Goal: Task Accomplishment & Management: Manage account settings

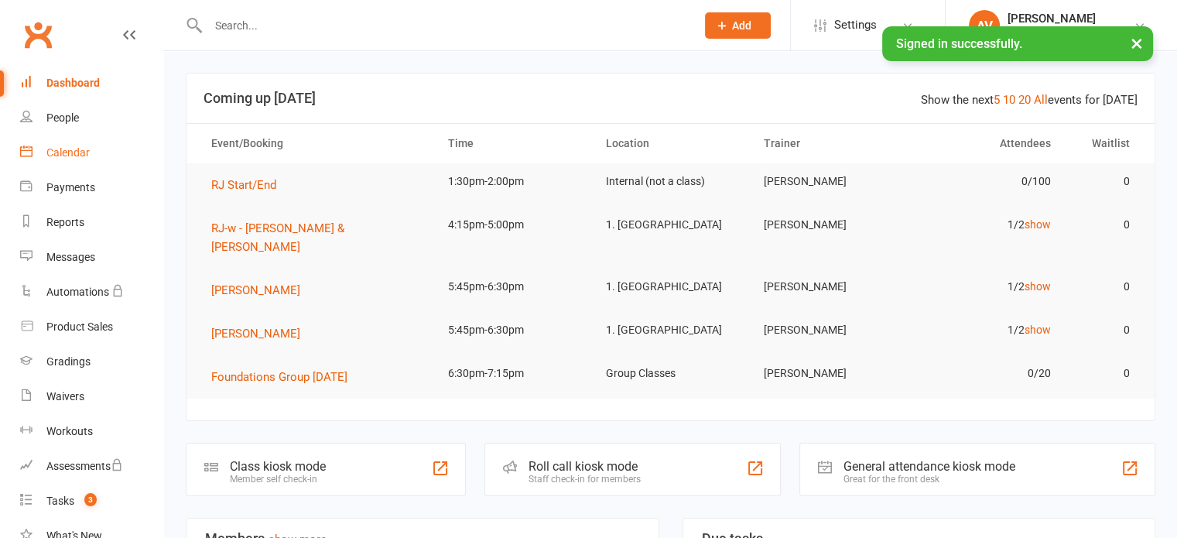
click at [64, 151] on div "Calendar" at bounding box center [67, 152] width 43 height 12
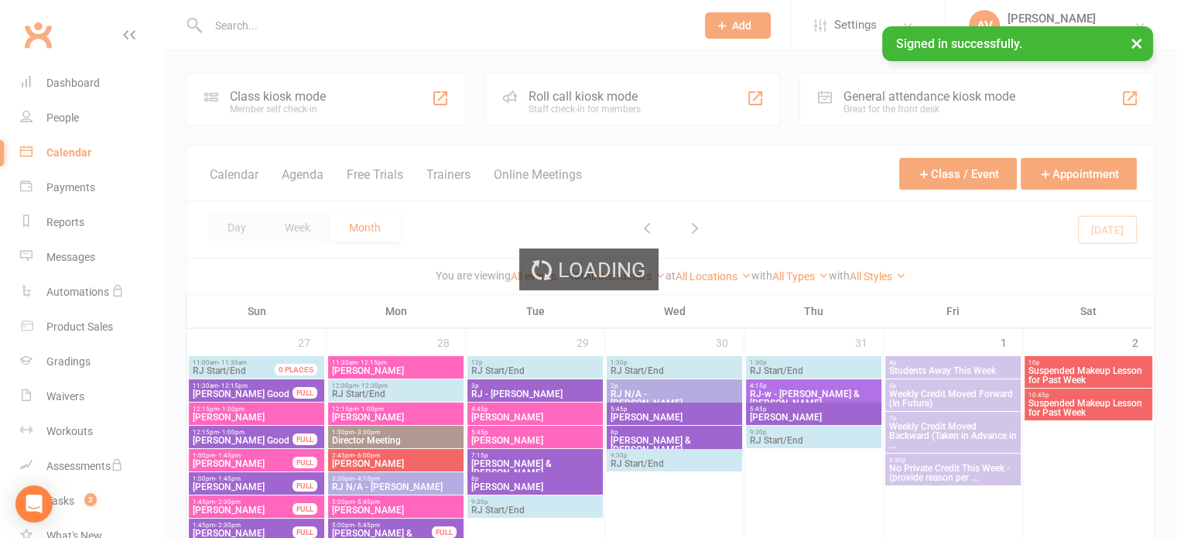
click at [296, 227] on div "Loading" at bounding box center [588, 269] width 1177 height 538
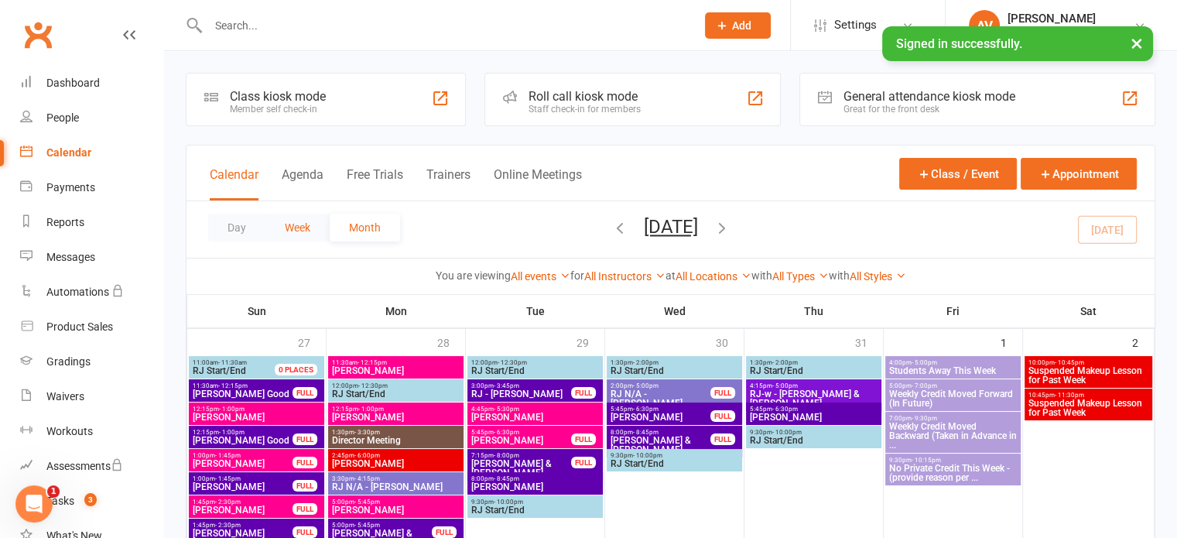
click at [310, 227] on button "Week" at bounding box center [297, 228] width 64 height 28
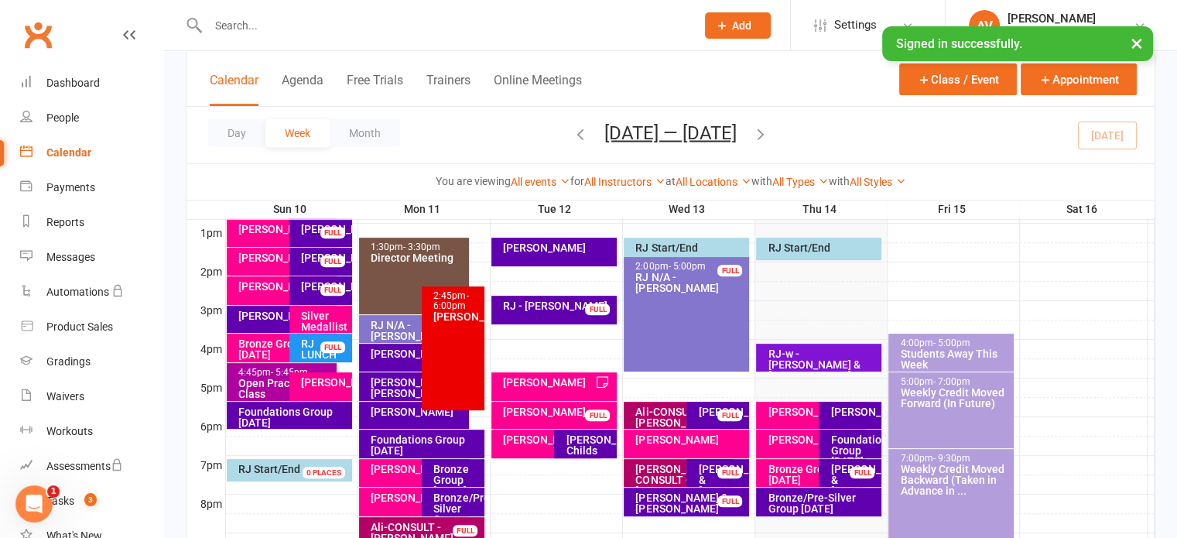
scroll to position [696, 0]
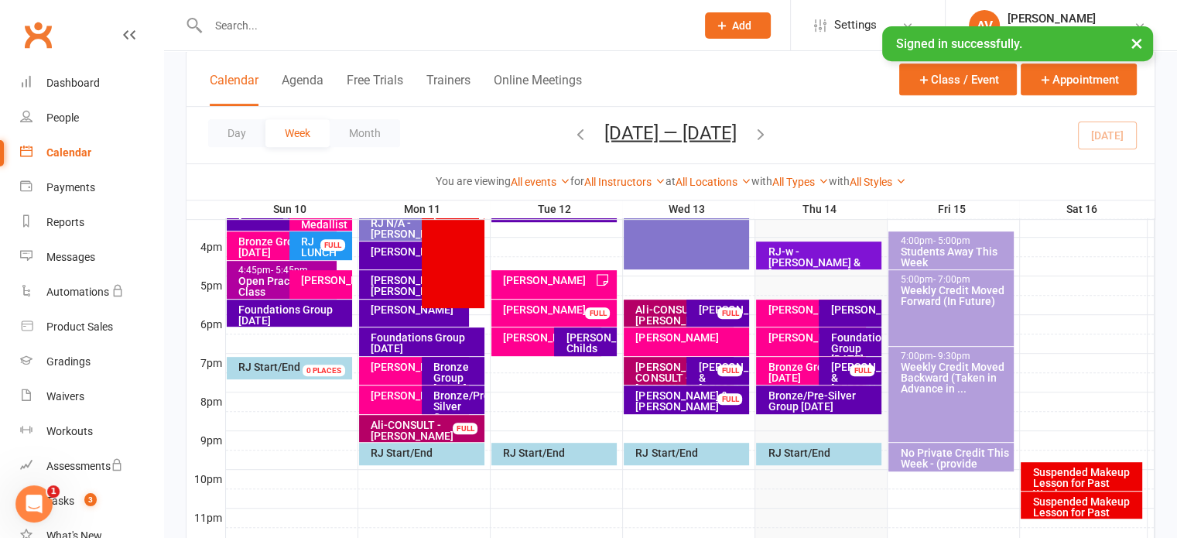
click at [407, 424] on div "Ali-CONSULT - [PERSON_NAME]" at bounding box center [425, 430] width 111 height 22
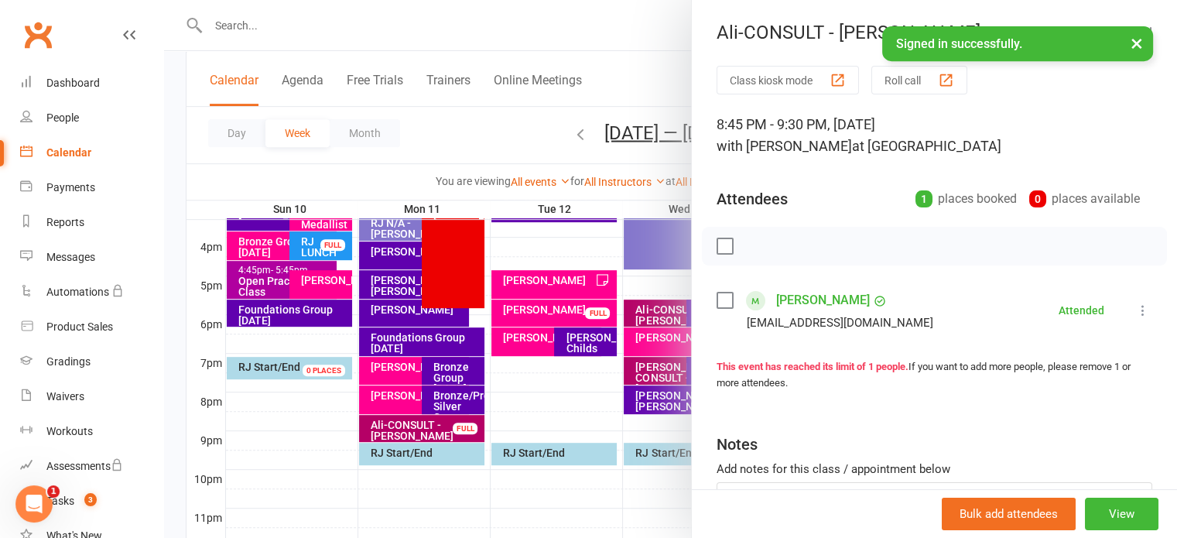
click at [823, 301] on link "[PERSON_NAME]" at bounding box center [823, 300] width 94 height 25
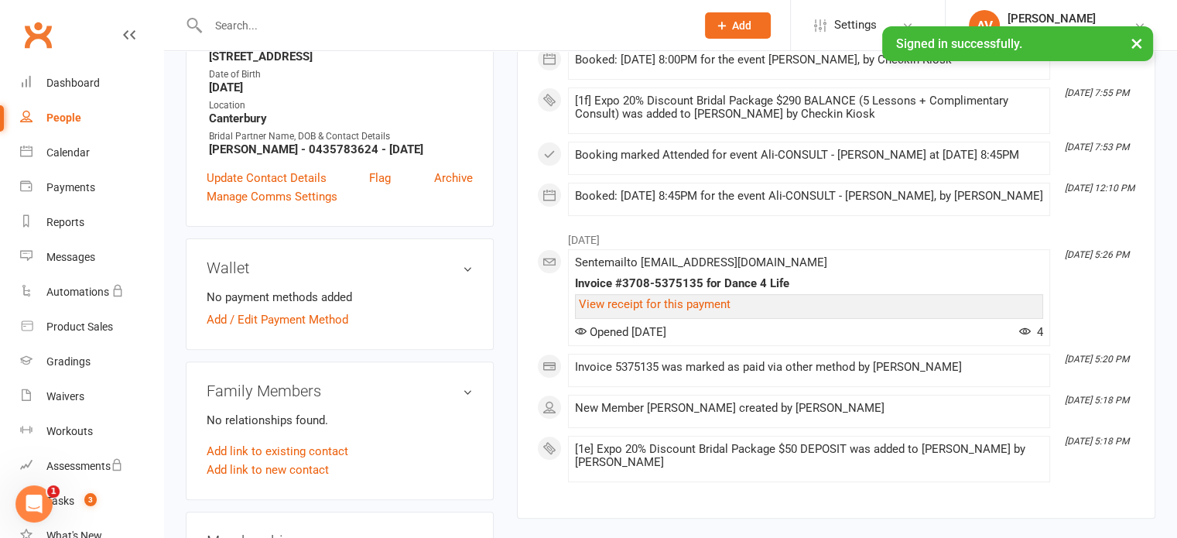
scroll to position [77, 0]
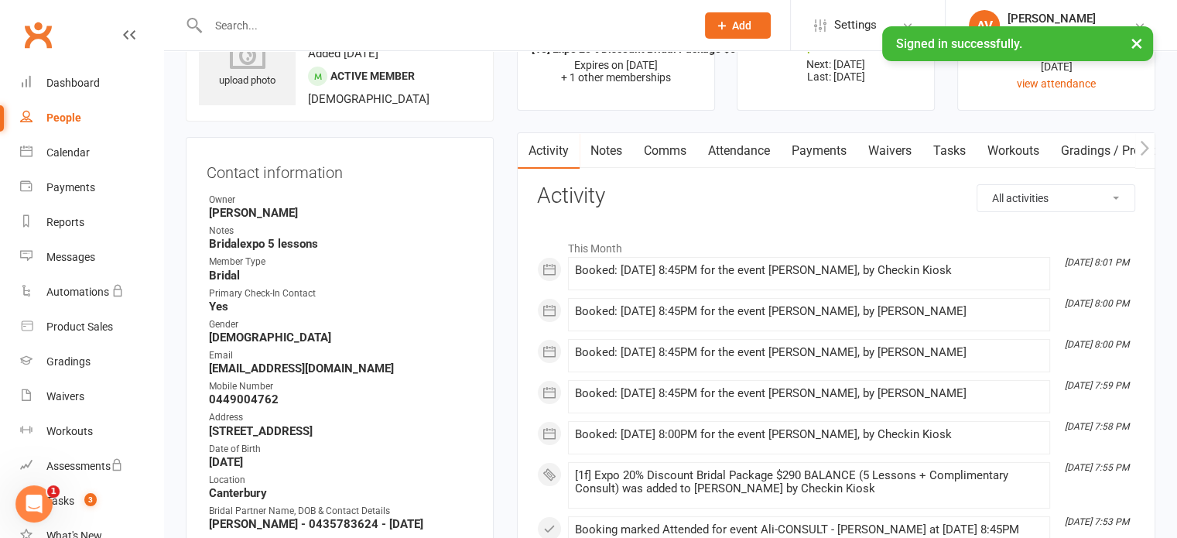
click at [799, 154] on link "Payments" at bounding box center [819, 151] width 77 height 36
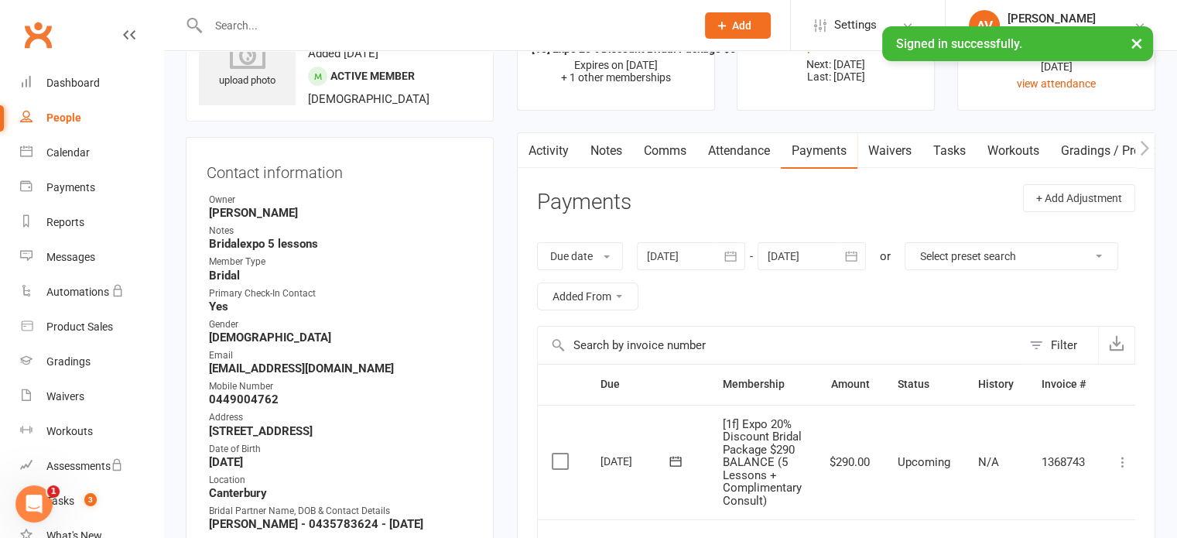
click at [561, 460] on label at bounding box center [562, 460] width 21 height 15
click at [561, 453] on input "checkbox" at bounding box center [557, 453] width 10 height 0
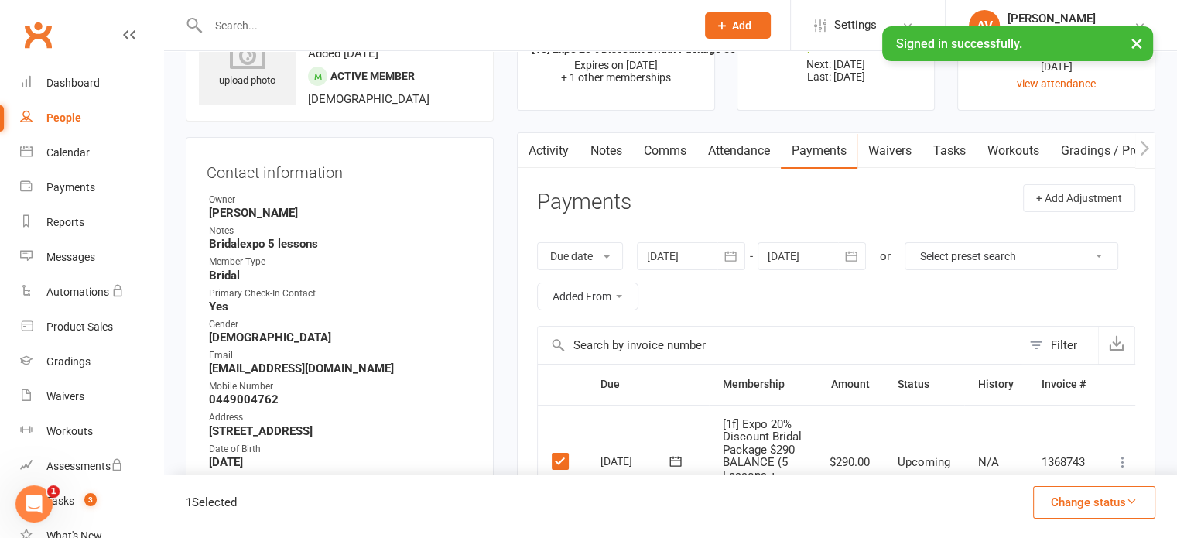
click at [1125, 462] on icon at bounding box center [1122, 461] width 15 height 15
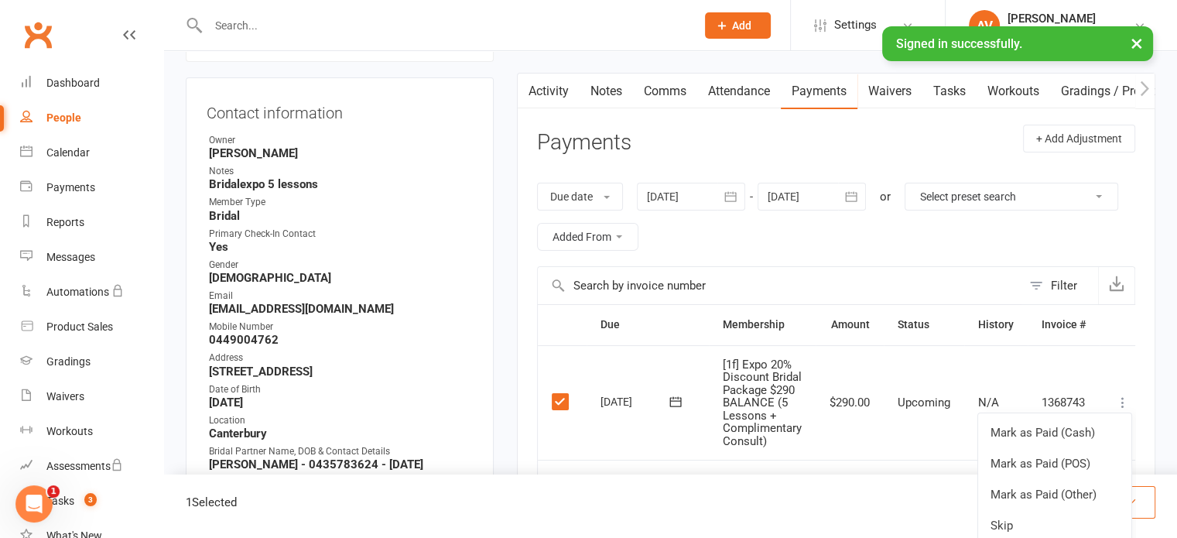
scroll to position [232, 0]
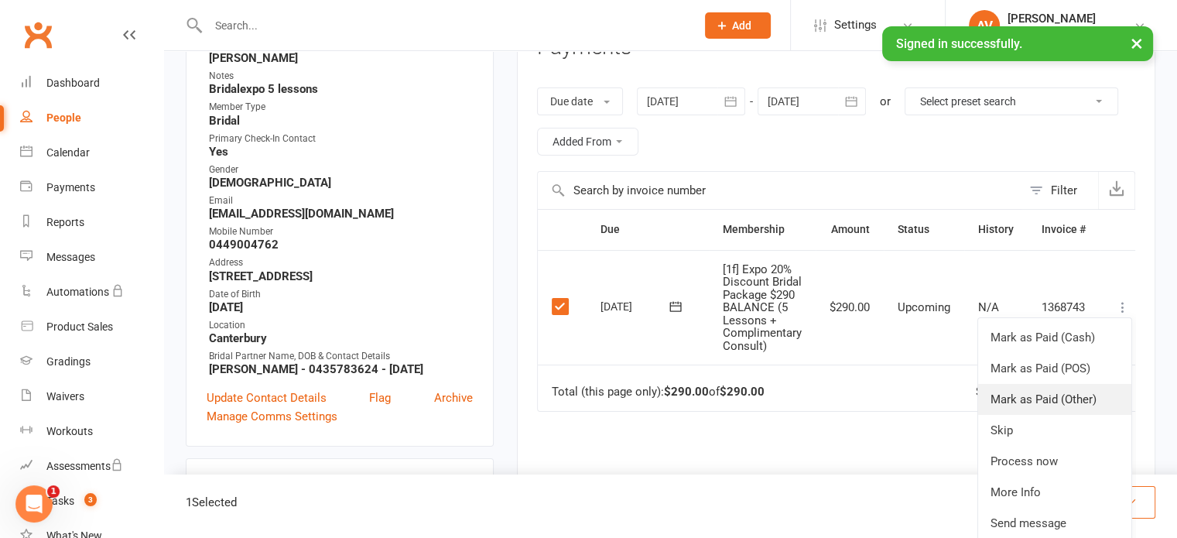
click at [1044, 389] on link "Mark as Paid (Other)" at bounding box center [1054, 399] width 153 height 31
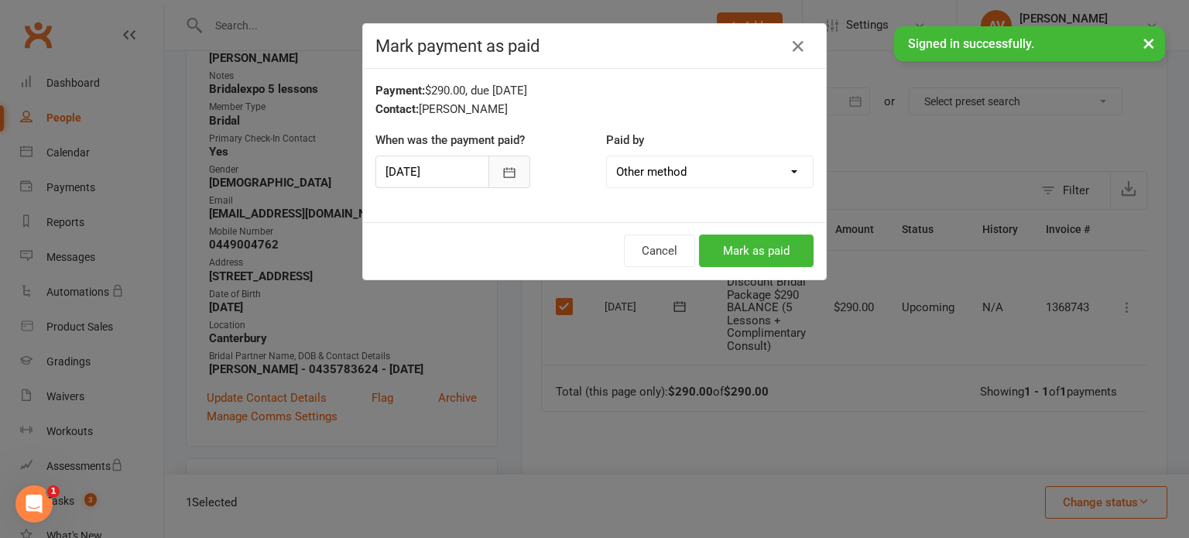
click at [514, 182] on button "button" at bounding box center [509, 172] width 42 height 33
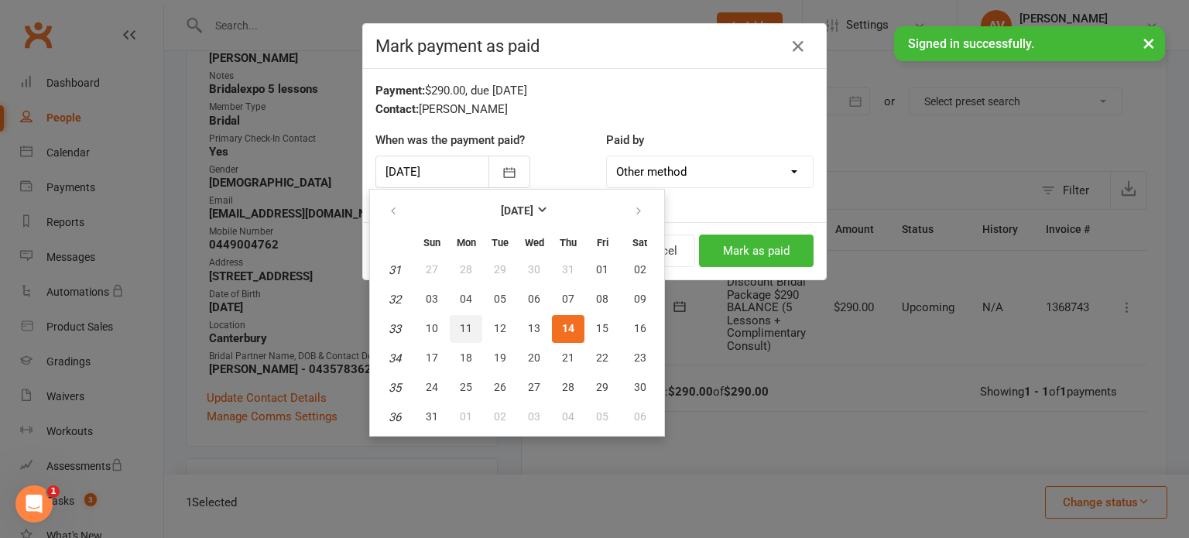
click at [460, 327] on span "11" at bounding box center [466, 328] width 12 height 12
type input "[DATE]"
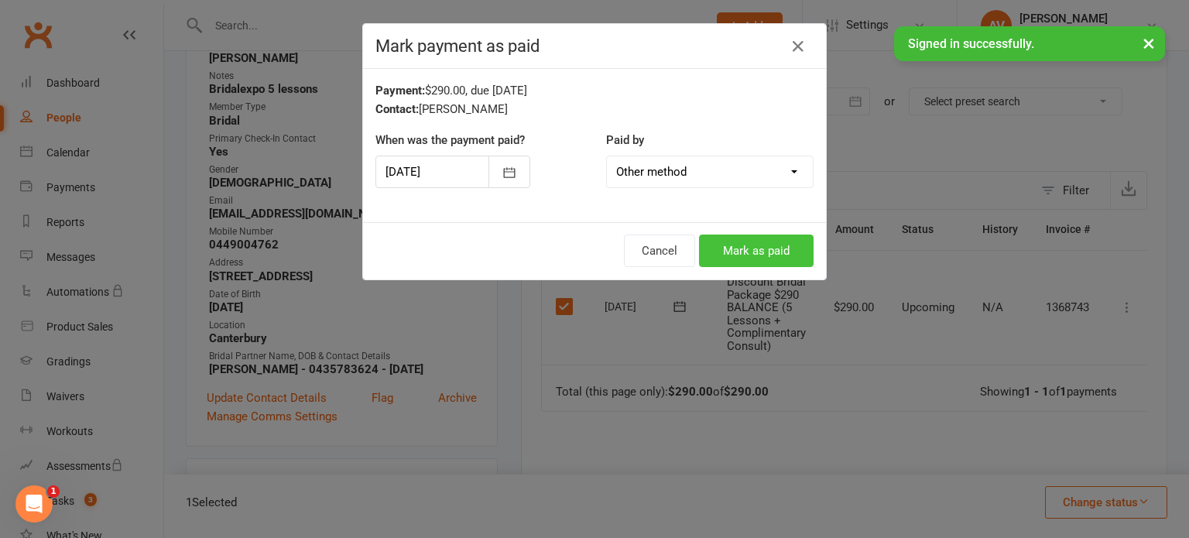
click at [769, 245] on button "Mark as paid" at bounding box center [756, 250] width 115 height 33
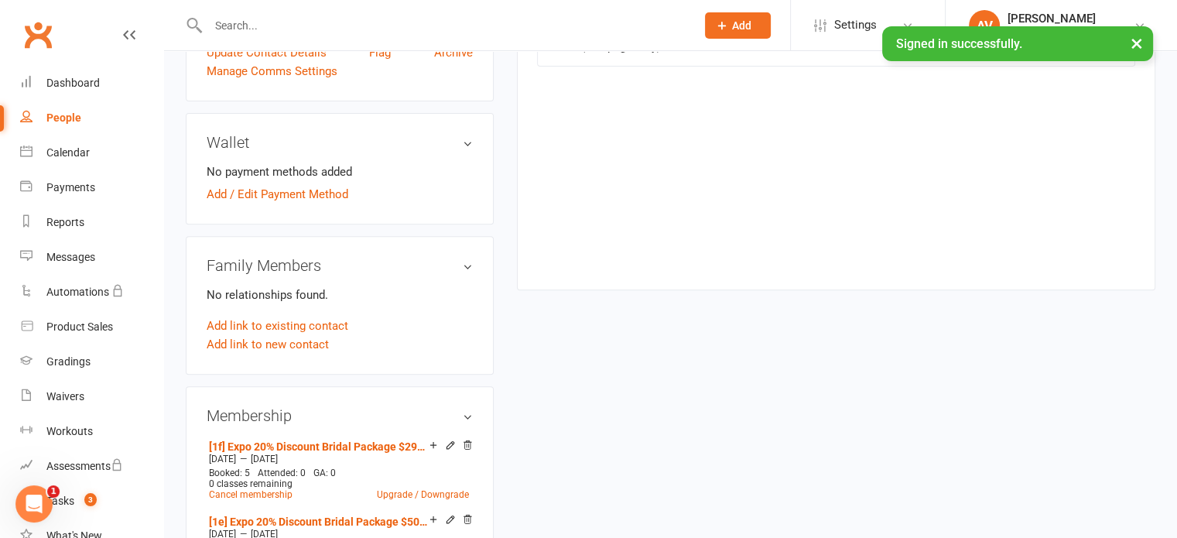
scroll to position [464, 0]
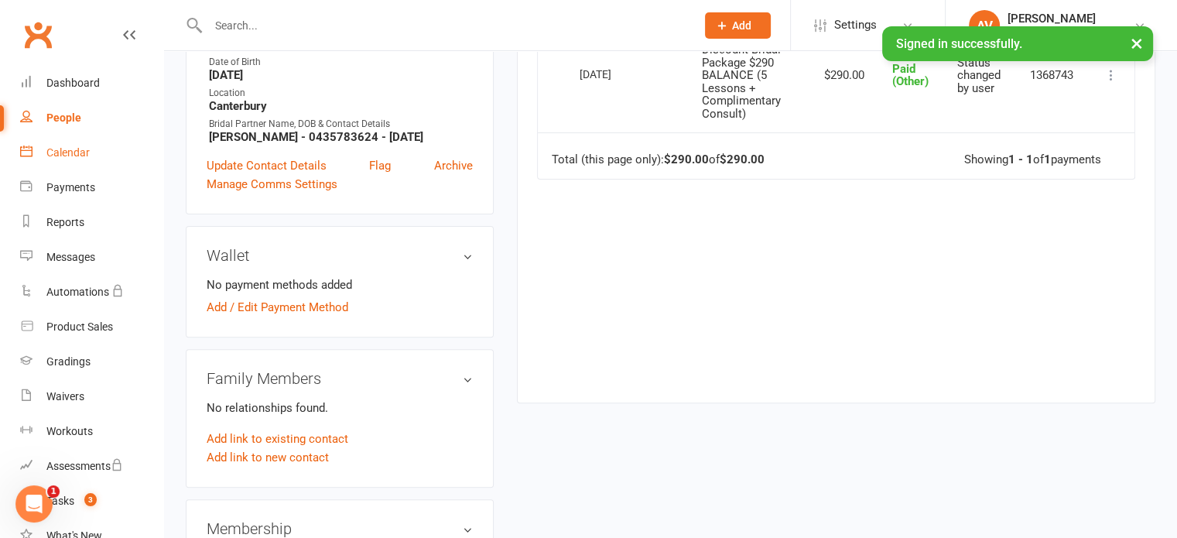
click at [63, 152] on div "Calendar" at bounding box center [67, 152] width 43 height 12
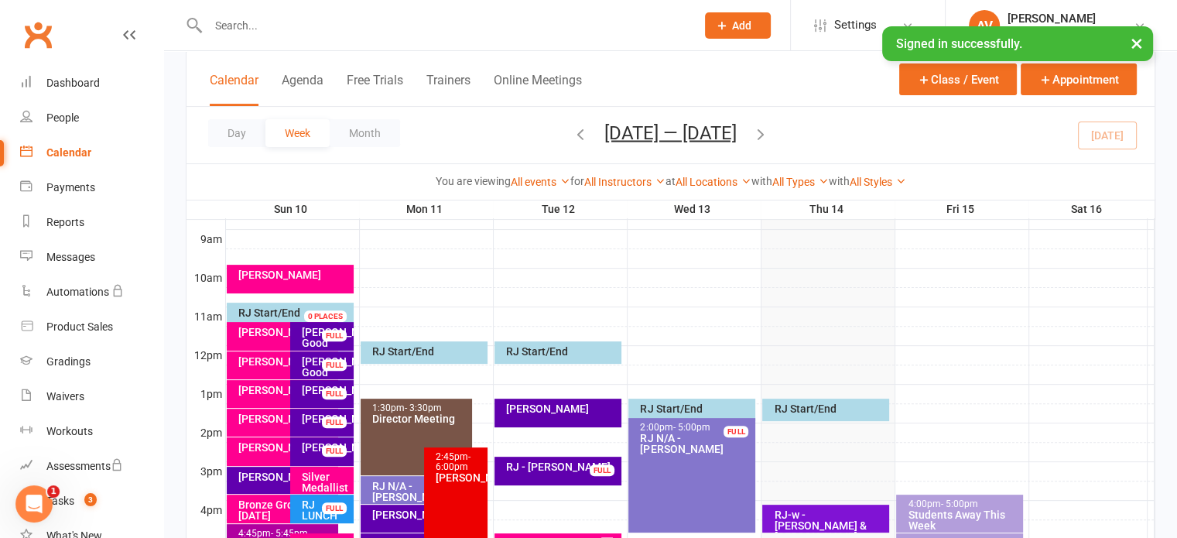
scroll to position [619, 0]
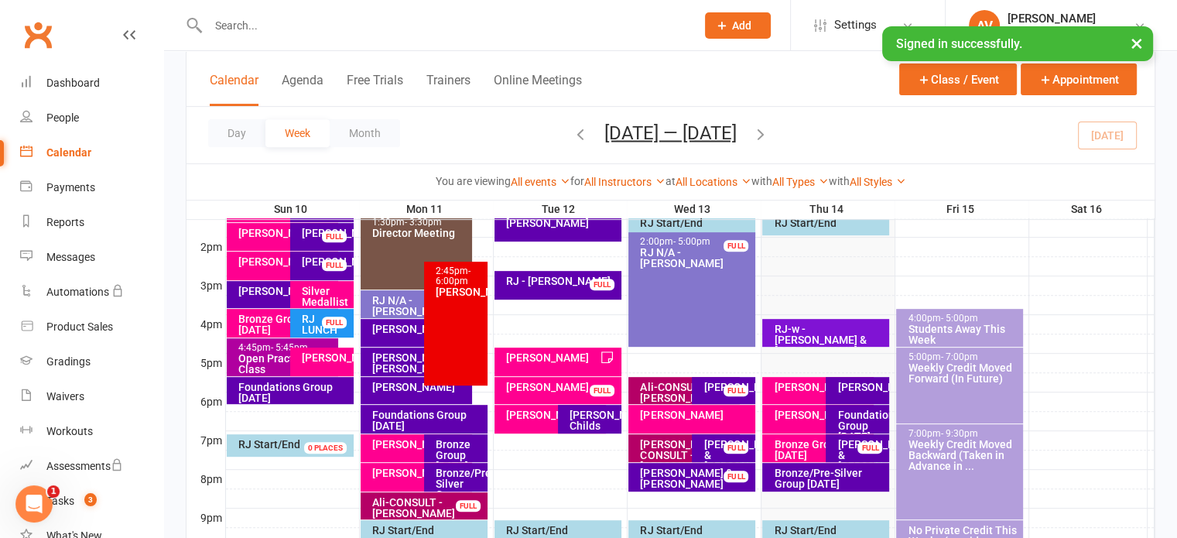
click at [1133, 44] on button "×" at bounding box center [1137, 42] width 28 height 33
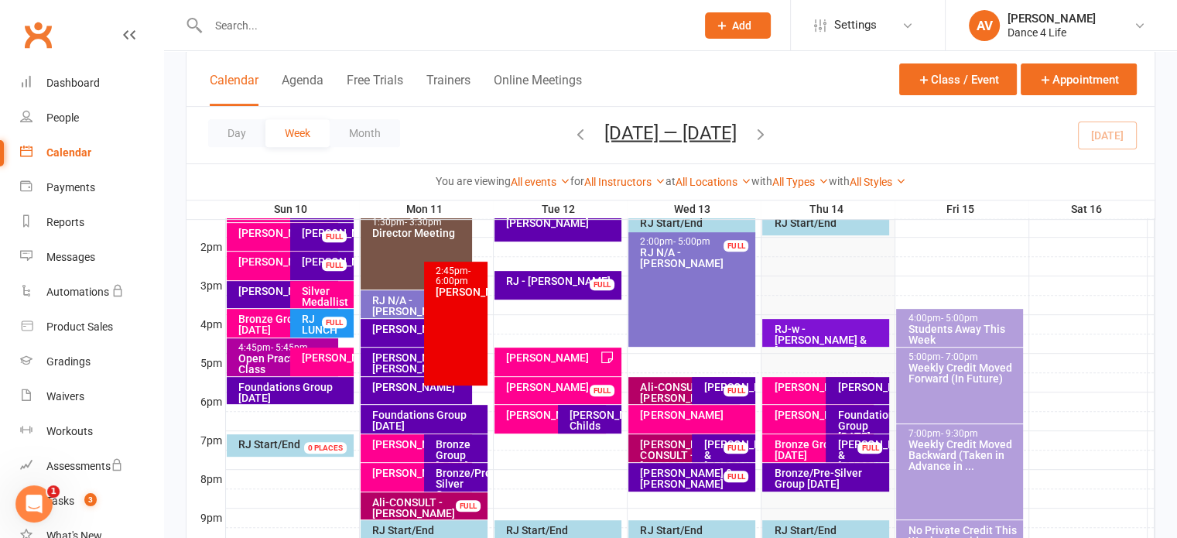
click at [769, 132] on icon "button" at bounding box center [760, 133] width 17 height 17
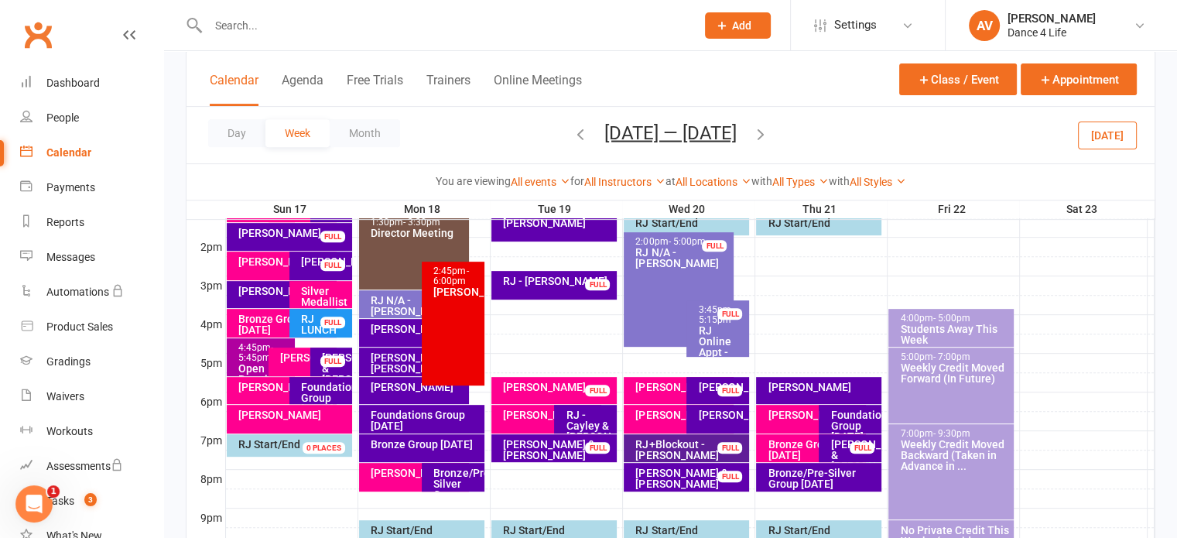
click at [769, 134] on icon "button" at bounding box center [760, 133] width 17 height 17
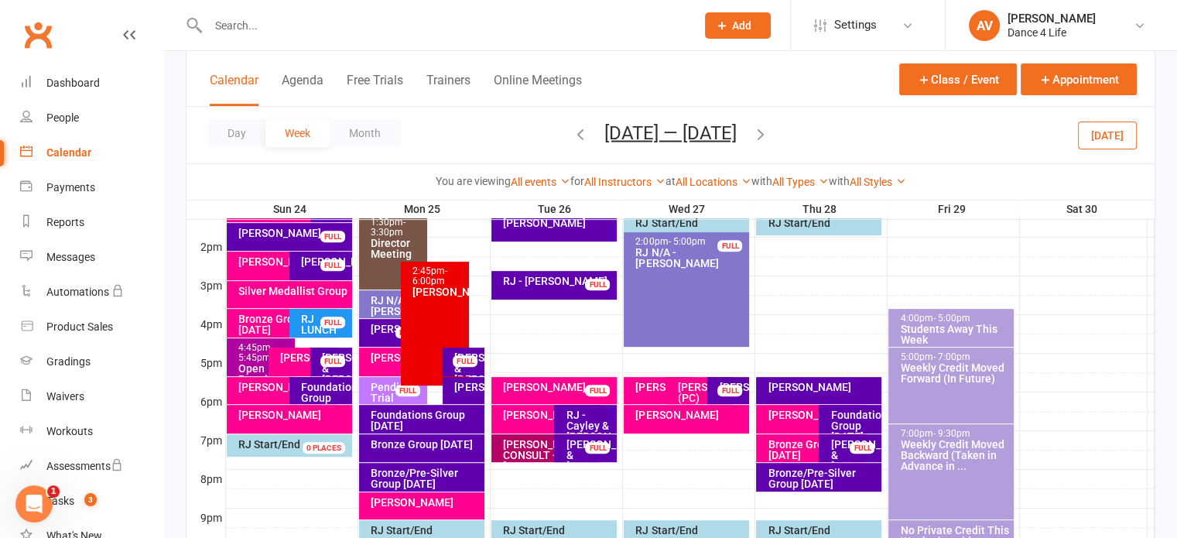
click at [769, 134] on icon "button" at bounding box center [760, 133] width 17 height 17
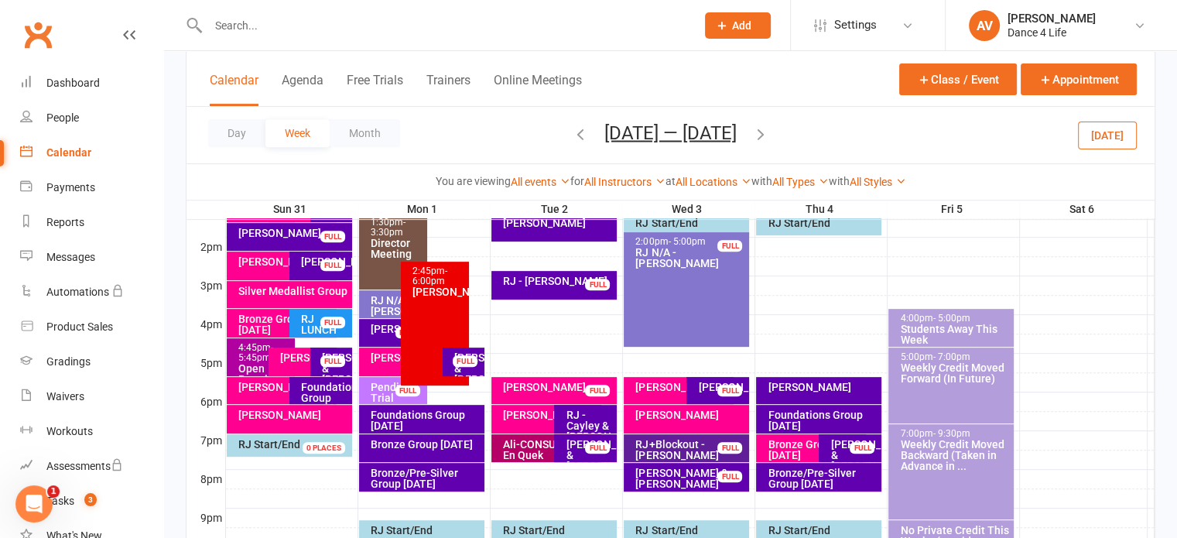
click at [752, 134] on span "[DATE] — [DATE] [DATE] Sun Mon Tue Wed Thu Fri Sat 27 28 29 30 31 01 02 03 04 0…" at bounding box center [670, 134] width 163 height 27
click at [769, 135] on icon "button" at bounding box center [760, 133] width 17 height 17
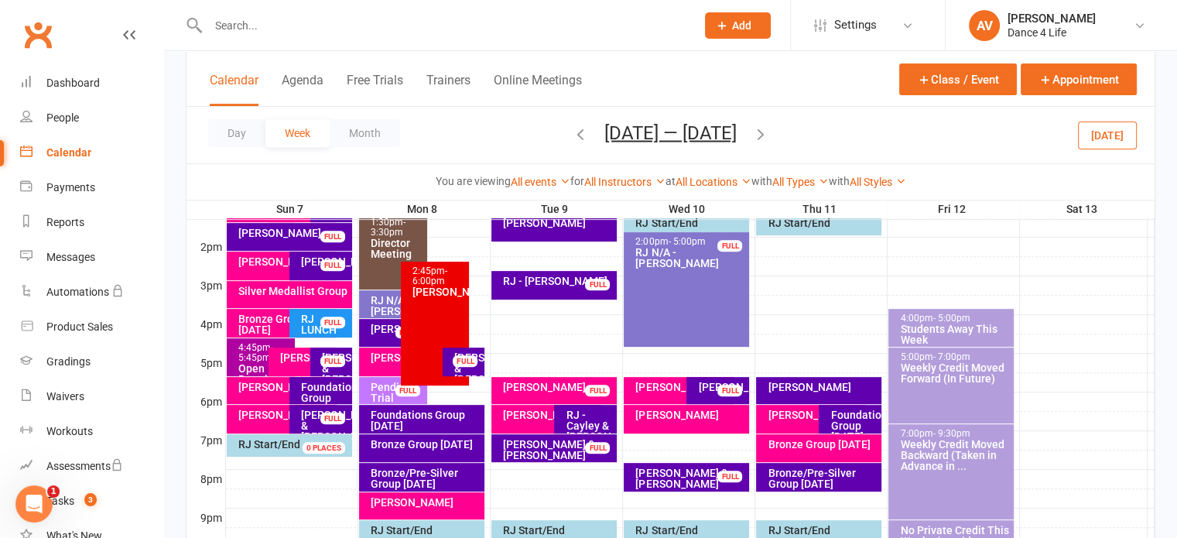
click at [763, 135] on icon "button" at bounding box center [760, 133] width 17 height 17
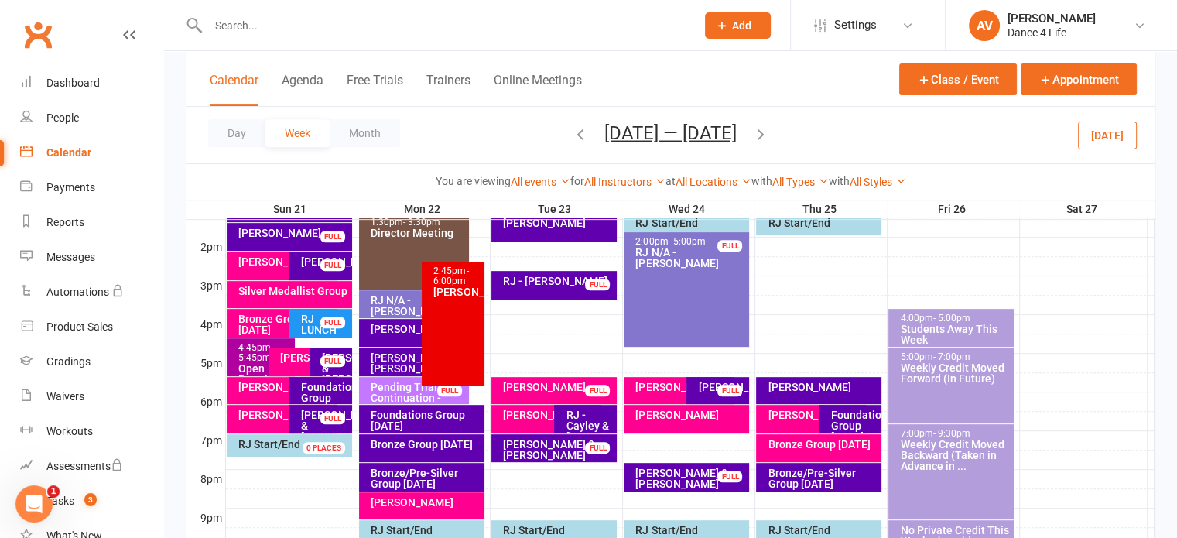
click at [763, 135] on icon "button" at bounding box center [760, 133] width 17 height 17
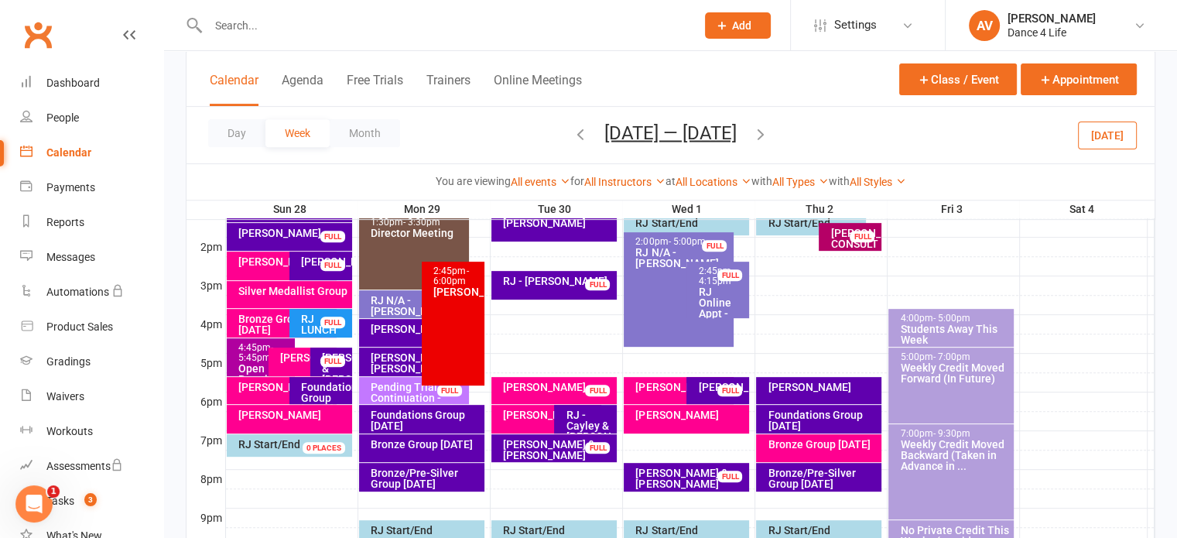
click at [572, 129] on icon "button" at bounding box center [580, 133] width 17 height 17
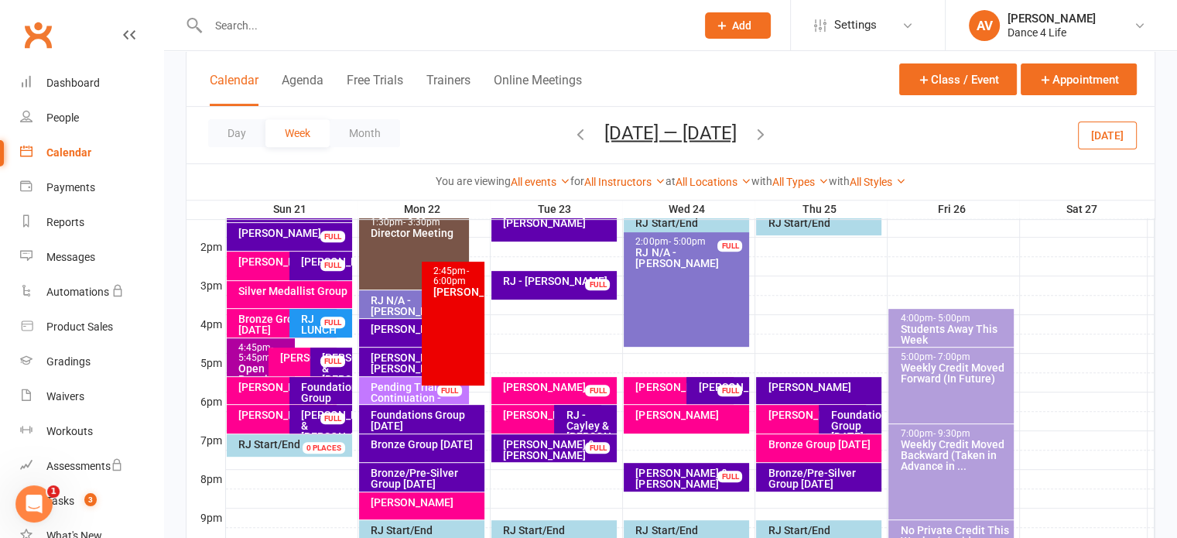
click at [573, 131] on icon "button" at bounding box center [580, 133] width 17 height 17
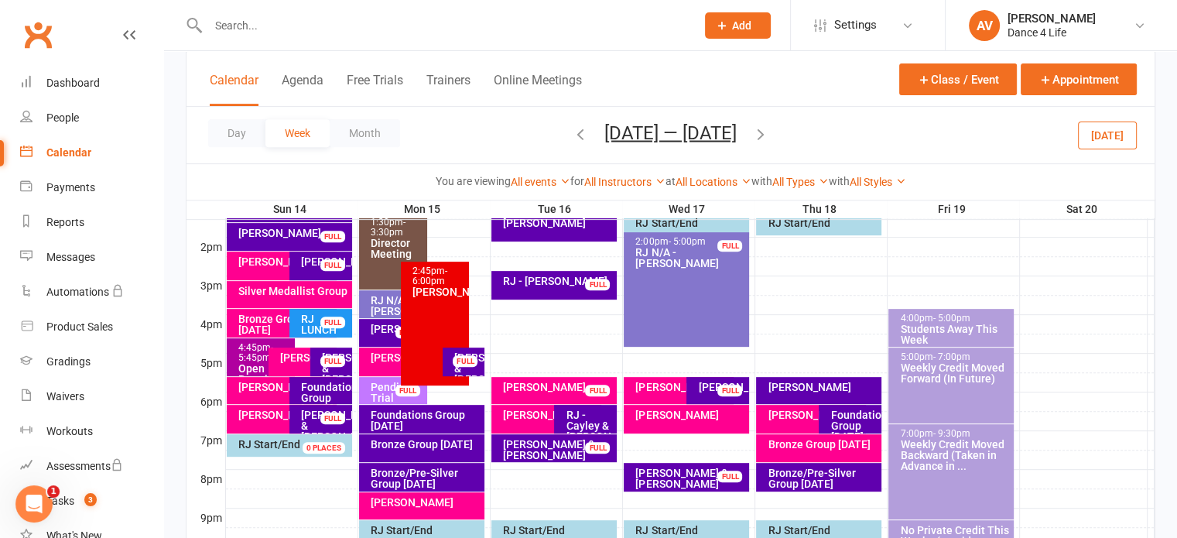
click at [573, 131] on icon "button" at bounding box center [580, 133] width 17 height 17
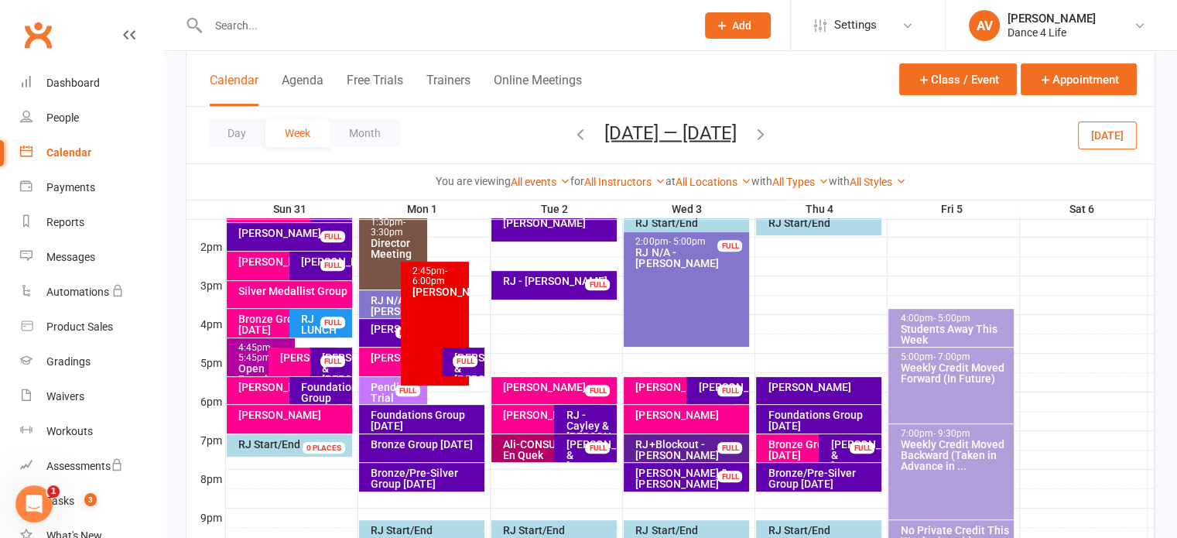
click at [572, 133] on icon "button" at bounding box center [580, 133] width 17 height 17
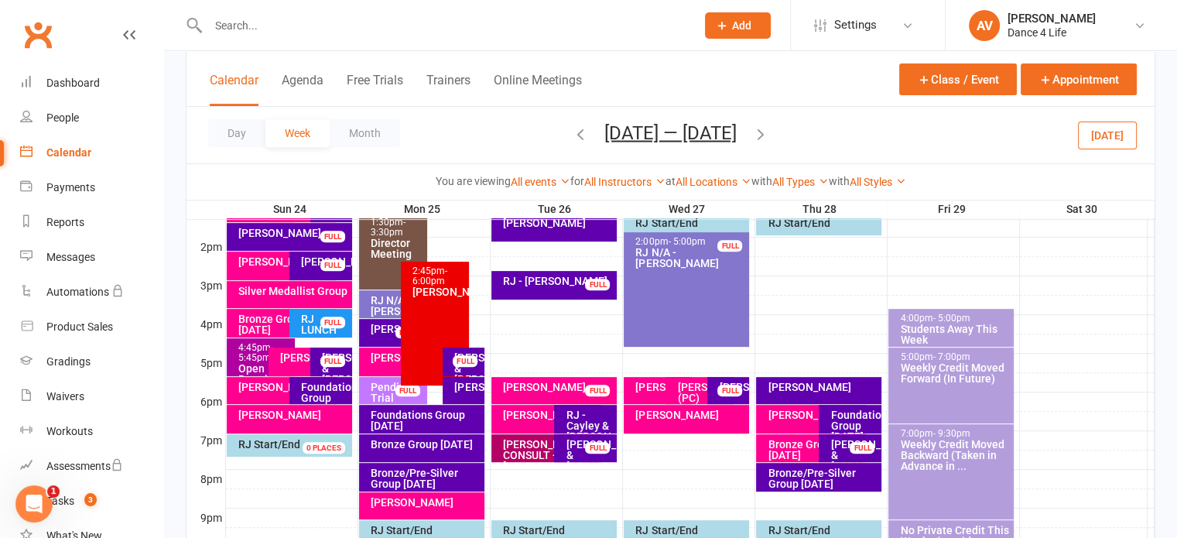
click at [577, 138] on icon "button" at bounding box center [580, 133] width 17 height 17
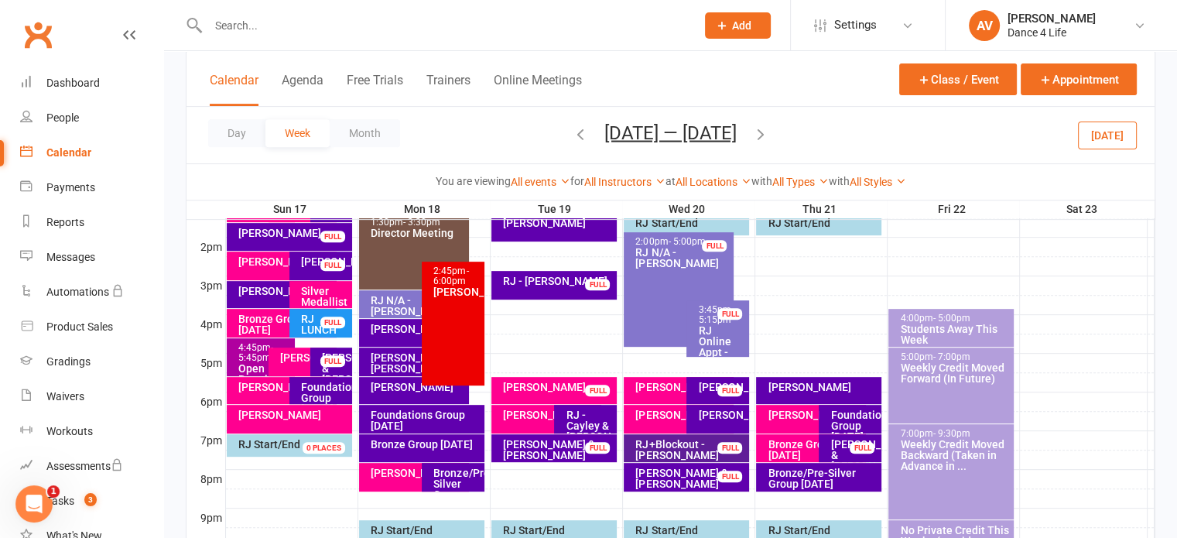
click at [572, 130] on icon "button" at bounding box center [580, 133] width 17 height 17
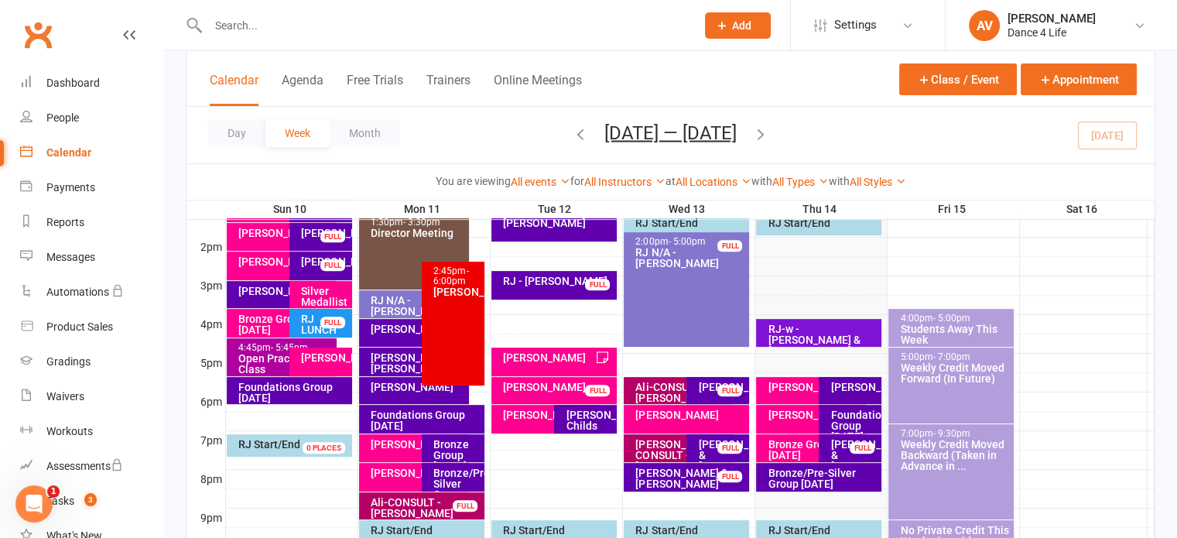
click at [648, 386] on div "Ali-CONSULT - [PERSON_NAME]" at bounding box center [683, 393] width 96 height 22
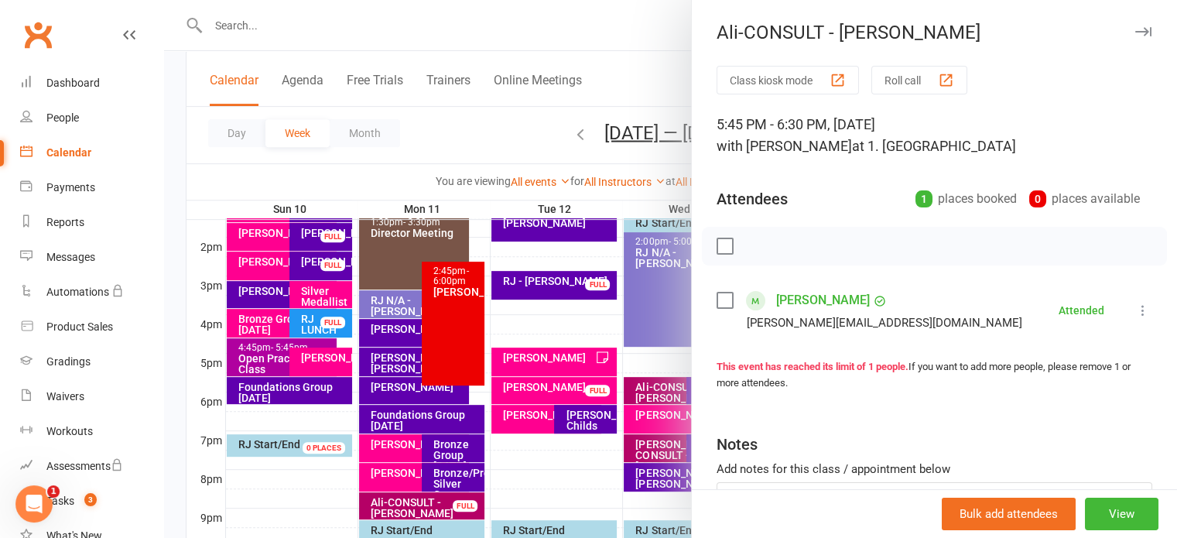
click at [717, 247] on label at bounding box center [724, 245] width 15 height 15
click at [718, 246] on label at bounding box center [724, 245] width 15 height 15
click at [811, 296] on link "[PERSON_NAME]" at bounding box center [823, 300] width 94 height 25
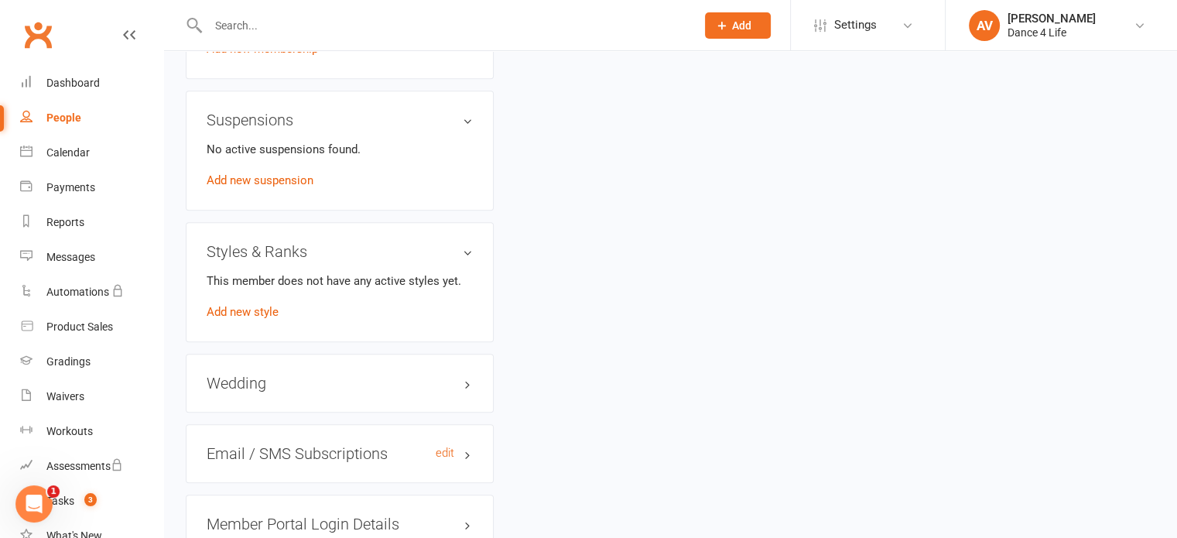
scroll to position [1161, 0]
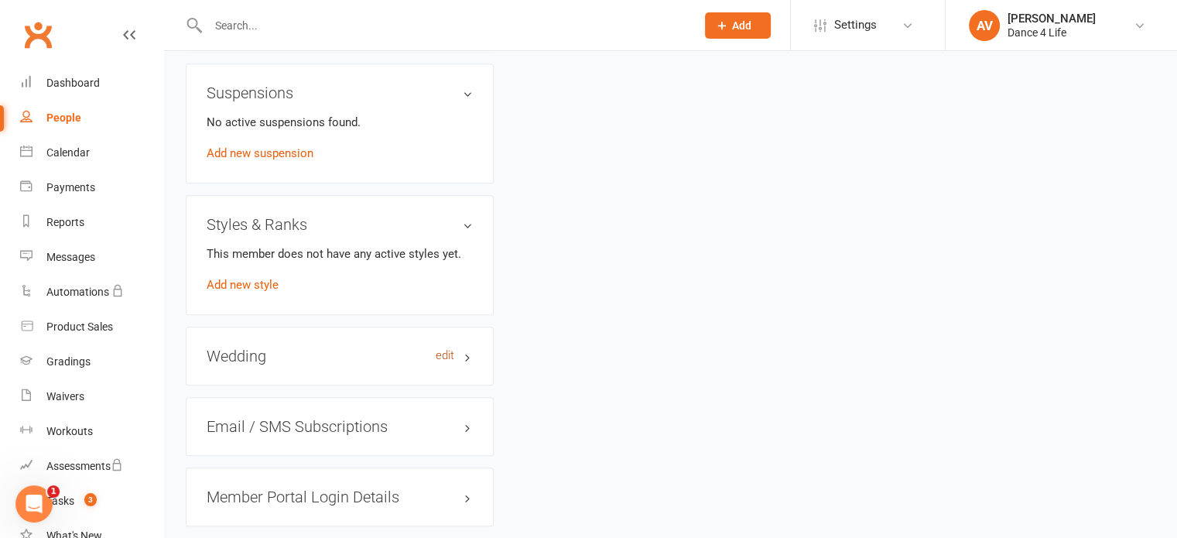
click at [443, 349] on link "edit" at bounding box center [445, 355] width 19 height 13
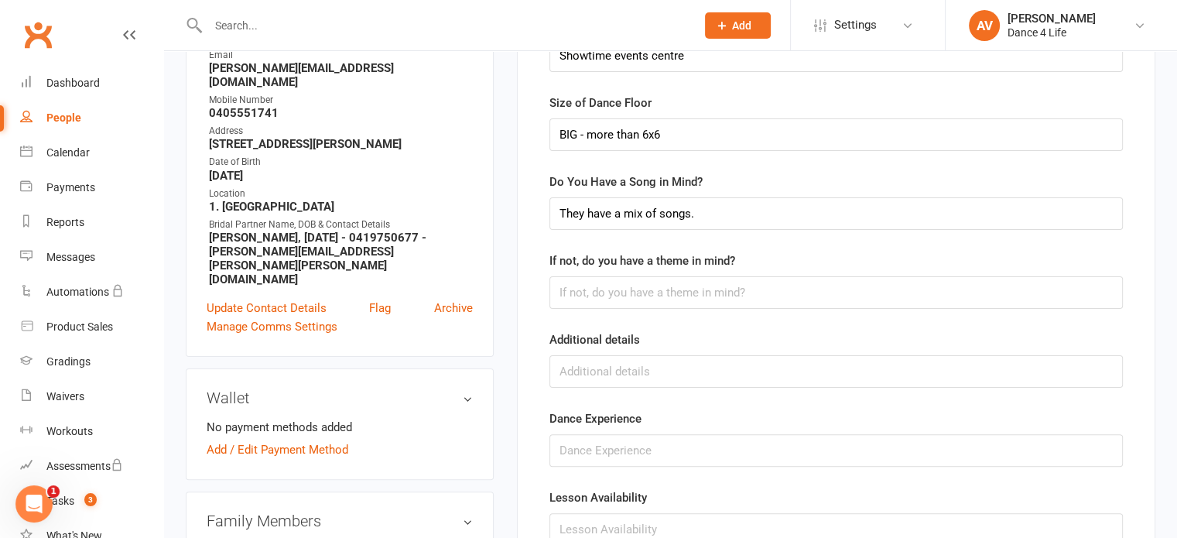
scroll to position [364, 0]
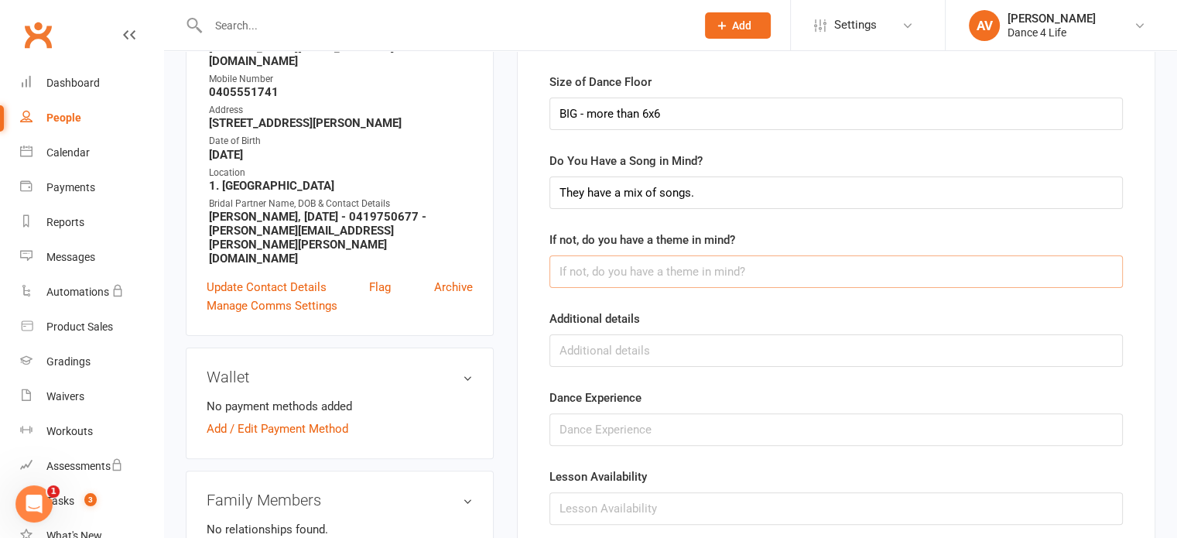
click at [710, 270] on input "text" at bounding box center [835, 271] width 573 height 33
type input "No really"
click at [667, 349] on input "text" at bounding box center [835, 350] width 573 height 33
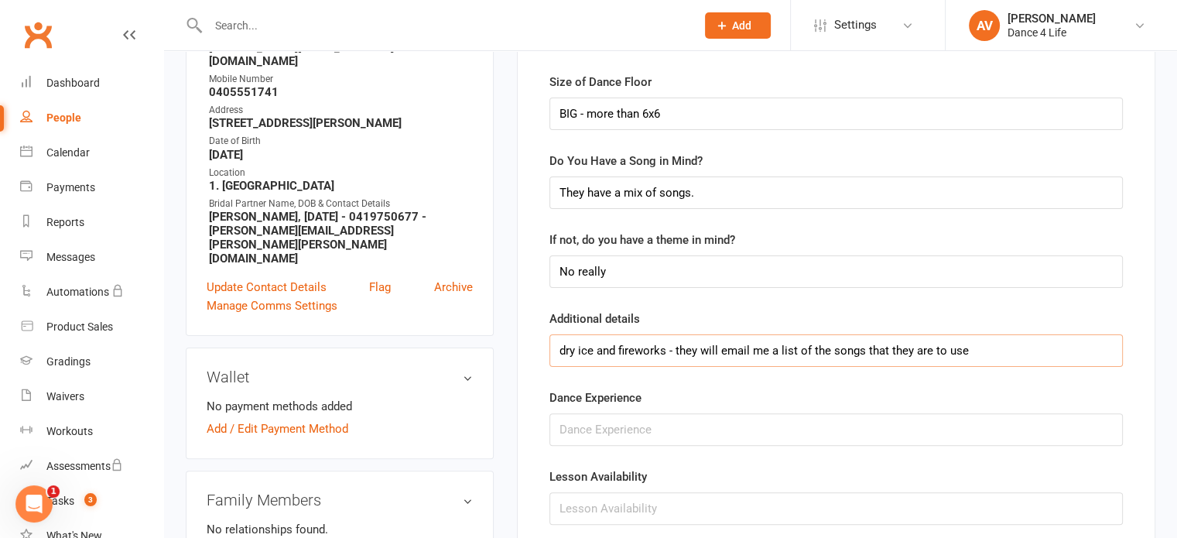
type input "dry ice and fireworks - they will email me a list of the songs that they are to…"
click at [613, 430] on input "text" at bounding box center [835, 429] width 573 height 33
click at [582, 430] on input "Humm none," at bounding box center [835, 429] width 573 height 33
click at [672, 430] on input "Him none," at bounding box center [835, 429] width 573 height 33
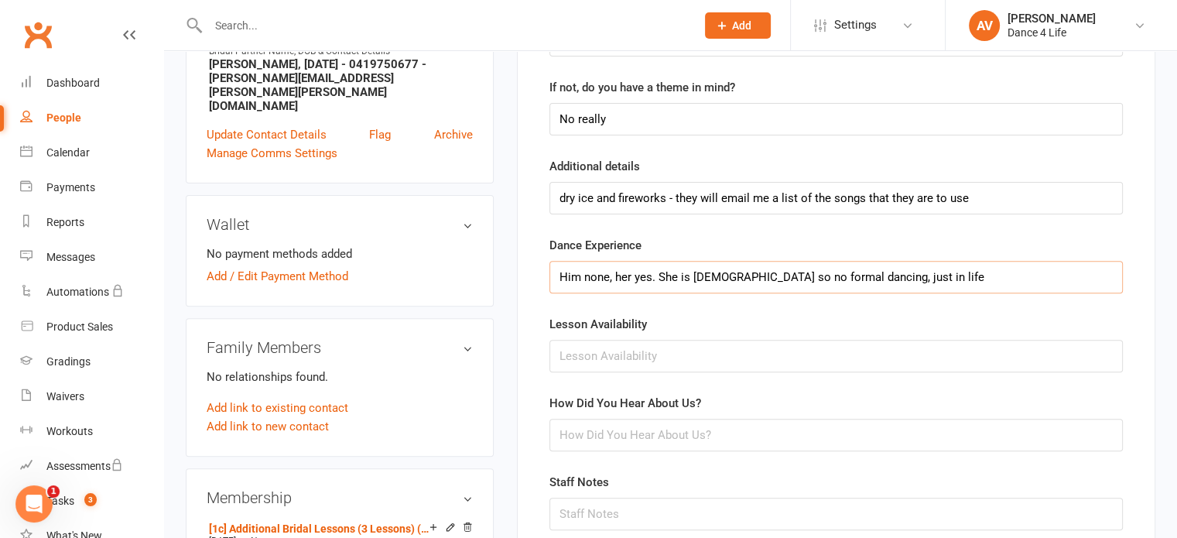
scroll to position [519, 0]
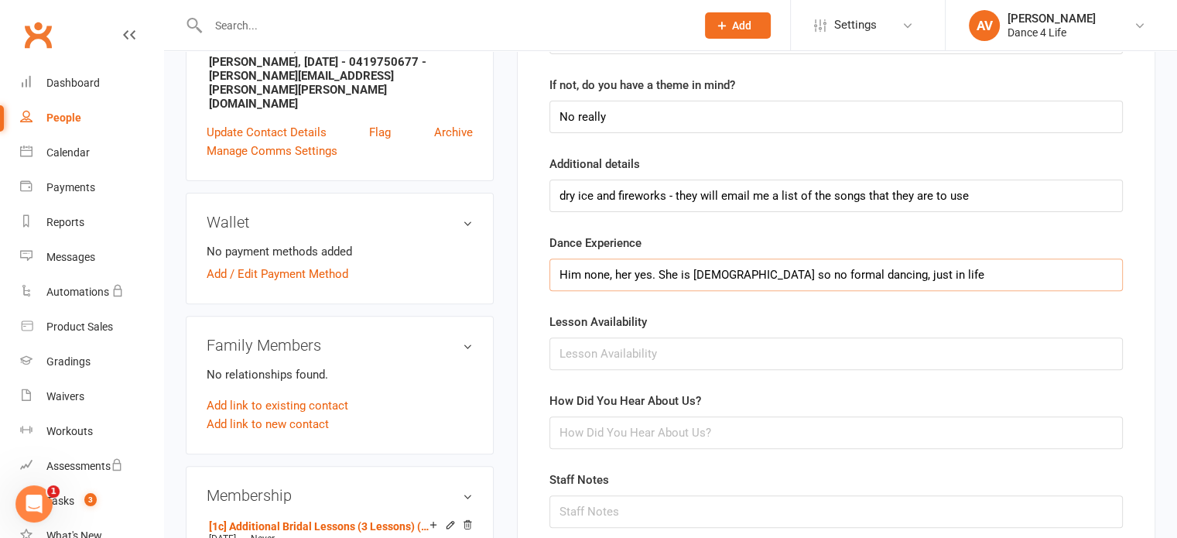
type input "Him none, her yes. She is [DEMOGRAPHIC_DATA] so no formal dancing, just in life"
click at [743, 352] on input "text" at bounding box center [835, 353] width 573 height 33
type input "Weekdays is best"
click at [737, 436] on input "text" at bounding box center [835, 432] width 573 height 33
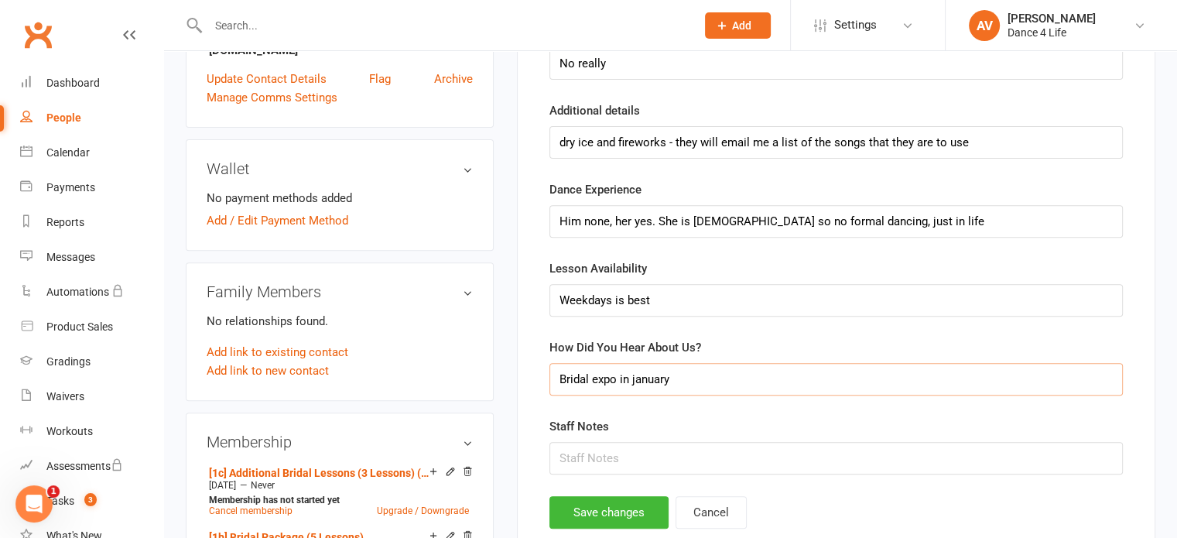
scroll to position [597, 0]
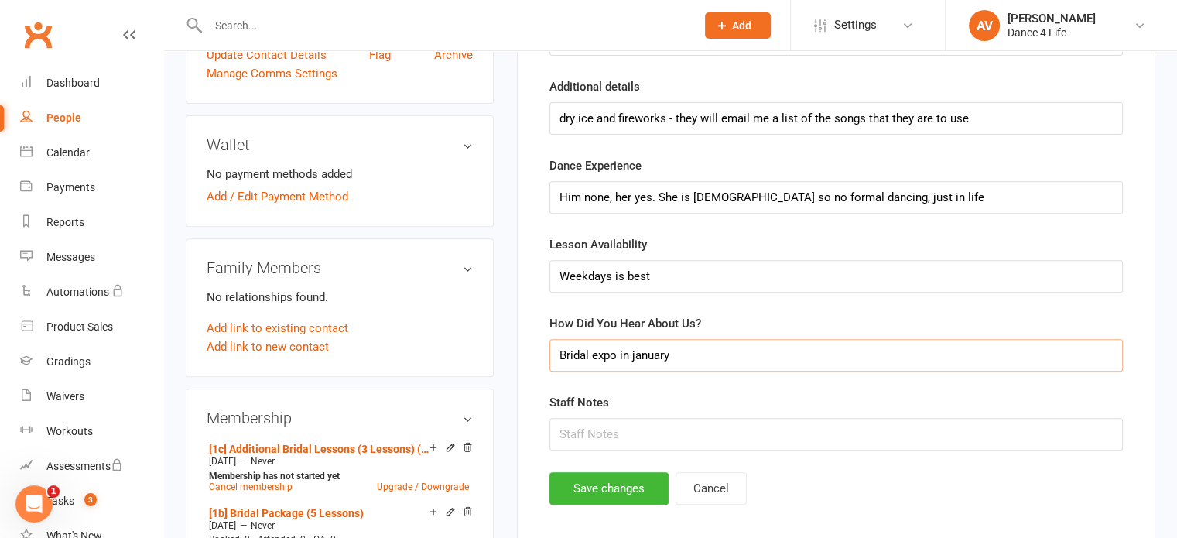
type input "Bridal expo in january"
click at [618, 433] on input "text" at bounding box center [835, 434] width 573 height 33
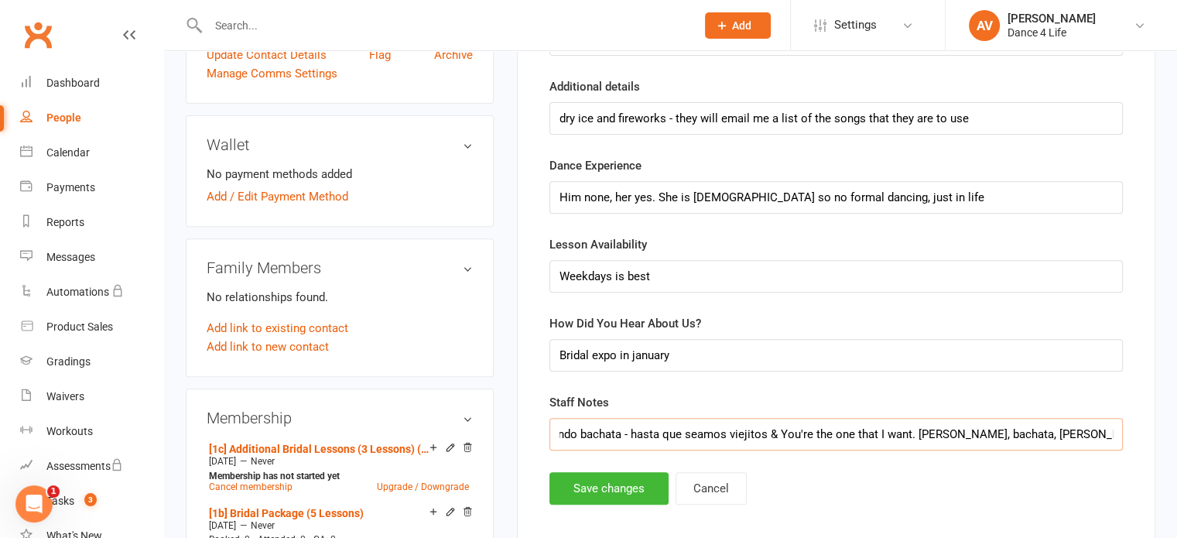
scroll to position [0, 380]
type input "here are the 4 songs and the order - can't take my eyes off of you 1 bailando b…"
click at [613, 483] on button "Save changes" at bounding box center [608, 488] width 119 height 33
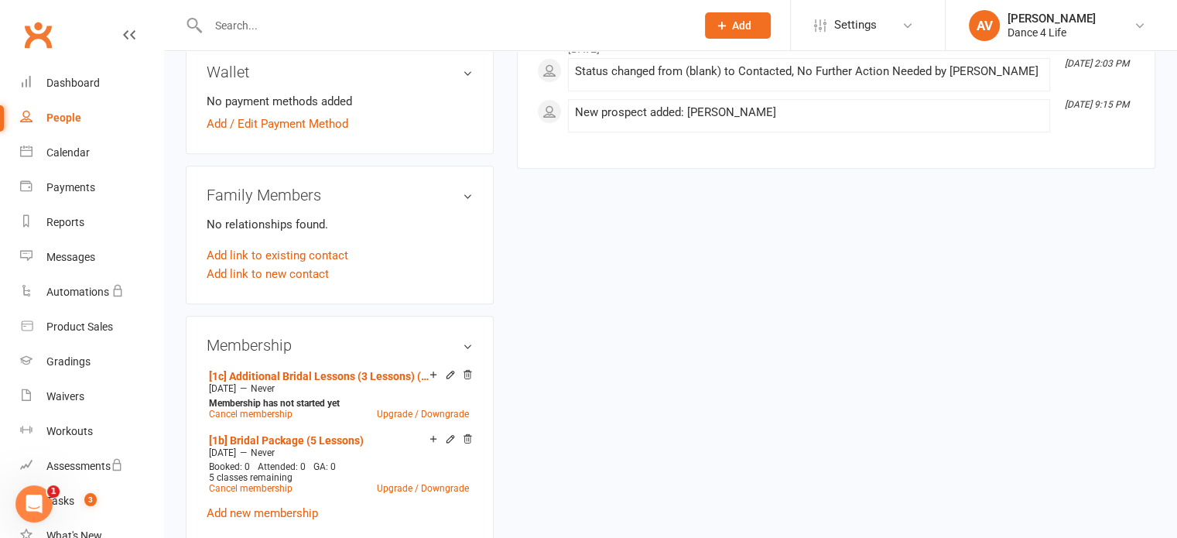
scroll to position [696, 0]
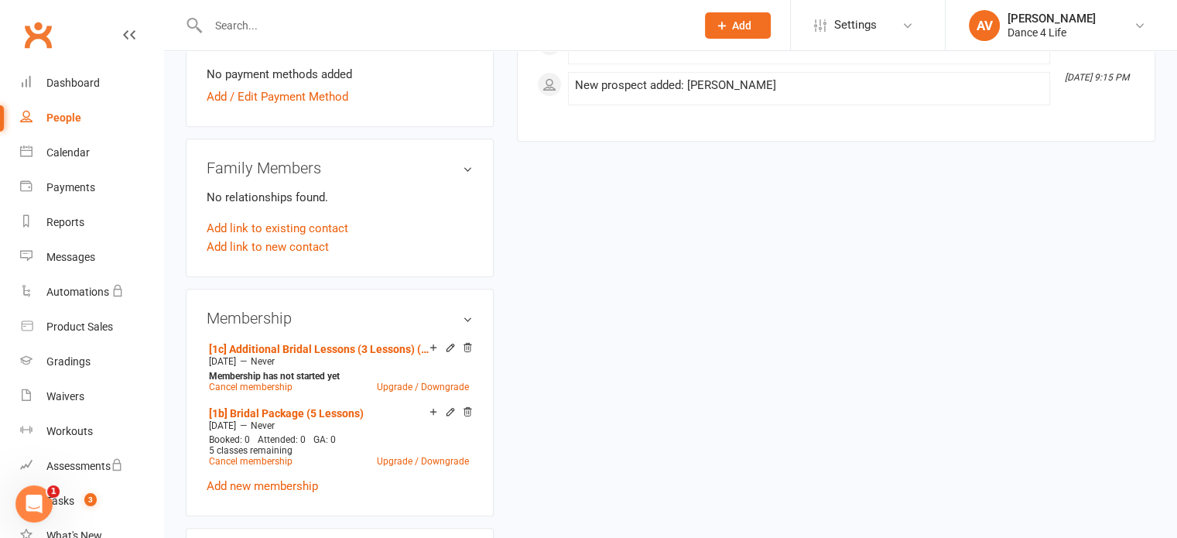
click at [733, 25] on span "Add" at bounding box center [741, 25] width 19 height 12
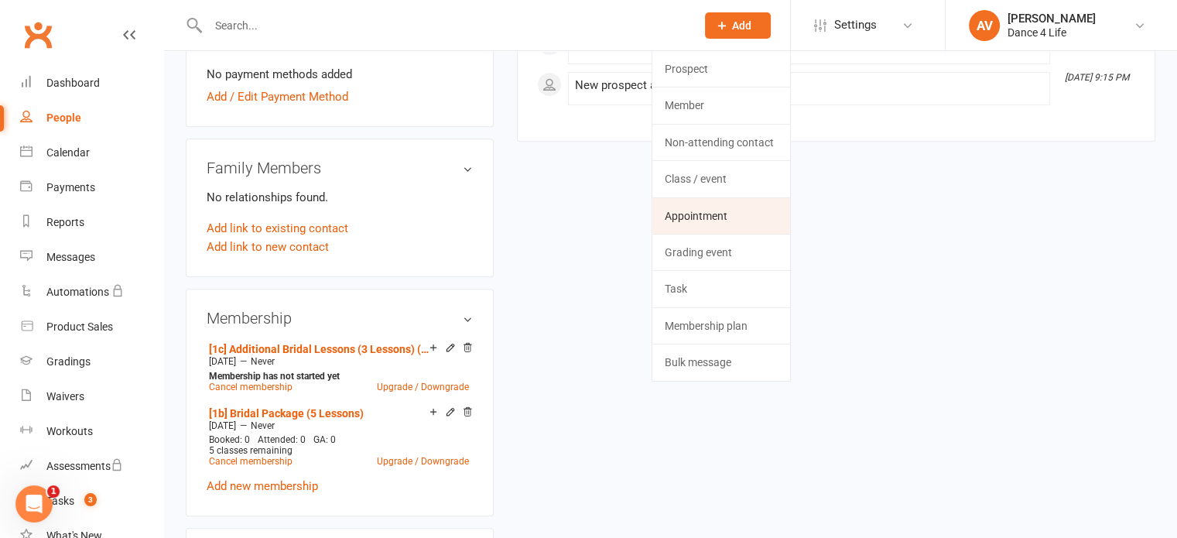
click at [723, 219] on link "Appointment" at bounding box center [721, 216] width 138 height 36
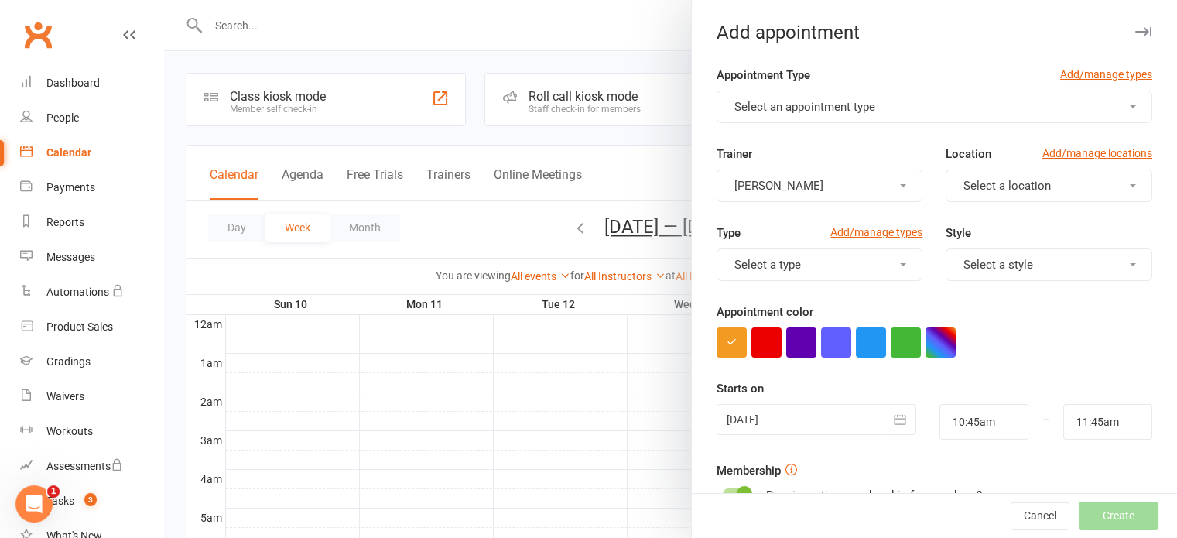
click at [1135, 33] on icon "button" at bounding box center [1143, 31] width 16 height 9
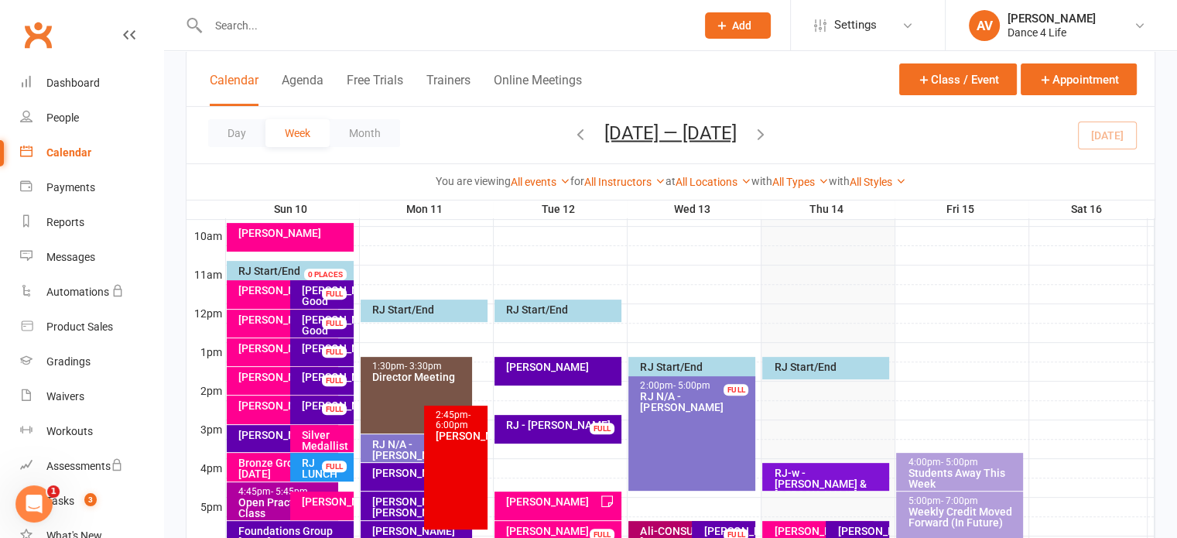
scroll to position [542, 0]
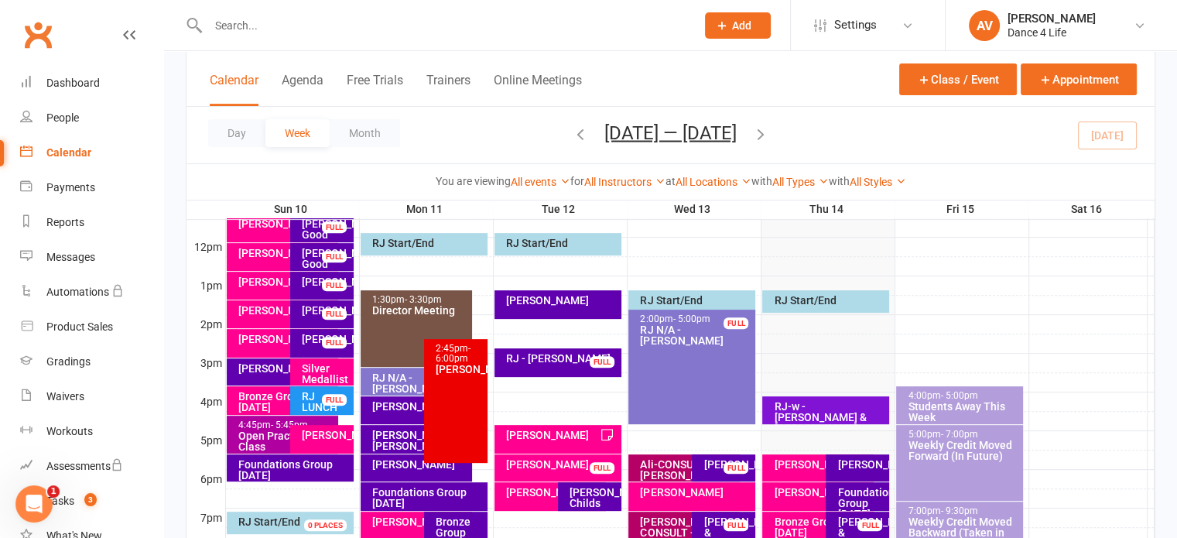
click at [663, 530] on div "[PERSON_NAME]-CONSULT - [PERSON_NAME]" at bounding box center [688, 532] width 98 height 33
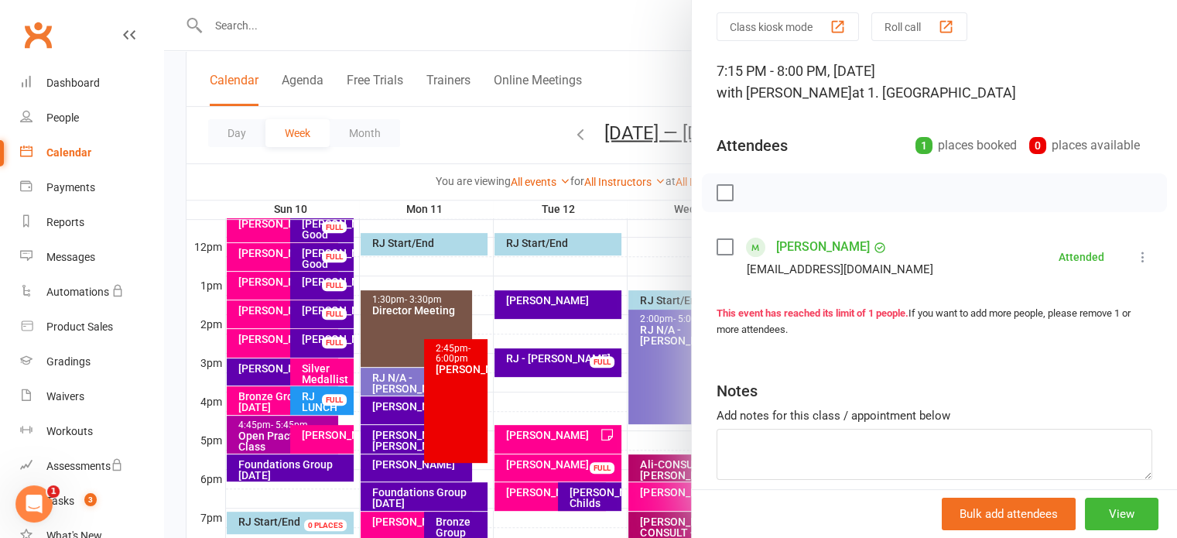
scroll to position [120, 0]
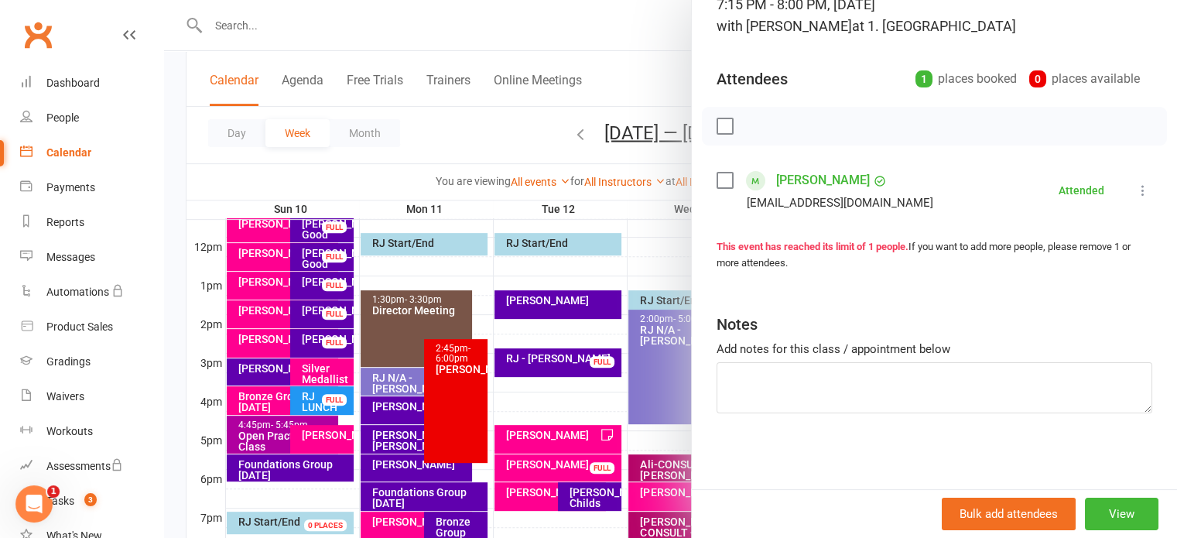
click at [800, 182] on link "[PERSON_NAME]" at bounding box center [823, 180] width 94 height 25
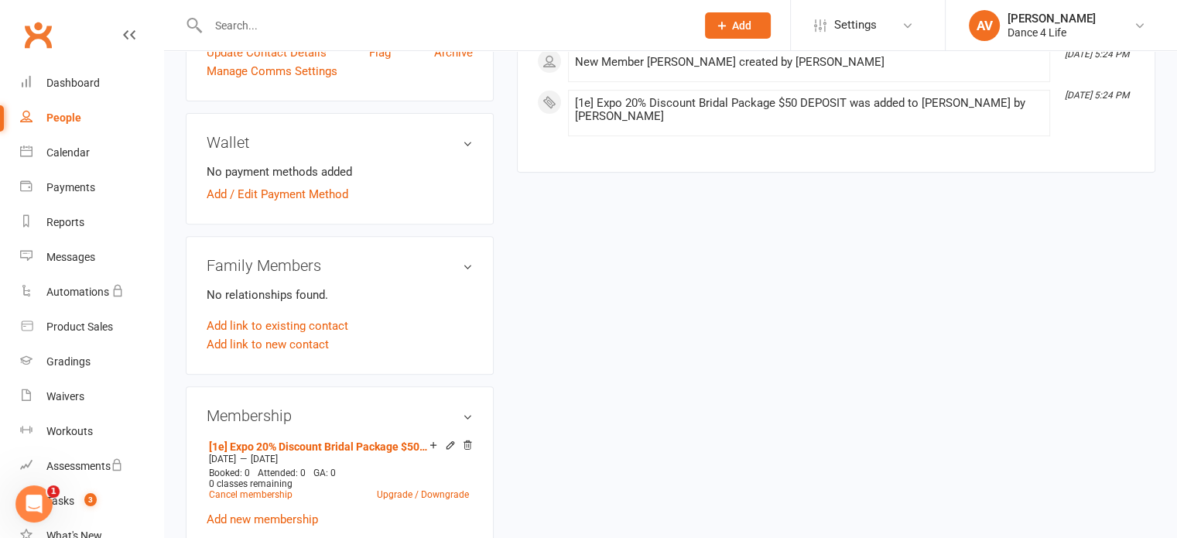
scroll to position [774, 0]
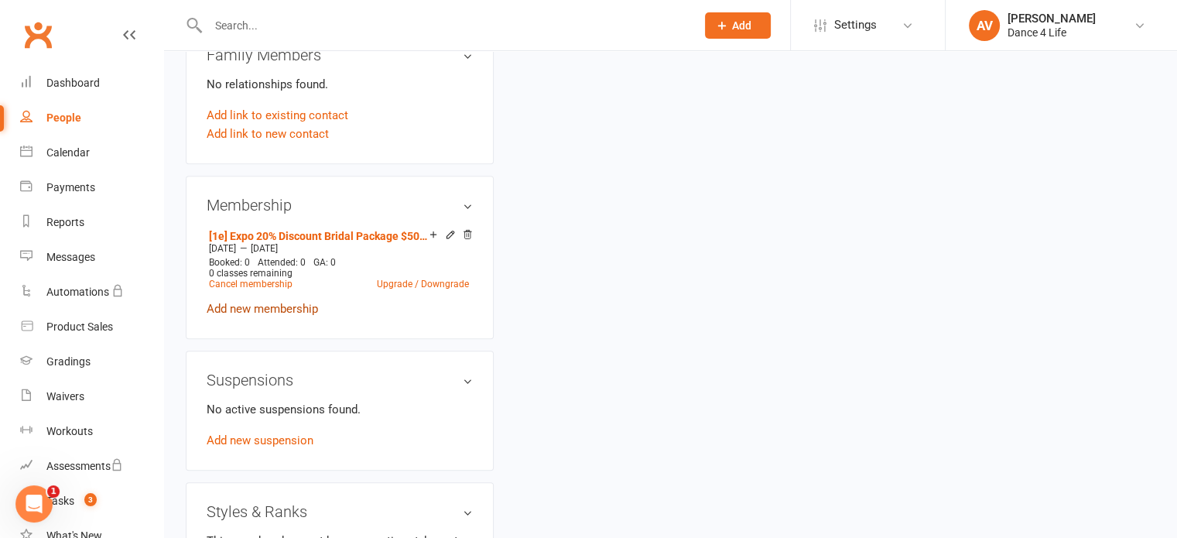
click at [294, 311] on link "Add new membership" at bounding box center [262, 309] width 111 height 14
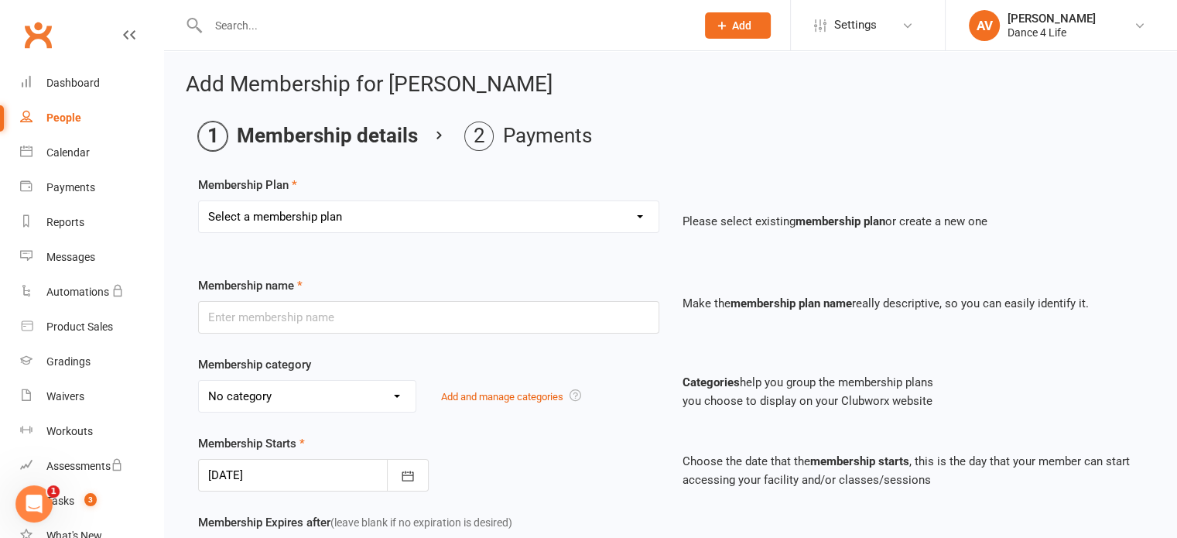
click at [359, 222] on select "Select a membership plan Create new Membership Plan [1a] ---------- BRIDAL ----…" at bounding box center [429, 216] width 460 height 31
select select "6"
click at [199, 201] on select "Select a membership plan Create new Membership Plan [1a] ---------- BRIDAL ----…" at bounding box center [429, 216] width 460 height 31
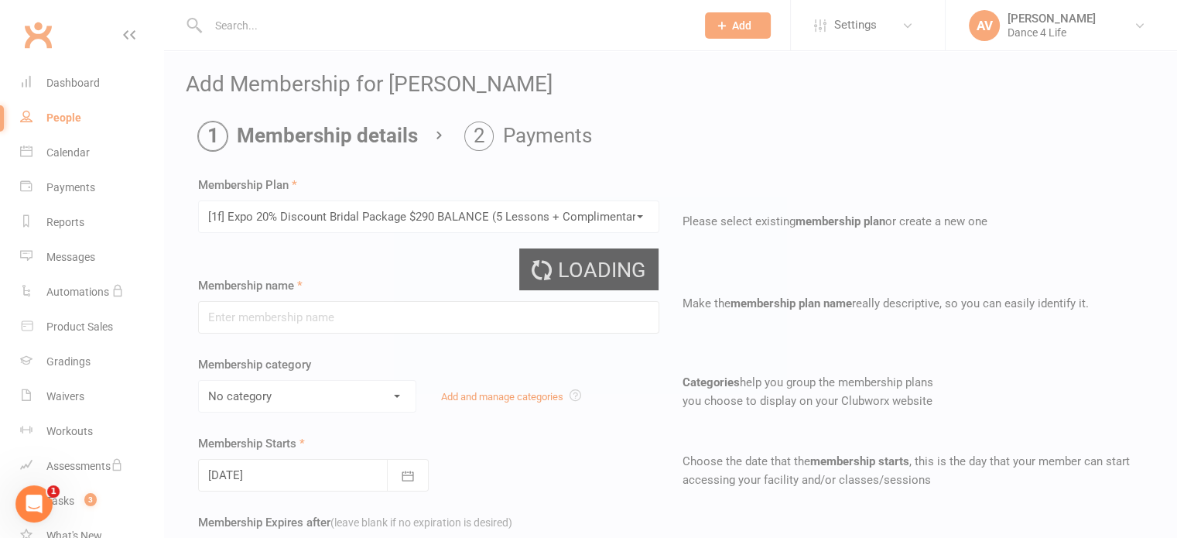
type input "[1f] Expo 20% Discount Bridal Package $290 BALANCE (5 Lessons + Complimentary C…"
select select "0"
type input "52"
select select "1"
type input "5"
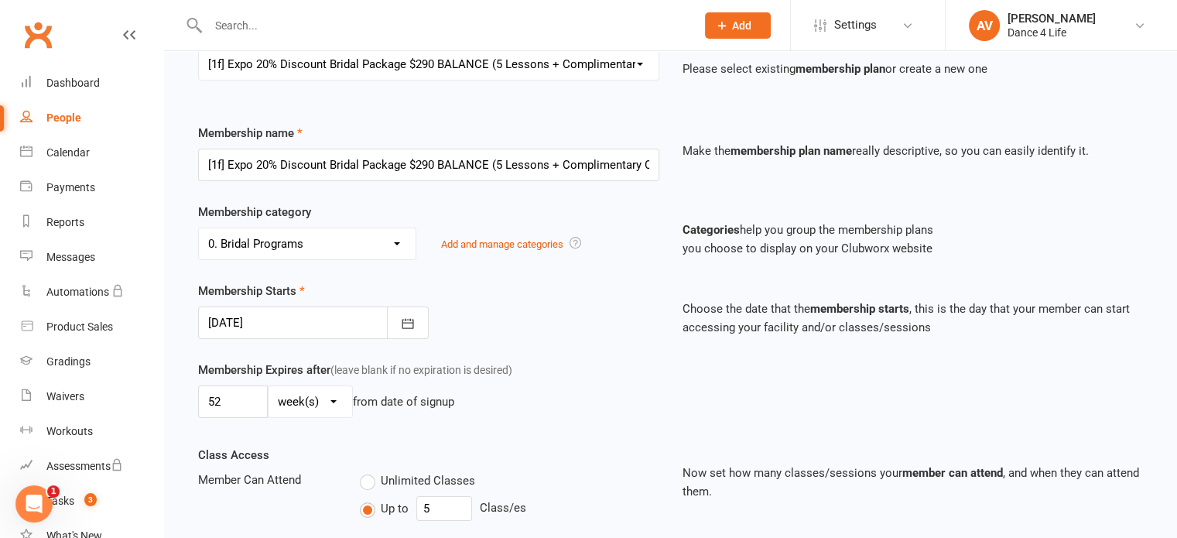
scroll to position [155, 0]
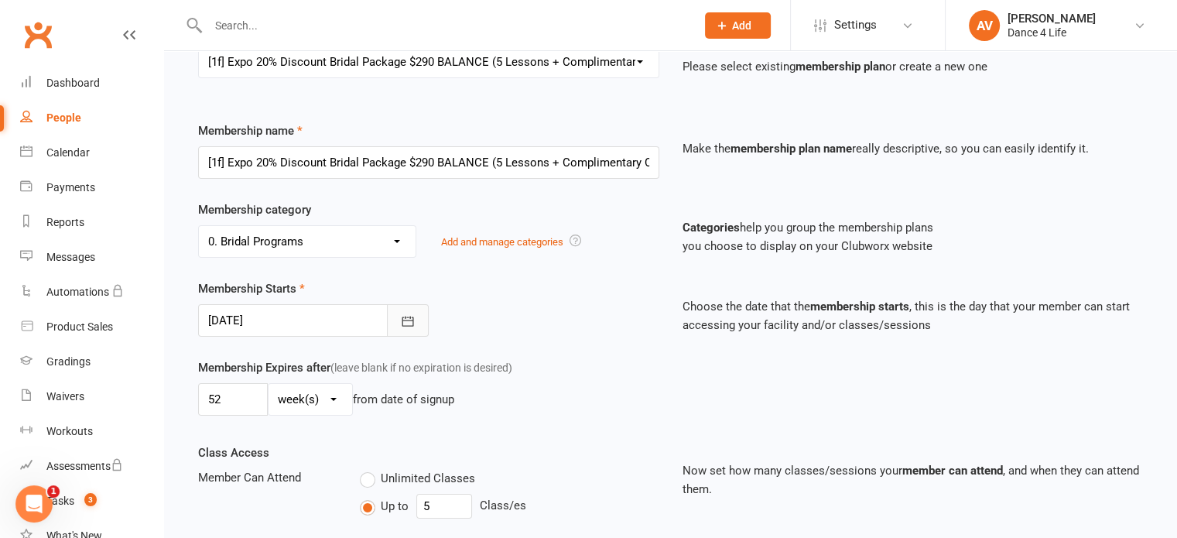
click at [414, 323] on icon "button" at bounding box center [407, 320] width 15 height 15
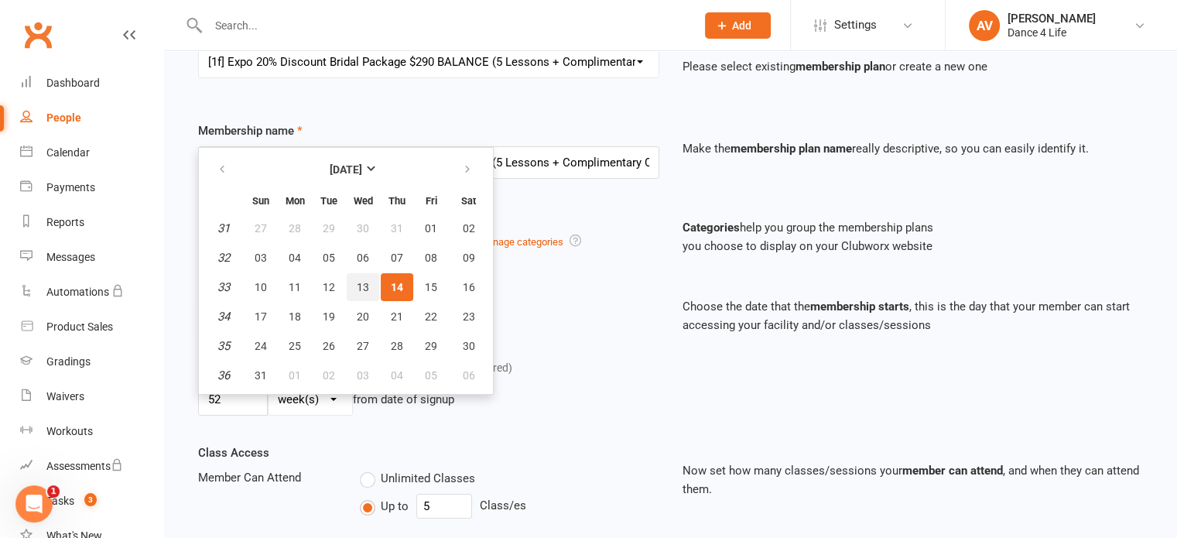
click at [366, 287] on span "13" at bounding box center [363, 287] width 12 height 12
type input "[DATE]"
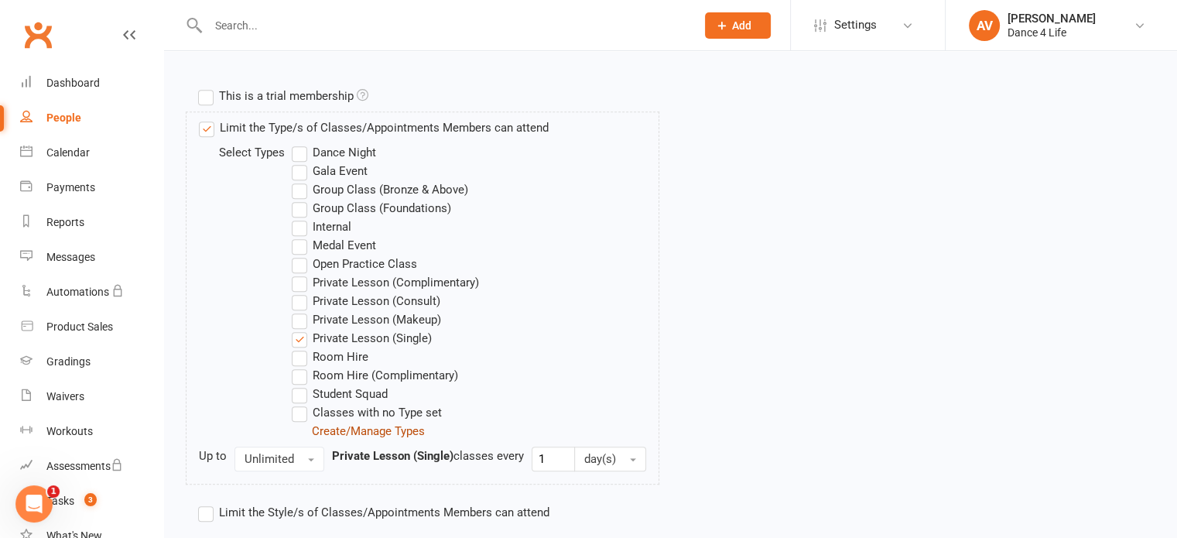
scroll to position [808, 0]
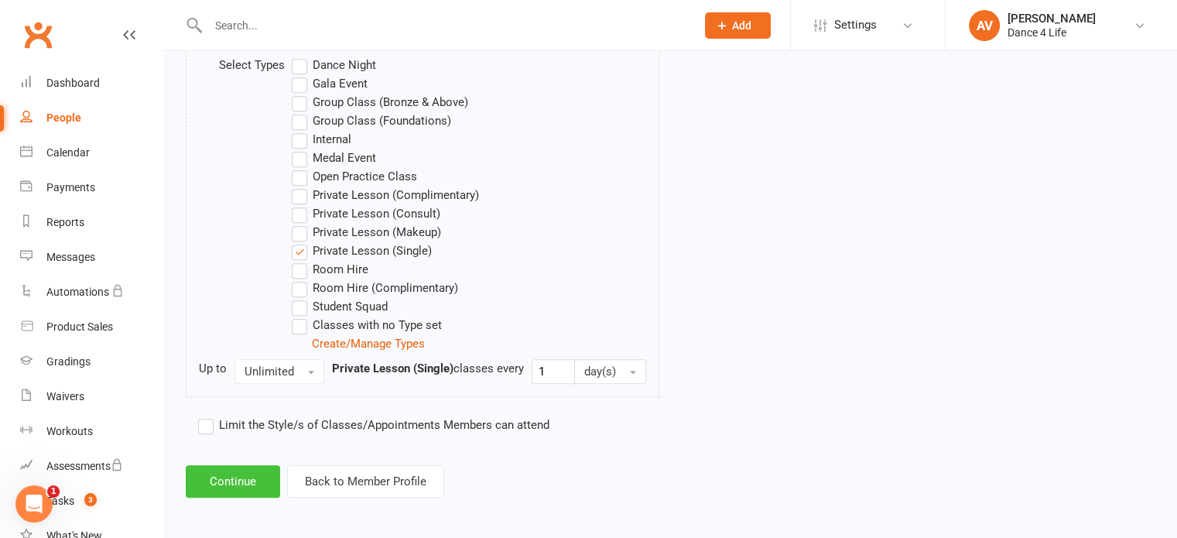
click at [233, 476] on button "Continue" at bounding box center [233, 481] width 94 height 33
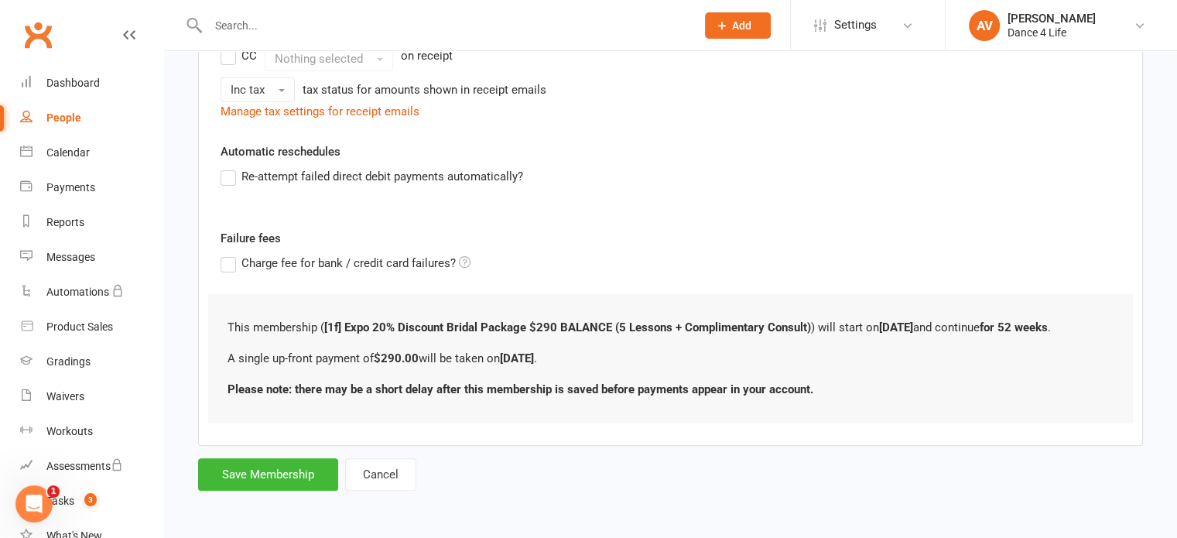
scroll to position [0, 0]
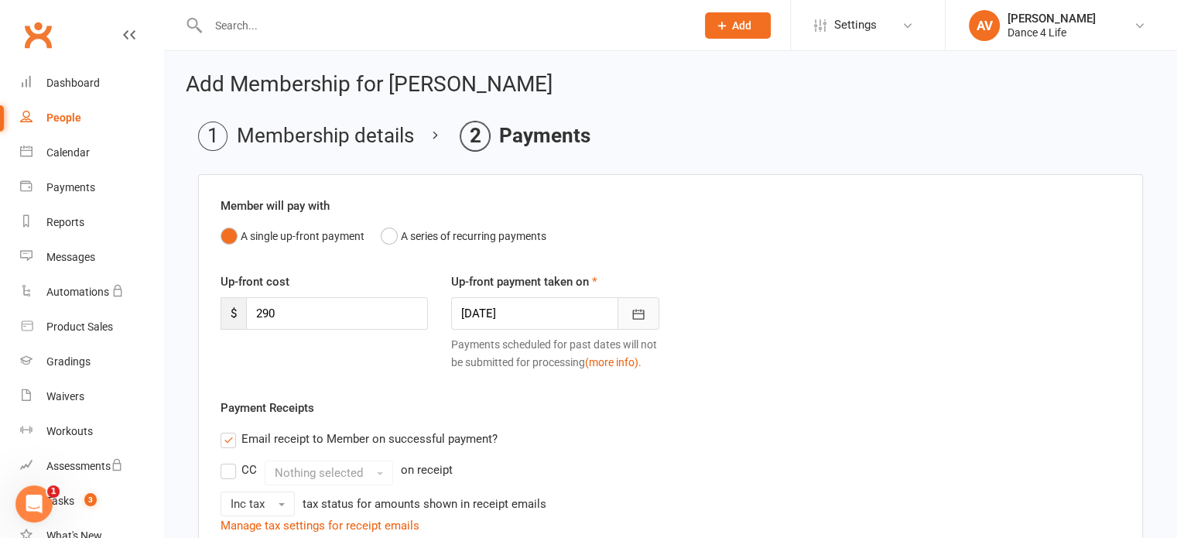
click at [638, 308] on icon "button" at bounding box center [638, 313] width 15 height 15
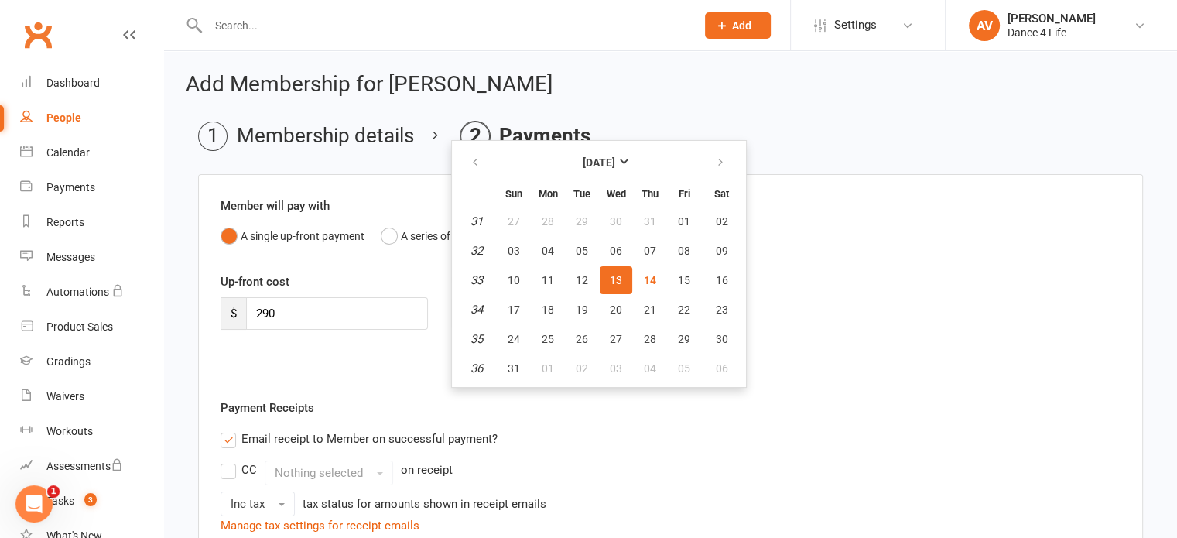
drag, startPoint x: 615, startPoint y: 277, endPoint x: 841, endPoint y: 256, distance: 226.9
click at [615, 276] on span "13" at bounding box center [616, 280] width 12 height 12
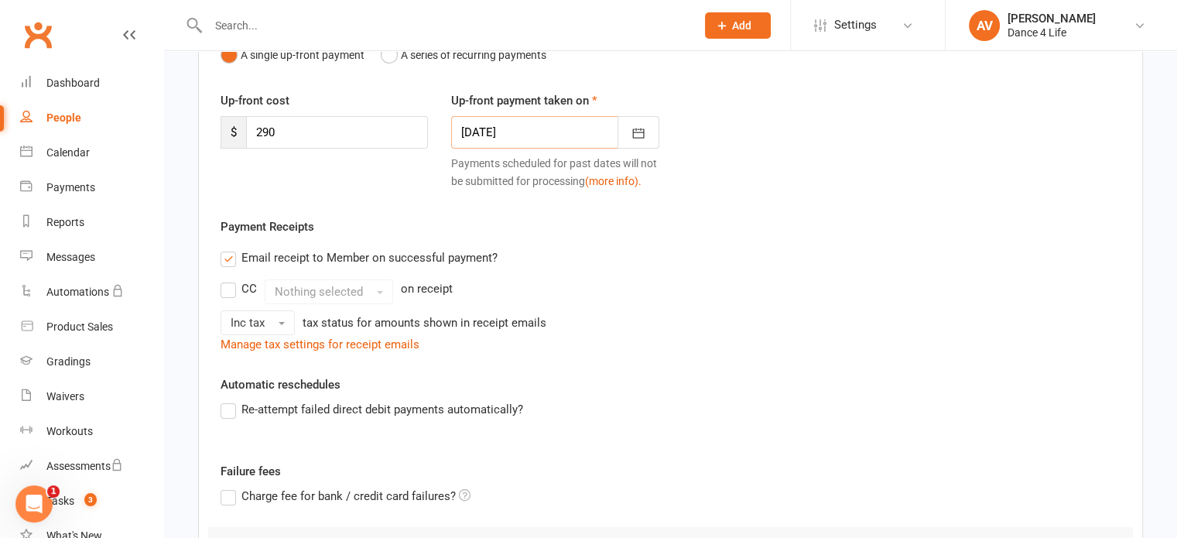
scroll to position [412, 0]
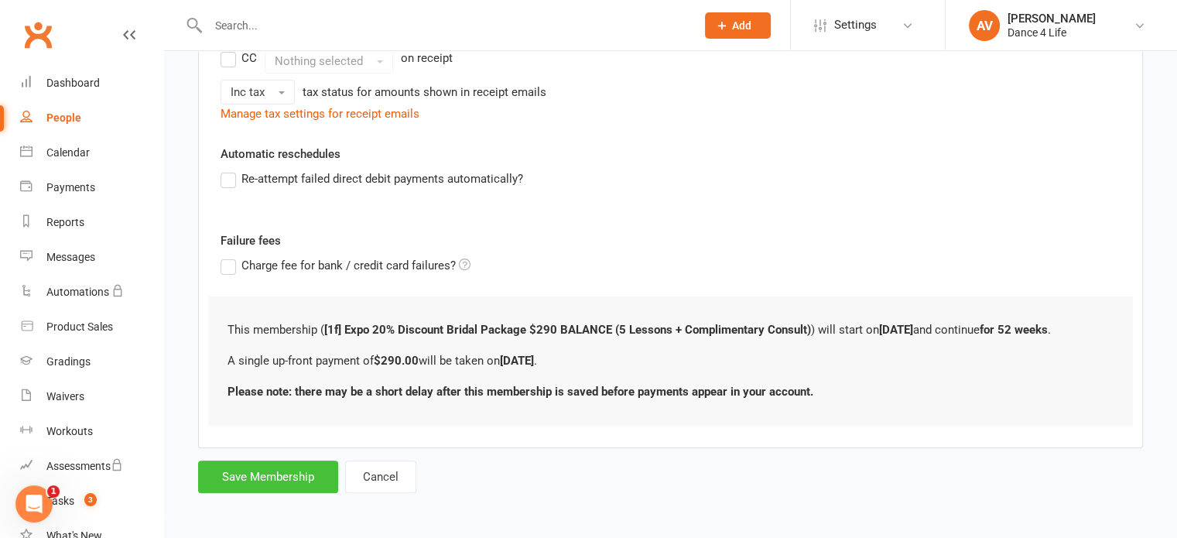
click at [255, 464] on button "Save Membership" at bounding box center [268, 476] width 140 height 33
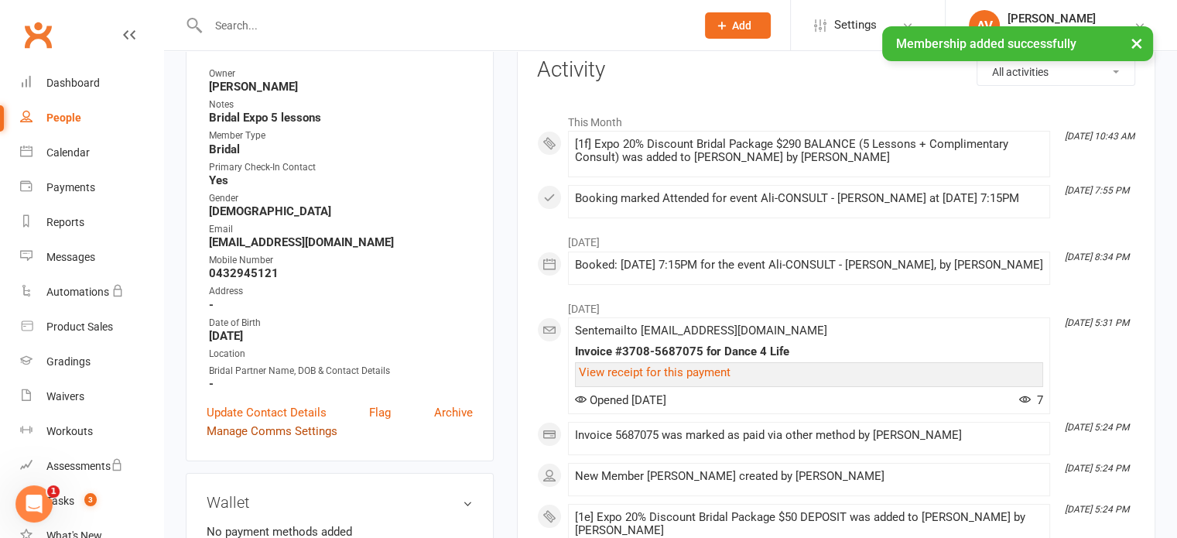
scroll to position [232, 0]
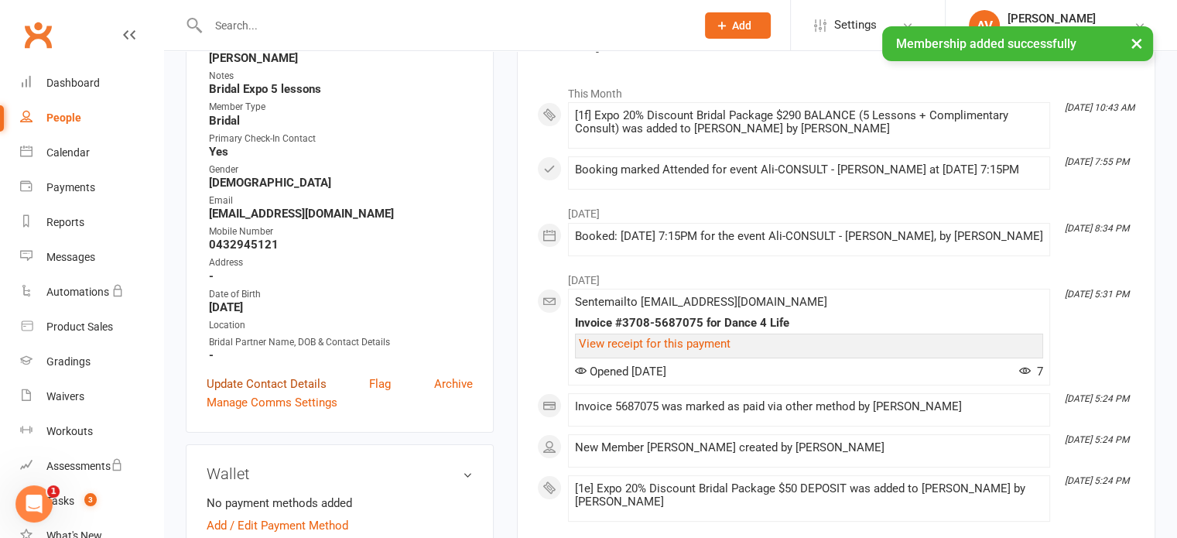
click at [288, 386] on link "Update Contact Details" at bounding box center [267, 384] width 120 height 19
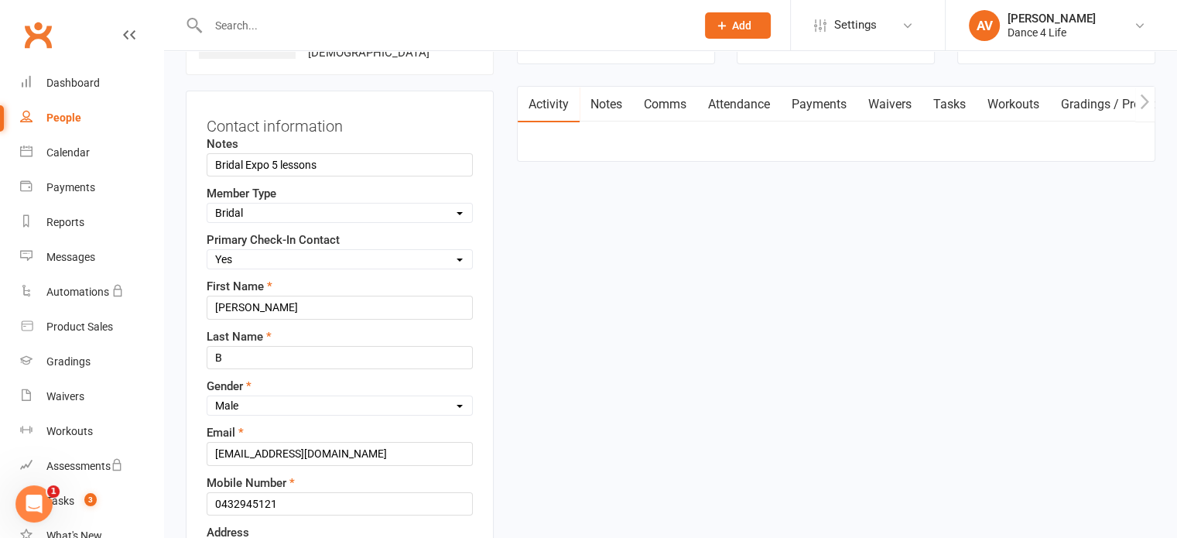
scroll to position [150, 0]
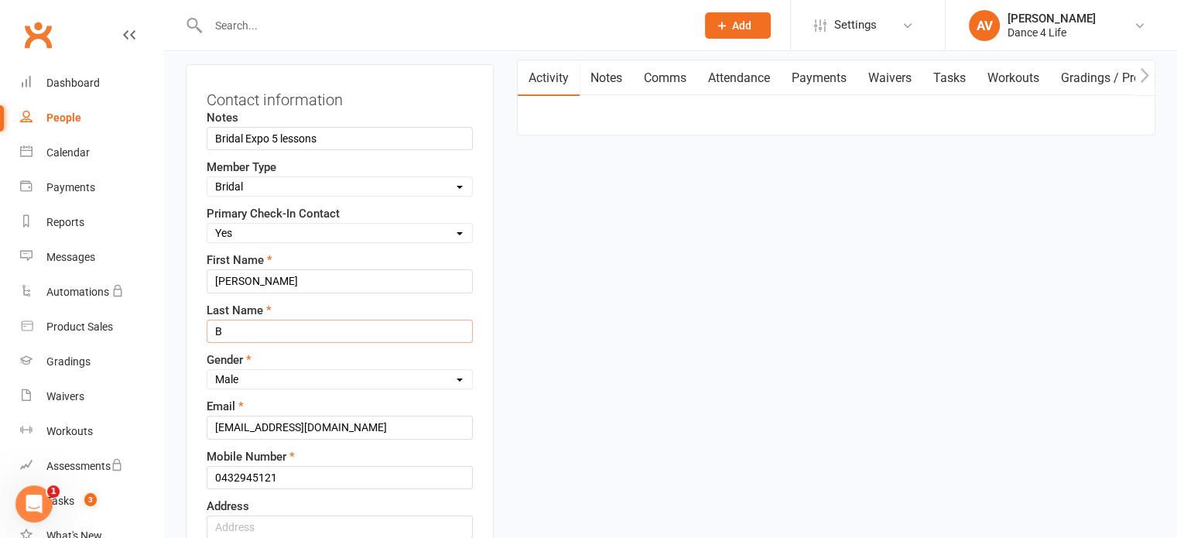
click at [256, 337] on input "B" at bounding box center [340, 331] width 266 height 23
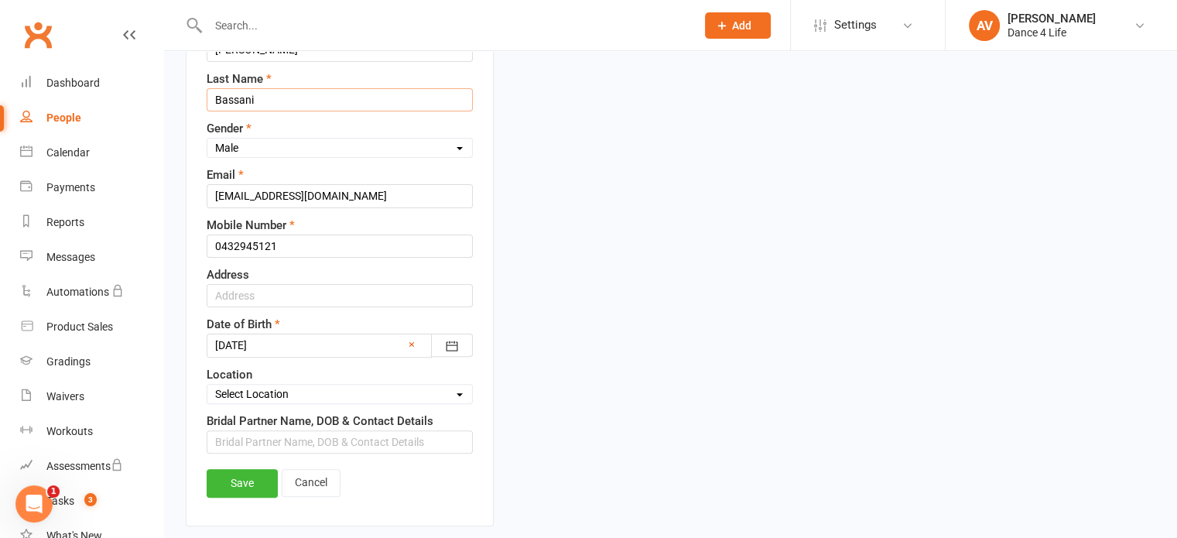
scroll to position [382, 0]
type input "Bassani"
click at [388, 343] on div at bounding box center [340, 344] width 266 height 23
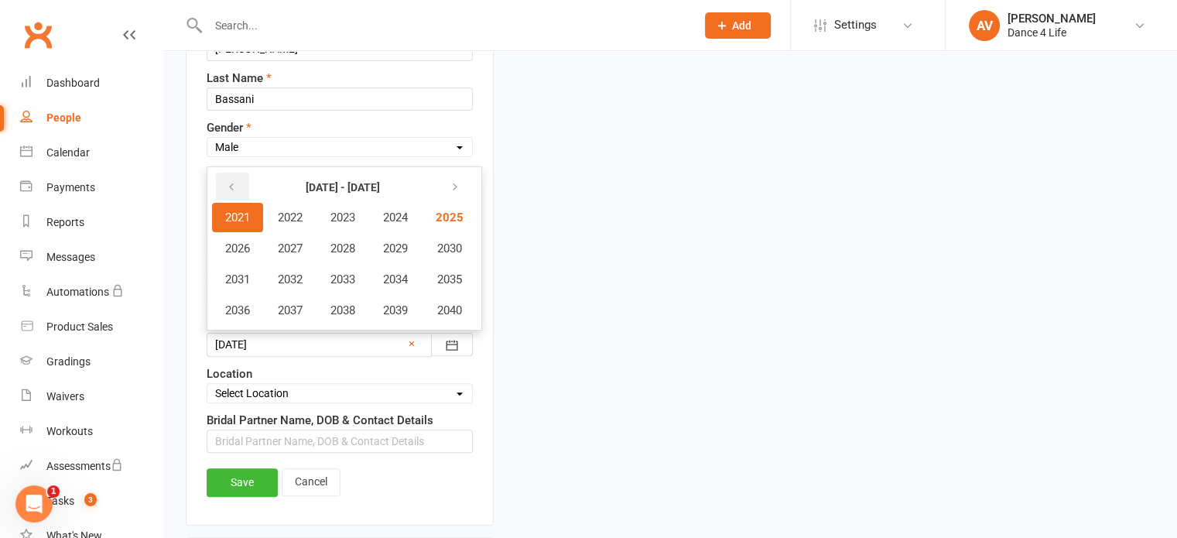
click at [227, 181] on icon "button" at bounding box center [231, 187] width 11 height 12
click at [251, 309] on button "1996" at bounding box center [237, 310] width 51 height 29
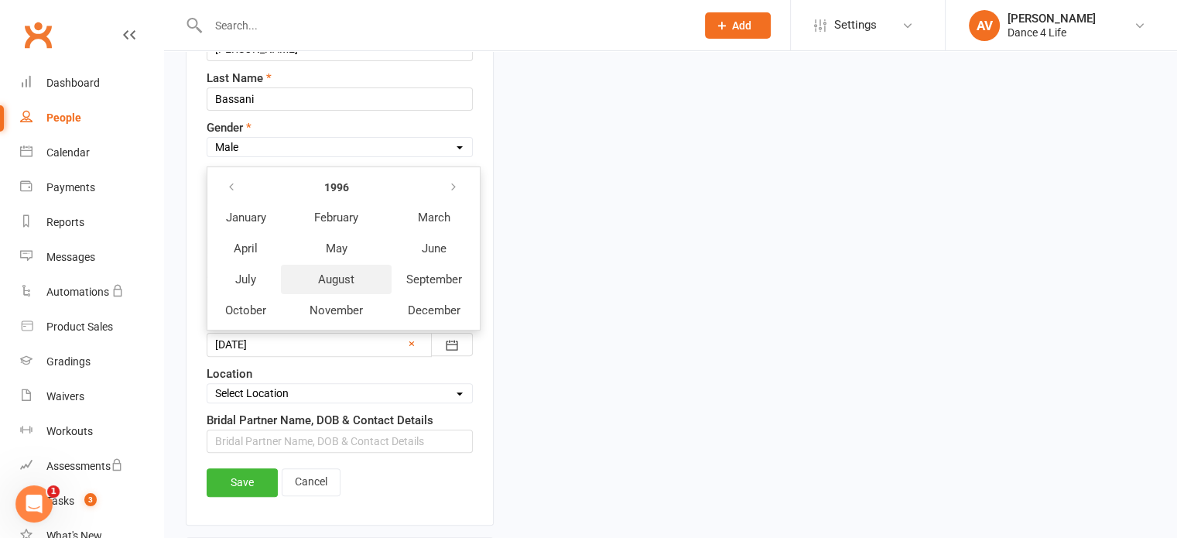
click at [330, 277] on span "August" at bounding box center [336, 279] width 36 height 14
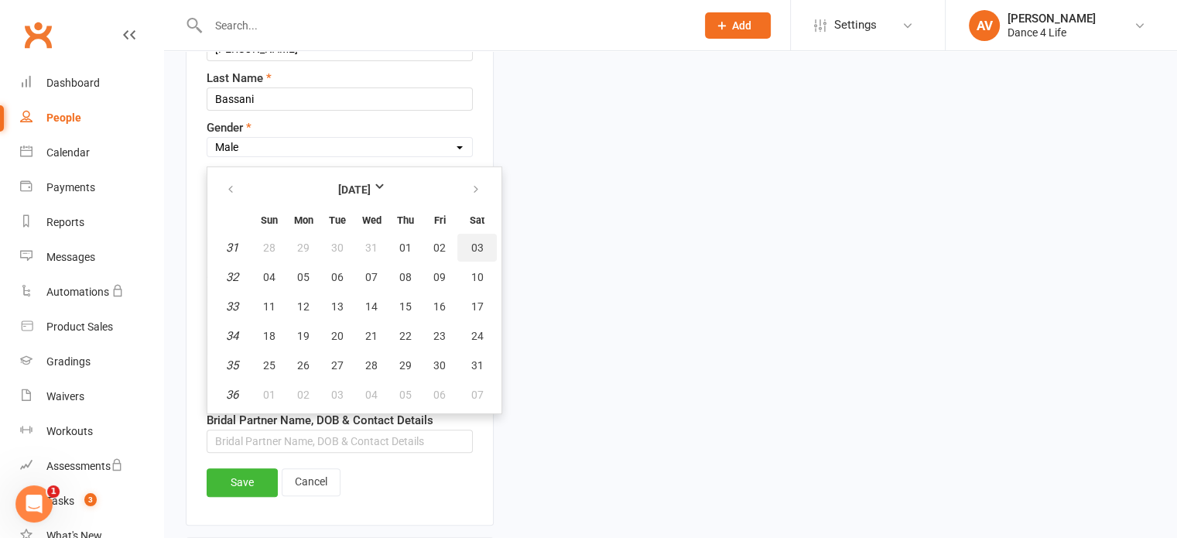
click at [471, 244] on span "03" at bounding box center [477, 247] width 12 height 12
type input "[DATE]"
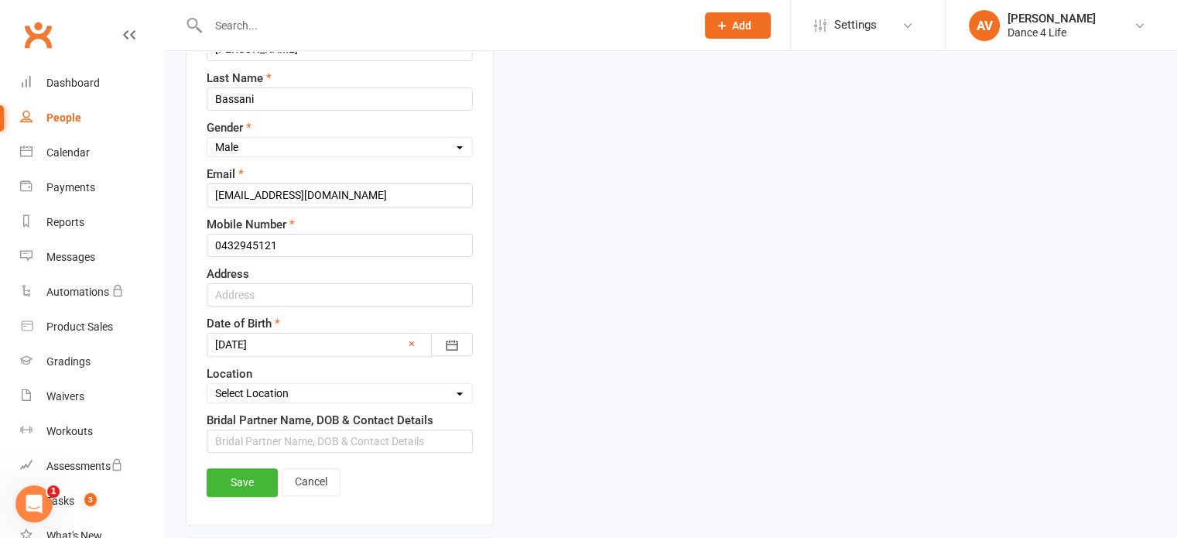
scroll to position [537, 0]
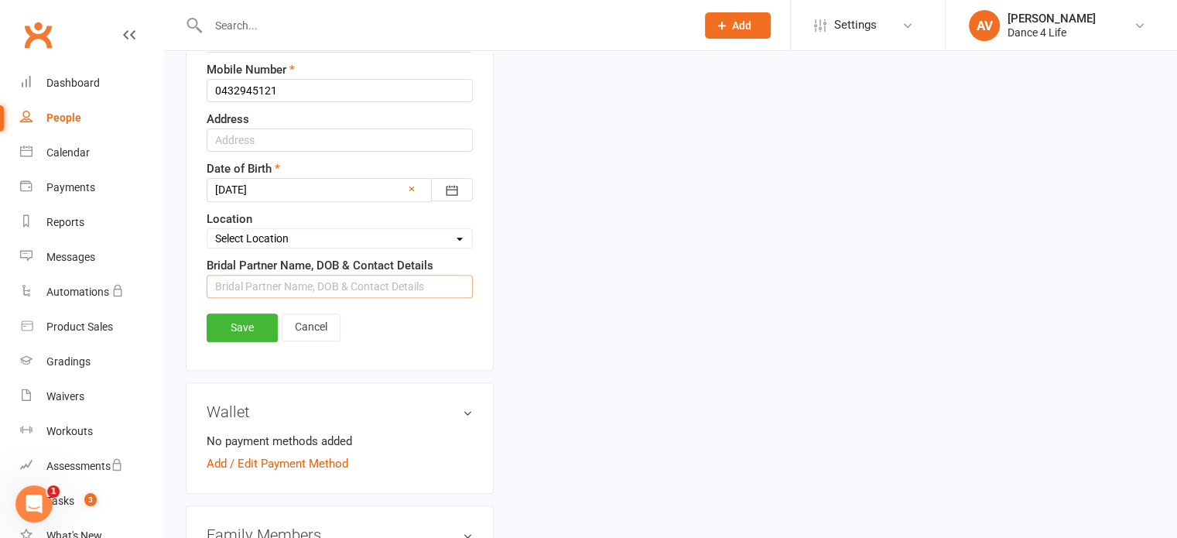
click at [299, 281] on input "text" at bounding box center [340, 286] width 266 height 23
type input "[PERSON_NAME] - 0430018257 - [PERSON_NAME][EMAIL_ADDRESS][DOMAIN_NAME]"
click at [250, 320] on link "Save" at bounding box center [242, 327] width 71 height 28
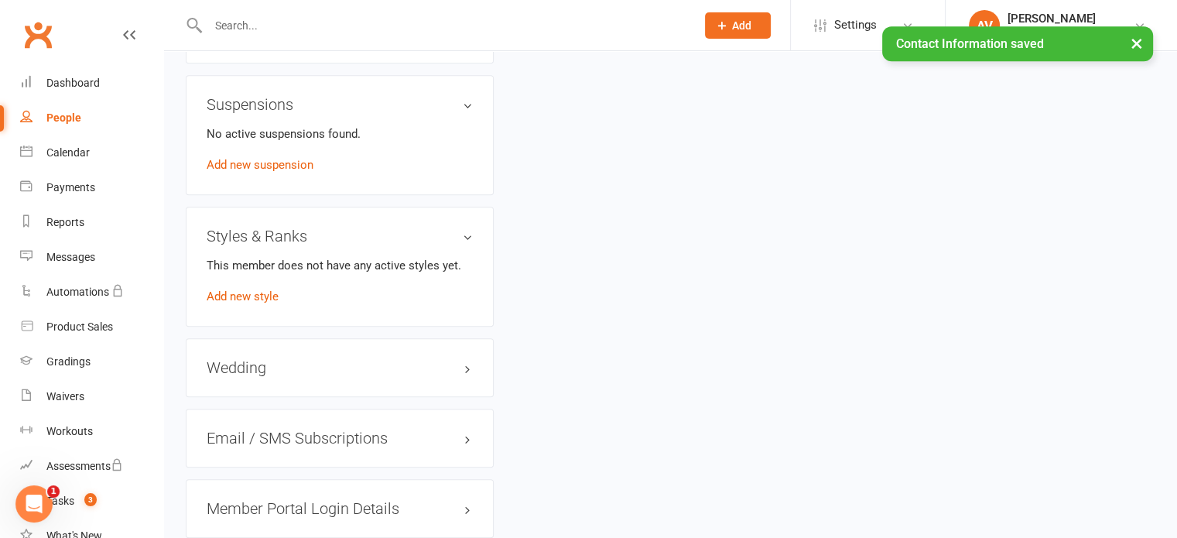
scroll to position [1233, 0]
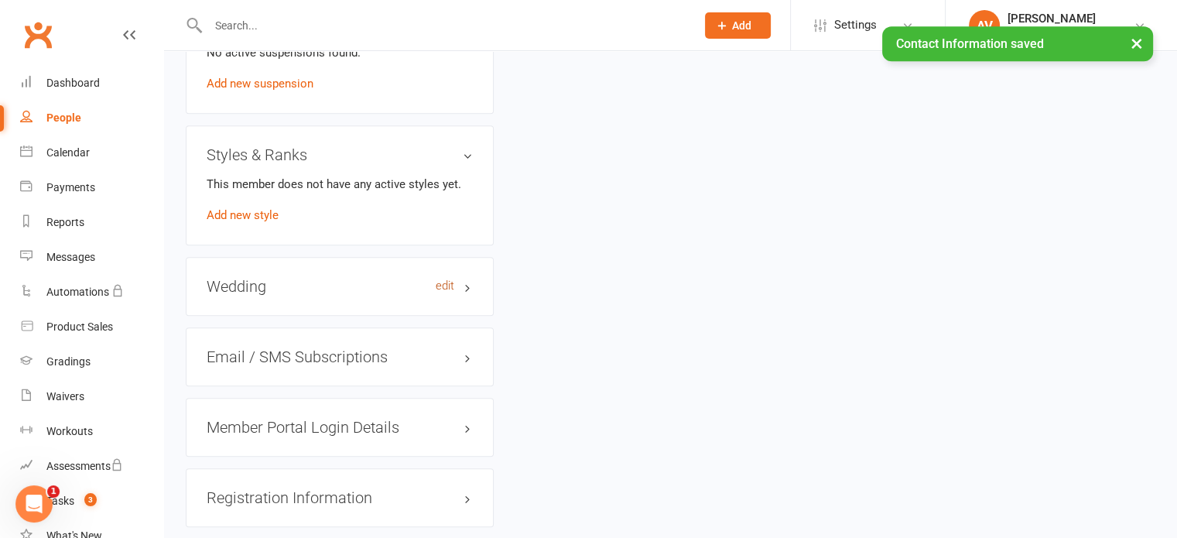
click at [445, 279] on link "edit" at bounding box center [445, 285] width 19 height 13
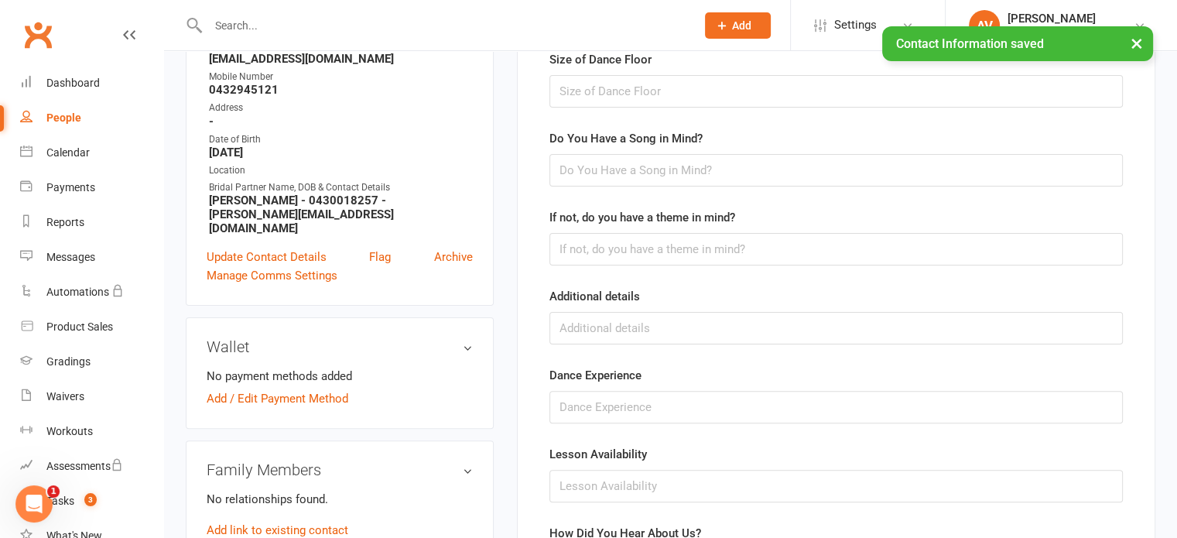
scroll to position [132, 0]
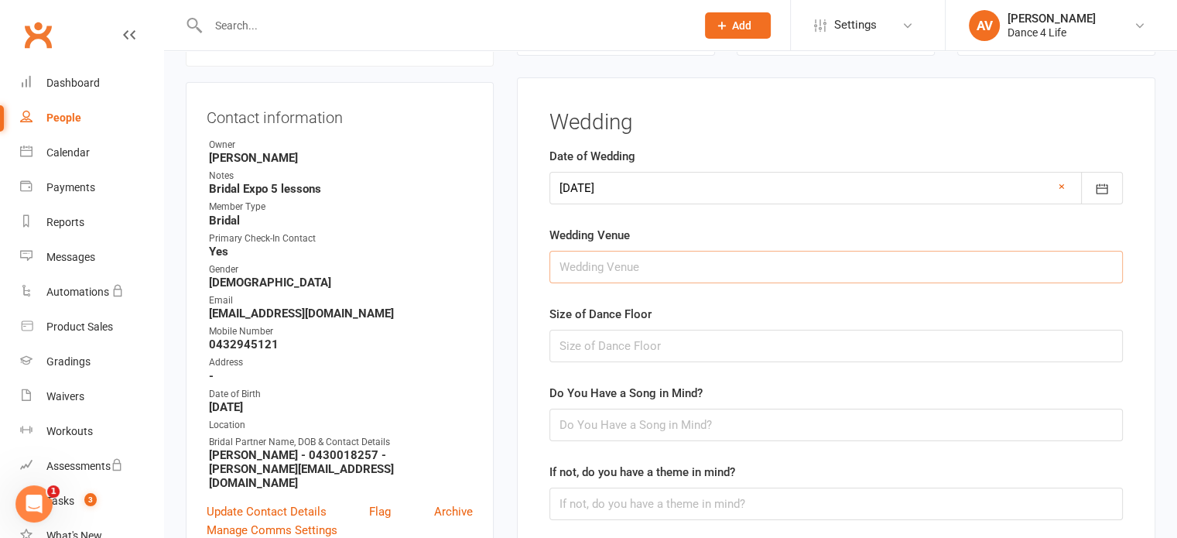
click at [637, 272] on input "text" at bounding box center [835, 267] width 573 height 33
click at [577, 265] on input "[PERSON_NAME] on [PERSON_NAME]" at bounding box center [835, 267] width 573 height 33
type input "[PERSON_NAME] on [PERSON_NAME]"
click at [617, 346] on input "text" at bounding box center [835, 346] width 573 height 33
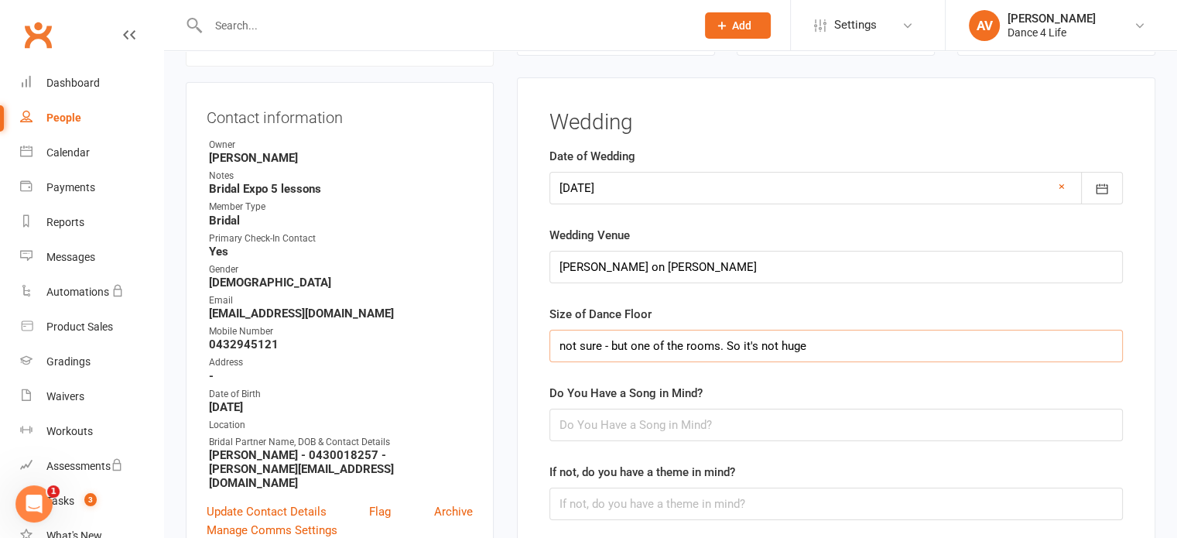
type input "not sure - but one of the rooms. So it's not huge"
click at [600, 426] on input "text" at bounding box center [835, 425] width 573 height 33
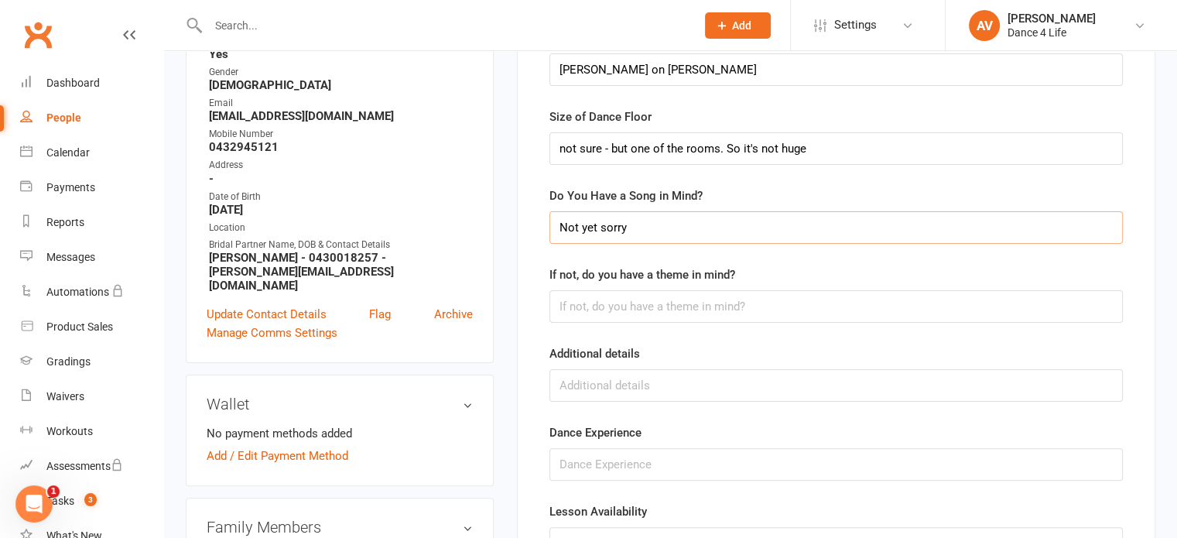
scroll to position [364, 0]
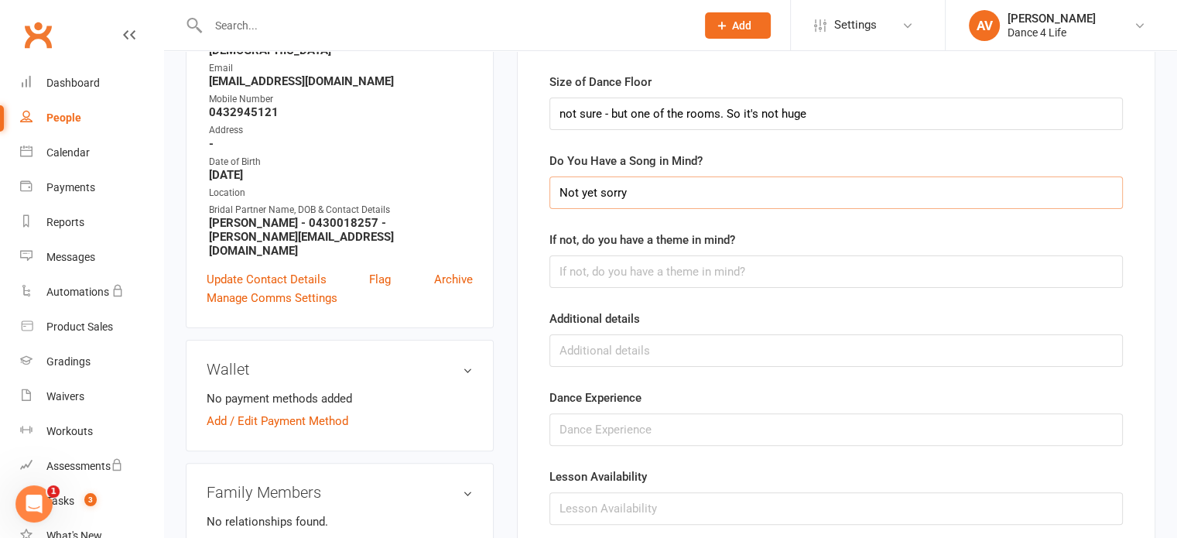
type input "Not yet sorry"
click at [604, 272] on input "text" at bounding box center [835, 271] width 573 height 33
type input "Traditional, romantic, dark [GEOGRAPHIC_DATA], black tie event"
click at [604, 357] on input "text" at bounding box center [835, 350] width 573 height 33
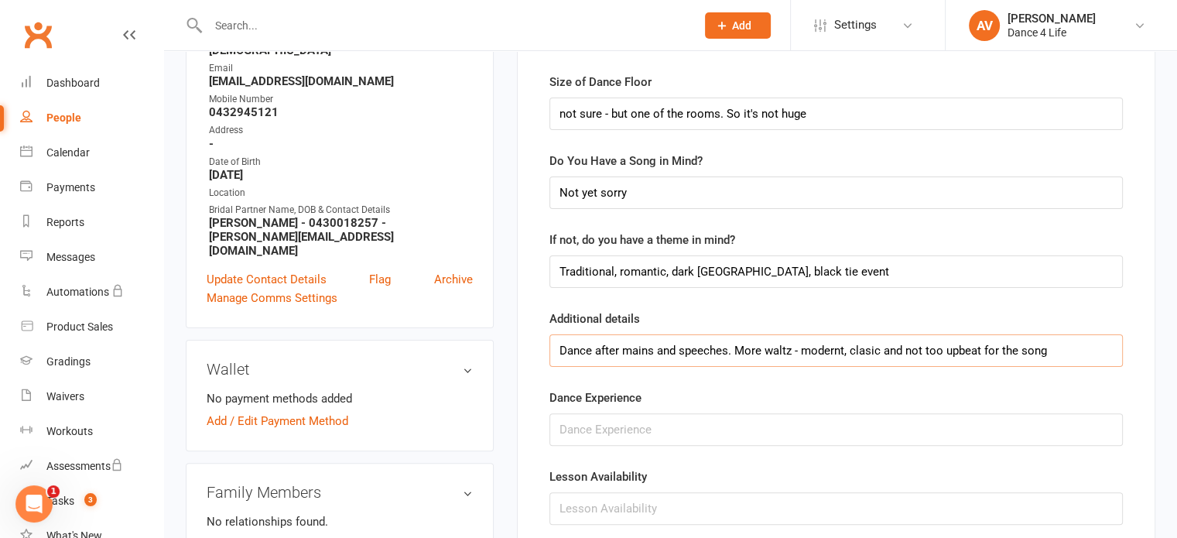
type input "Dance after mains and speeches. More waltz - modernt, clasic and not too upbeat…"
click at [701, 429] on input "text" at bounding box center [835, 429] width 573 height 33
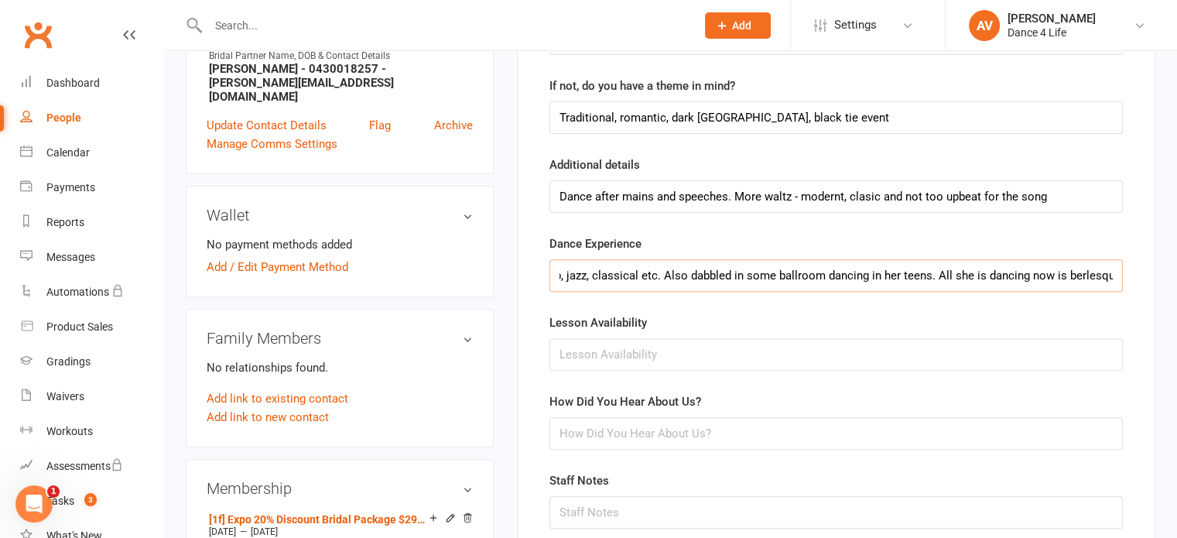
scroll to position [519, 0]
type input "him none, she has done a bit. Dance as a young girl and teenager in tap, jazz, …"
click at [679, 355] on input "text" at bounding box center [835, 353] width 573 height 33
type input "Wednesdays are best and can do some sundays"
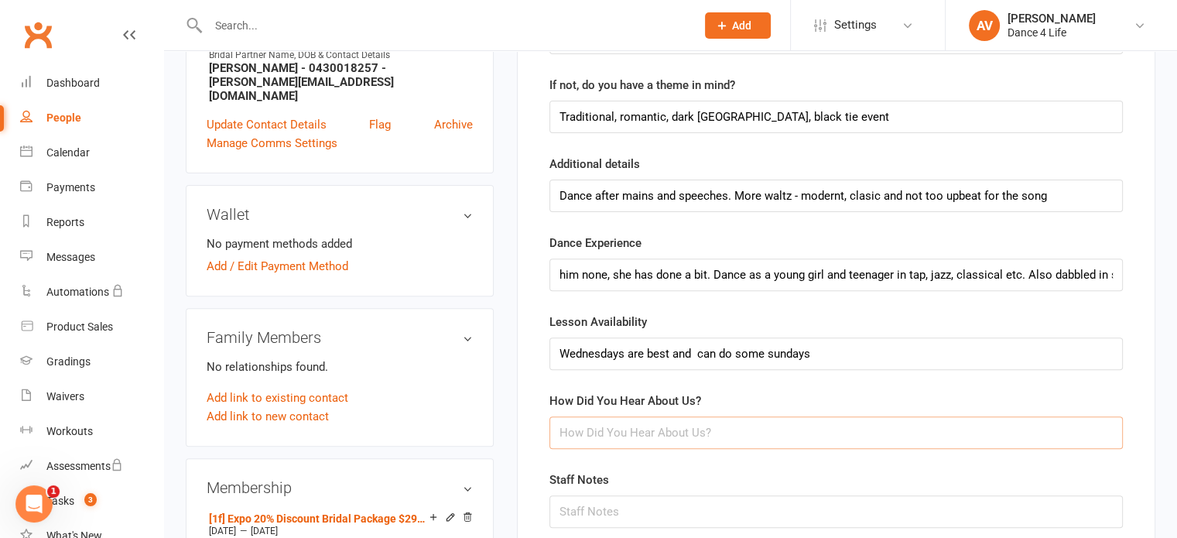
click at [635, 424] on input "text" at bounding box center [835, 432] width 573 height 33
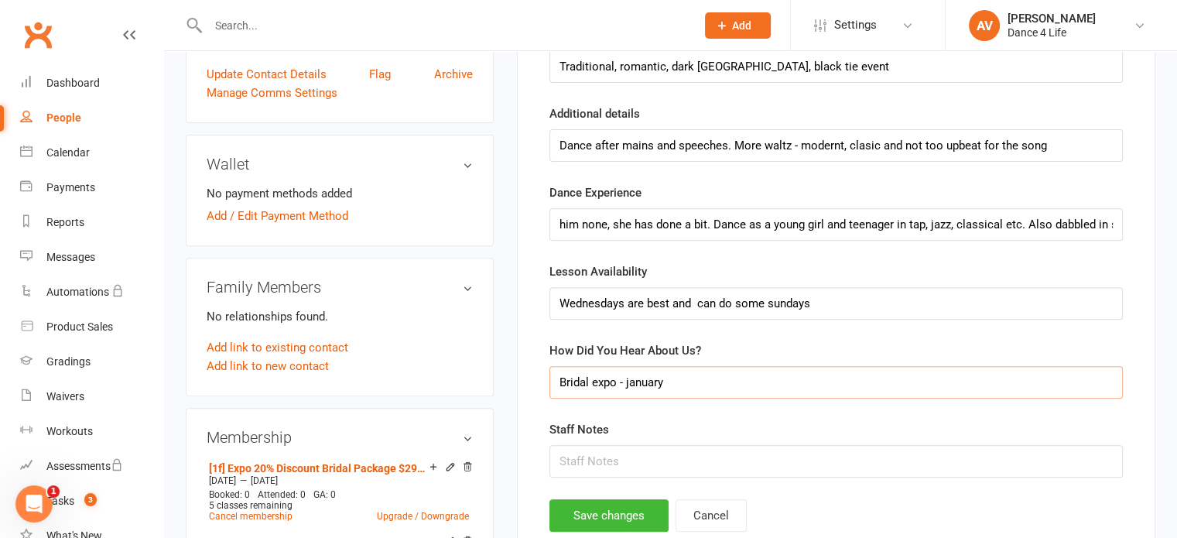
scroll to position [597, 0]
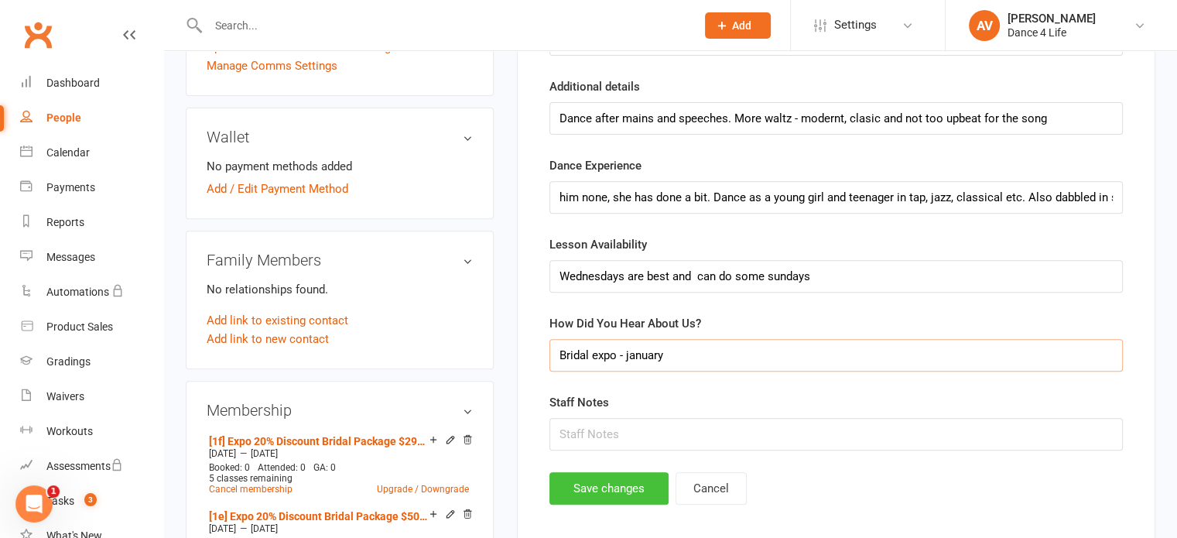
type input "Bridal expo - january"
click at [627, 483] on button "Save changes" at bounding box center [608, 488] width 119 height 33
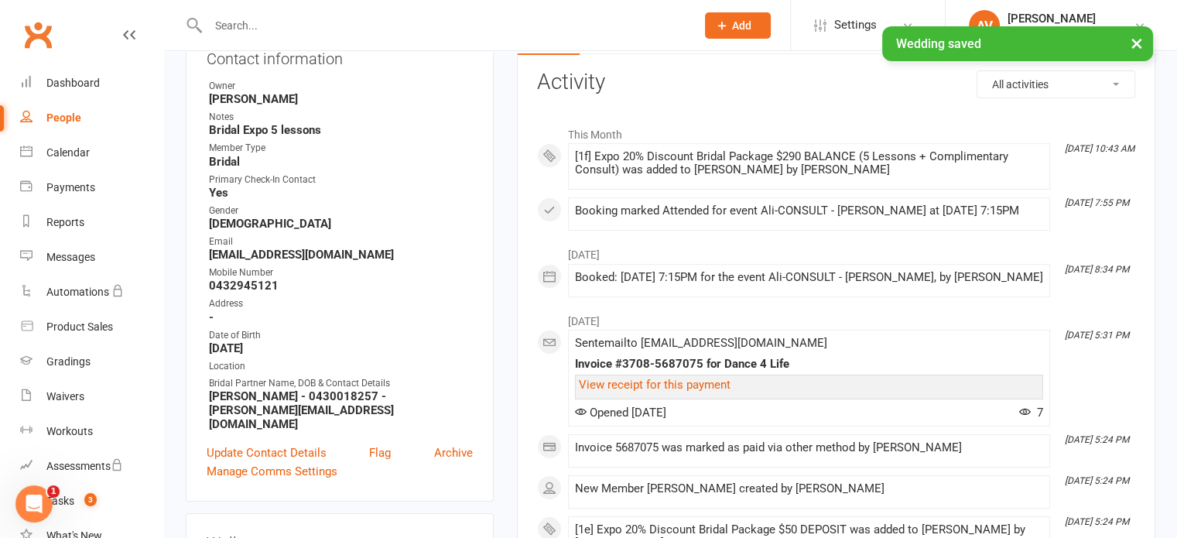
scroll to position [0, 0]
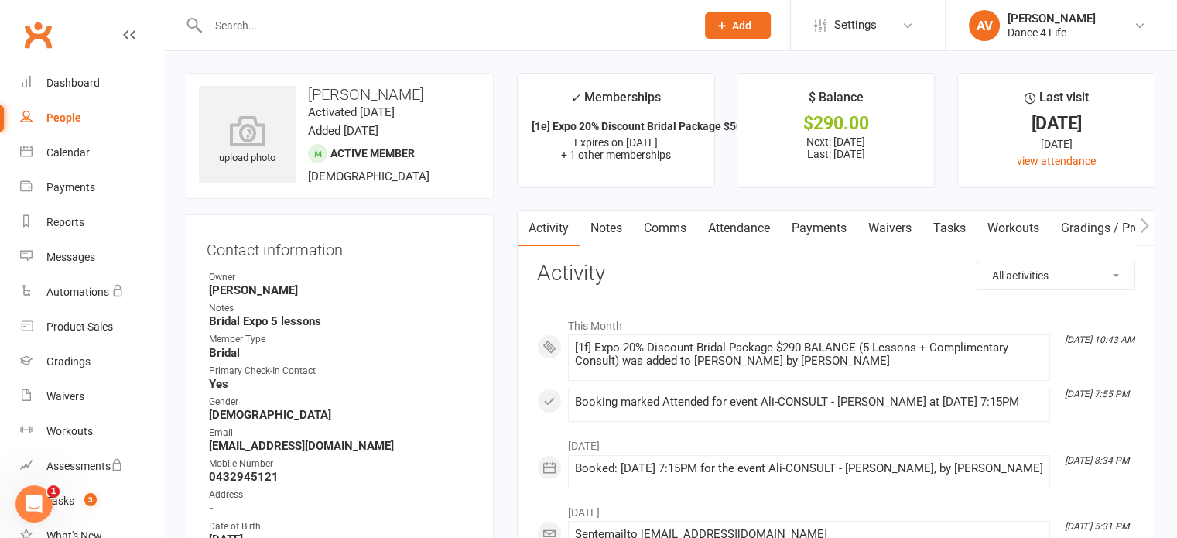
click at [815, 228] on link "Payments" at bounding box center [819, 228] width 77 height 36
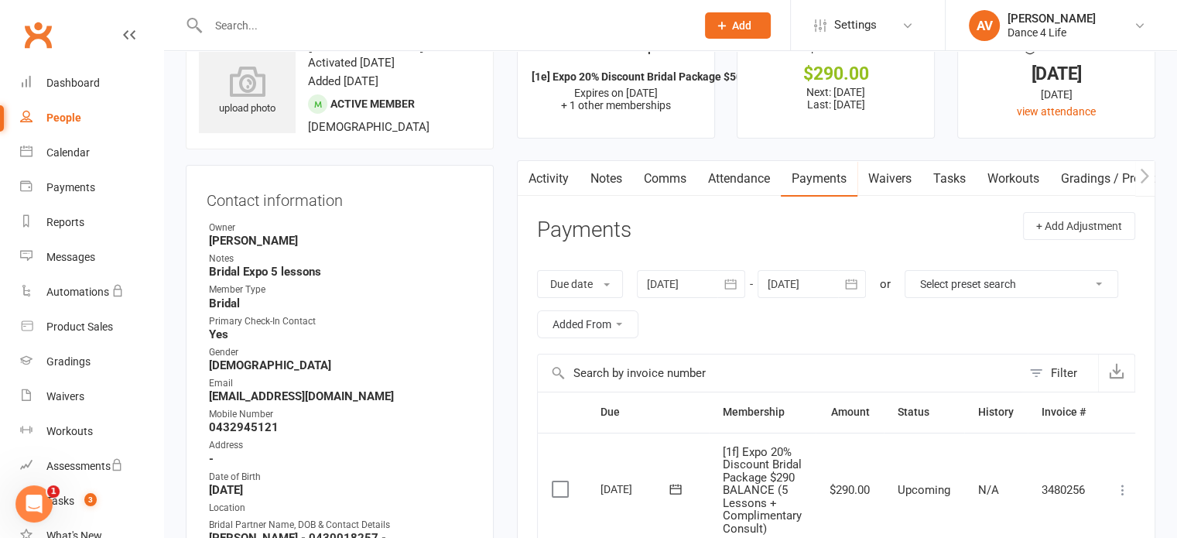
scroll to position [77, 0]
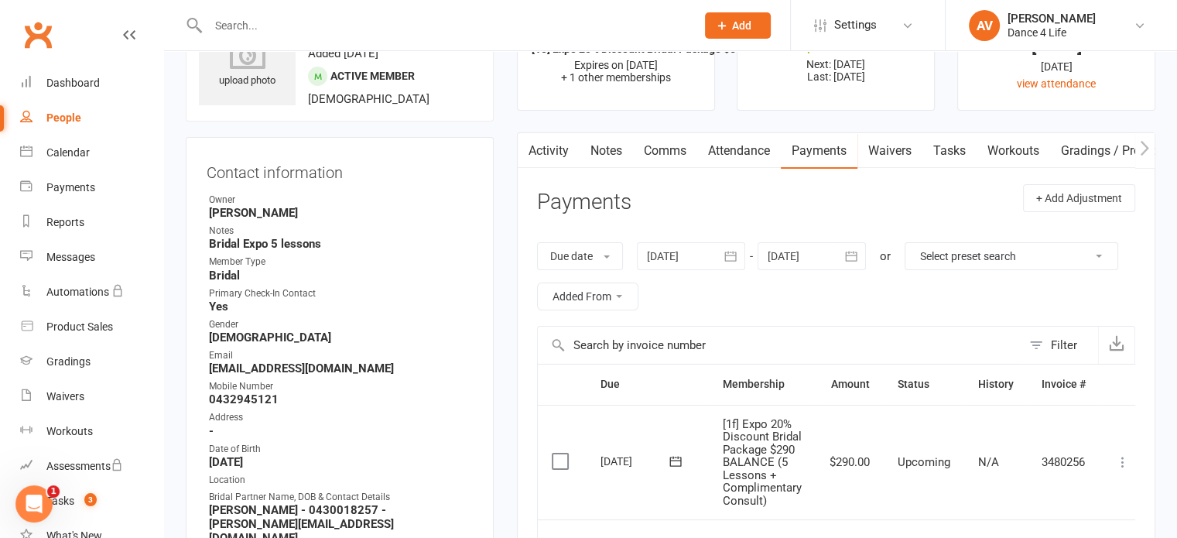
click at [563, 458] on label at bounding box center [562, 460] width 21 height 15
click at [562, 453] on input "checkbox" at bounding box center [557, 453] width 10 height 0
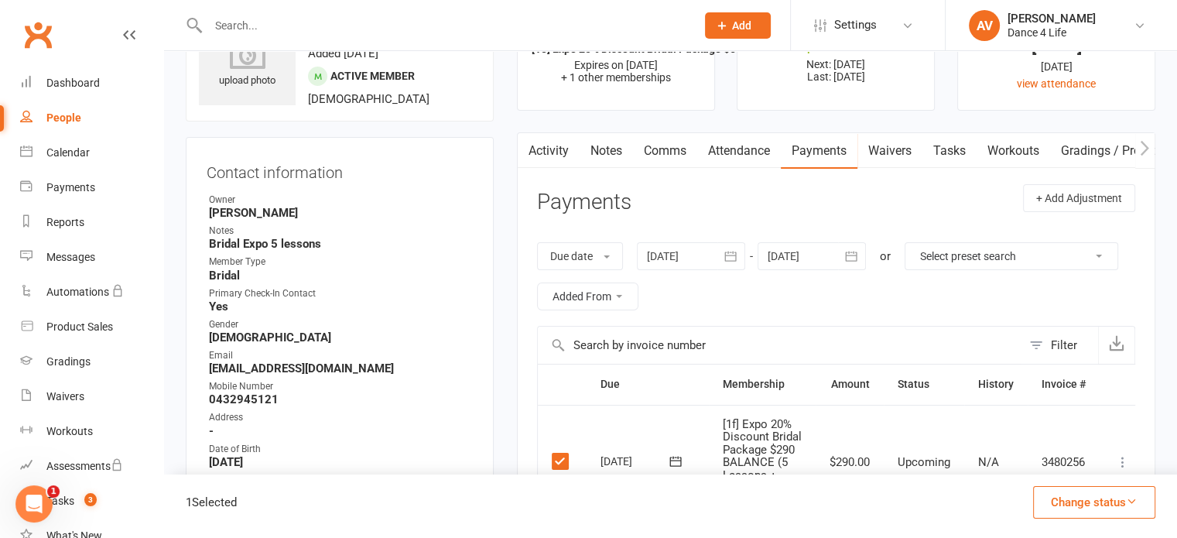
click at [1125, 459] on icon at bounding box center [1122, 461] width 15 height 15
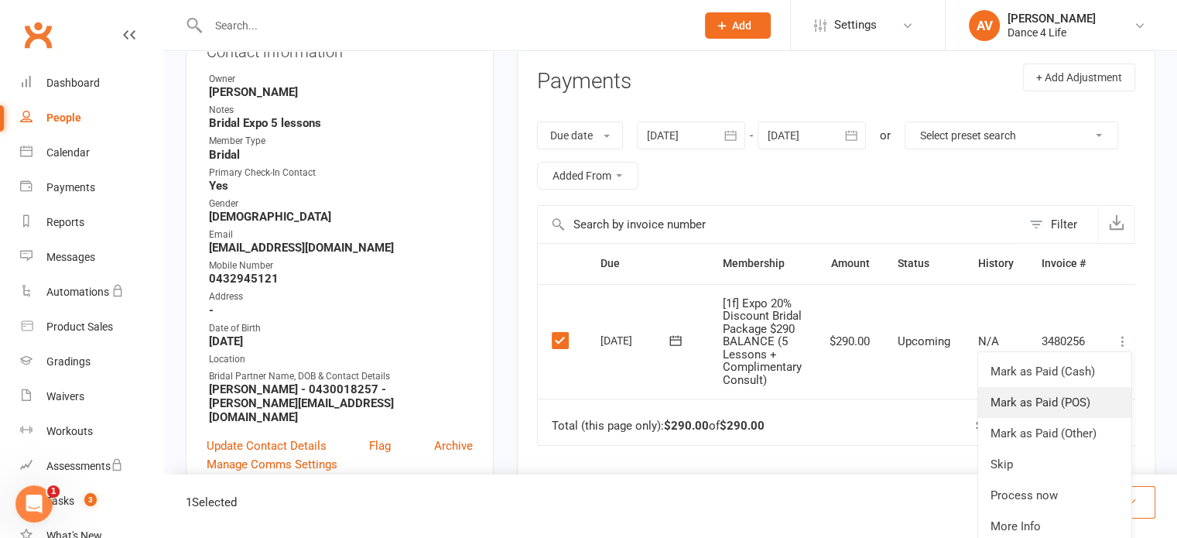
scroll to position [232, 0]
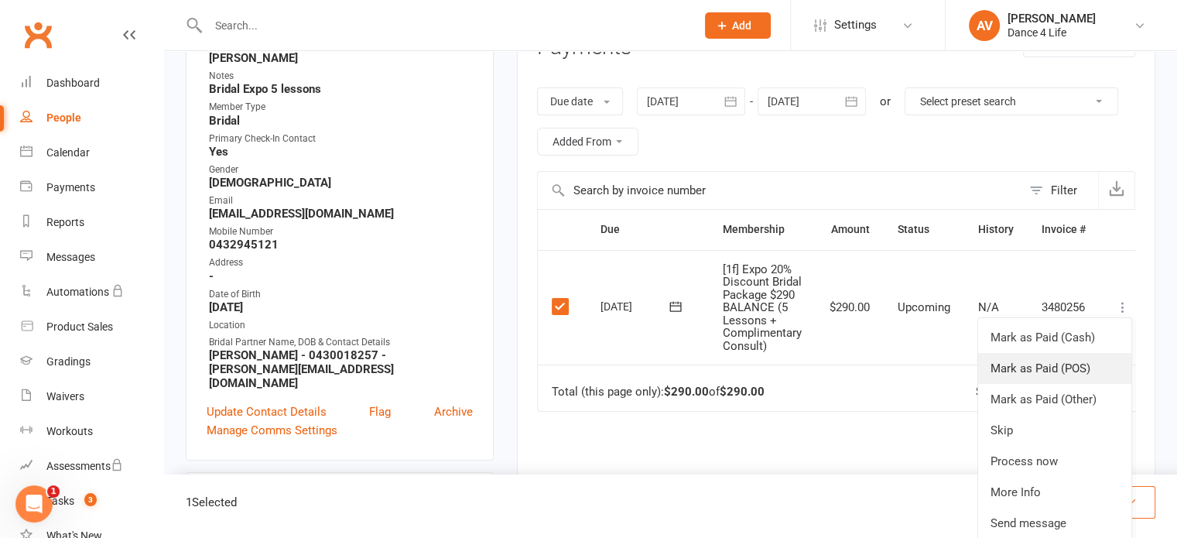
click at [1081, 368] on link "Mark as Paid (POS)" at bounding box center [1054, 368] width 153 height 31
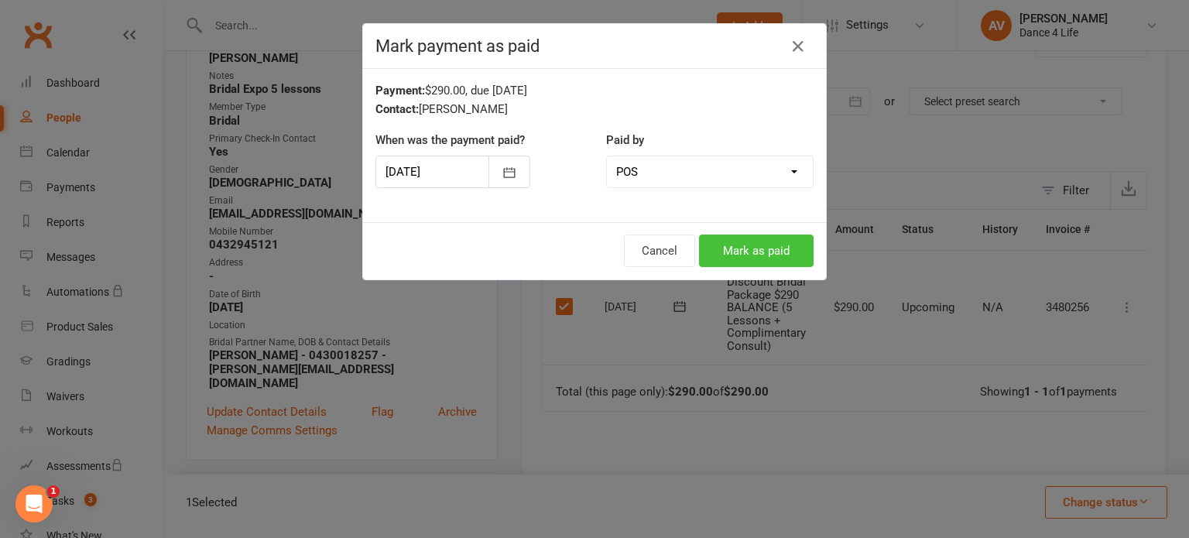
click at [746, 247] on button "Mark as paid" at bounding box center [756, 250] width 115 height 33
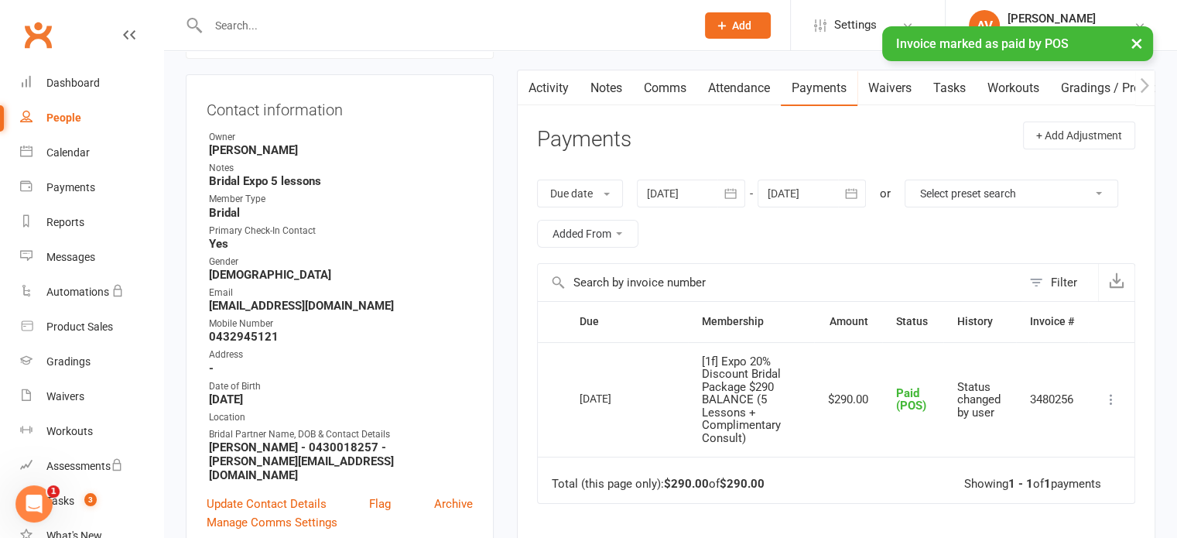
scroll to position [0, 0]
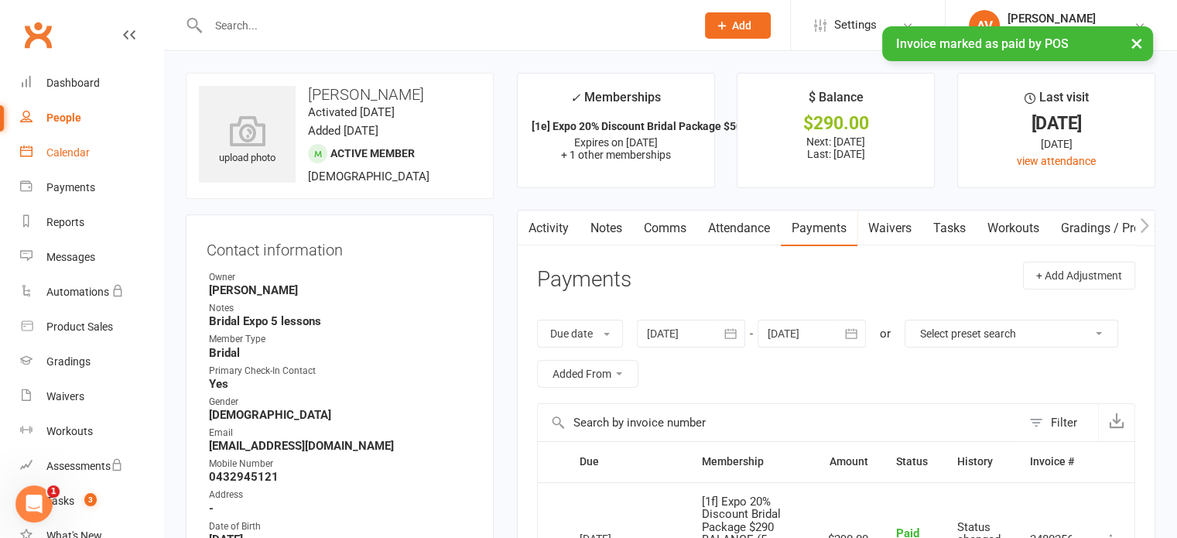
click at [71, 155] on div "Calendar" at bounding box center [67, 152] width 43 height 12
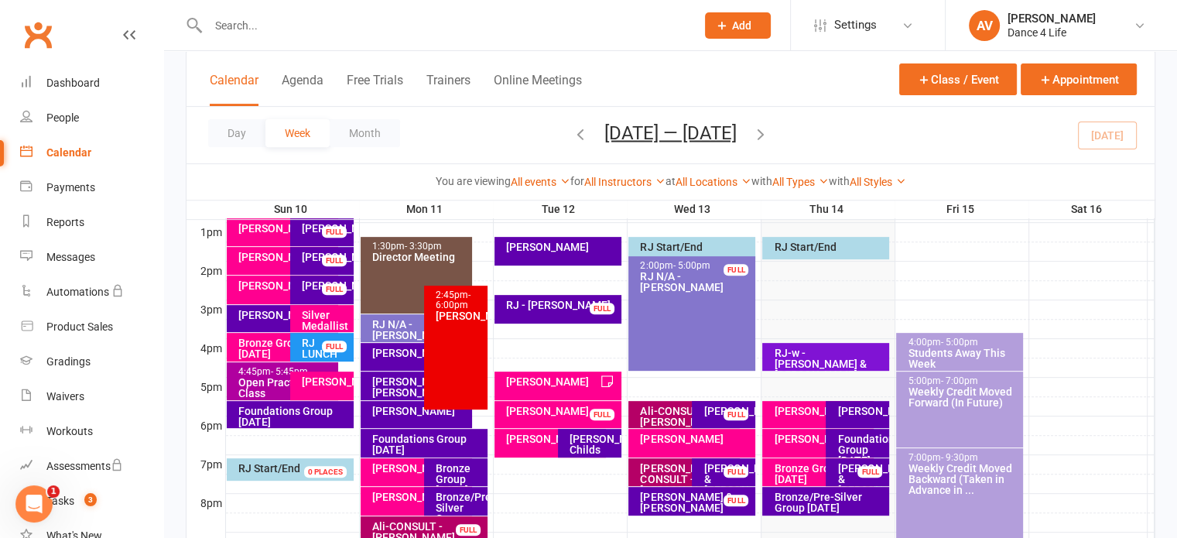
scroll to position [619, 0]
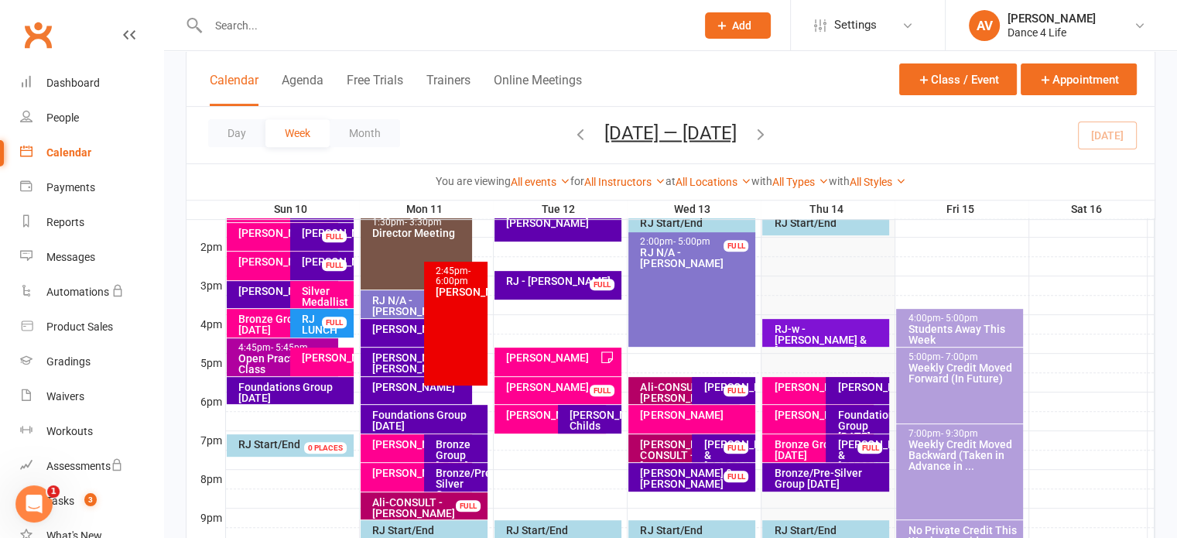
click at [669, 391] on div "Ali-CONSULT - [PERSON_NAME]" at bounding box center [688, 393] width 98 height 22
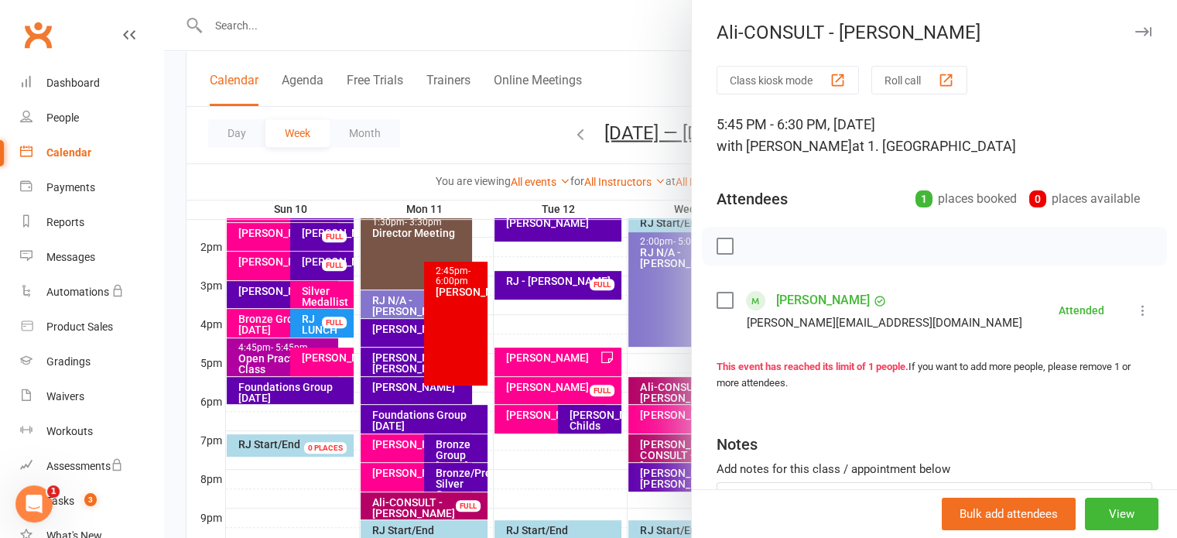
click at [791, 299] on link "[PERSON_NAME]" at bounding box center [823, 300] width 94 height 25
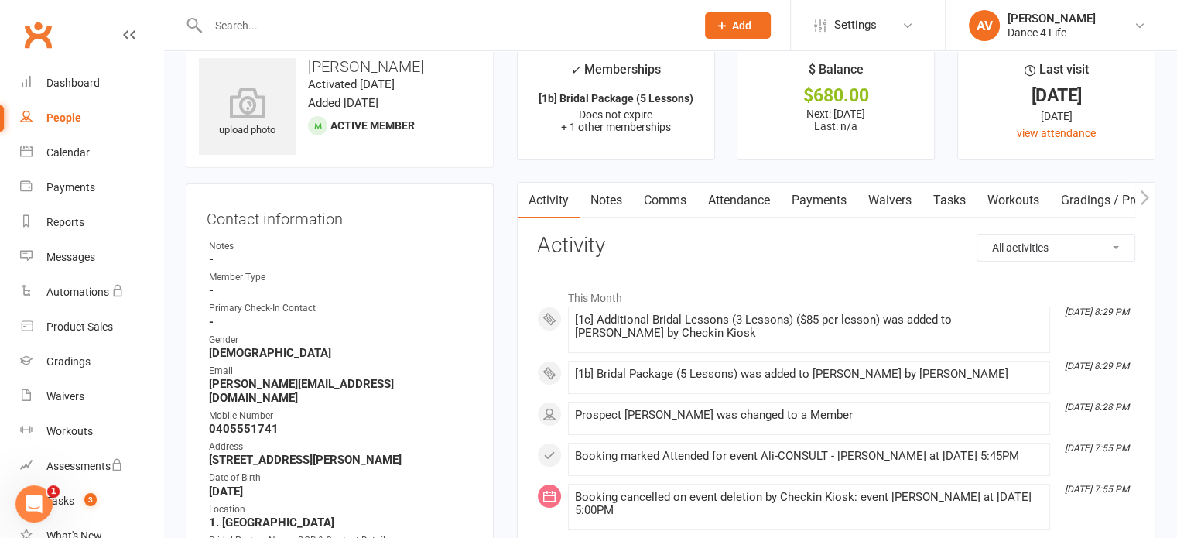
scroll to position [77, 0]
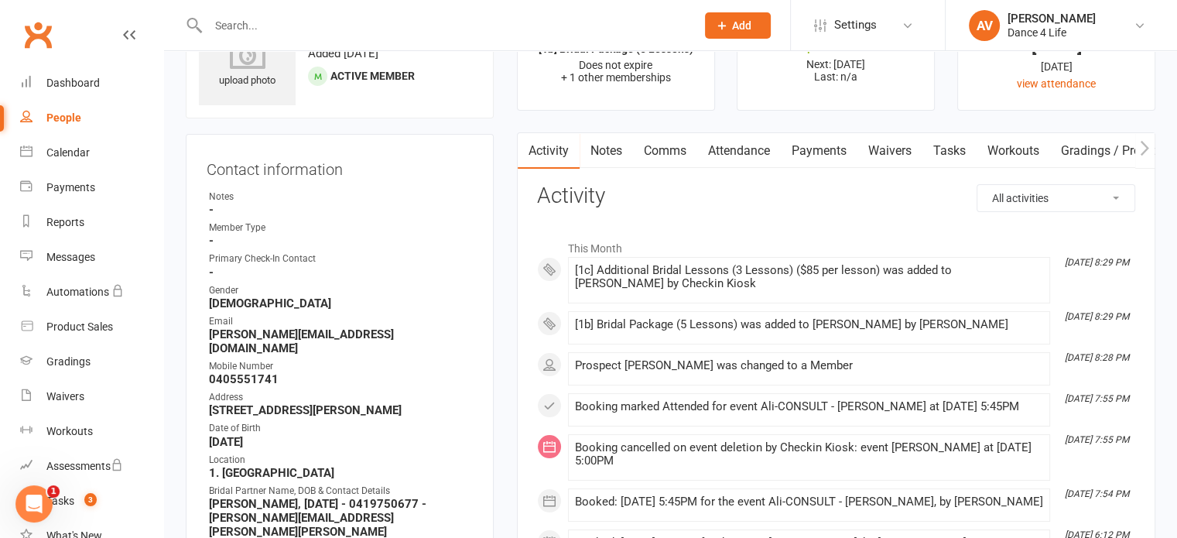
click at [820, 159] on link "Payments" at bounding box center [819, 151] width 77 height 36
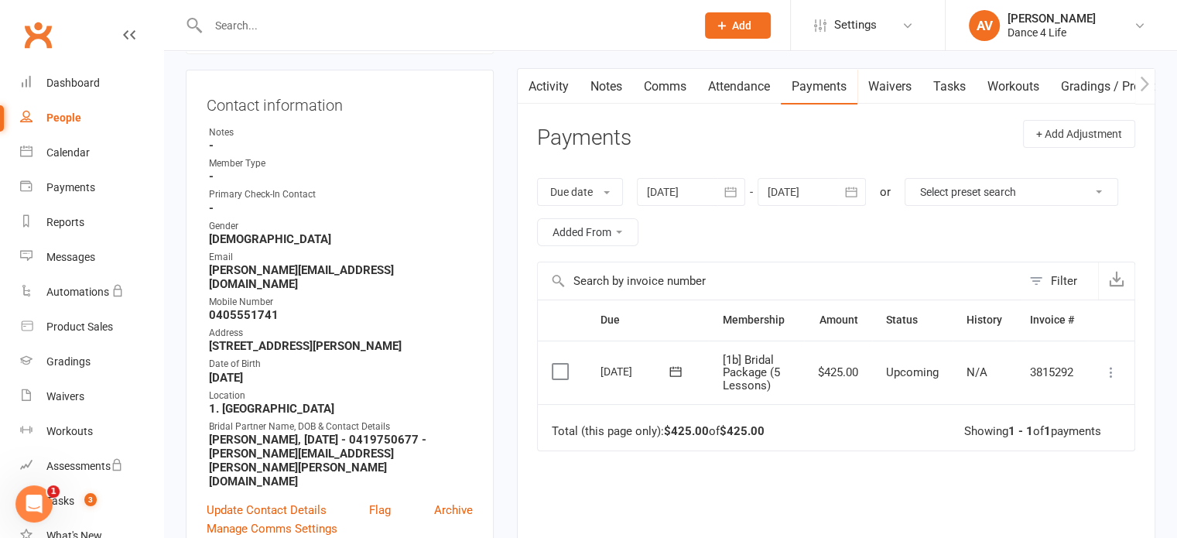
scroll to position [310, 0]
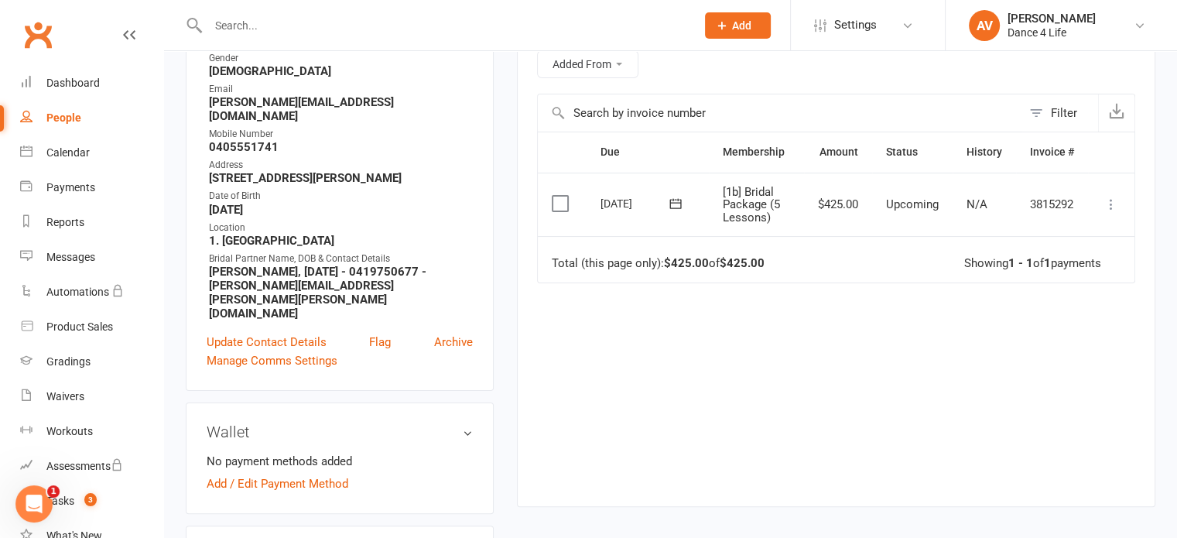
click at [559, 200] on label at bounding box center [562, 203] width 21 height 15
click at [559, 196] on input "checkbox" at bounding box center [557, 196] width 10 height 0
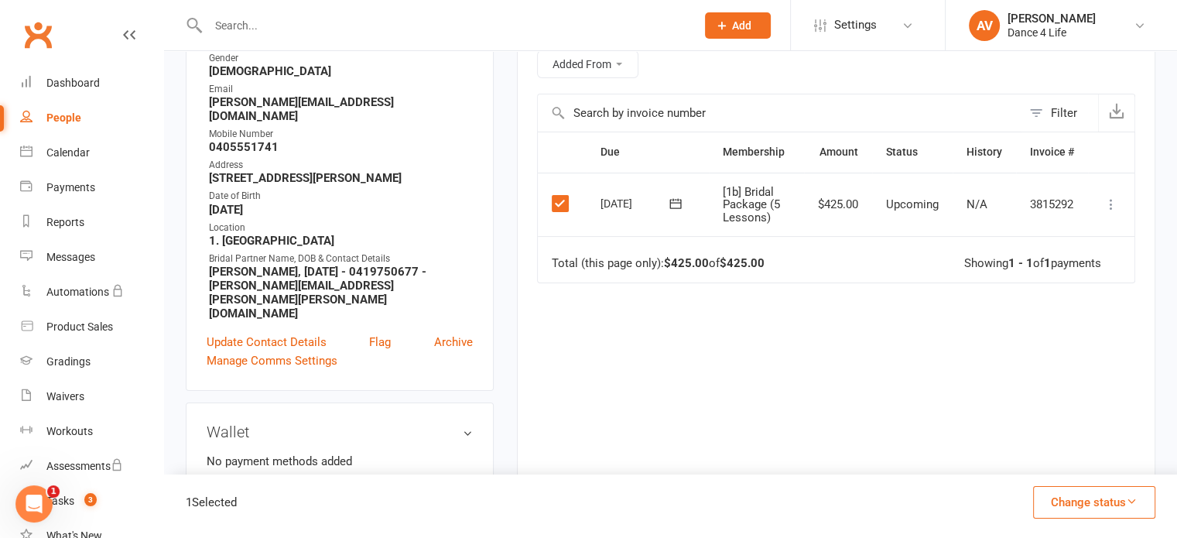
click at [1108, 207] on icon at bounding box center [1110, 204] width 15 height 15
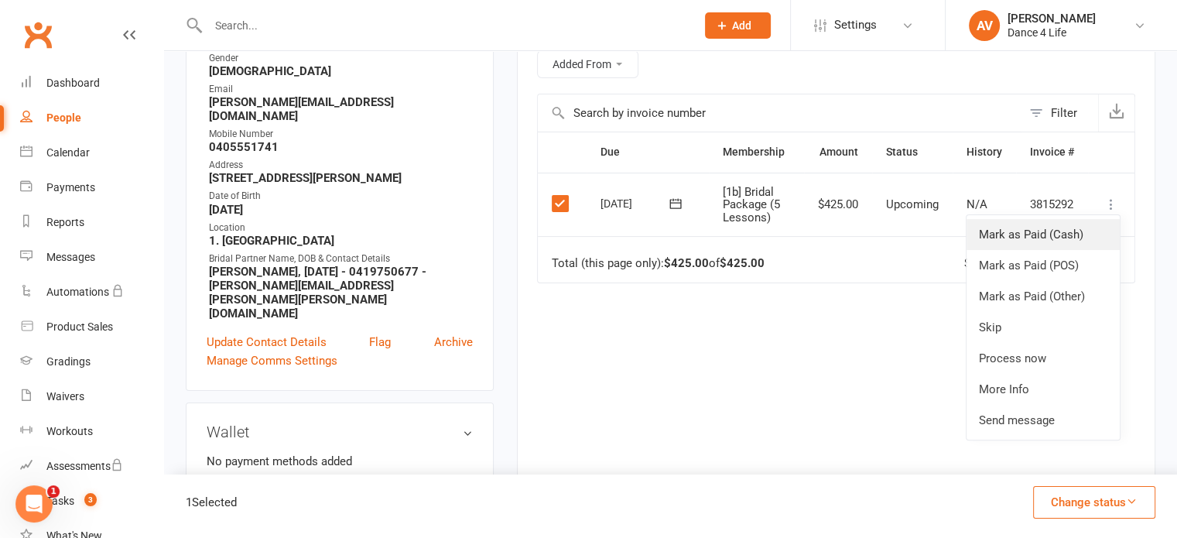
click at [1036, 237] on link "Mark as Paid (Cash)" at bounding box center [1043, 234] width 153 height 31
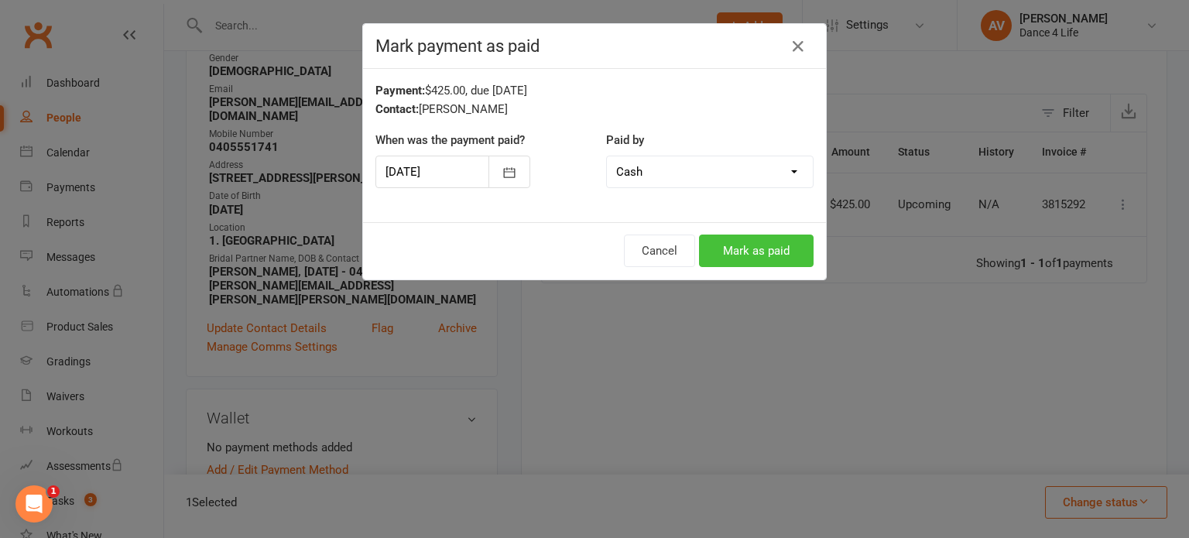
click at [741, 247] on button "Mark as paid" at bounding box center [756, 250] width 115 height 33
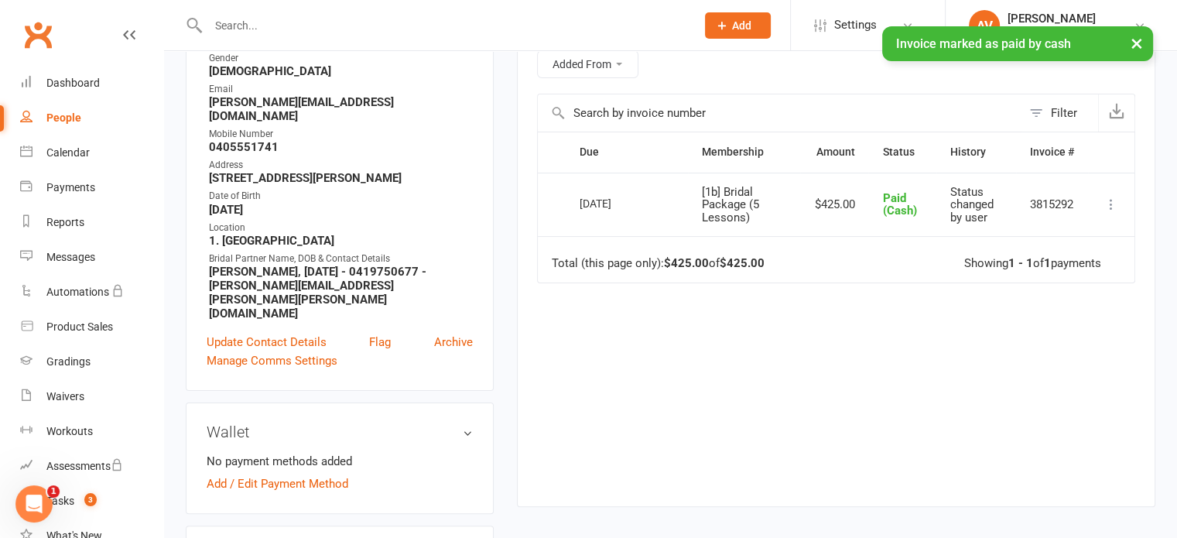
scroll to position [0, 0]
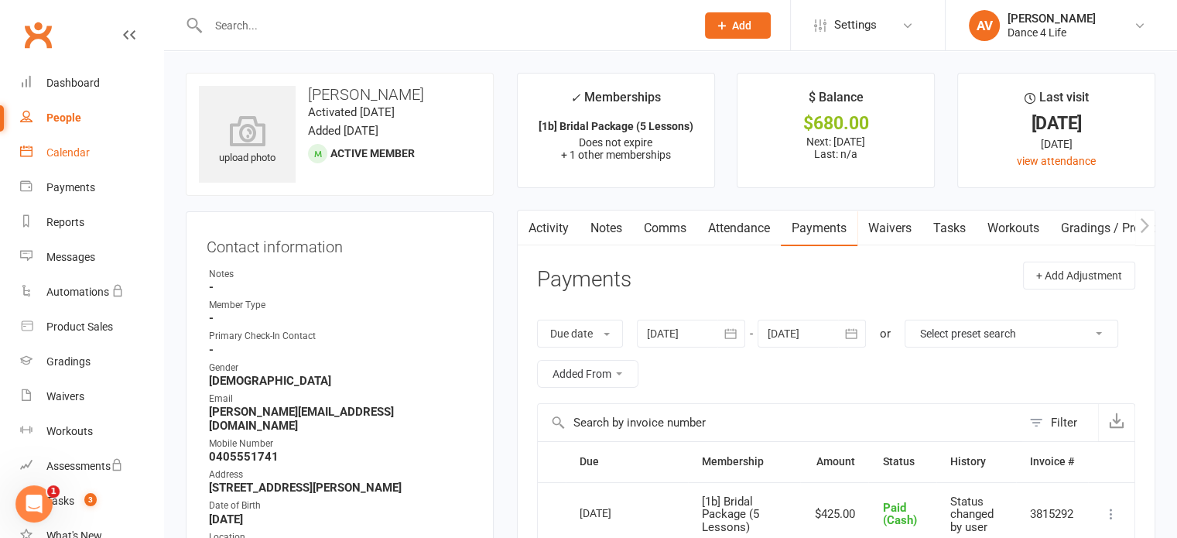
click at [81, 153] on div "Calendar" at bounding box center [67, 152] width 43 height 12
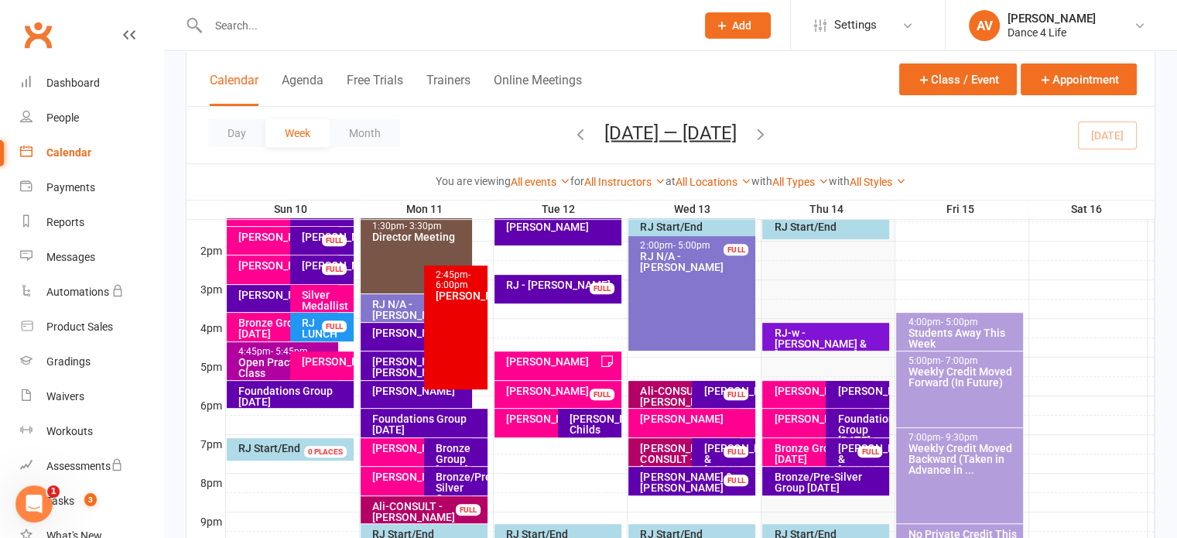
scroll to position [619, 0]
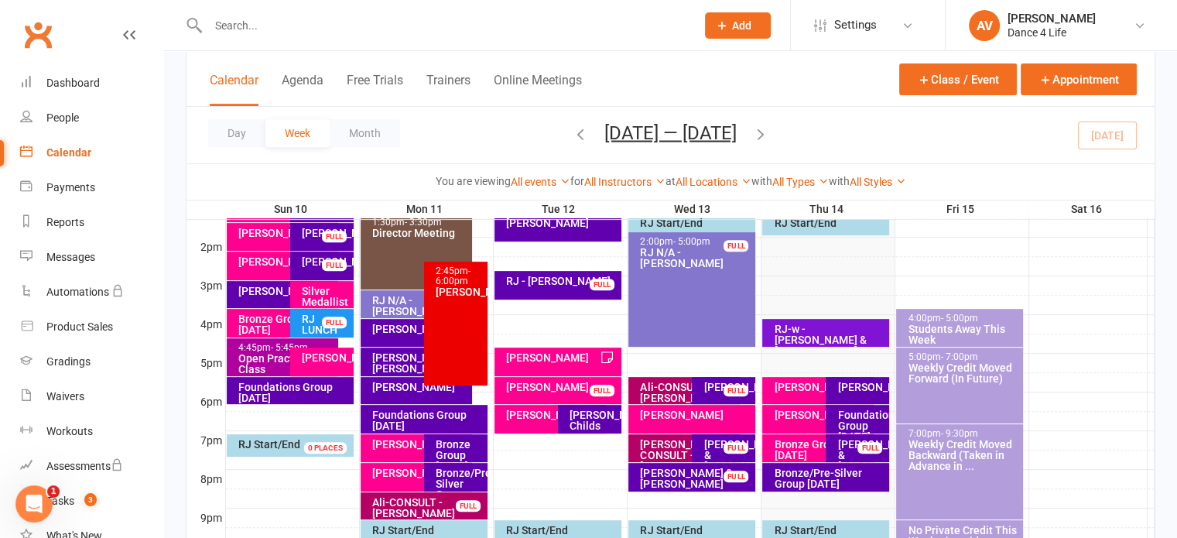
click at [769, 129] on icon "button" at bounding box center [760, 133] width 17 height 17
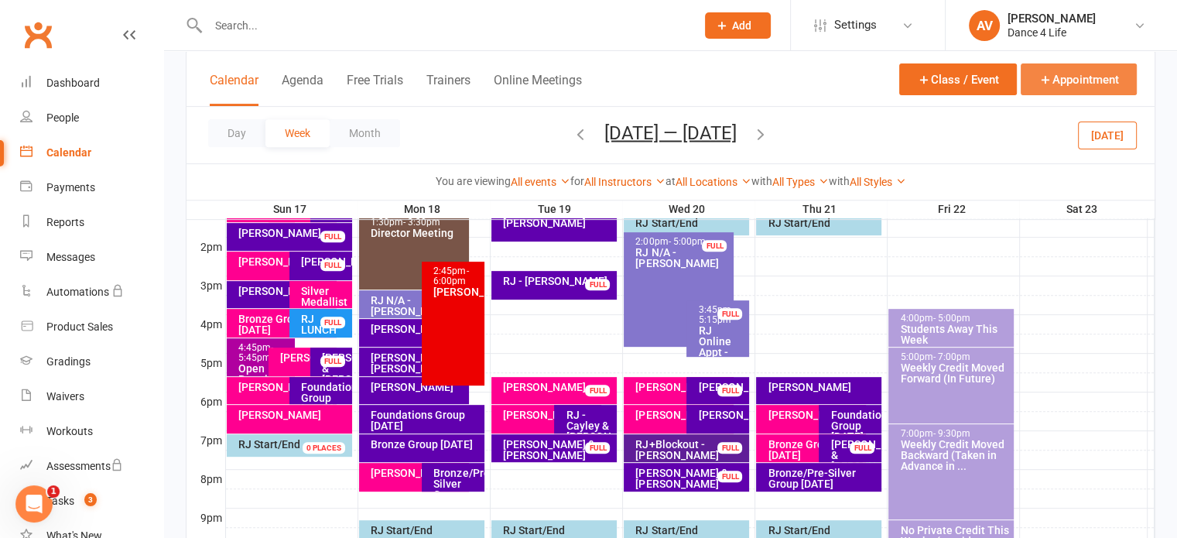
click at [1059, 77] on button "Appointment" at bounding box center [1079, 79] width 116 height 32
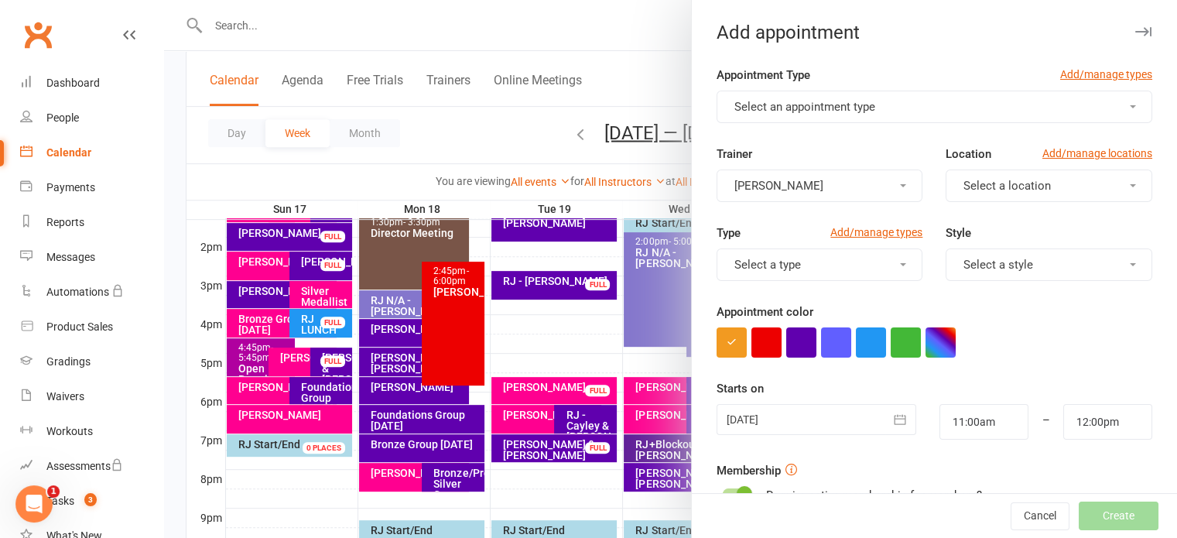
click at [827, 426] on div at bounding box center [817, 419] width 200 height 31
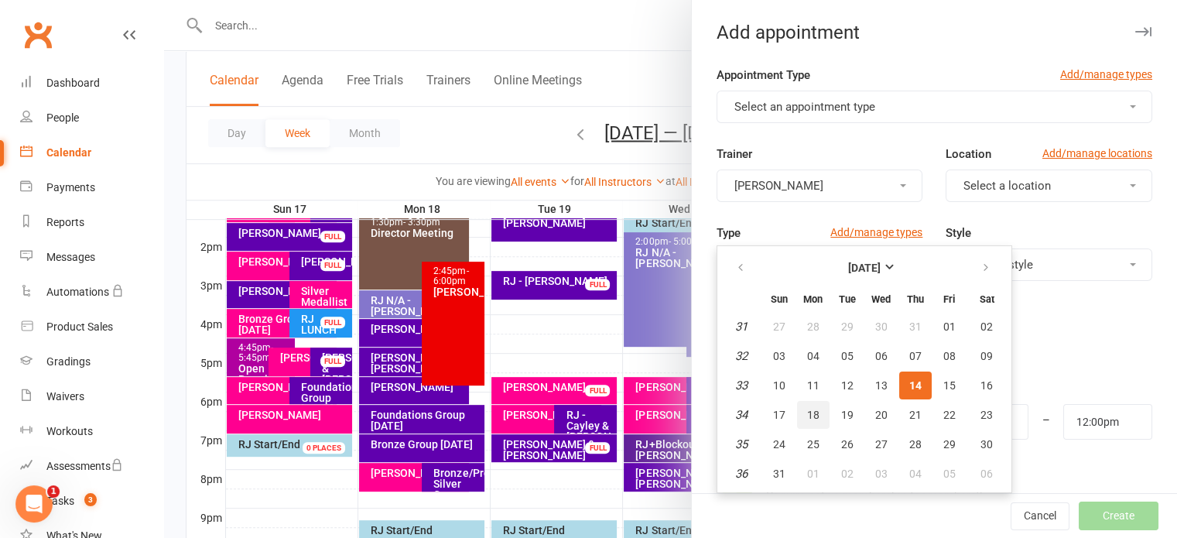
click at [808, 409] on span "18" at bounding box center [813, 415] width 12 height 12
type input "[DATE]"
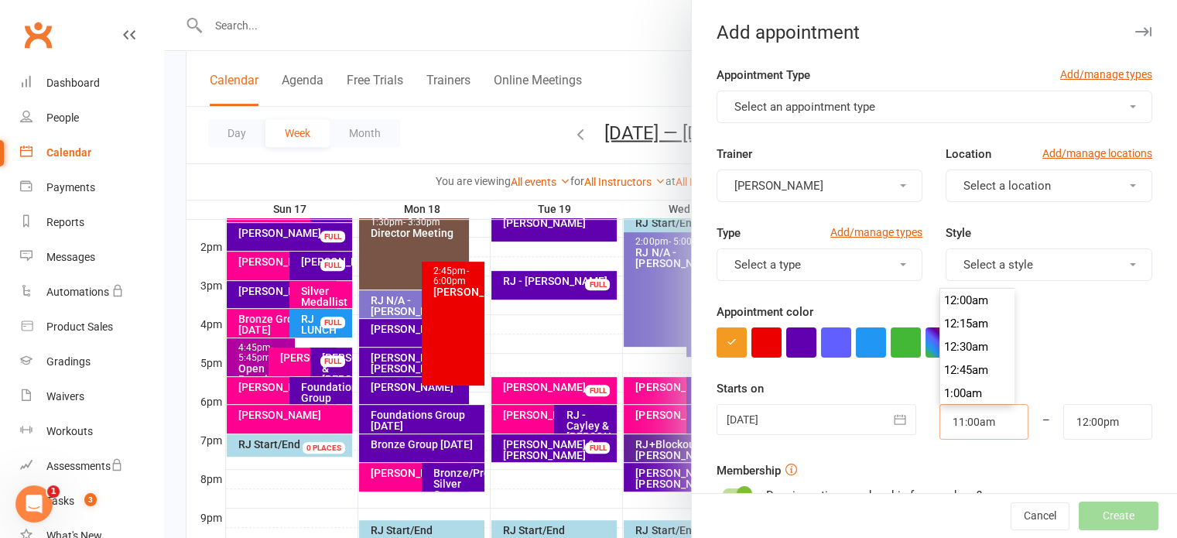
click at [963, 426] on input "11:00am" at bounding box center [983, 422] width 89 height 36
type input "6:30pm"
click at [955, 324] on li "6:30pm" at bounding box center [977, 323] width 74 height 23
click at [1075, 426] on input "7:30pm" at bounding box center [1107, 422] width 89 height 36
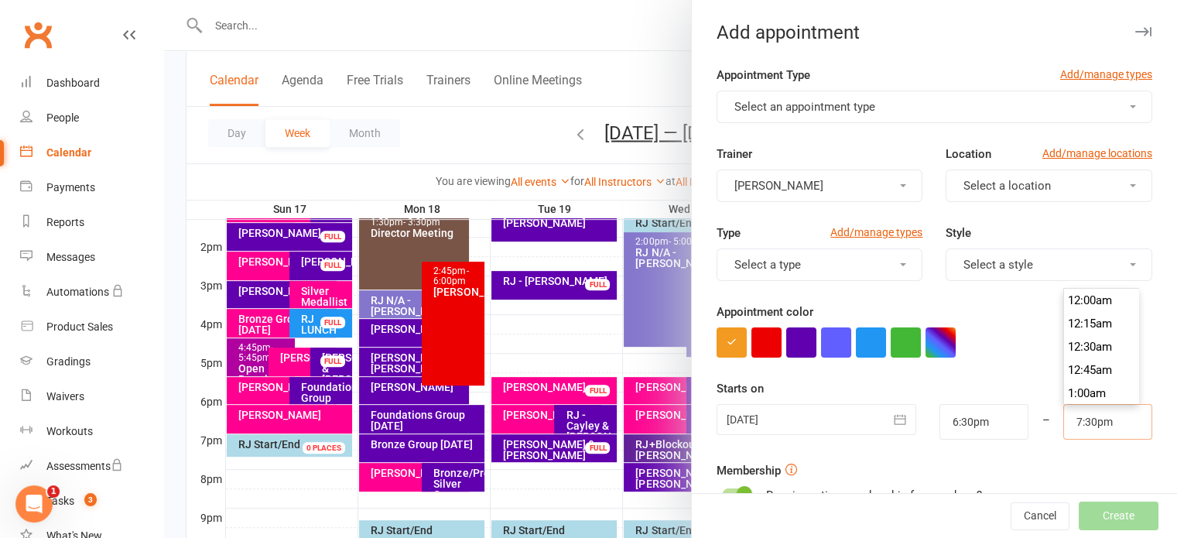
scroll to position [1788, 0]
type input "7:15pm"
click at [1079, 307] on li "7:15pm" at bounding box center [1101, 300] width 74 height 23
click at [794, 100] on span "Select an appointment type" at bounding box center [804, 107] width 141 height 14
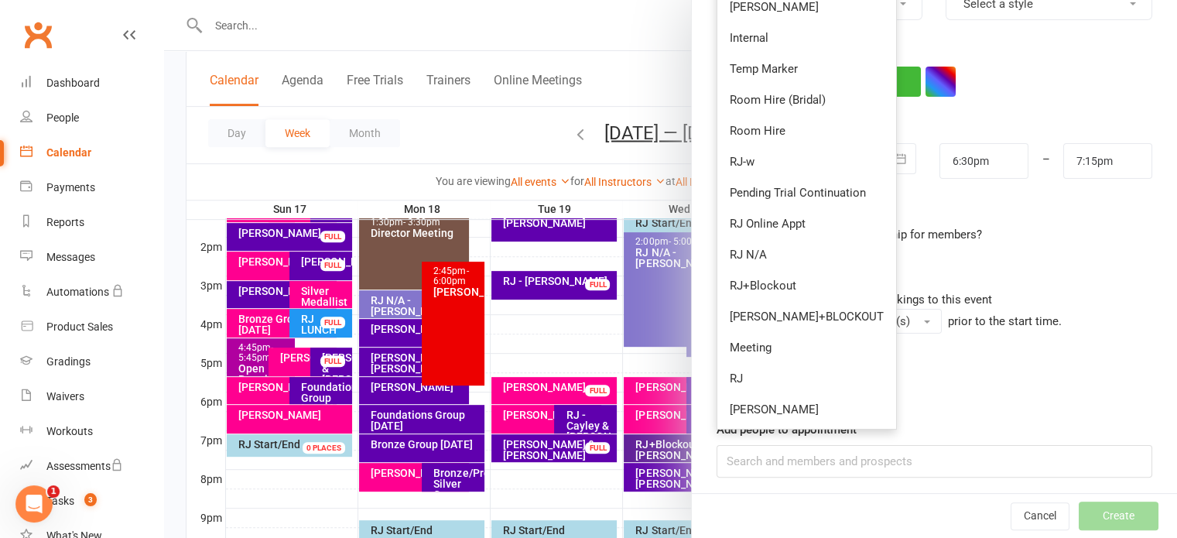
scroll to position [265, 0]
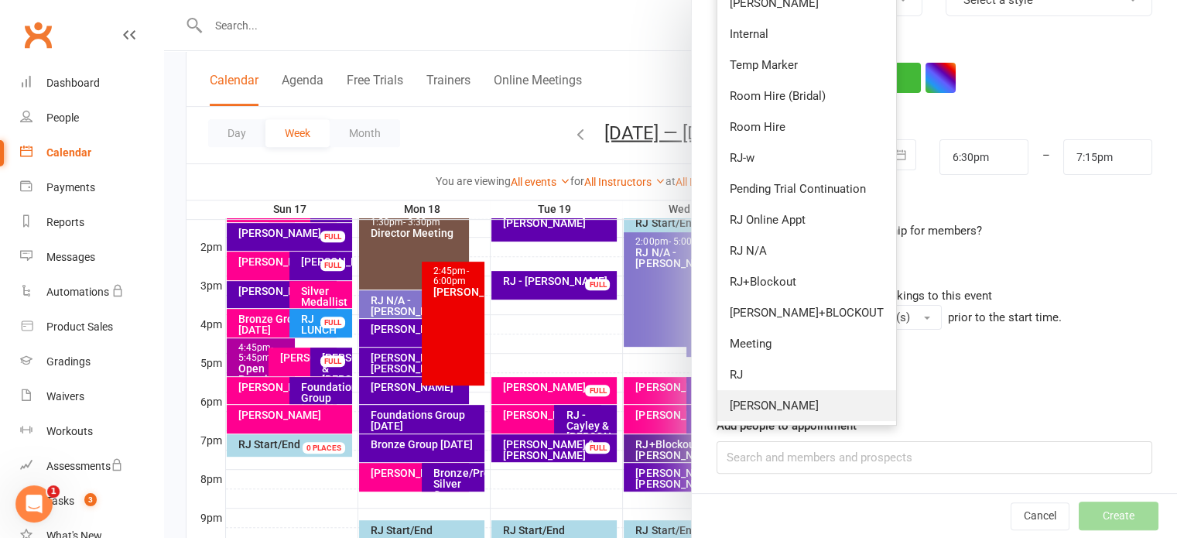
drag, startPoint x: 761, startPoint y: 410, endPoint x: 761, endPoint y: 401, distance: 9.3
click at [761, 409] on link "[PERSON_NAME]" at bounding box center [806, 405] width 179 height 31
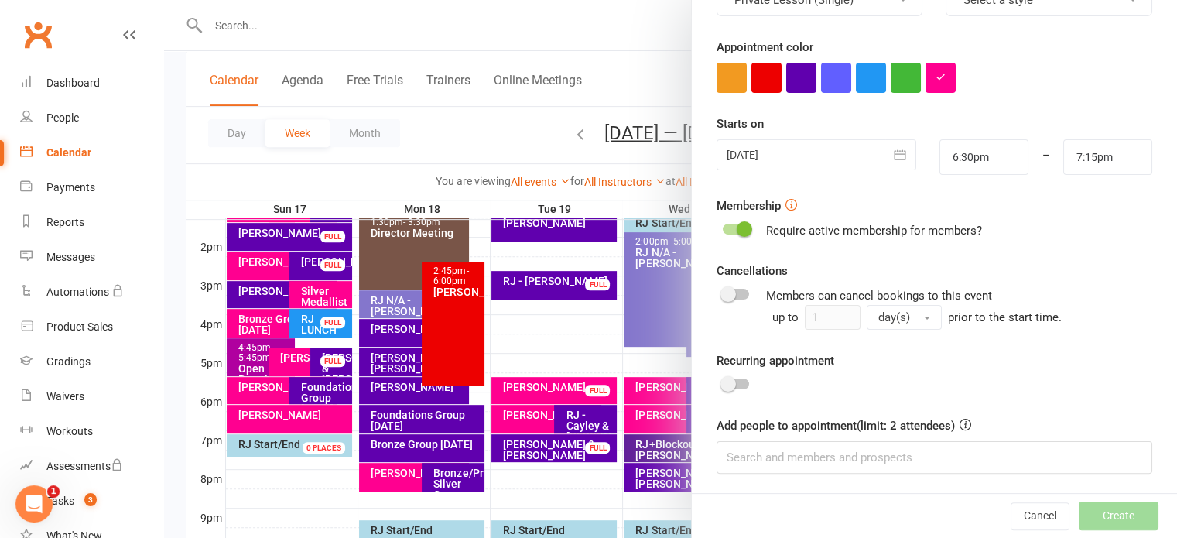
scroll to position [0, 0]
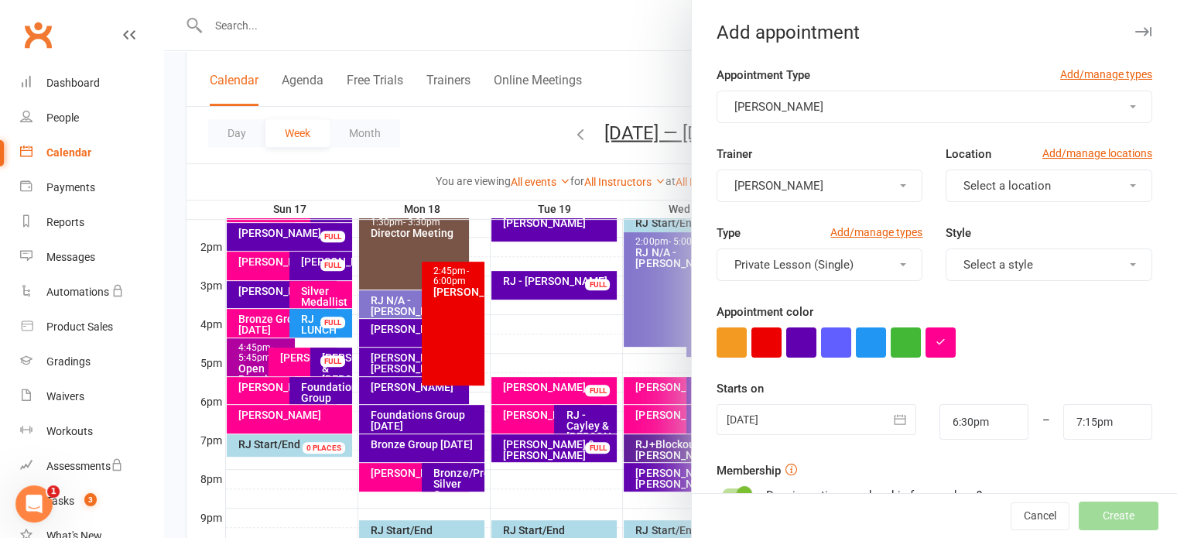
click at [963, 185] on span "Select a location" at bounding box center [1006, 186] width 87 height 14
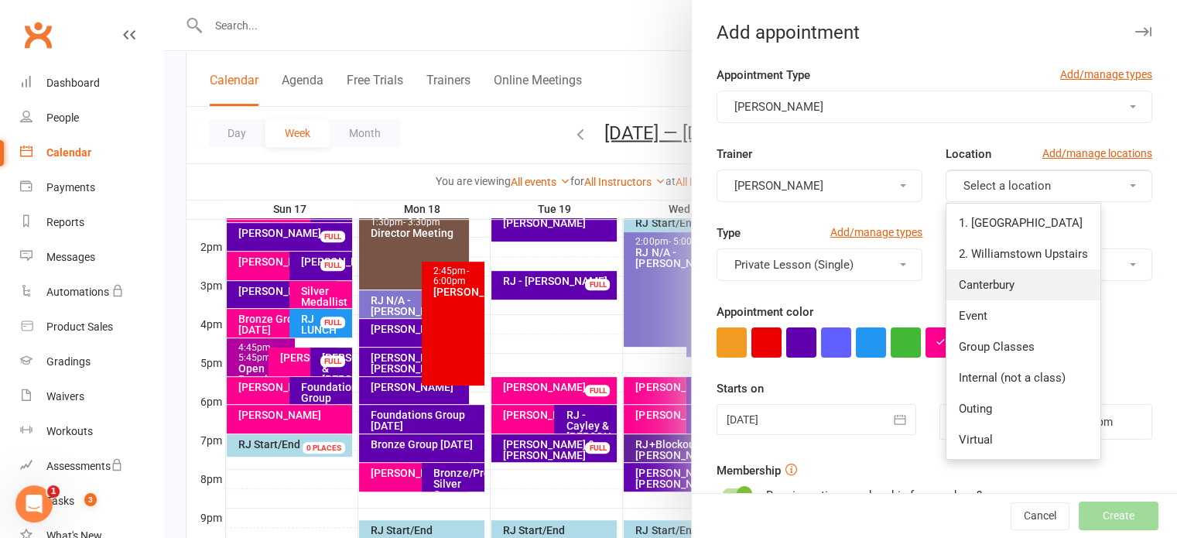
drag, startPoint x: 981, startPoint y: 287, endPoint x: 967, endPoint y: 264, distance: 27.1
click at [981, 287] on span "Canterbury" at bounding box center [987, 285] width 56 height 14
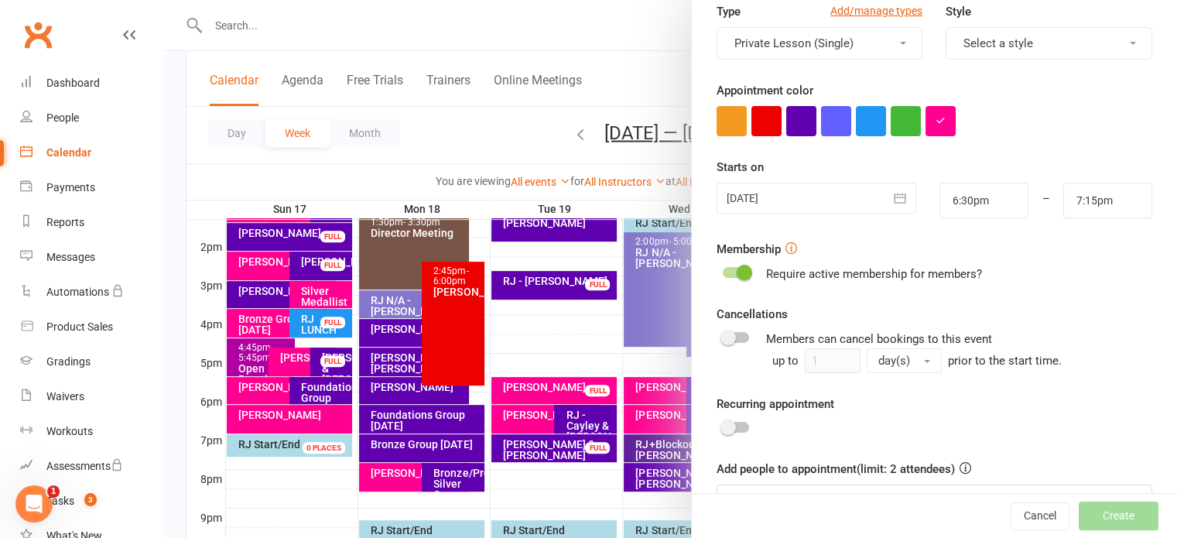
scroll to position [265, 0]
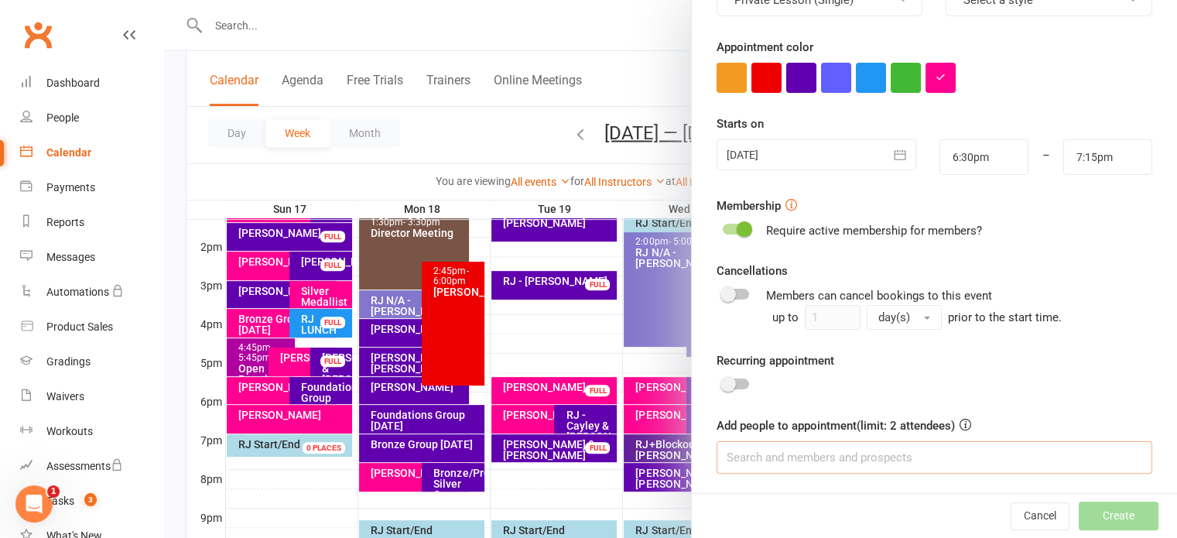
click at [835, 459] on input at bounding box center [935, 457] width 436 height 33
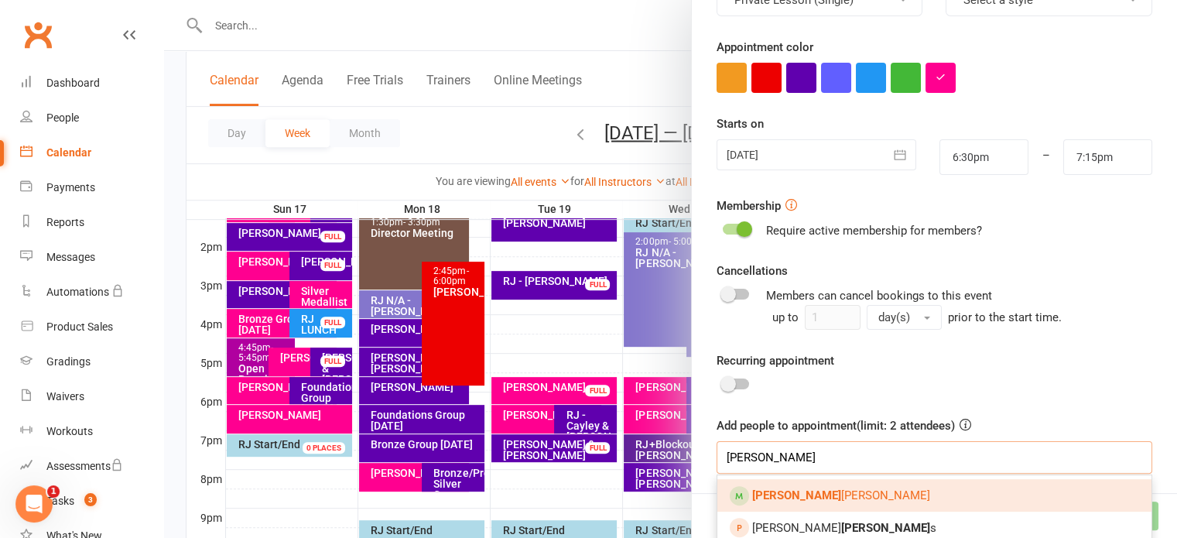
type input "[PERSON_NAME]"
click at [824, 501] on link "[PERSON_NAME]" at bounding box center [934, 495] width 434 height 33
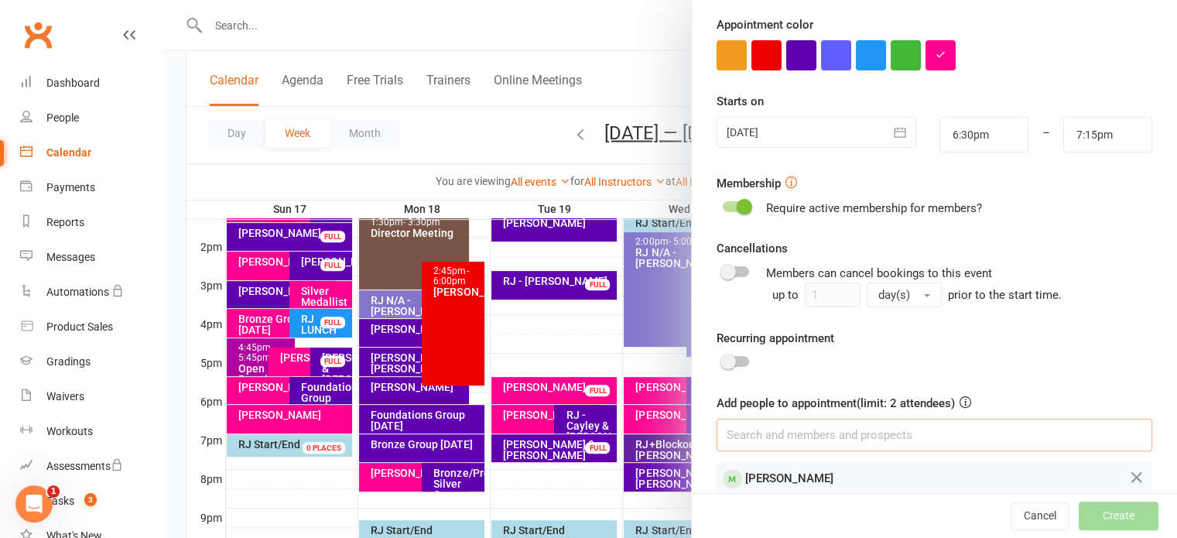
scroll to position [308, 0]
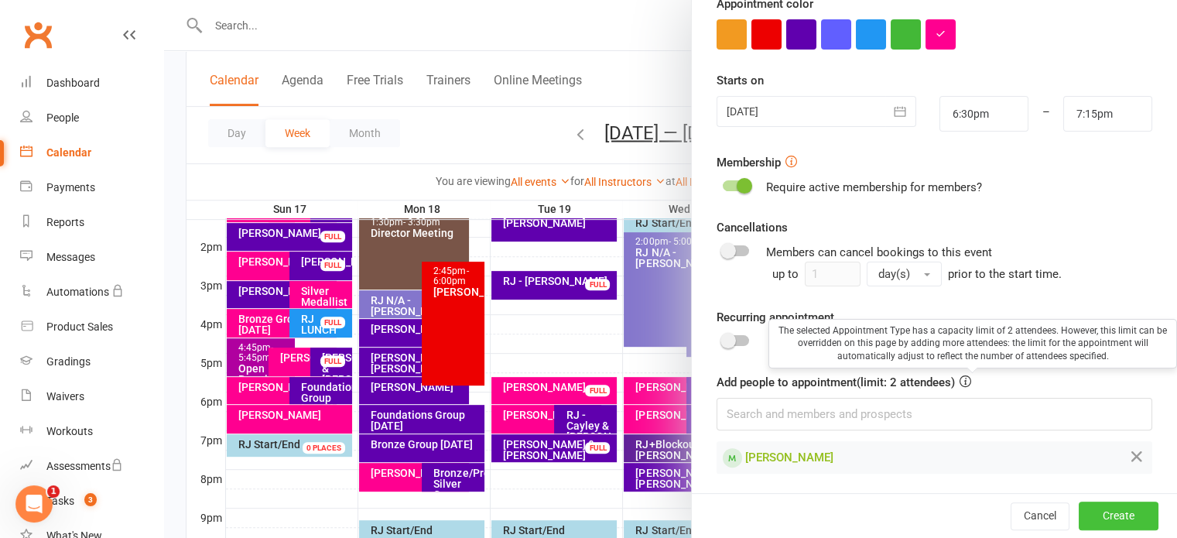
click at [1079, 513] on button "Create" at bounding box center [1119, 516] width 80 height 28
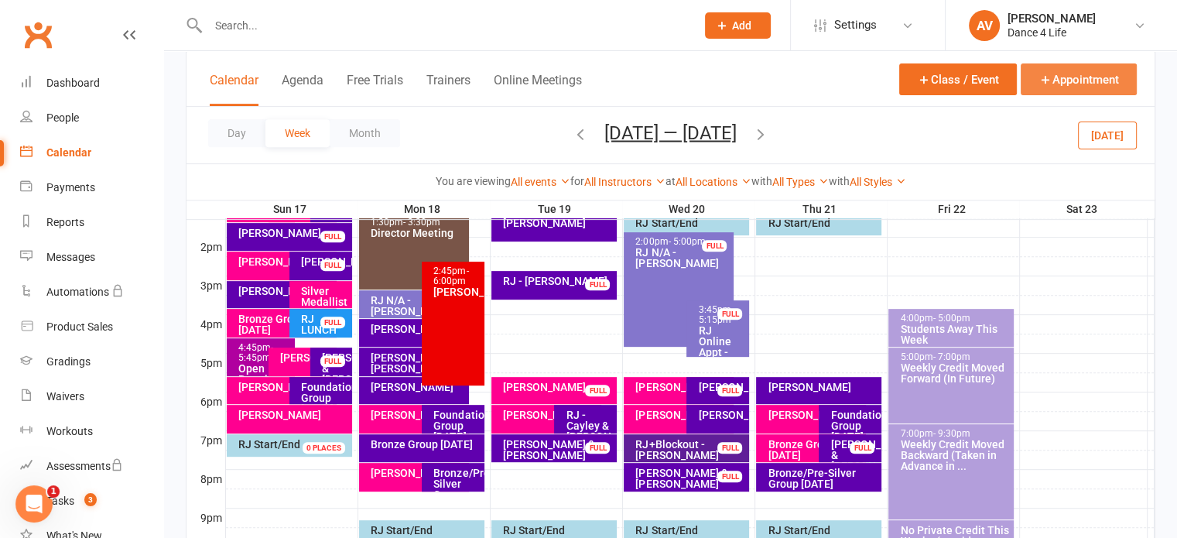
click at [1074, 74] on button "Appointment" at bounding box center [1079, 79] width 116 height 32
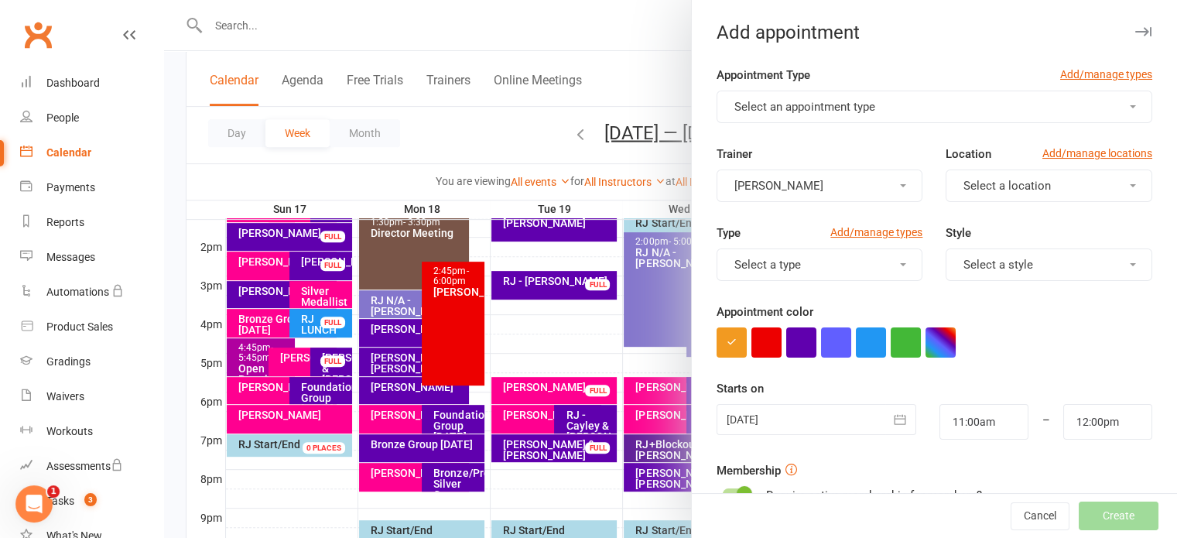
click at [912, 105] on button "Select an appointment type" at bounding box center [935, 107] width 436 height 33
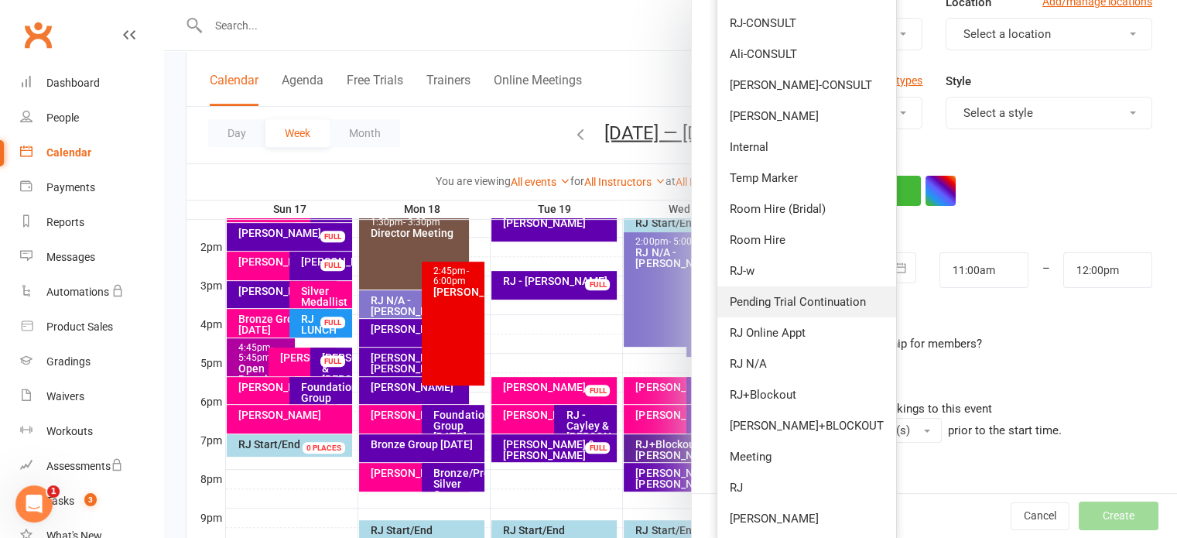
scroll to position [155, 0]
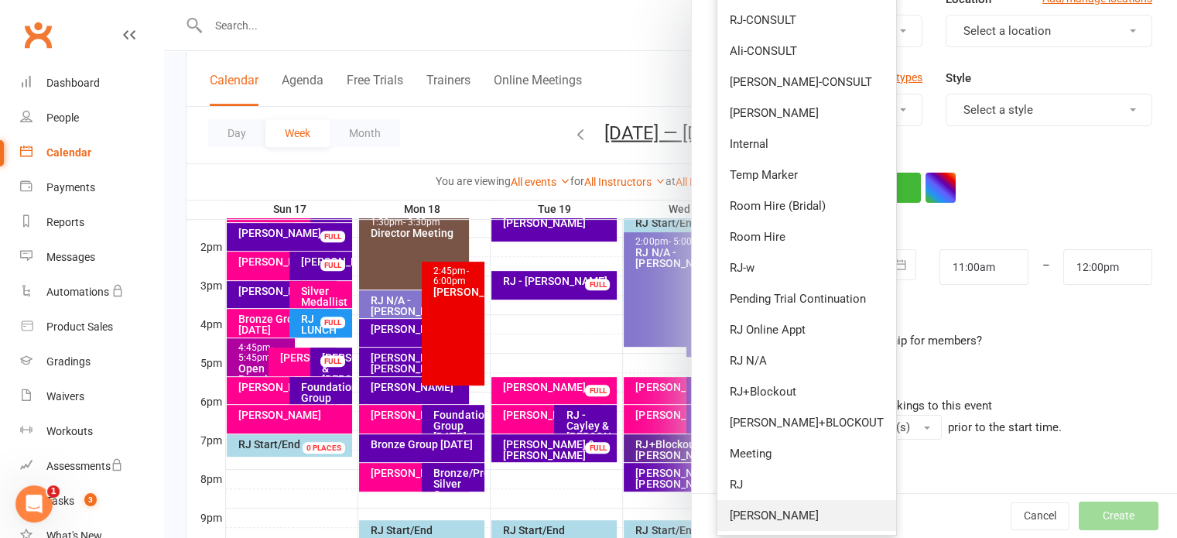
click at [786, 519] on link "[PERSON_NAME]" at bounding box center [806, 515] width 179 height 31
type input "11:45am"
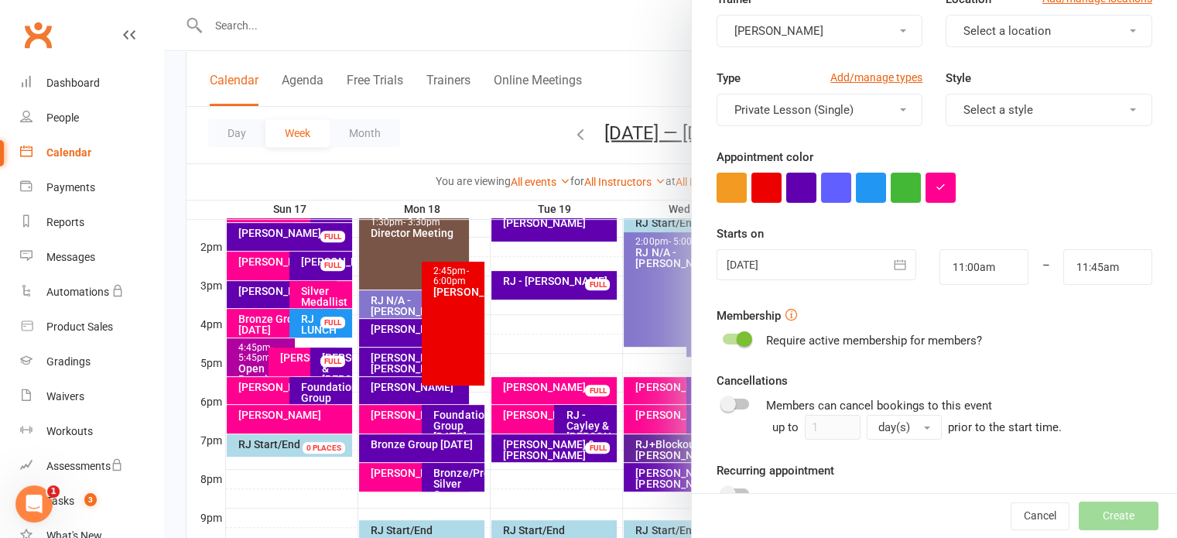
scroll to position [0, 0]
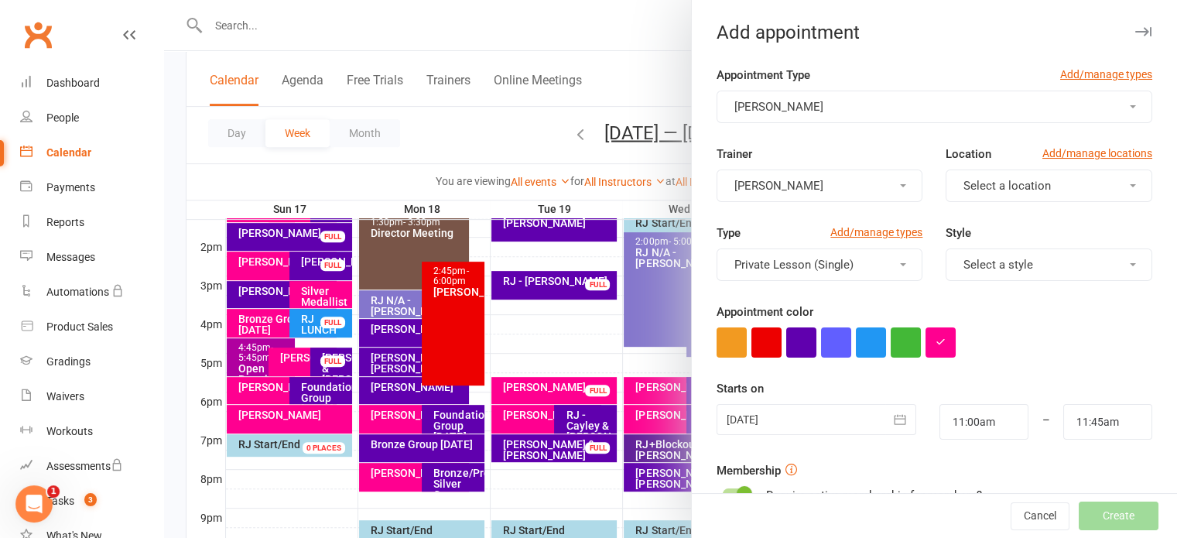
click at [968, 193] on button "Select a location" at bounding box center [1049, 185] width 207 height 33
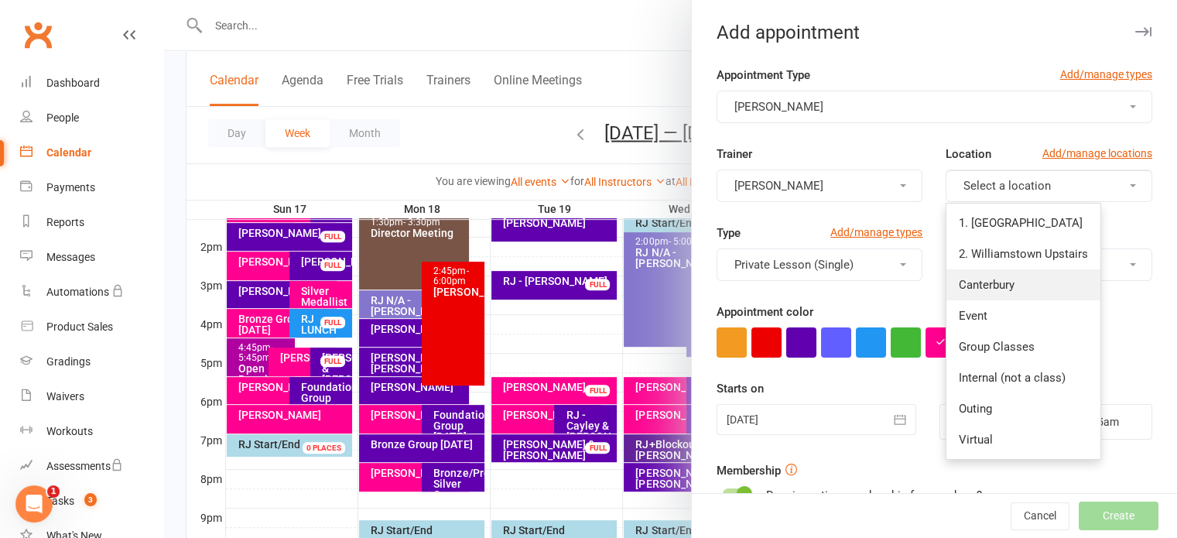
click at [990, 285] on span "Canterbury" at bounding box center [987, 285] width 56 height 14
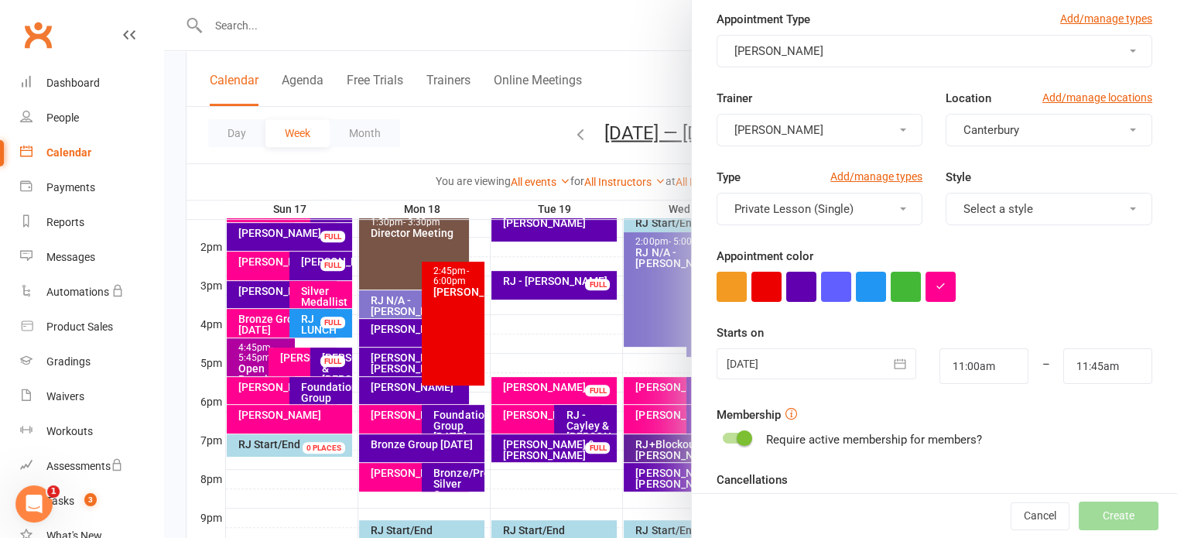
scroll to position [155, 0]
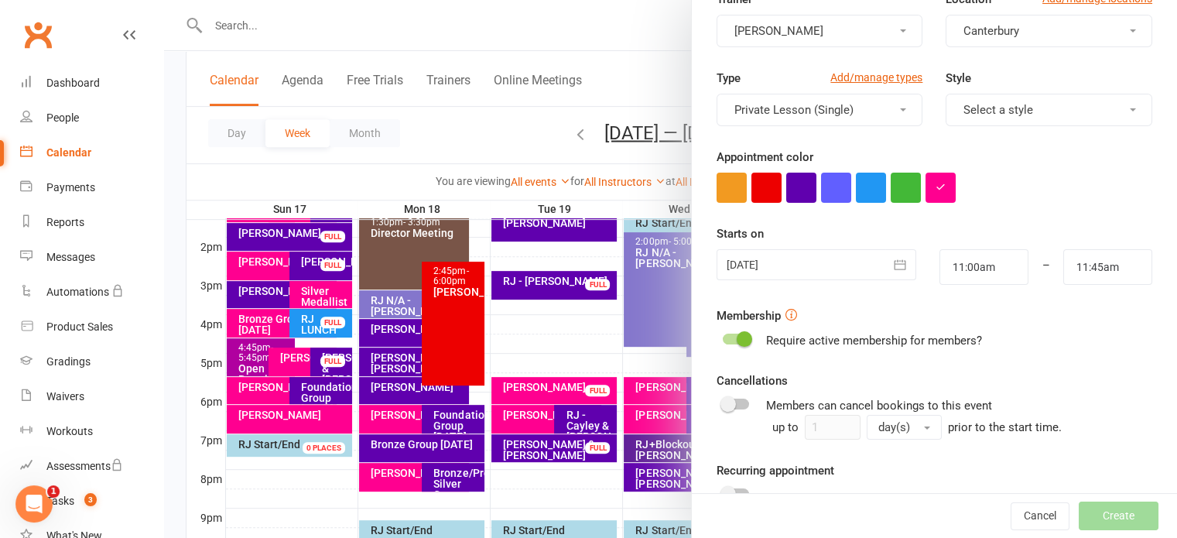
click at [774, 262] on div at bounding box center [817, 264] width 200 height 31
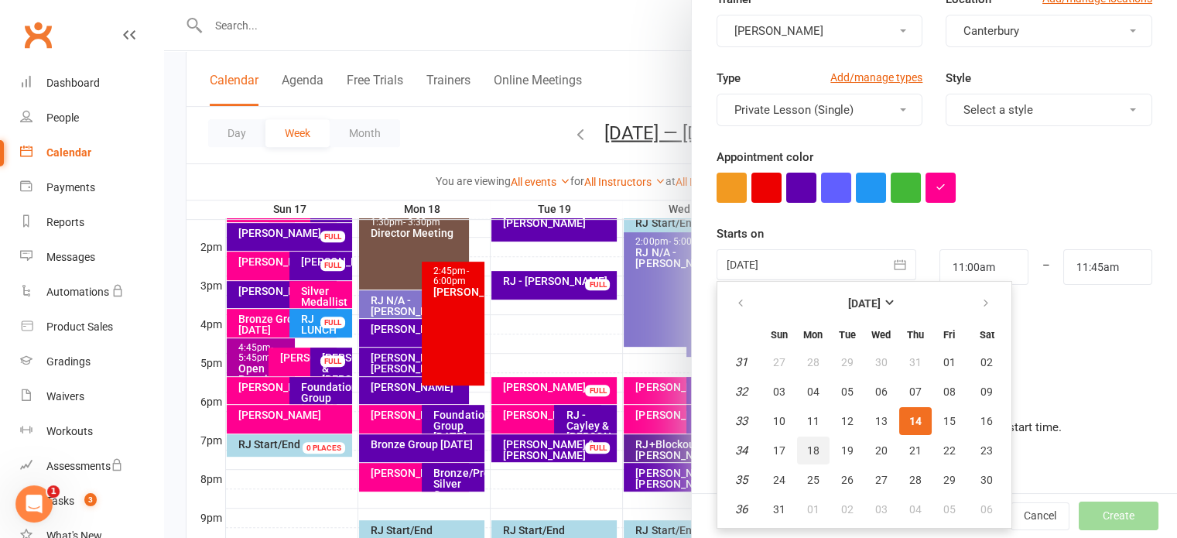
click at [807, 450] on span "18" at bounding box center [813, 450] width 12 height 12
type input "[DATE]"
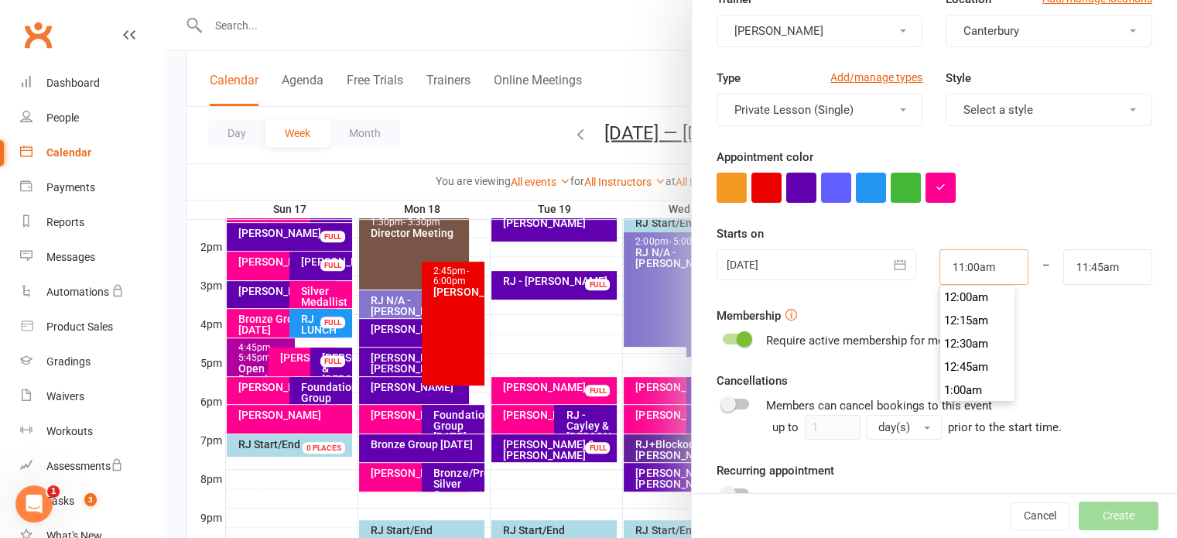
click at [984, 265] on input "11:00am" at bounding box center [983, 267] width 89 height 36
type input "7:15pm"
click at [954, 315] on li "7:15pm" at bounding box center [977, 312] width 74 height 23
click at [1097, 272] on input "11:45am" at bounding box center [1107, 267] width 89 height 36
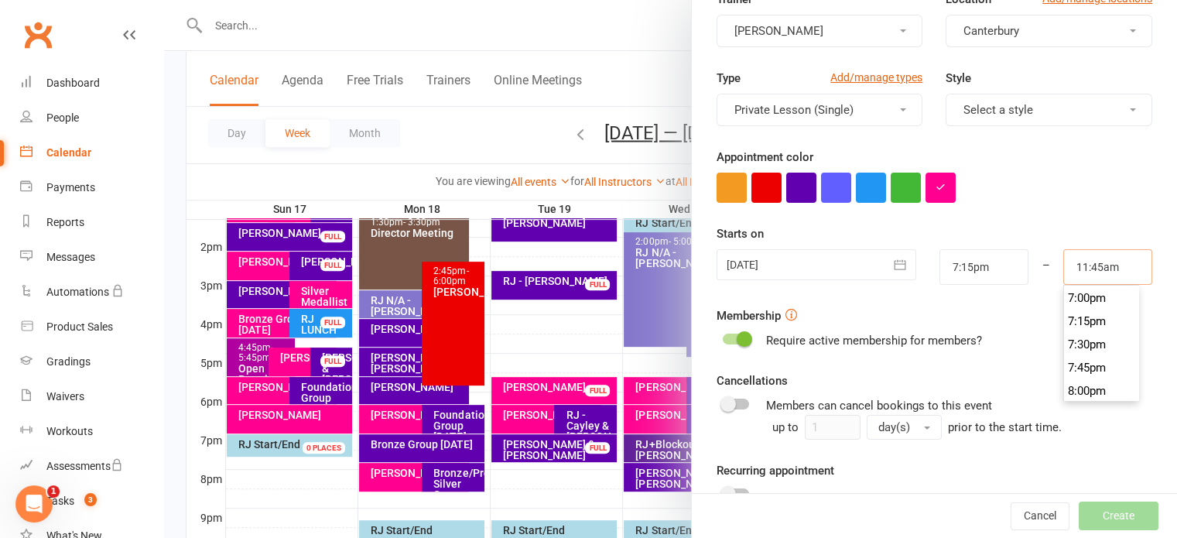
scroll to position [1764, 0]
type input "8:00pm"
click at [1065, 392] on li "8:00pm" at bounding box center [1101, 389] width 74 height 23
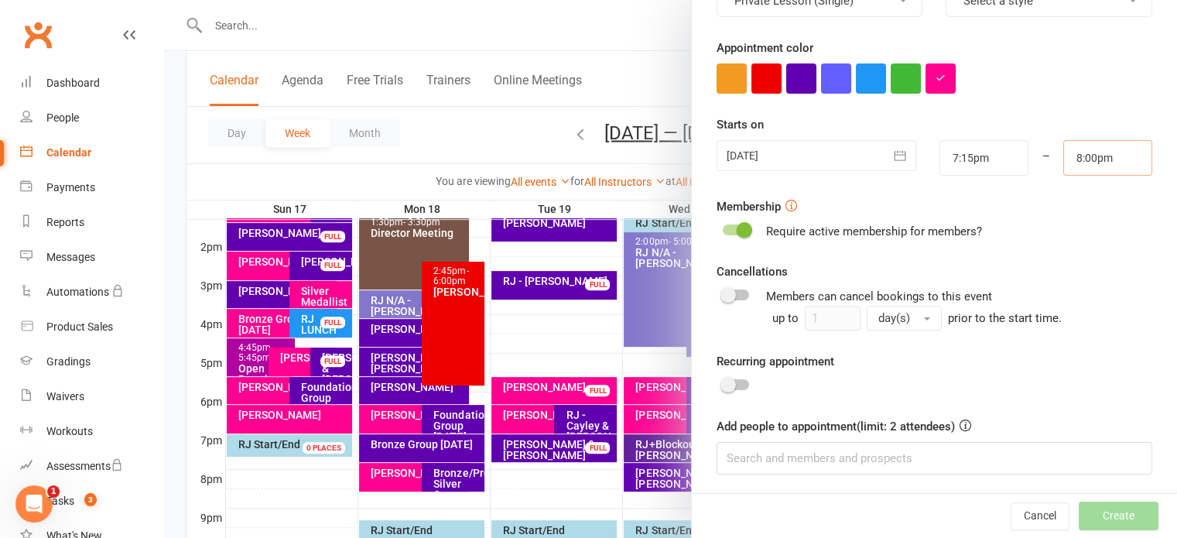
scroll to position [265, 0]
click at [806, 453] on input at bounding box center [935, 457] width 436 height 33
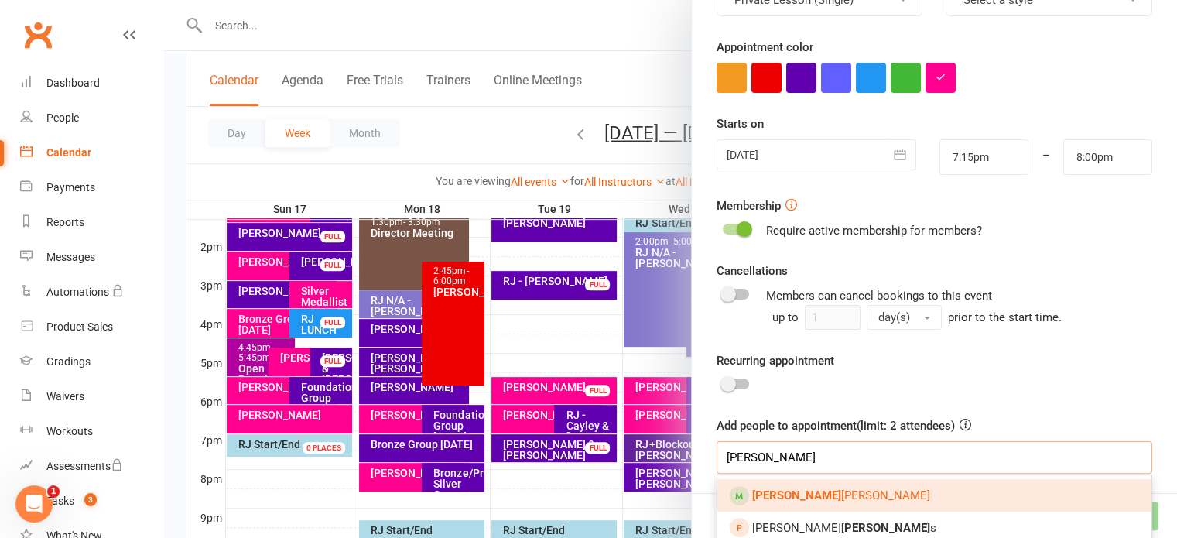
type input "[PERSON_NAME]"
click at [814, 507] on link "[PERSON_NAME]" at bounding box center [934, 495] width 434 height 33
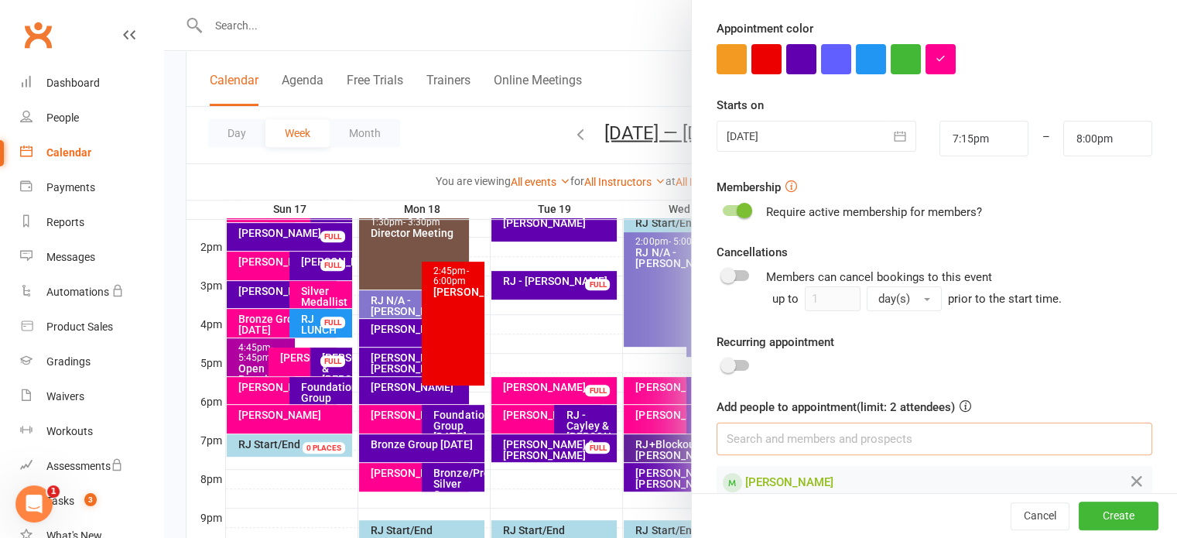
scroll to position [308, 0]
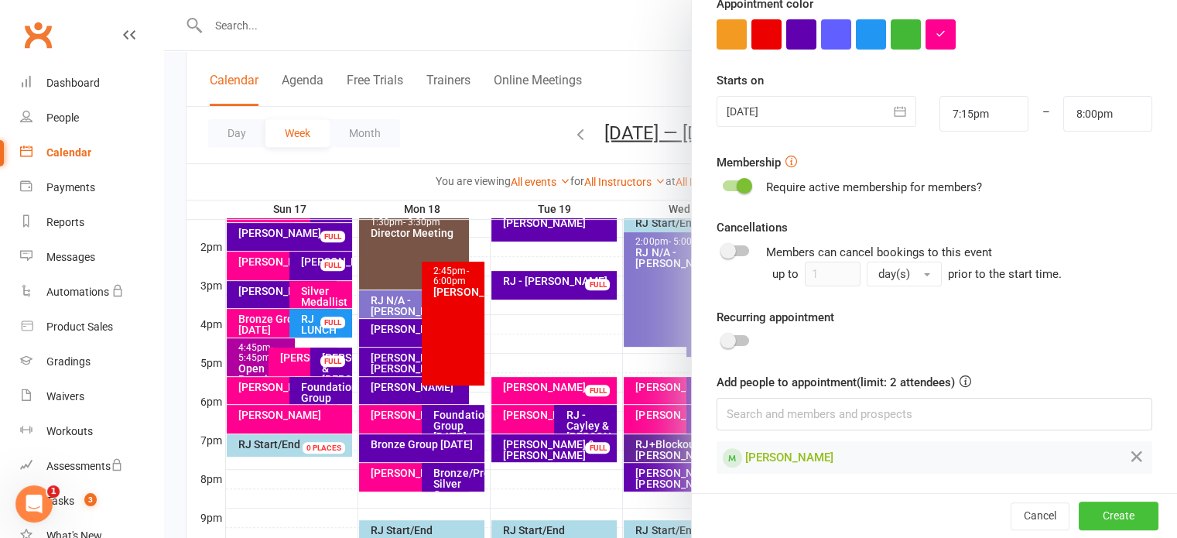
click at [1117, 515] on button "Create" at bounding box center [1119, 516] width 80 height 28
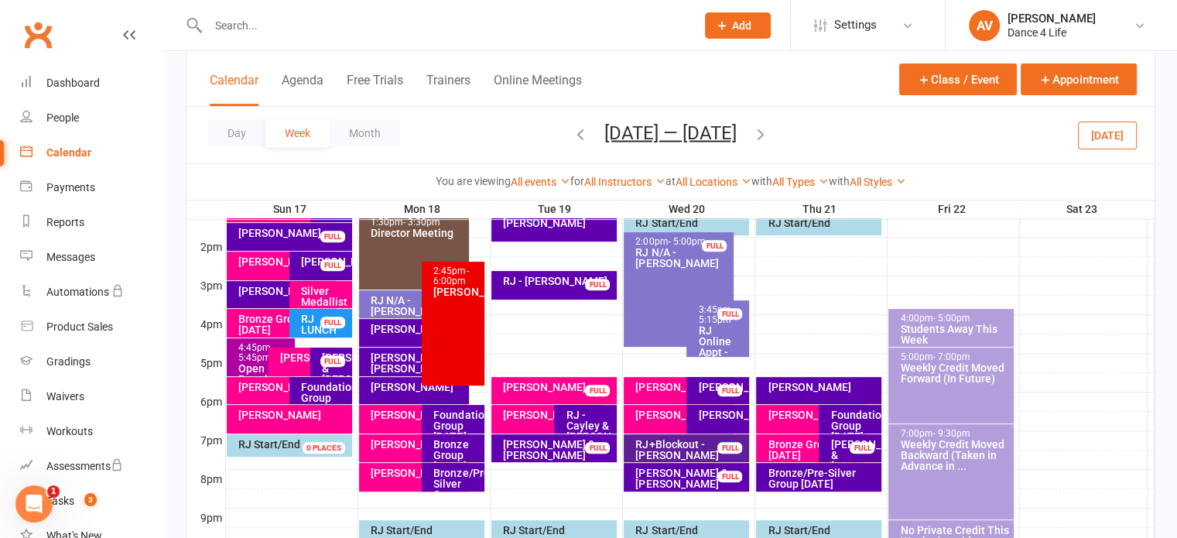
click at [382, 480] on div "[PERSON_NAME]" at bounding box center [414, 477] width 110 height 29
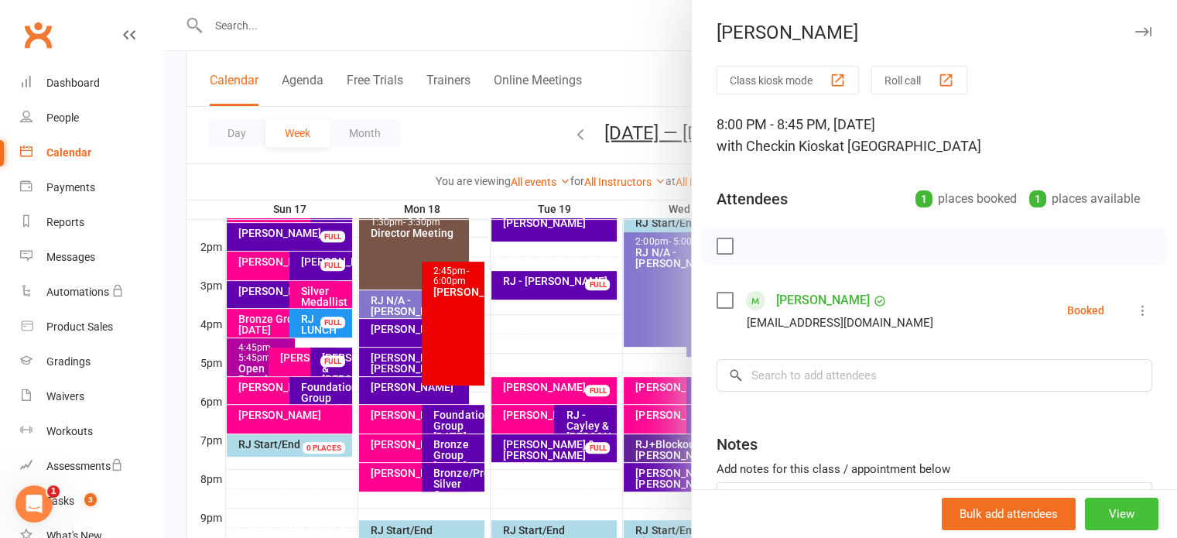
click at [1117, 513] on button "View" at bounding box center [1122, 514] width 74 height 33
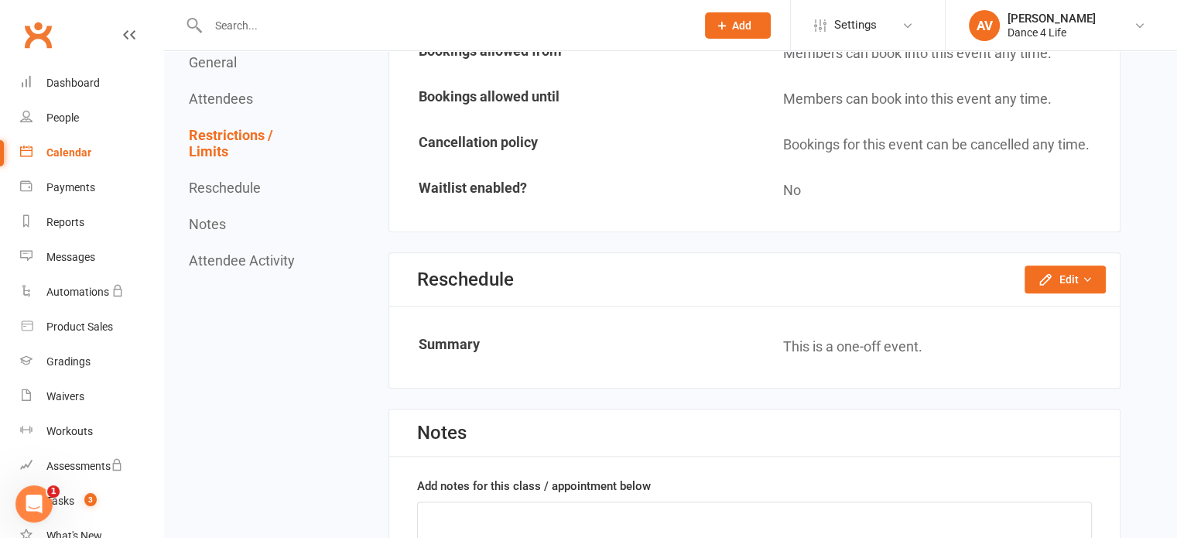
scroll to position [1083, 0]
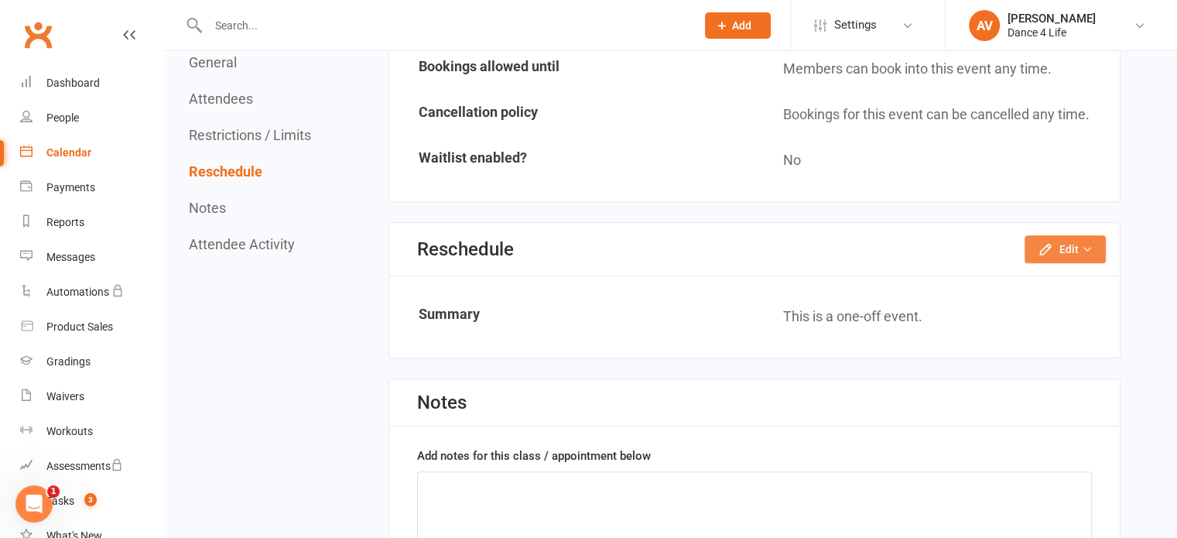
click at [1093, 247] on button "Edit" at bounding box center [1065, 249] width 81 height 28
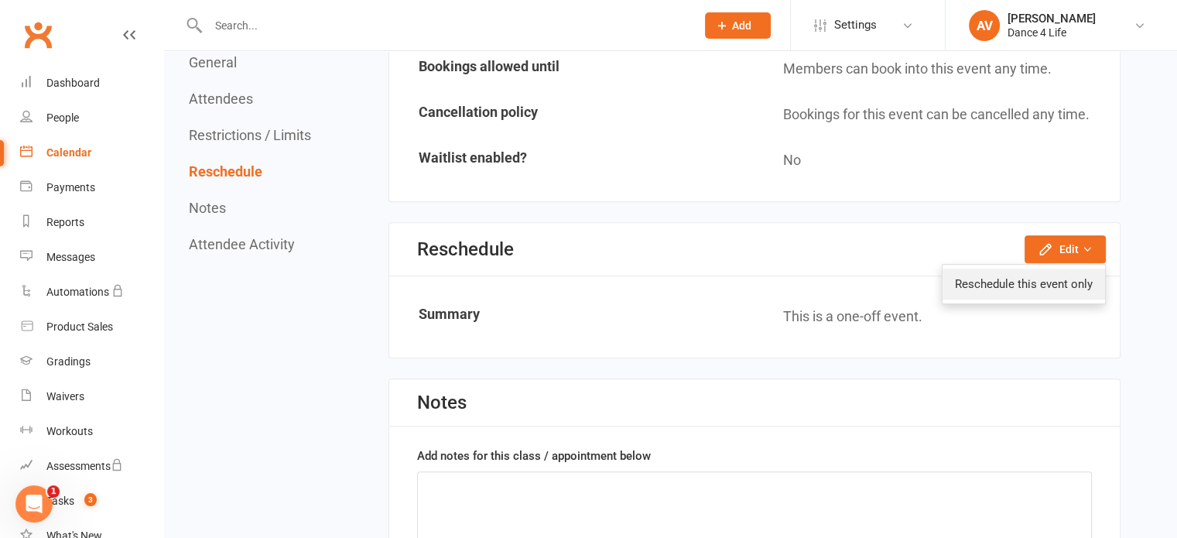
click at [1069, 272] on link "Reschedule this event only" at bounding box center [1024, 284] width 163 height 31
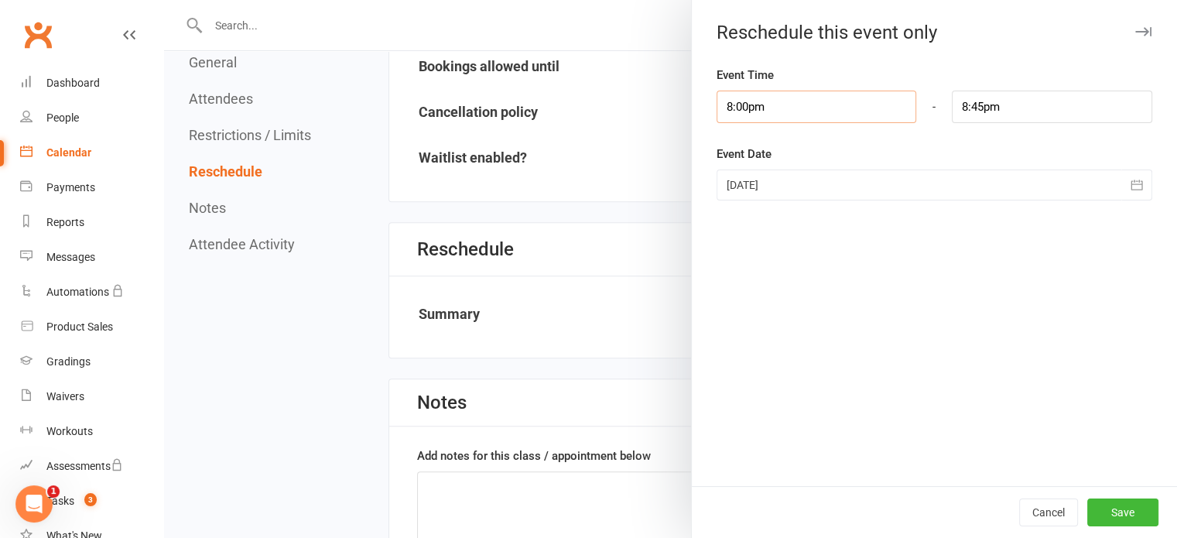
click at [790, 106] on input "8:00pm" at bounding box center [817, 107] width 200 height 33
type input "8:45pm"
type input "9:30pm"
click at [741, 230] on li "8:45pm" at bounding box center [754, 228] width 74 height 23
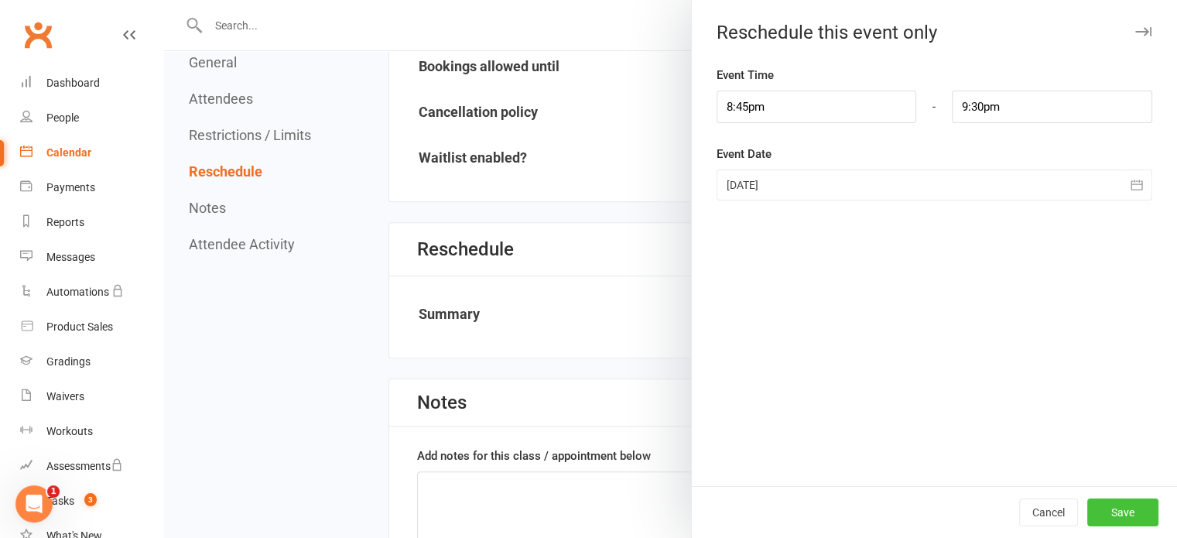
click at [1115, 508] on button "Save" at bounding box center [1122, 512] width 71 height 28
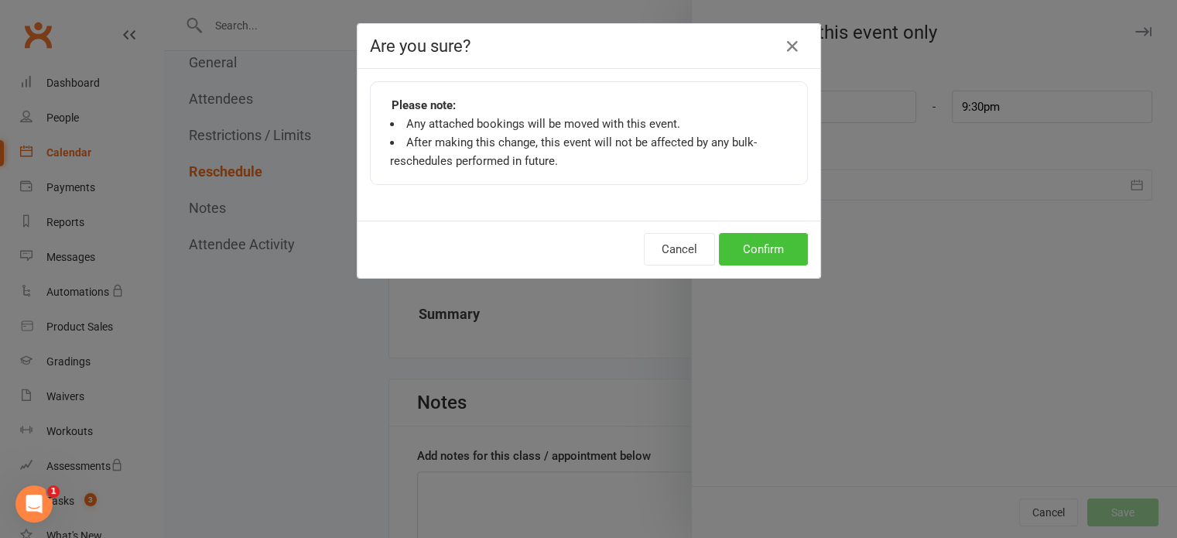
click at [748, 244] on button "Confirm" at bounding box center [763, 249] width 89 height 33
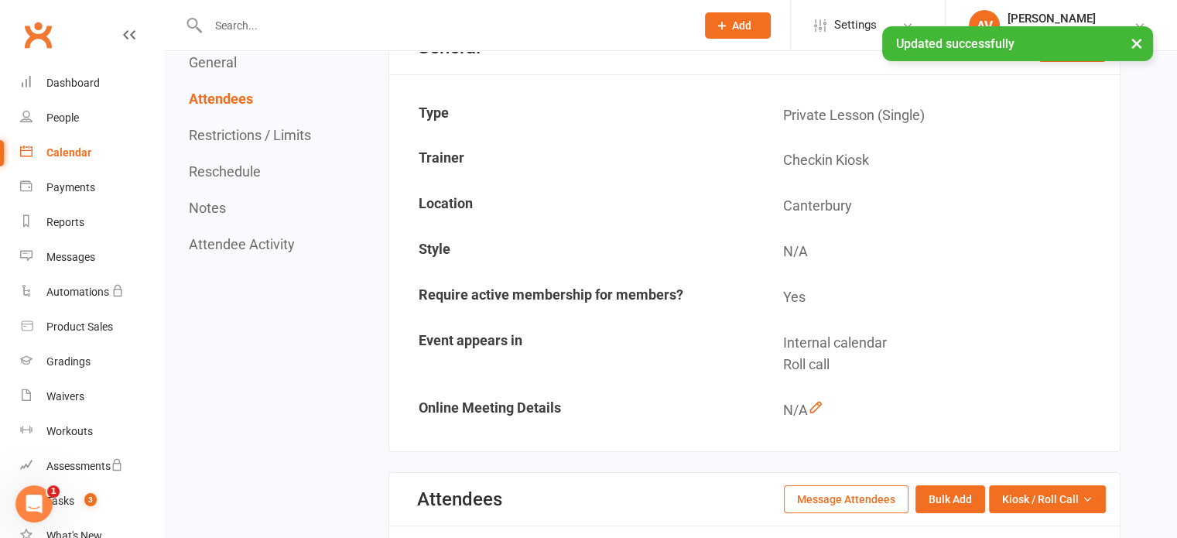
scroll to position [0, 0]
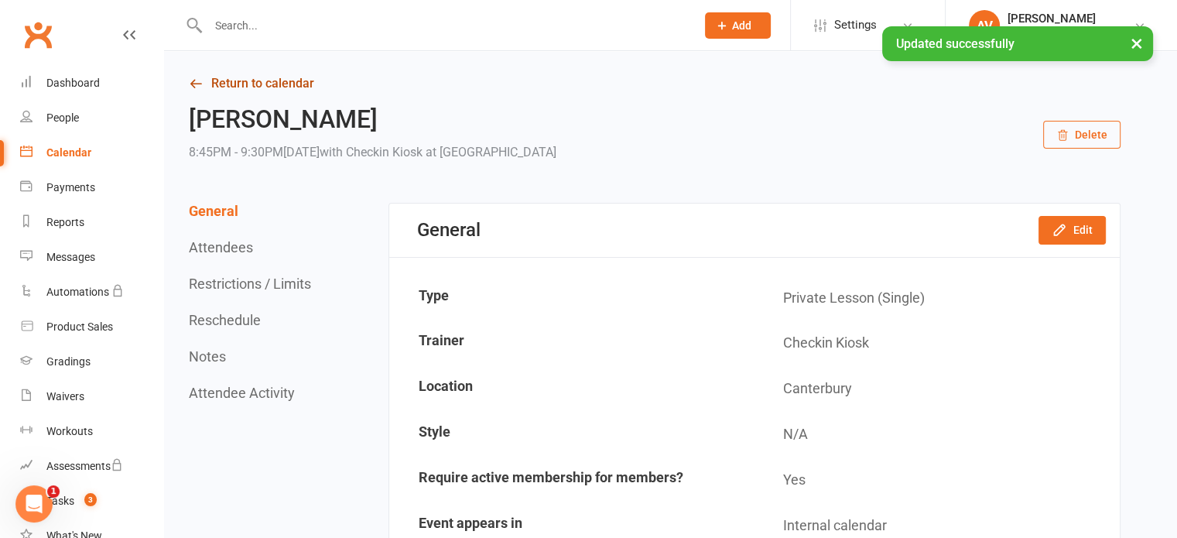
click at [282, 83] on link "Return to calendar" at bounding box center [655, 84] width 932 height 22
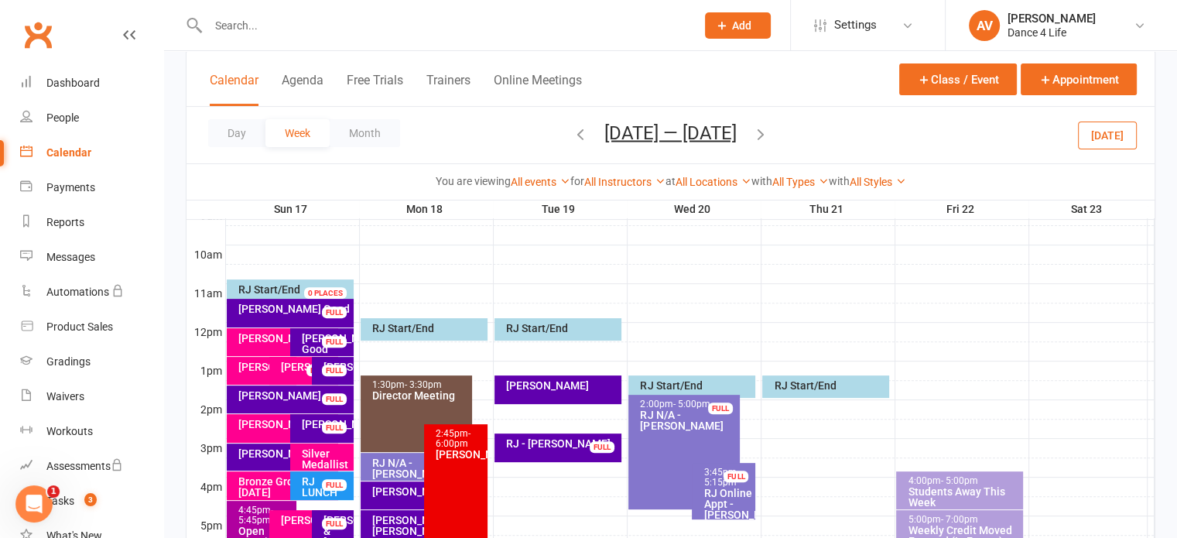
scroll to position [464, 0]
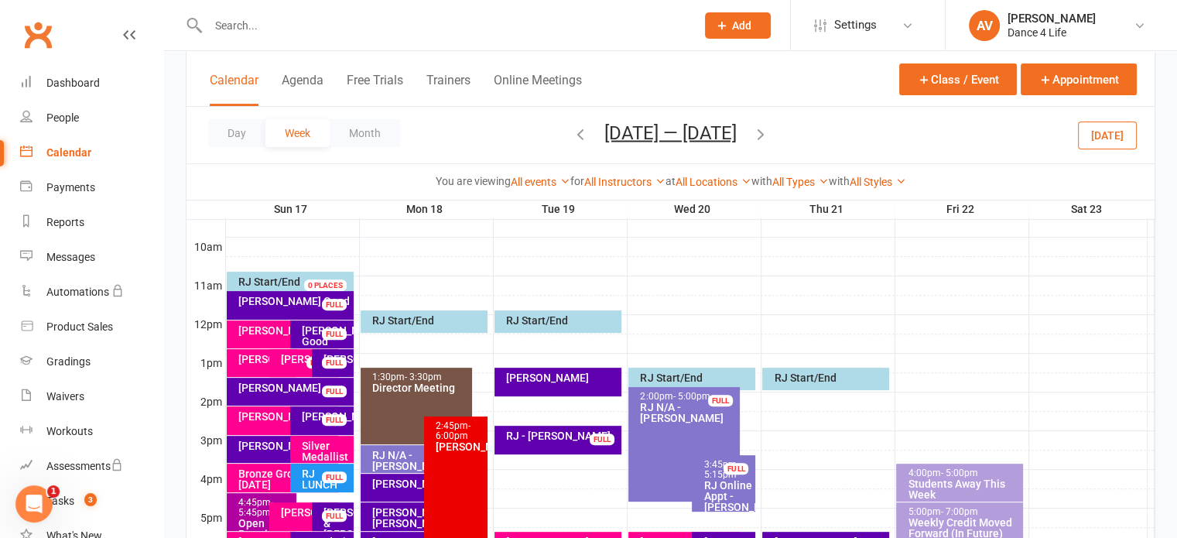
click at [287, 364] on div "[PERSON_NAME]" at bounding box center [307, 359] width 55 height 11
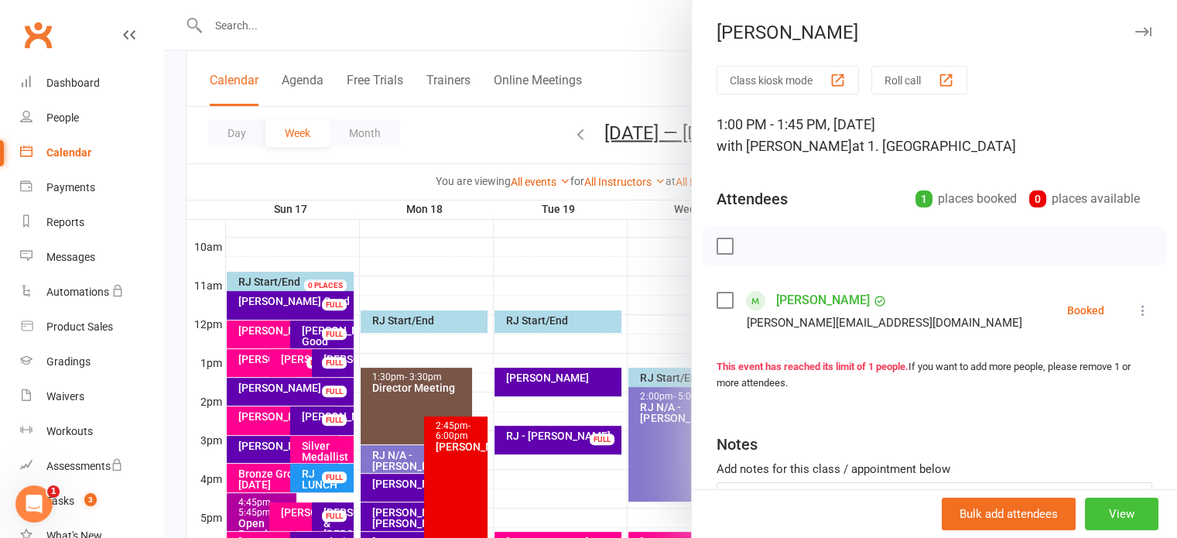
click at [1105, 518] on button "View" at bounding box center [1122, 514] width 74 height 33
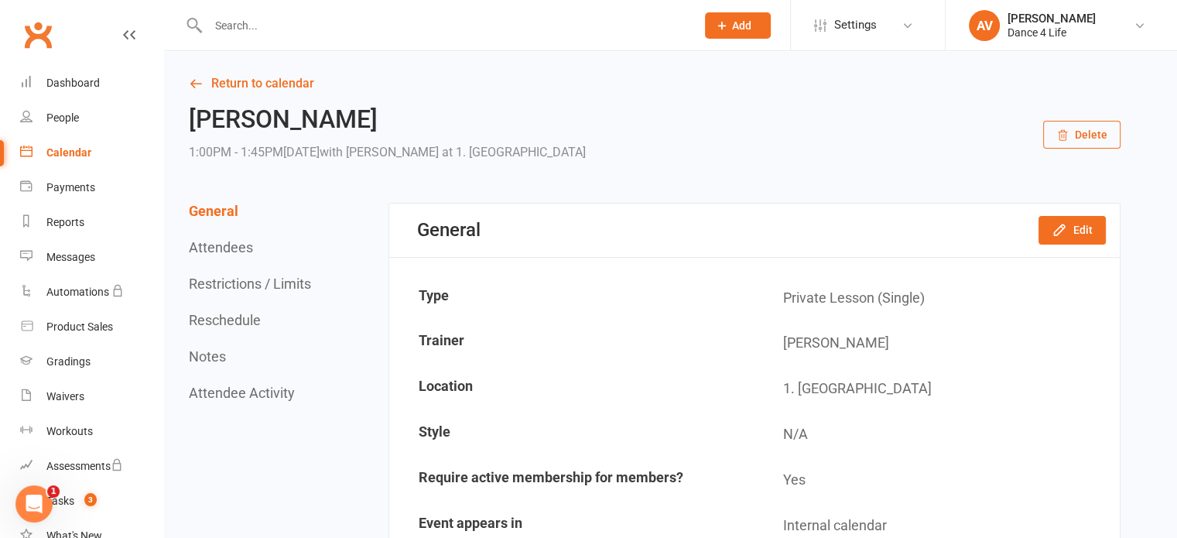
click at [1075, 134] on button "Delete" at bounding box center [1081, 135] width 77 height 28
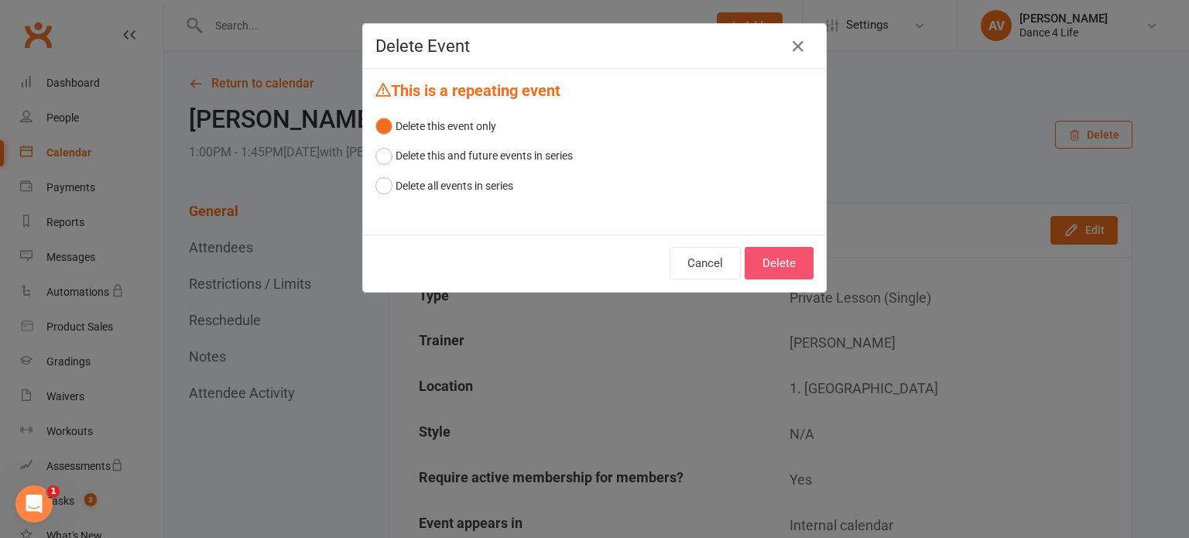
click at [754, 256] on button "Delete" at bounding box center [778, 263] width 69 height 33
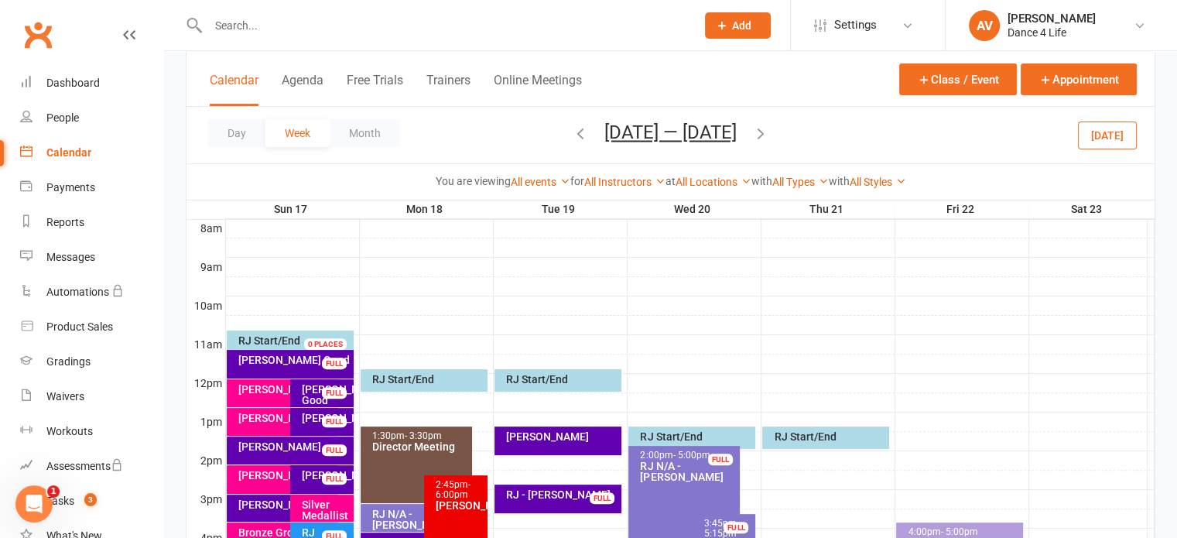
scroll to position [464, 0]
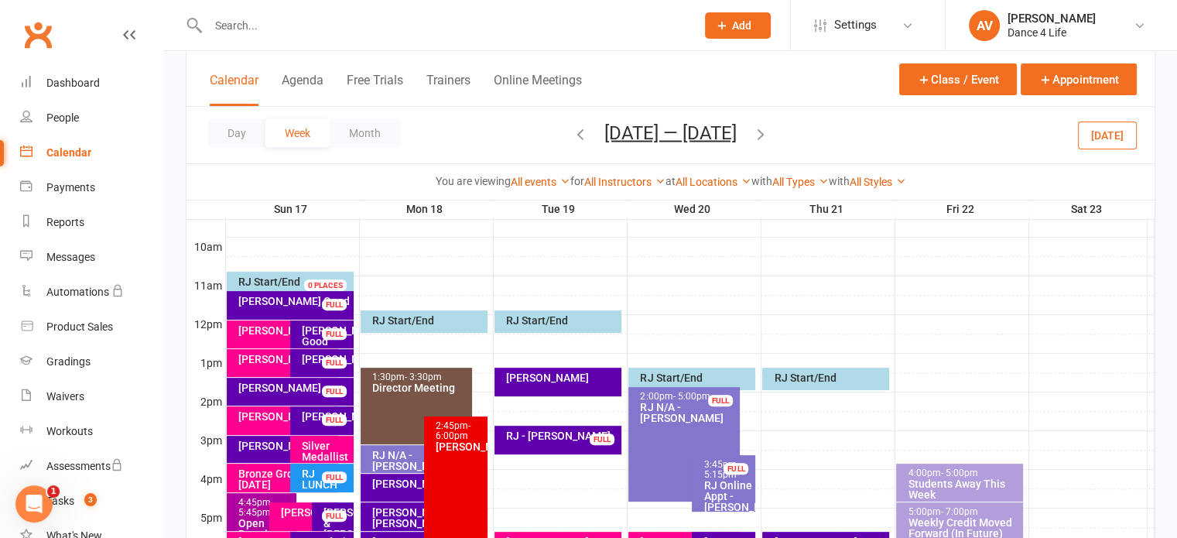
click at [272, 420] on div "[PERSON_NAME]" at bounding box center [287, 416] width 98 height 11
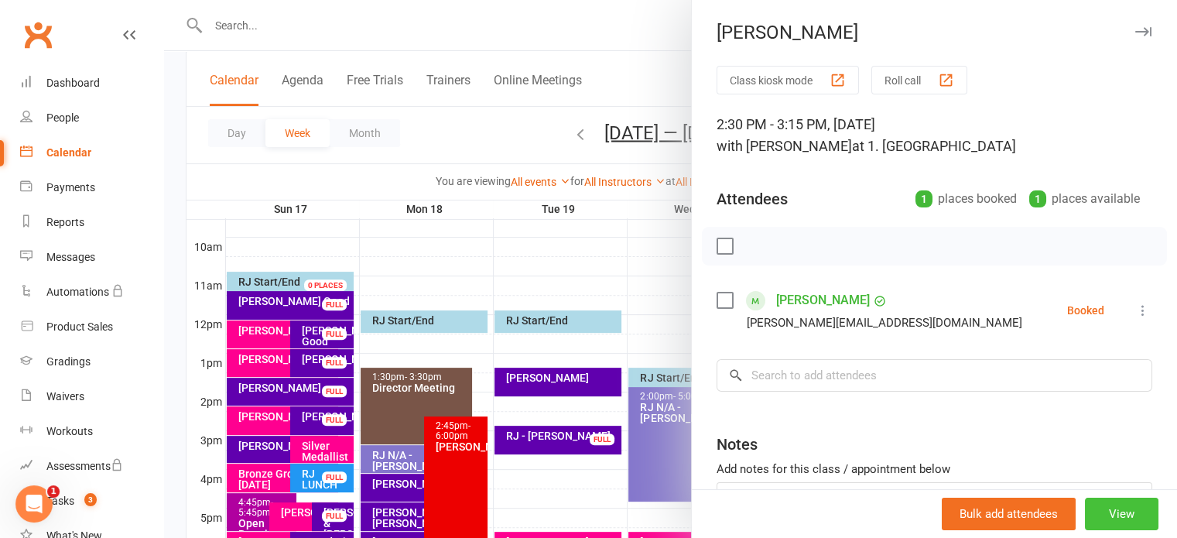
click at [1105, 519] on button "View" at bounding box center [1122, 514] width 74 height 33
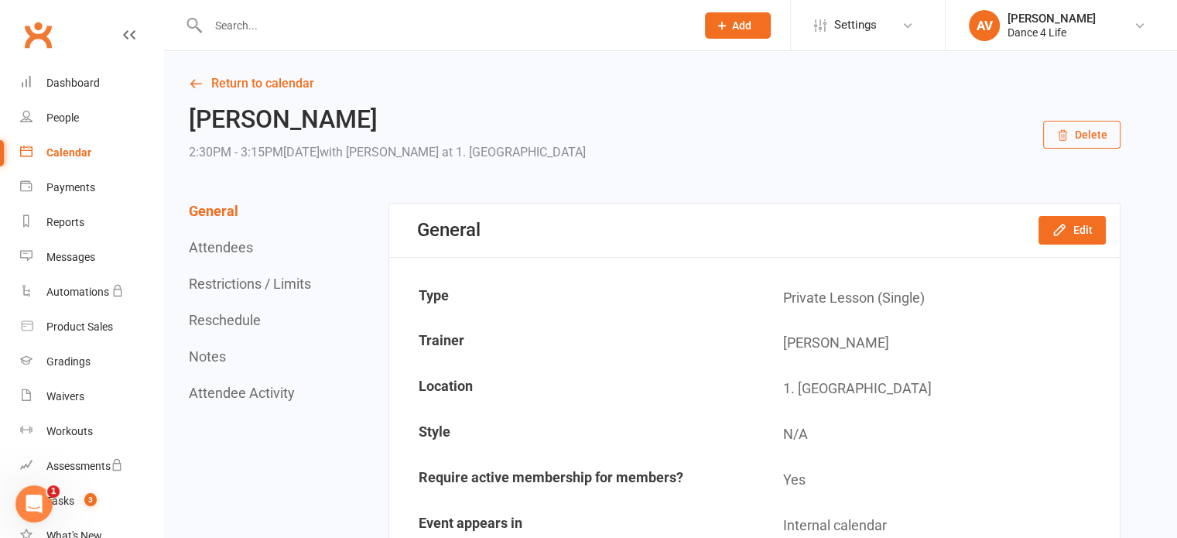
click at [1100, 138] on button "Delete" at bounding box center [1081, 135] width 77 height 28
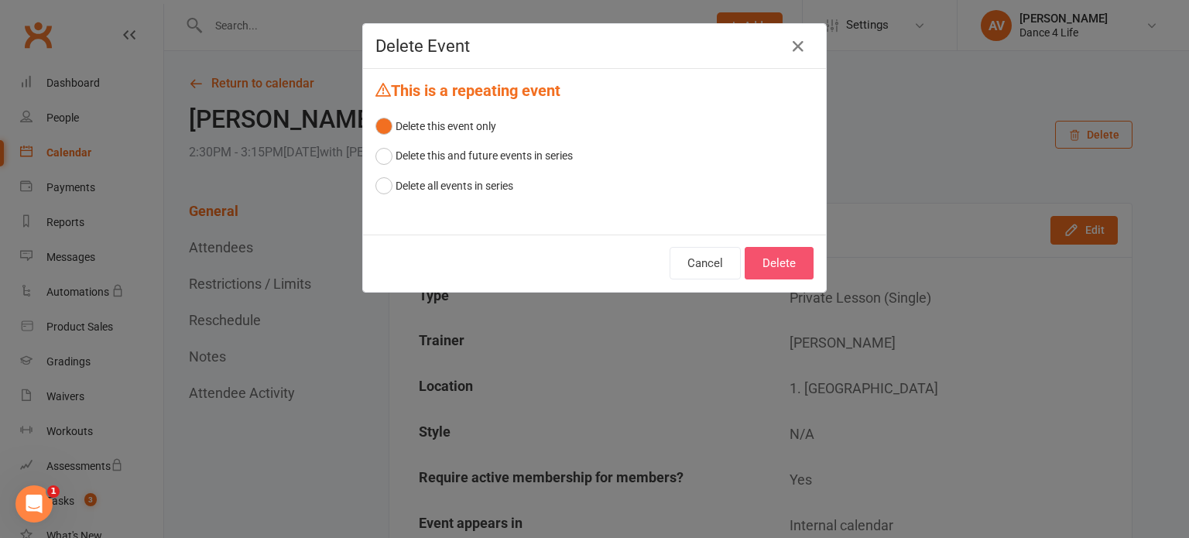
click at [785, 258] on button "Delete" at bounding box center [778, 263] width 69 height 33
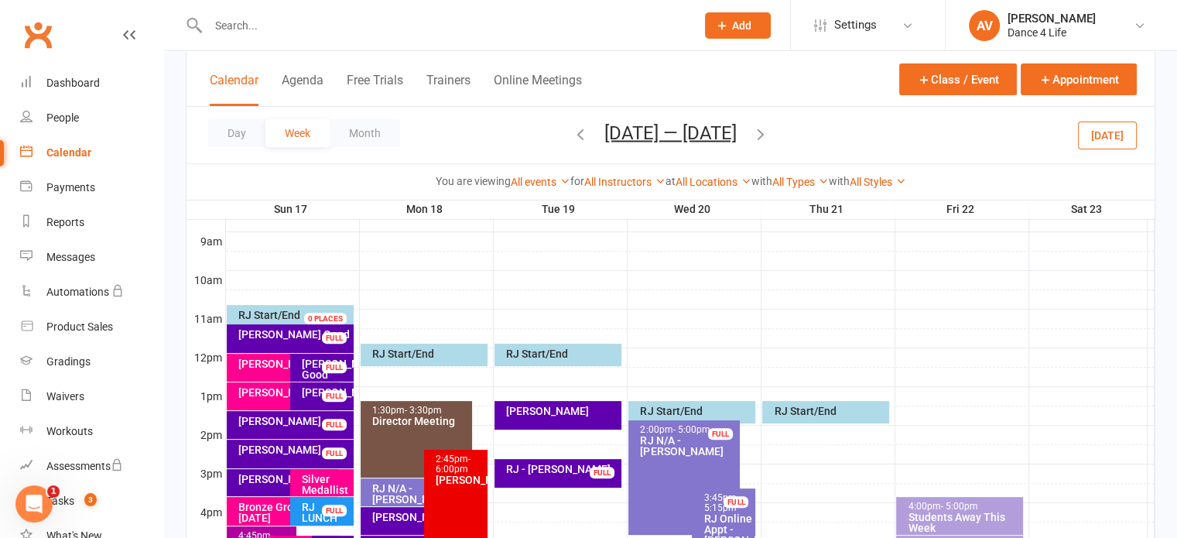
scroll to position [542, 0]
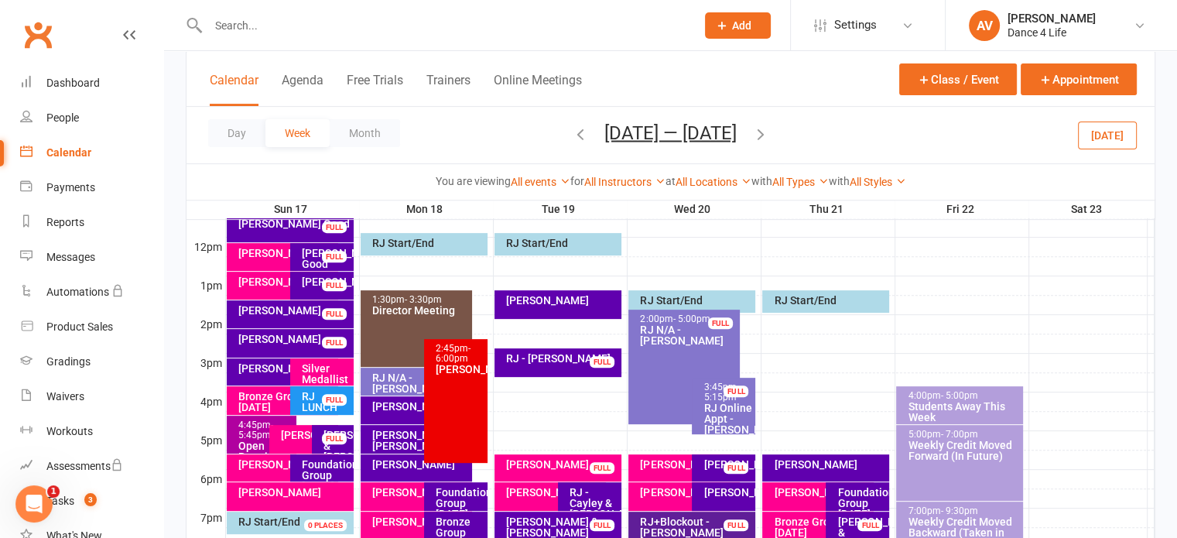
click at [262, 256] on div "[PERSON_NAME]" at bounding box center [287, 253] width 98 height 11
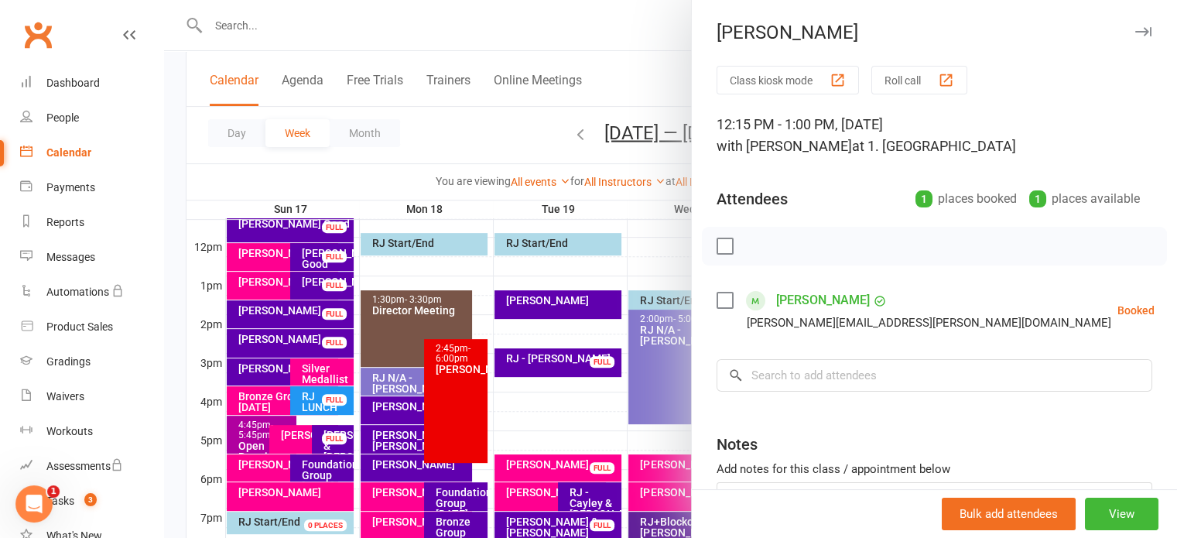
click at [809, 303] on link "[PERSON_NAME]" at bounding box center [823, 300] width 94 height 25
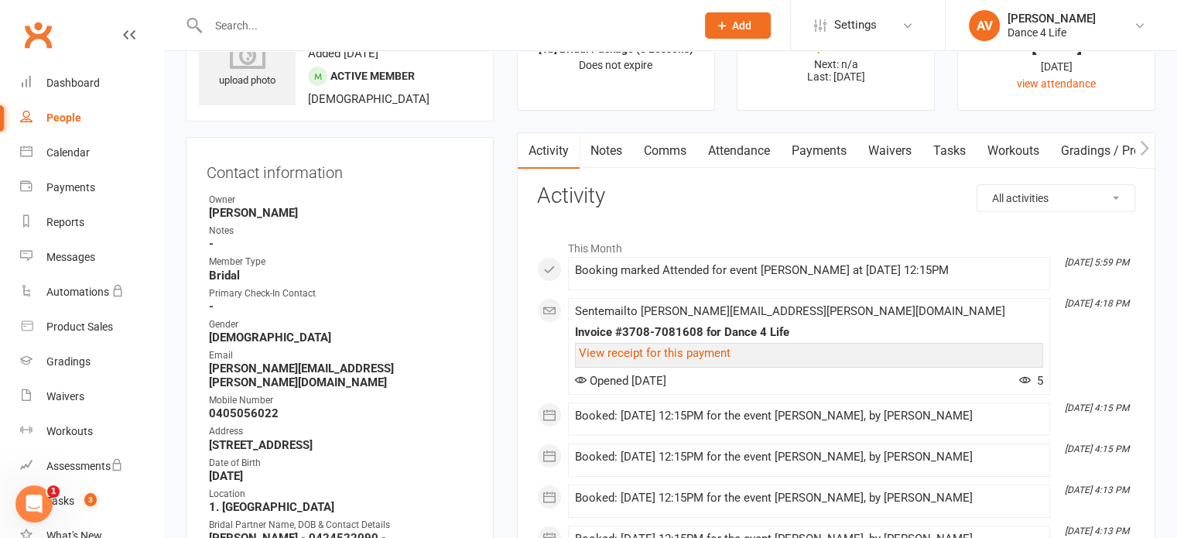
scroll to position [155, 0]
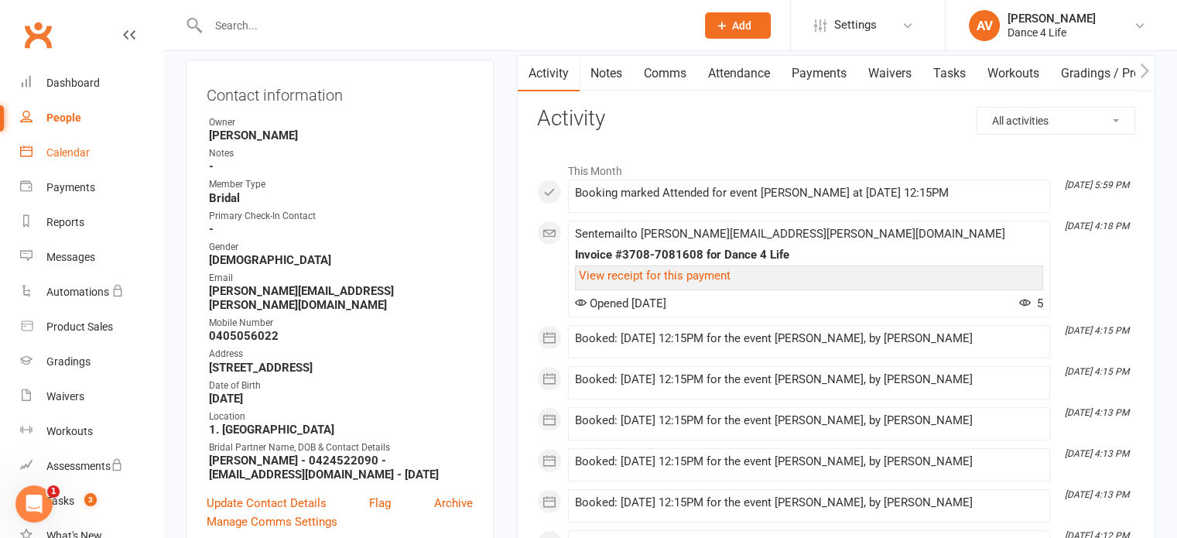
click at [74, 142] on link "Calendar" at bounding box center [91, 152] width 143 height 35
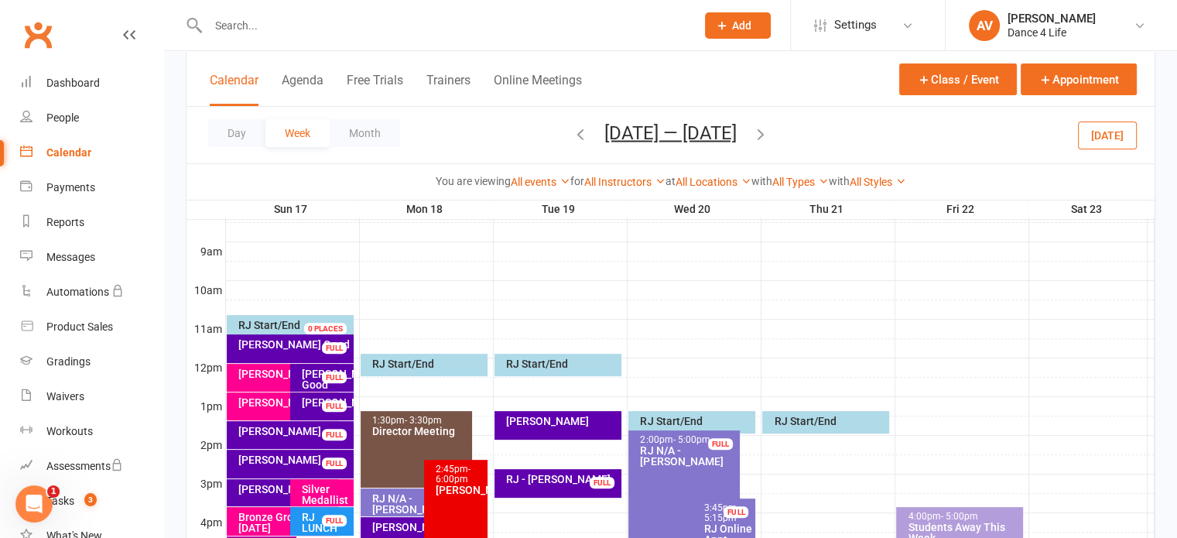
scroll to position [542, 0]
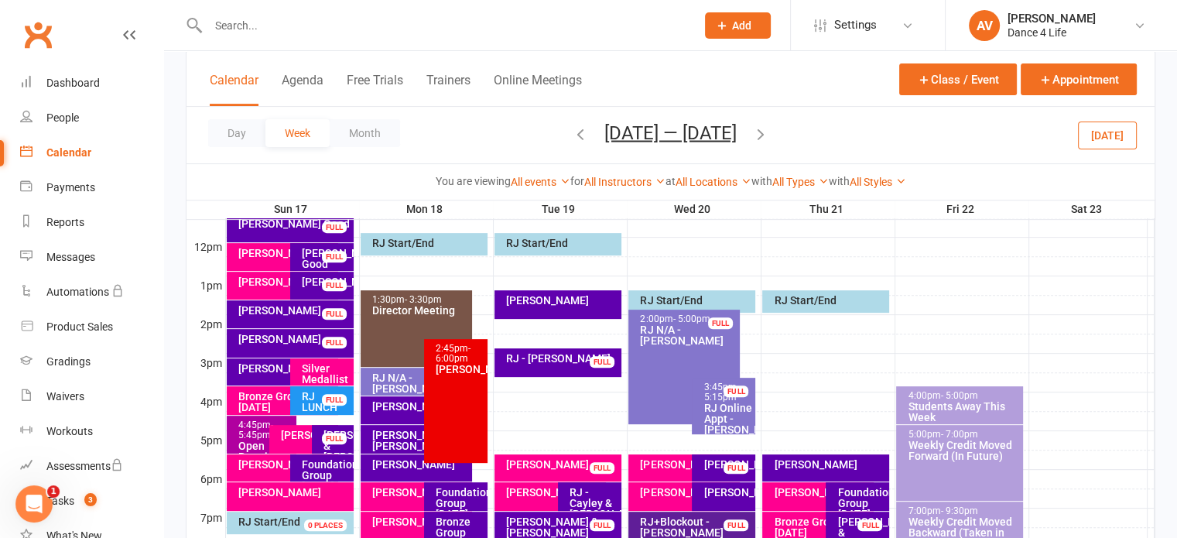
click at [254, 286] on div "[PERSON_NAME]" at bounding box center [287, 281] width 98 height 11
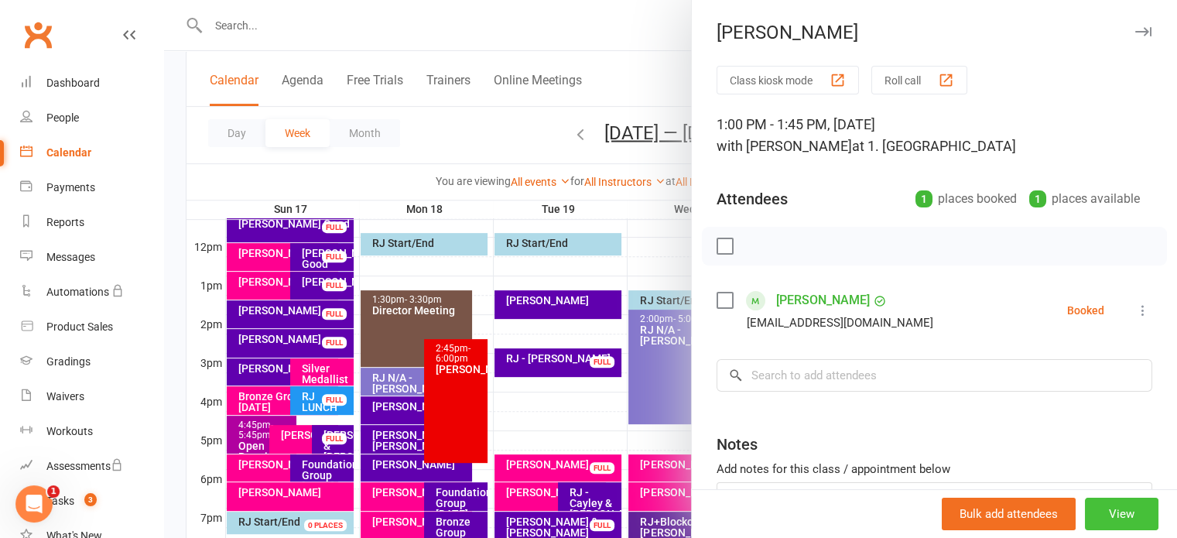
click at [1112, 526] on button "View" at bounding box center [1122, 514] width 74 height 33
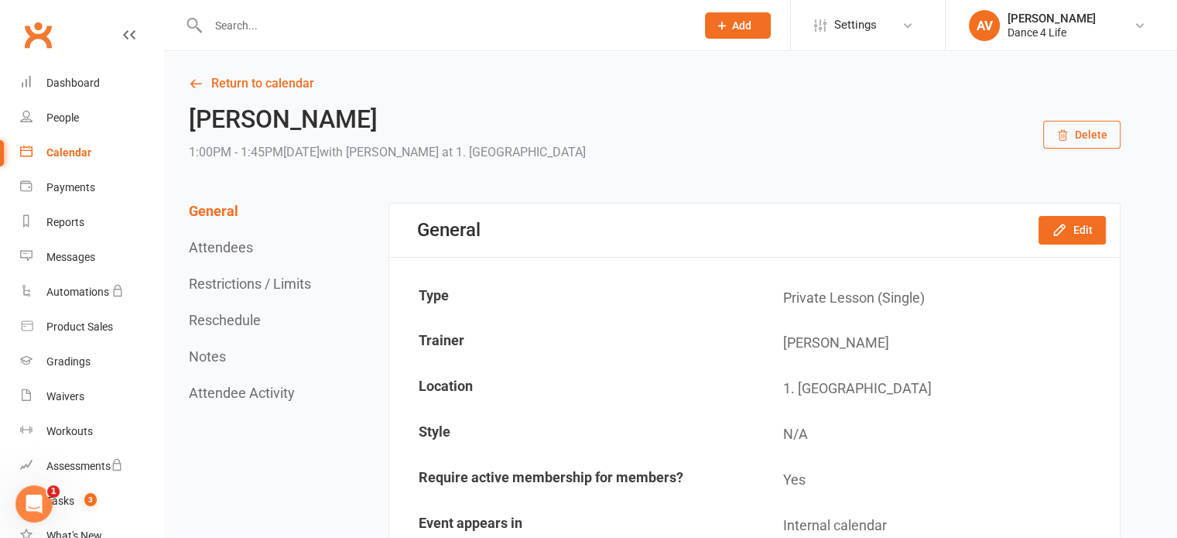
click at [1085, 142] on button "Delete" at bounding box center [1081, 135] width 77 height 28
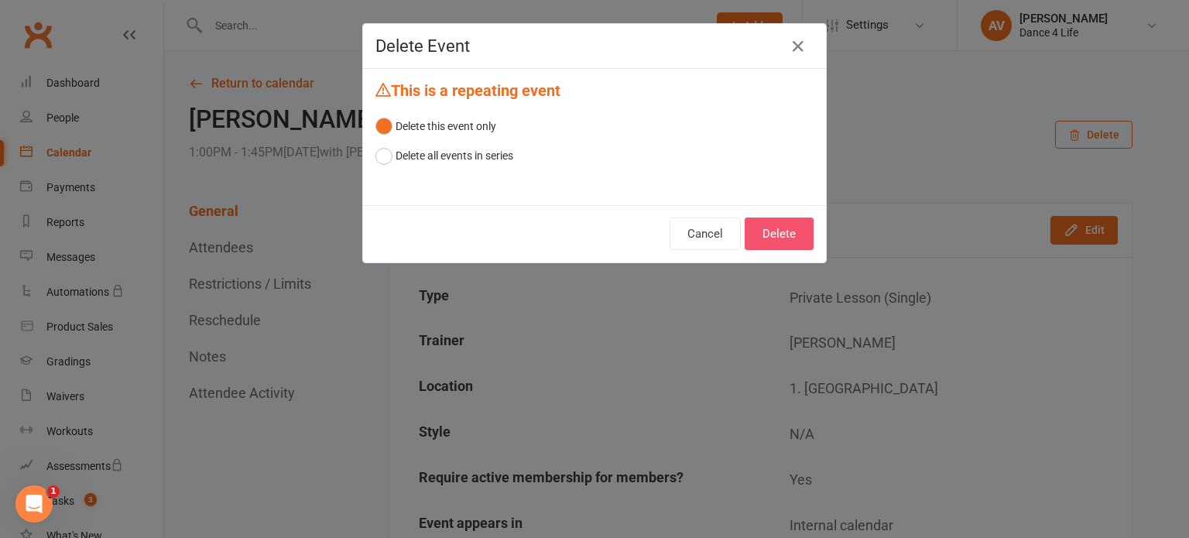
click at [789, 223] on button "Delete" at bounding box center [778, 233] width 69 height 33
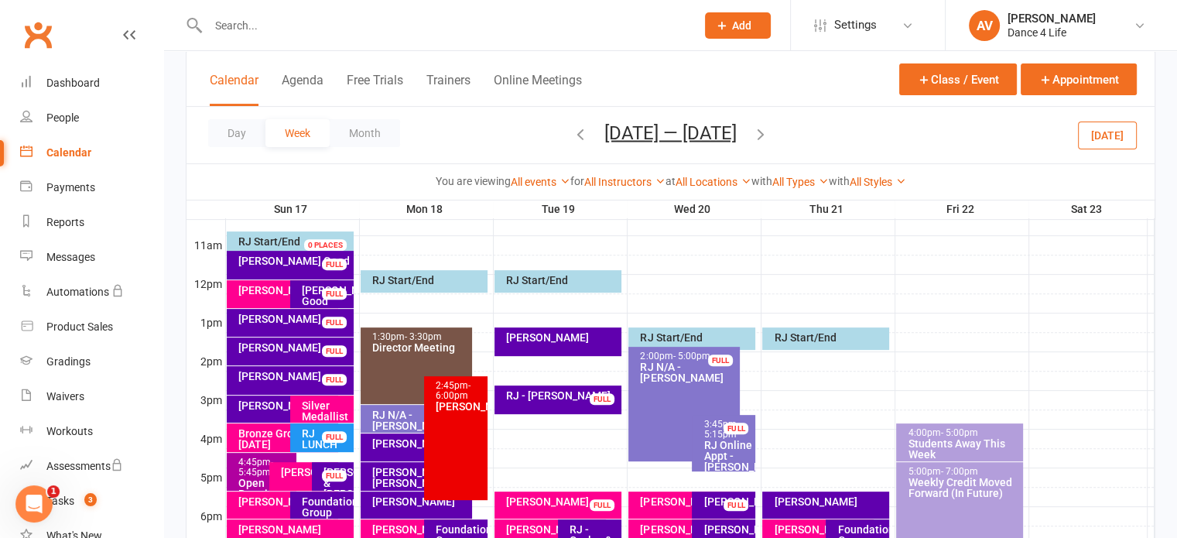
scroll to position [387, 0]
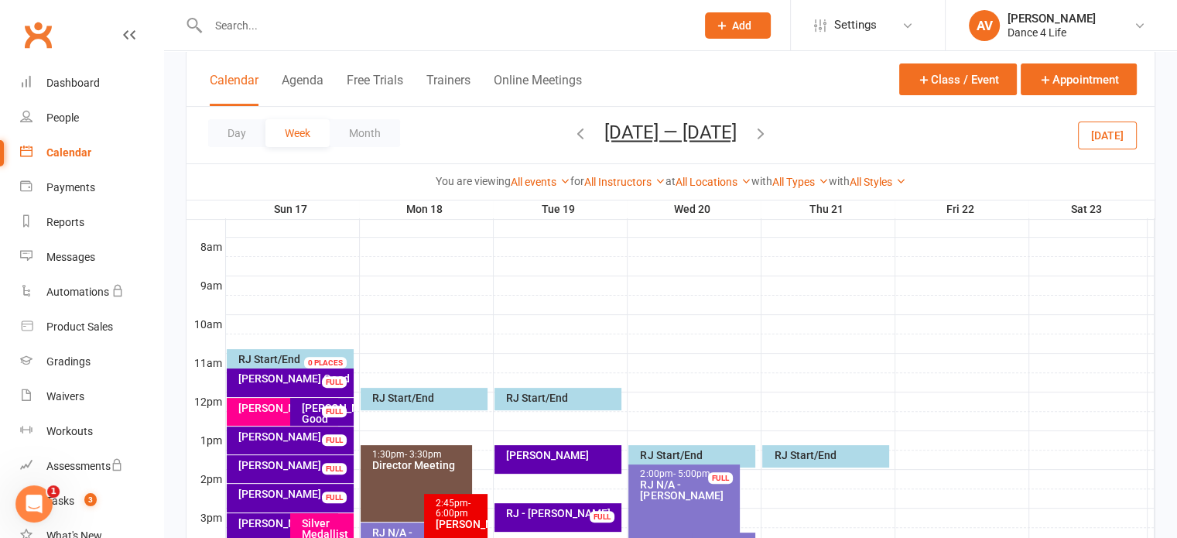
click at [247, 416] on div "[PERSON_NAME]" at bounding box center [282, 412] width 111 height 28
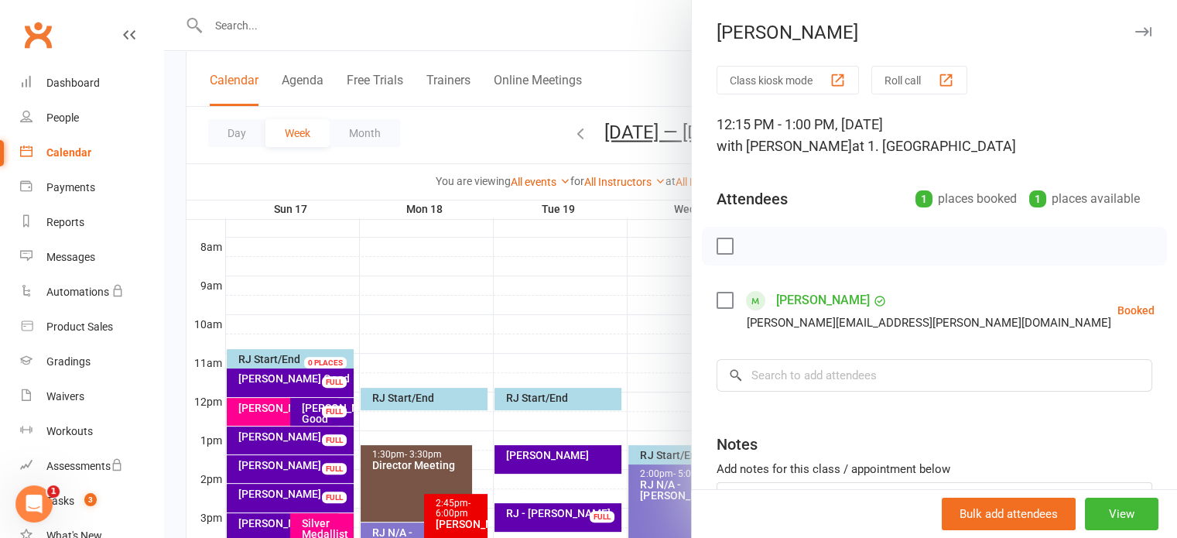
click at [1107, 535] on div "Bulk add attendees View" at bounding box center [934, 513] width 485 height 49
click at [1101, 516] on button "View" at bounding box center [1122, 514] width 74 height 33
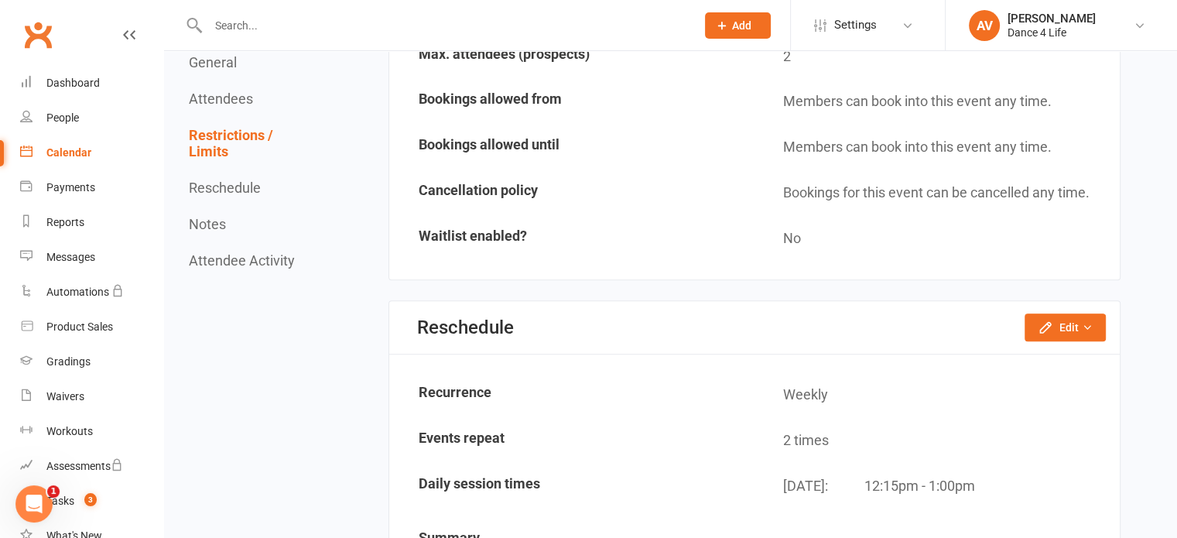
scroll to position [1006, 0]
click at [1060, 323] on button "Edit" at bounding box center [1065, 327] width 81 height 28
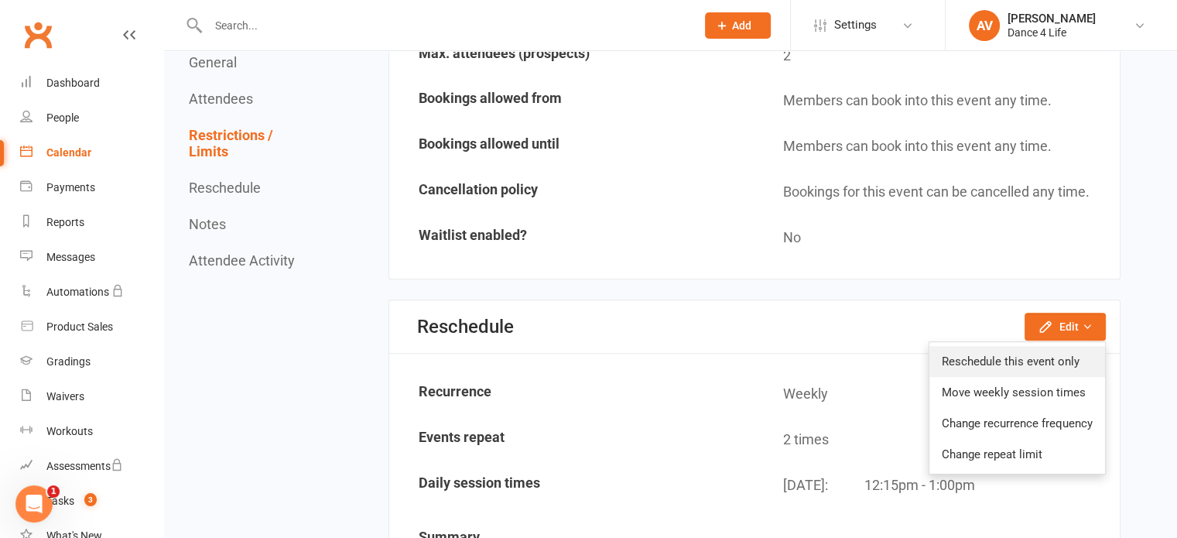
click at [1022, 350] on link "Reschedule this event only" at bounding box center [1017, 361] width 176 height 31
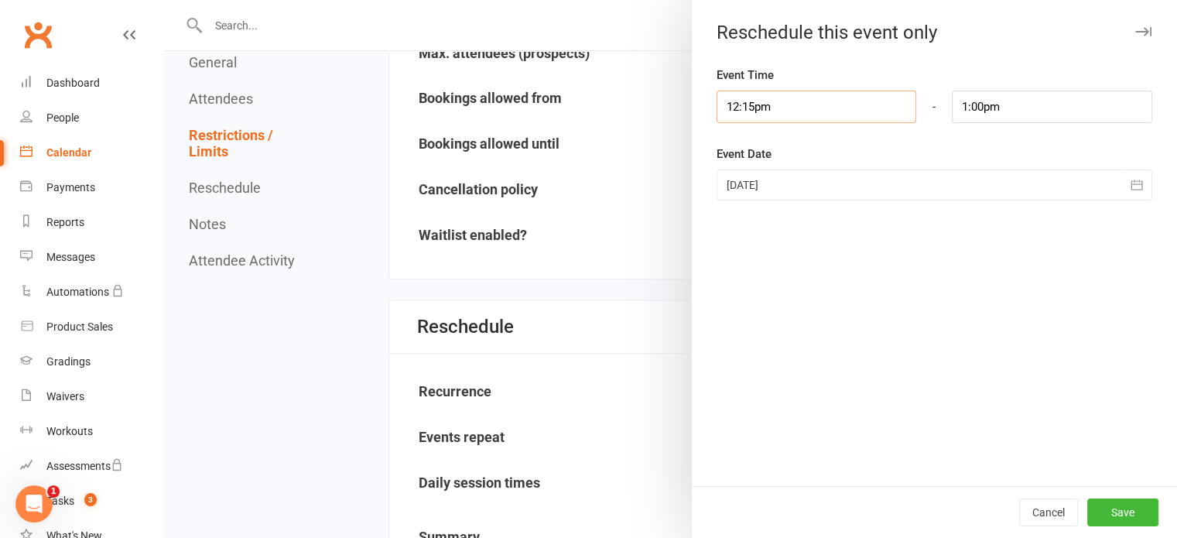
click at [783, 108] on input "12:15pm" at bounding box center [817, 107] width 200 height 33
type input "7:15pm"
type input "8:00pm"
click at [742, 187] on li "7:15pm" at bounding box center [754, 189] width 74 height 23
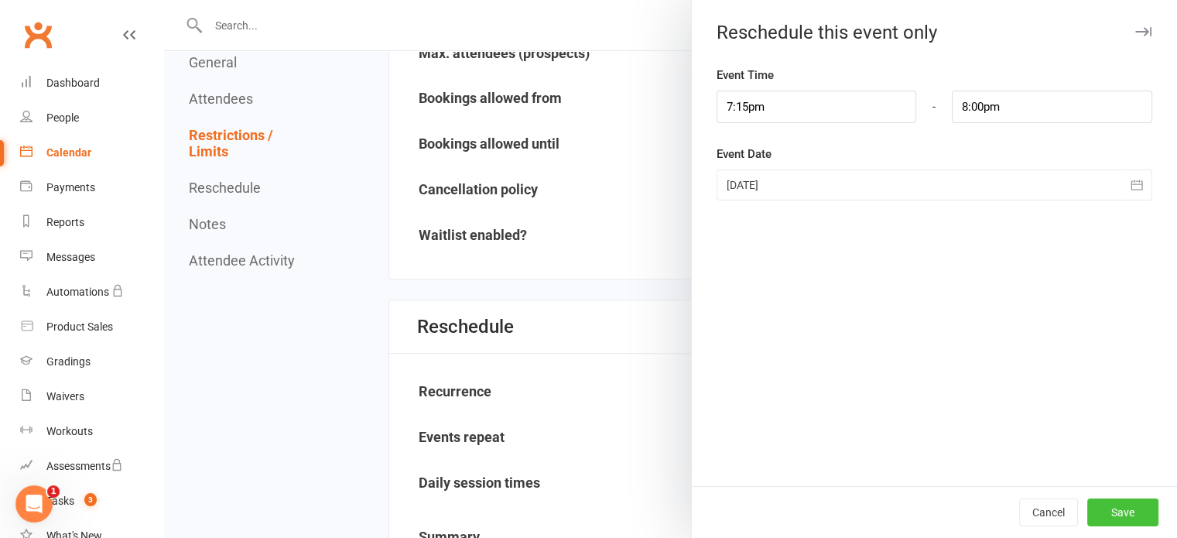
click at [1108, 505] on button "Save" at bounding box center [1122, 512] width 71 height 28
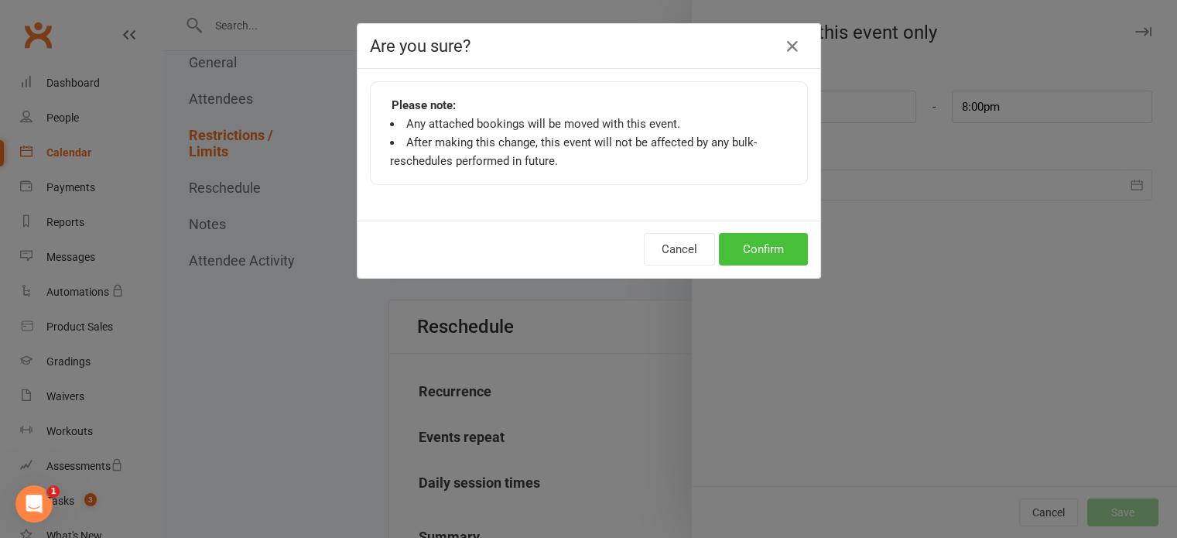
click at [768, 238] on button "Confirm" at bounding box center [763, 249] width 89 height 33
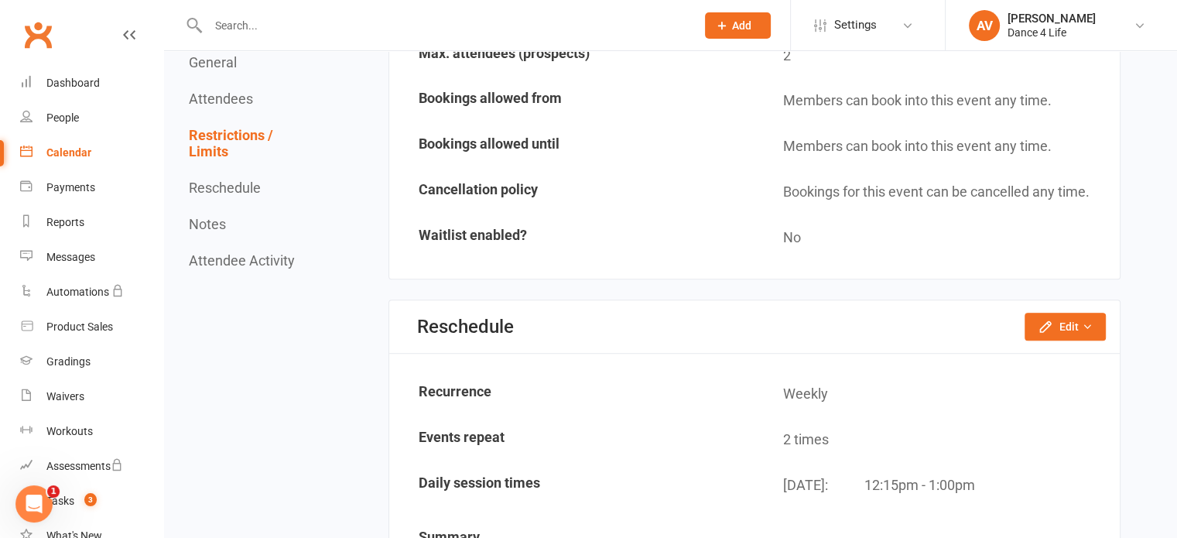
click at [88, 154] on div "Calendar" at bounding box center [68, 152] width 45 height 12
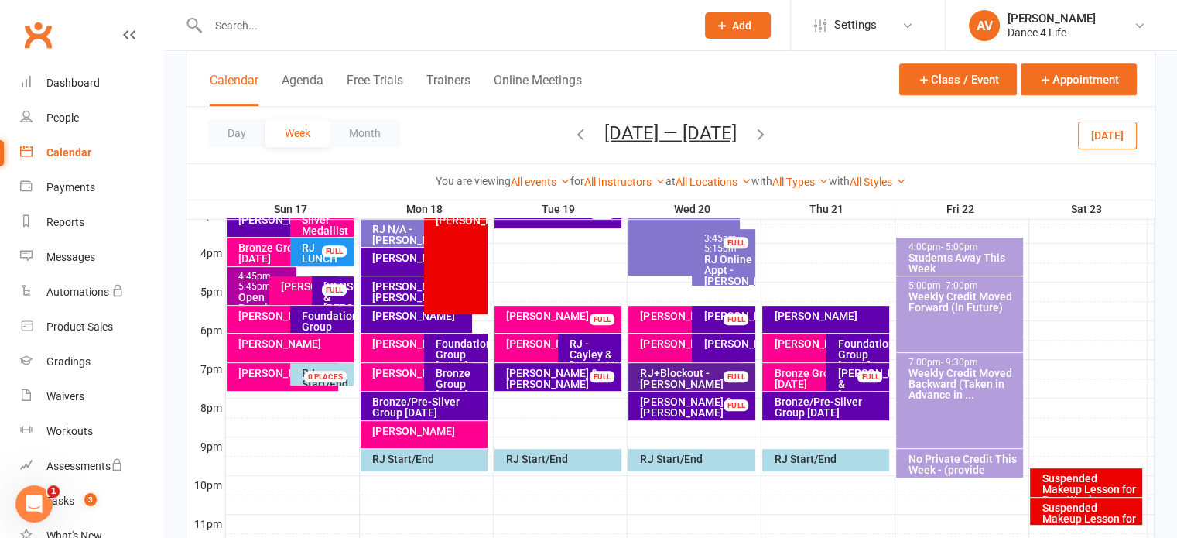
scroll to position [696, 0]
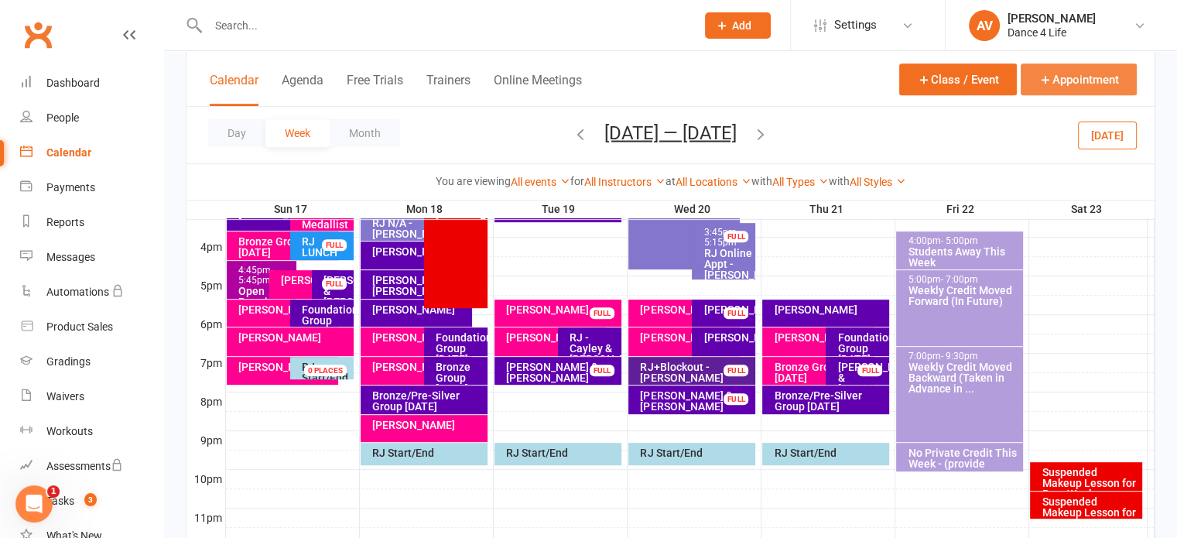
click at [1069, 89] on button "Appointment" at bounding box center [1079, 79] width 116 height 32
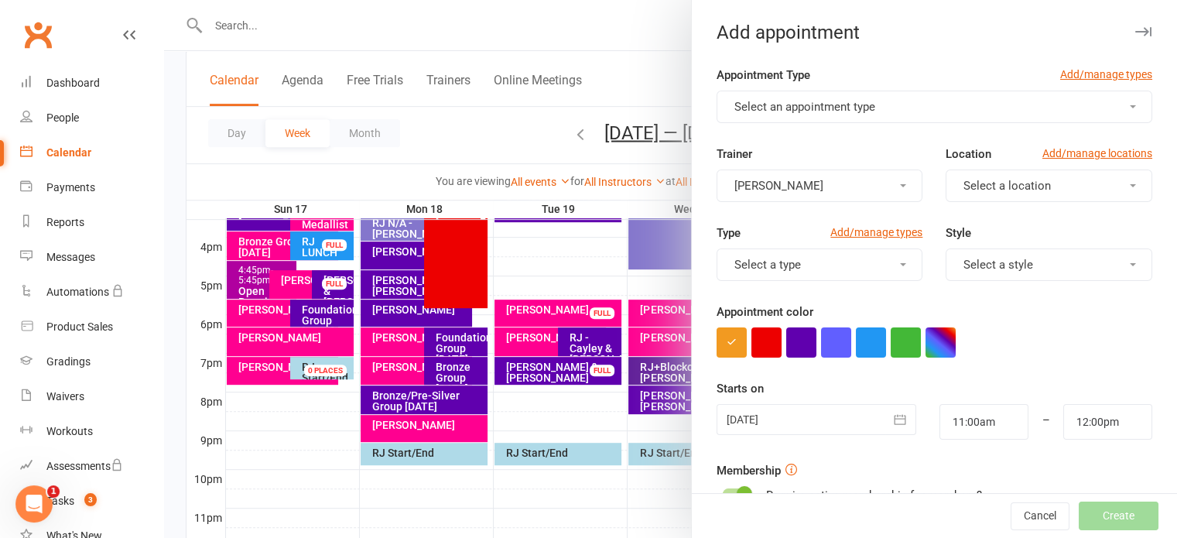
click at [969, 111] on button "Select an appointment type" at bounding box center [935, 107] width 436 height 33
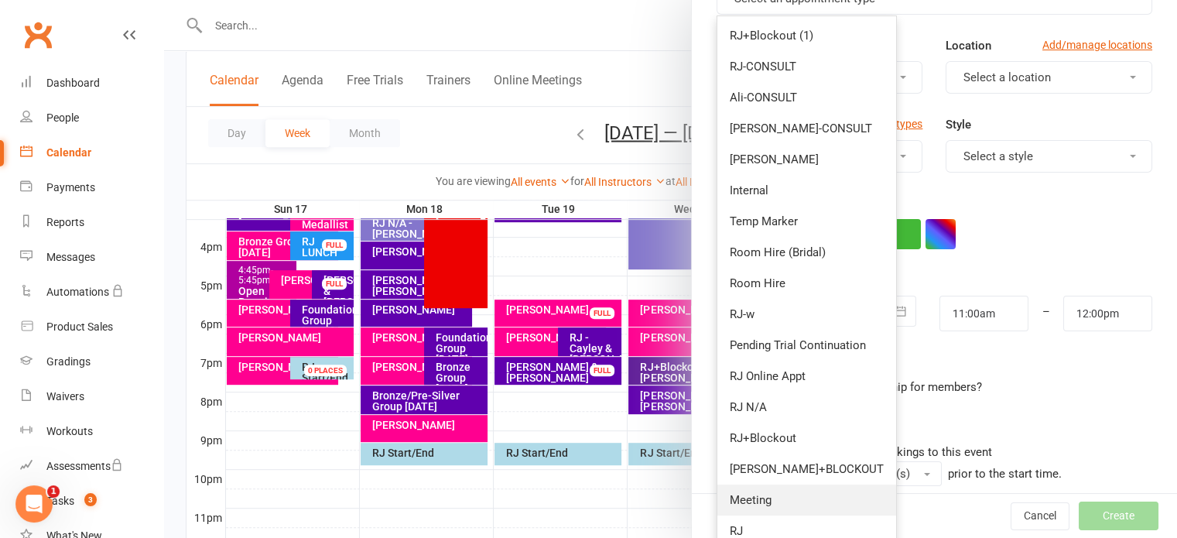
scroll to position [232, 0]
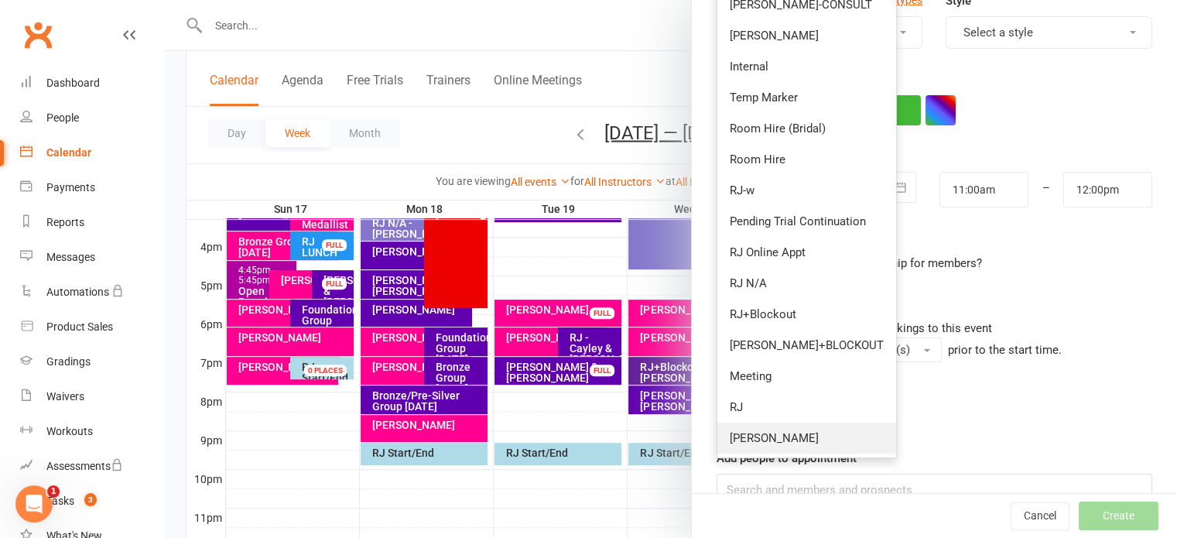
click at [761, 436] on link "[PERSON_NAME]" at bounding box center [806, 438] width 179 height 31
type input "11:45am"
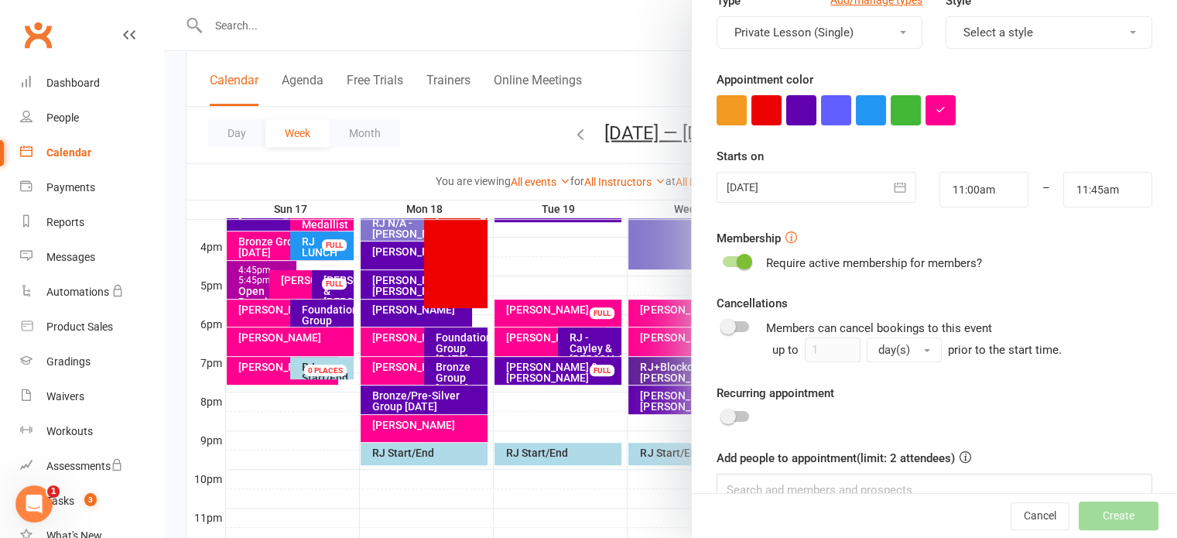
scroll to position [0, 0]
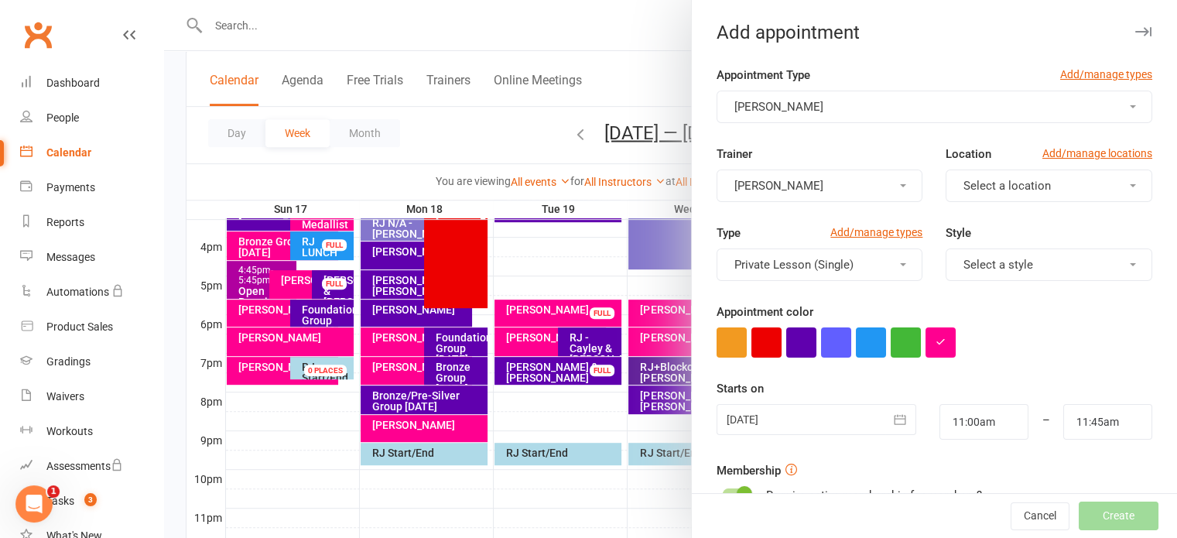
click at [1029, 179] on span "Select a location" at bounding box center [1006, 186] width 87 height 14
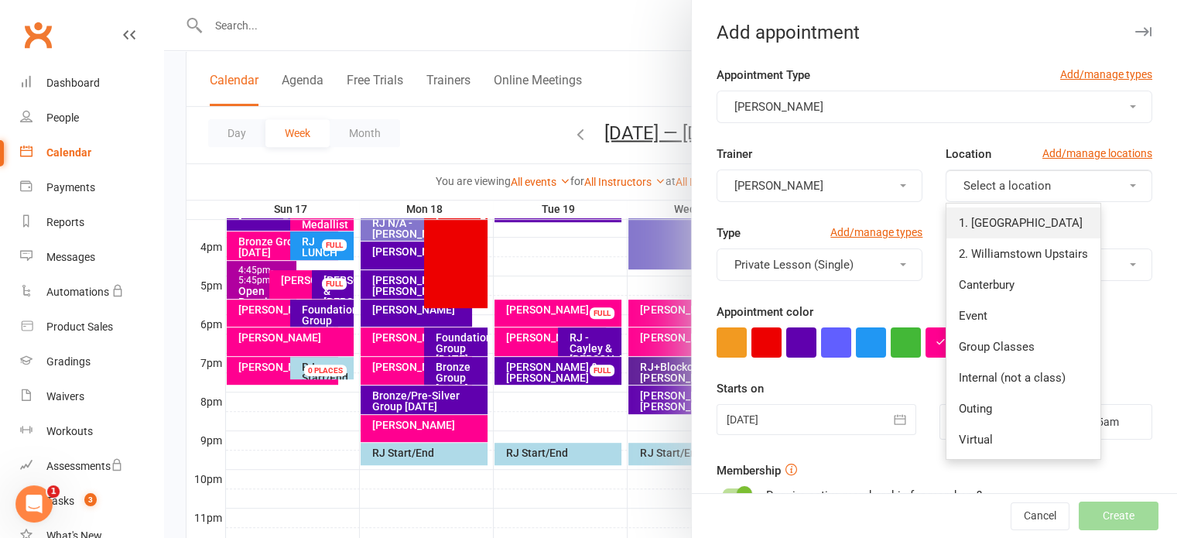
click at [1030, 216] on span "1. [GEOGRAPHIC_DATA]" at bounding box center [1021, 223] width 124 height 14
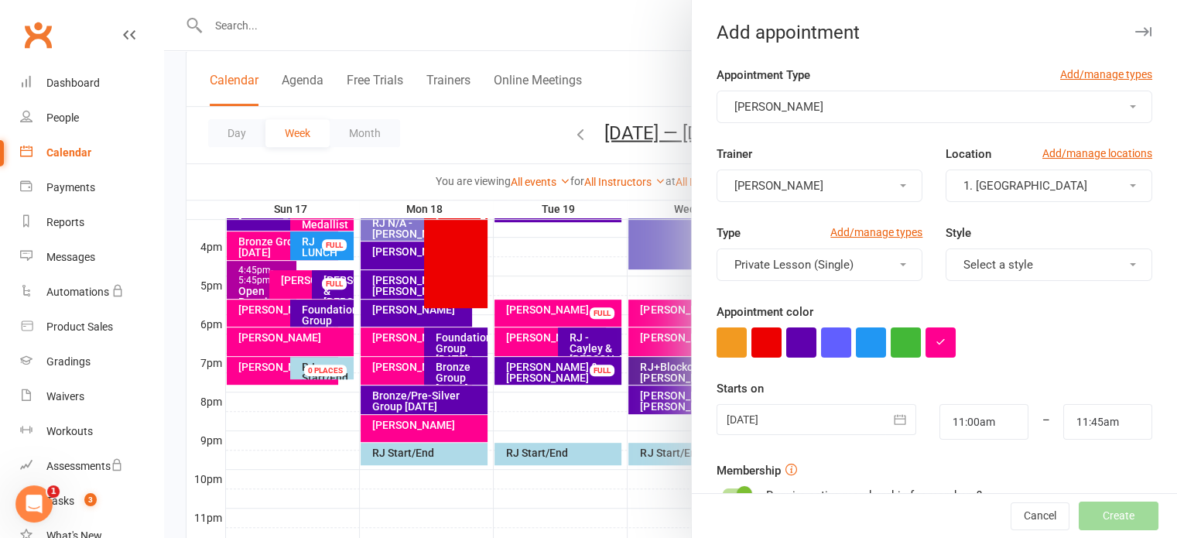
click at [799, 423] on div at bounding box center [817, 419] width 200 height 31
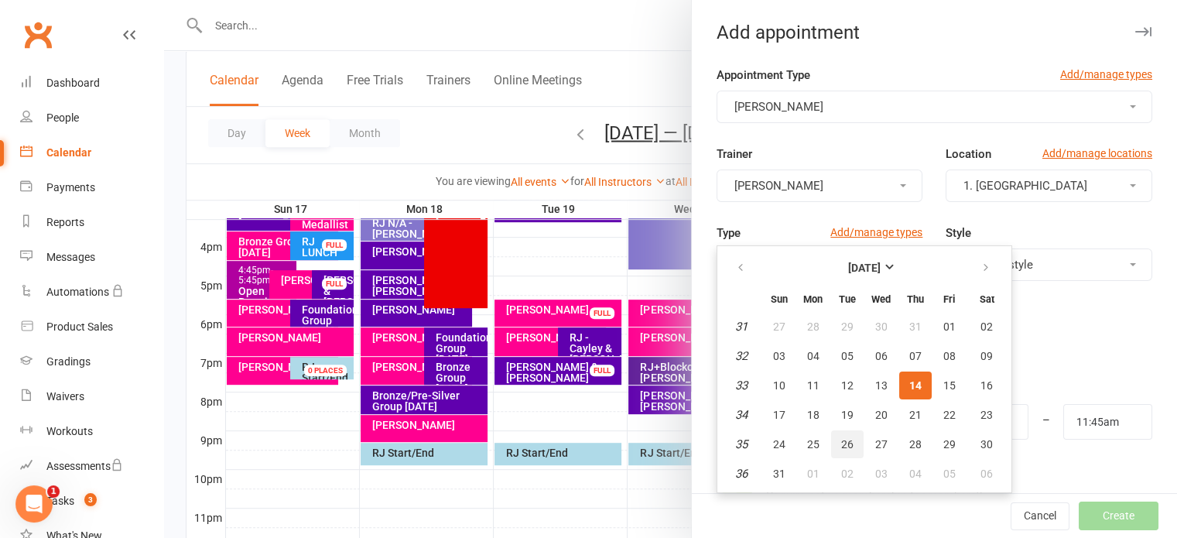
click at [841, 439] on span "26" at bounding box center [847, 444] width 12 height 12
type input "[DATE]"
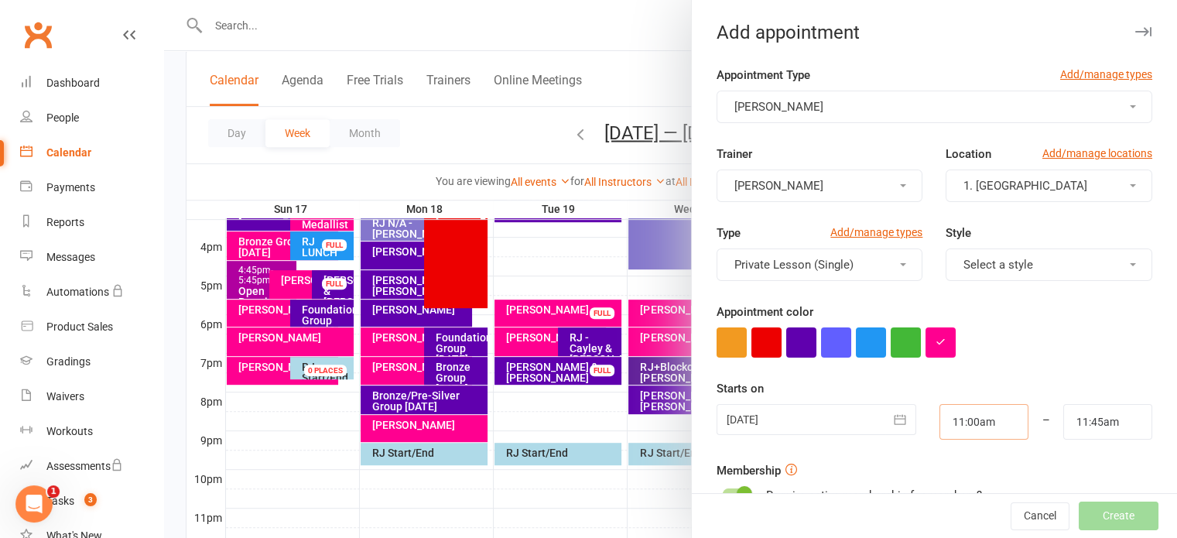
click at [976, 424] on input "11:00am" at bounding box center [983, 422] width 89 height 36
type input "7:15pm"
click at [949, 391] on li "7:15pm" at bounding box center [977, 393] width 74 height 23
click at [1071, 418] on input "11:45am" at bounding box center [1107, 422] width 89 height 36
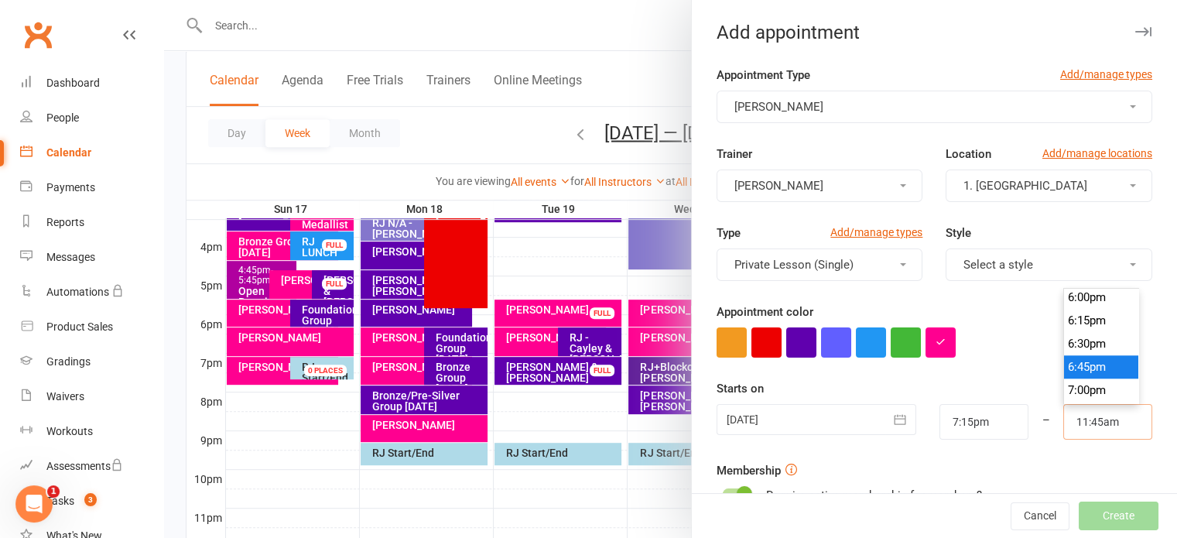
scroll to position [1764, 0]
type input "8:00pm"
click at [1064, 388] on li "8:00pm" at bounding box center [1101, 393] width 74 height 23
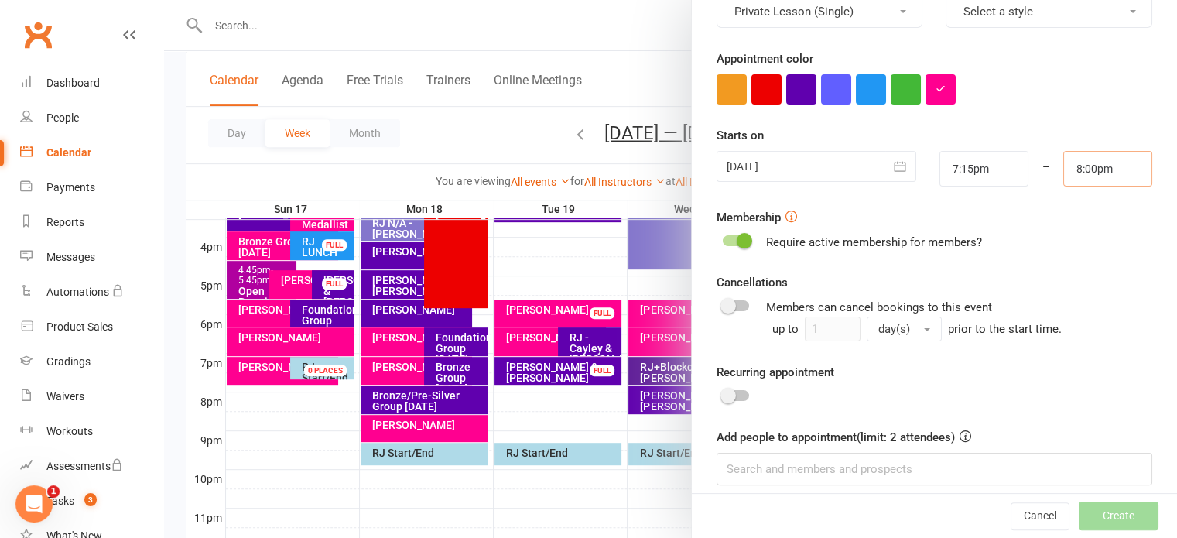
scroll to position [265, 0]
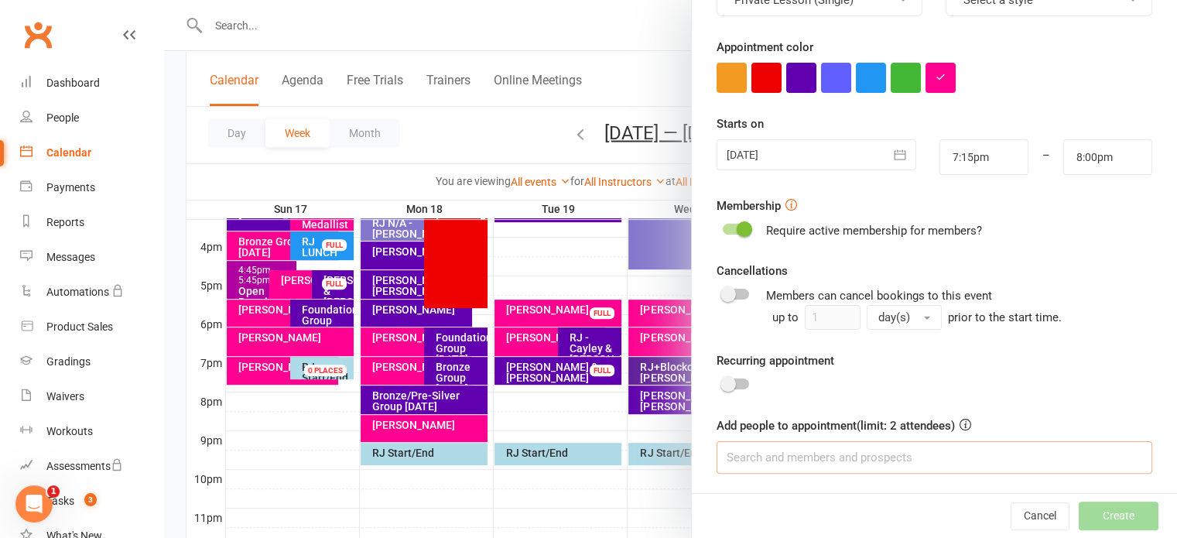
click at [811, 456] on input at bounding box center [935, 457] width 436 height 33
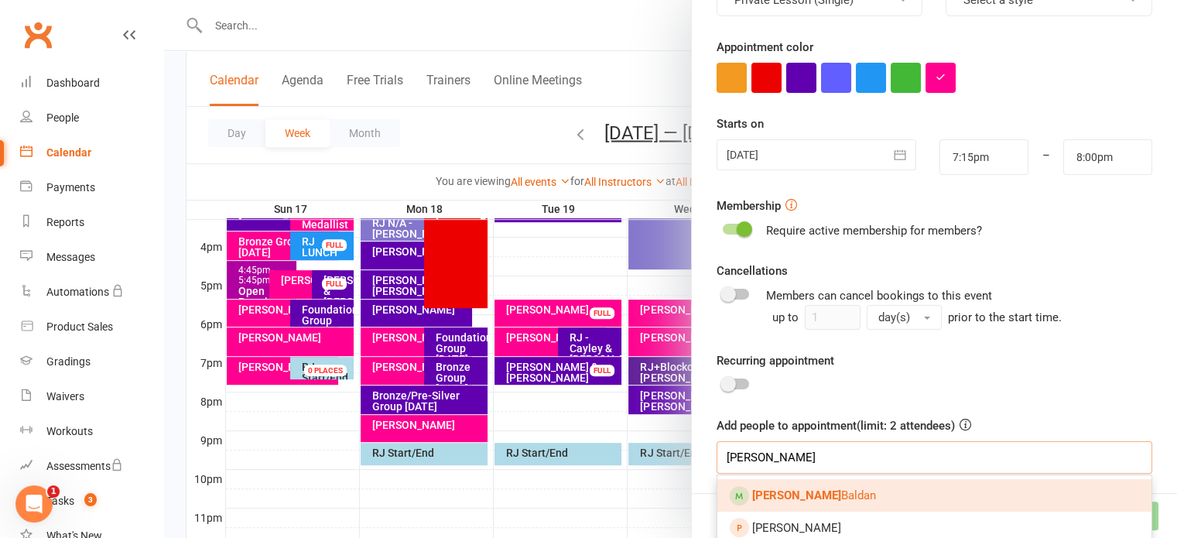
type input "[PERSON_NAME]"
click at [789, 493] on span "[PERSON_NAME]" at bounding box center [814, 495] width 124 height 14
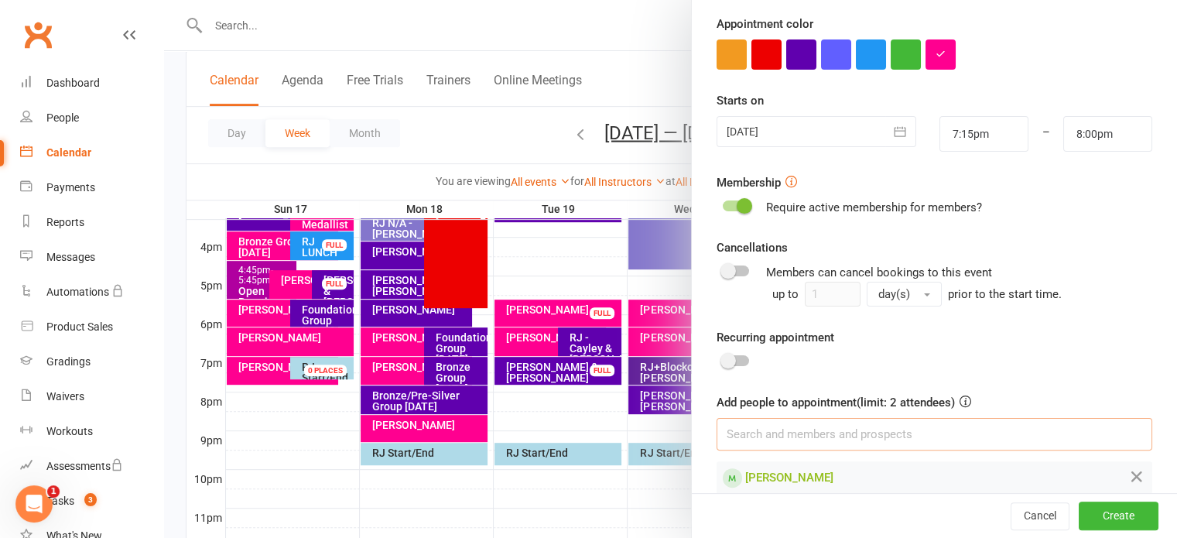
scroll to position [308, 0]
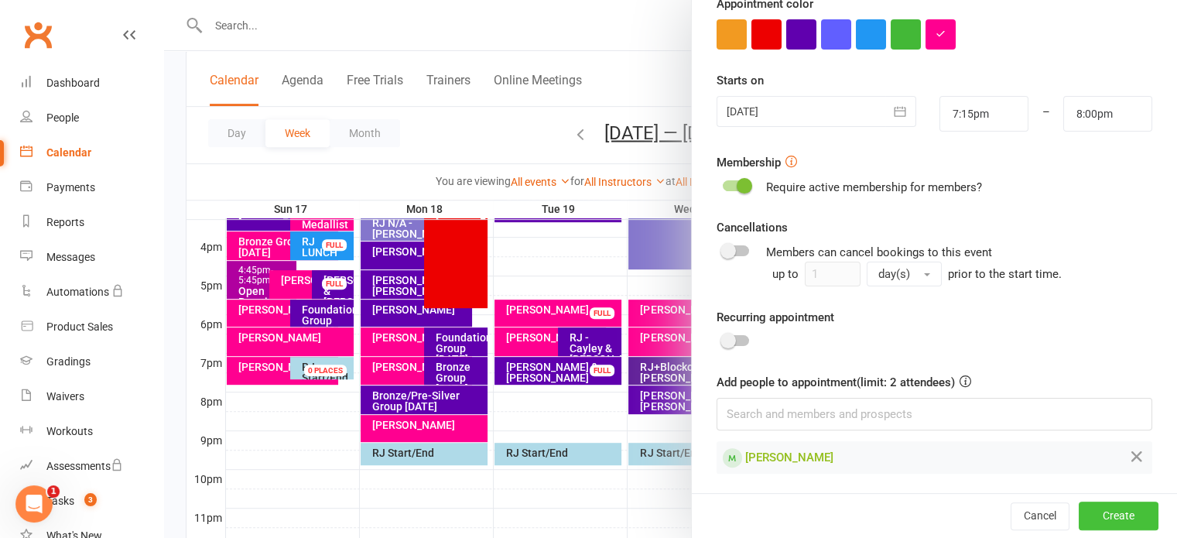
click at [1090, 516] on button "Create" at bounding box center [1119, 516] width 80 height 28
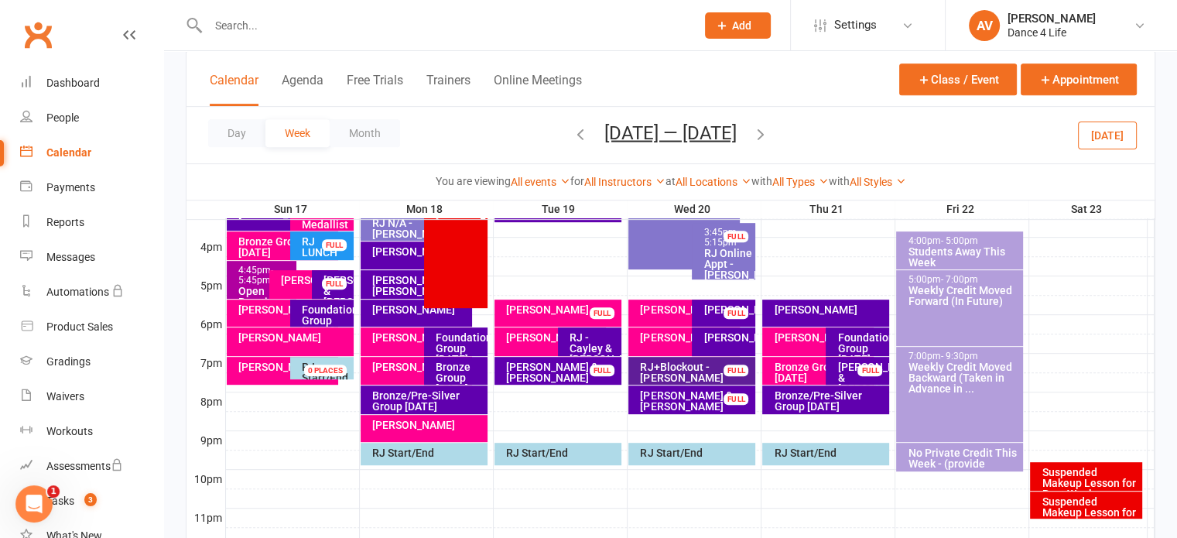
scroll to position [742, 0]
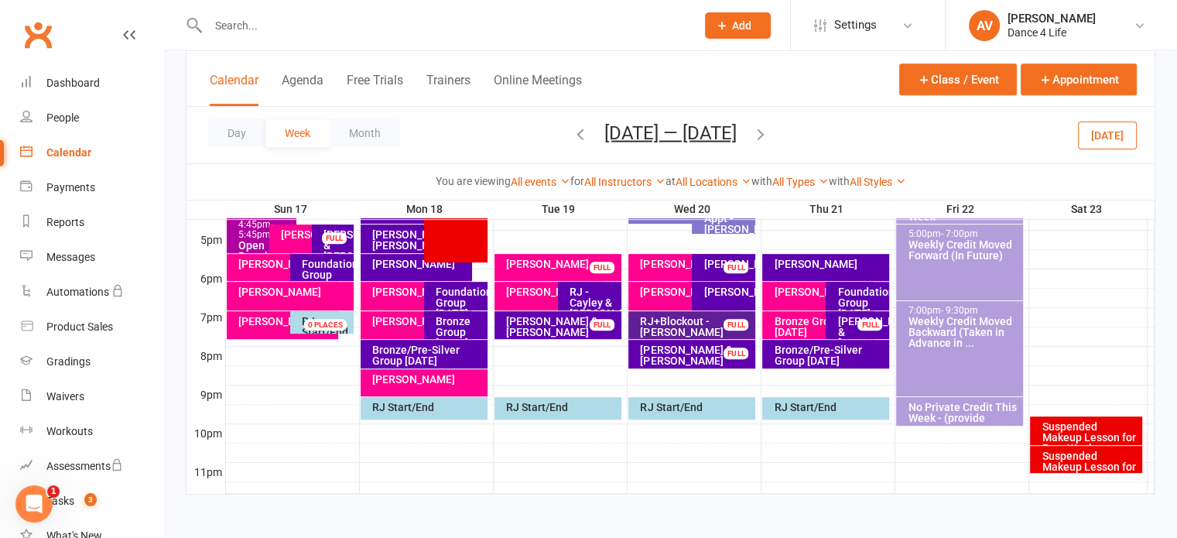
click at [661, 264] on div "[PERSON_NAME]" at bounding box center [688, 263] width 98 height 11
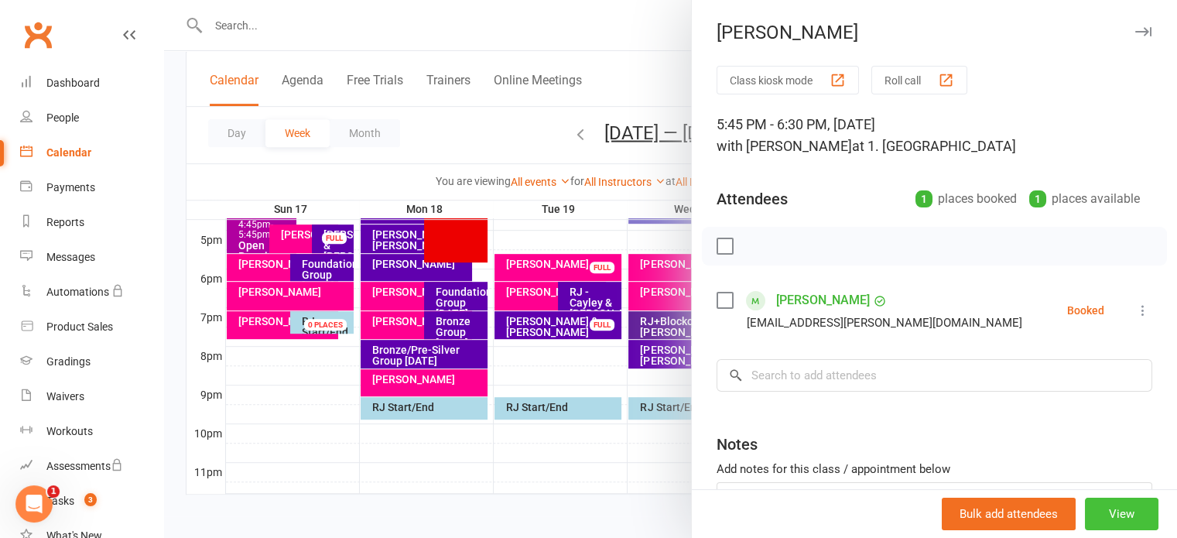
click at [1114, 525] on button "View" at bounding box center [1122, 514] width 74 height 33
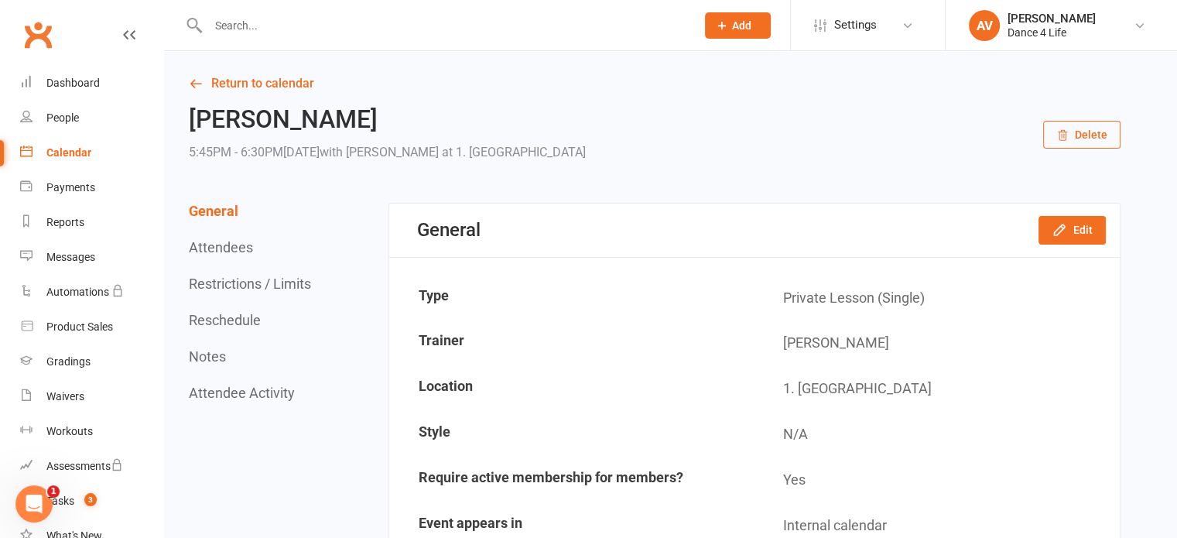
click at [1086, 132] on button "Delete" at bounding box center [1081, 135] width 77 height 28
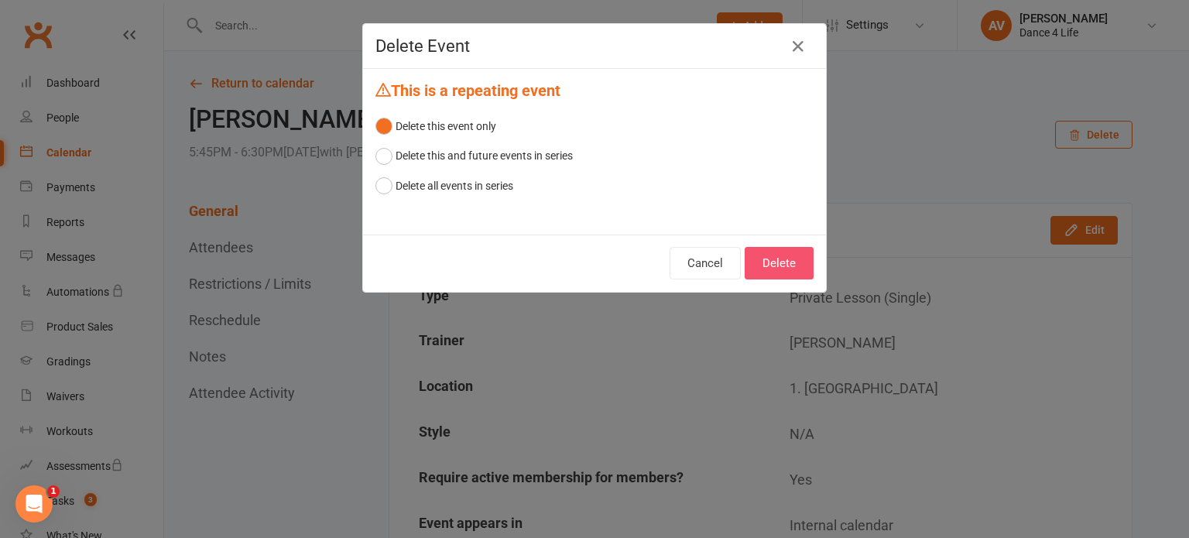
click at [780, 252] on button "Delete" at bounding box center [778, 263] width 69 height 33
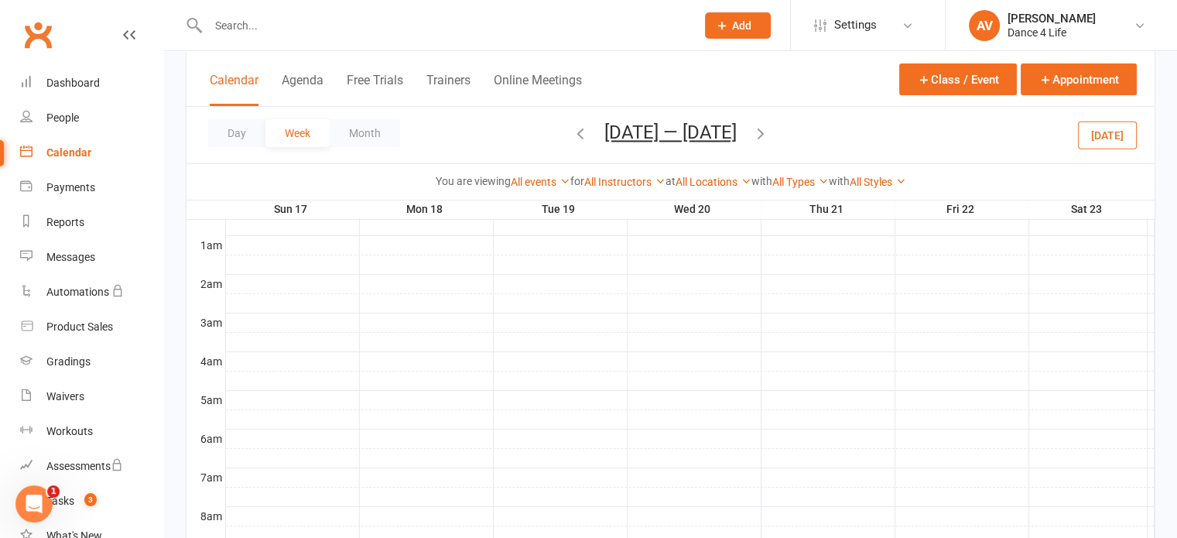
scroll to position [619, 0]
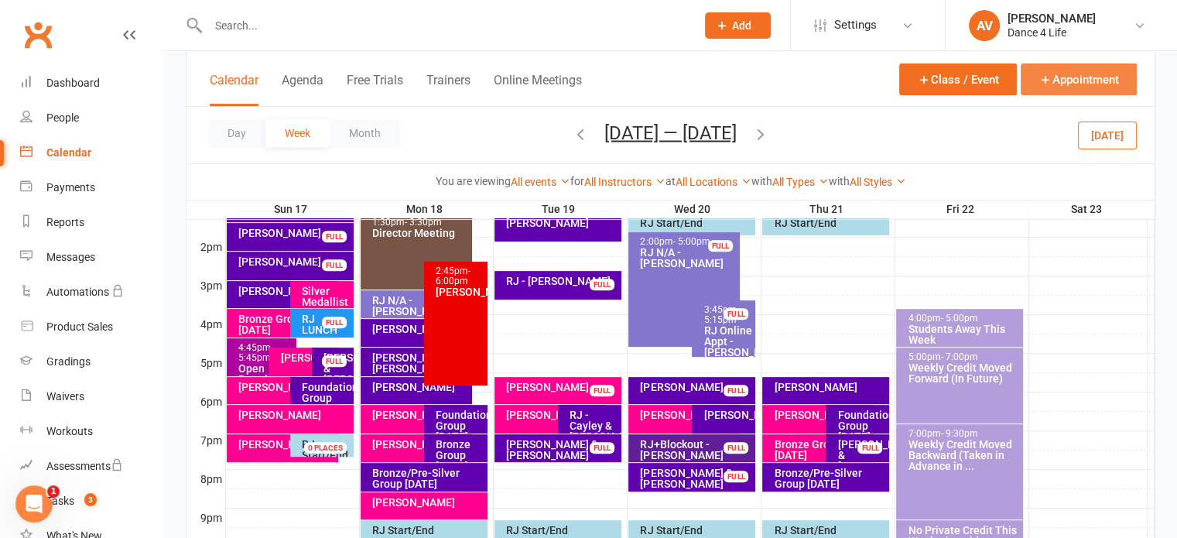
click at [1108, 78] on button "Appointment" at bounding box center [1079, 79] width 116 height 32
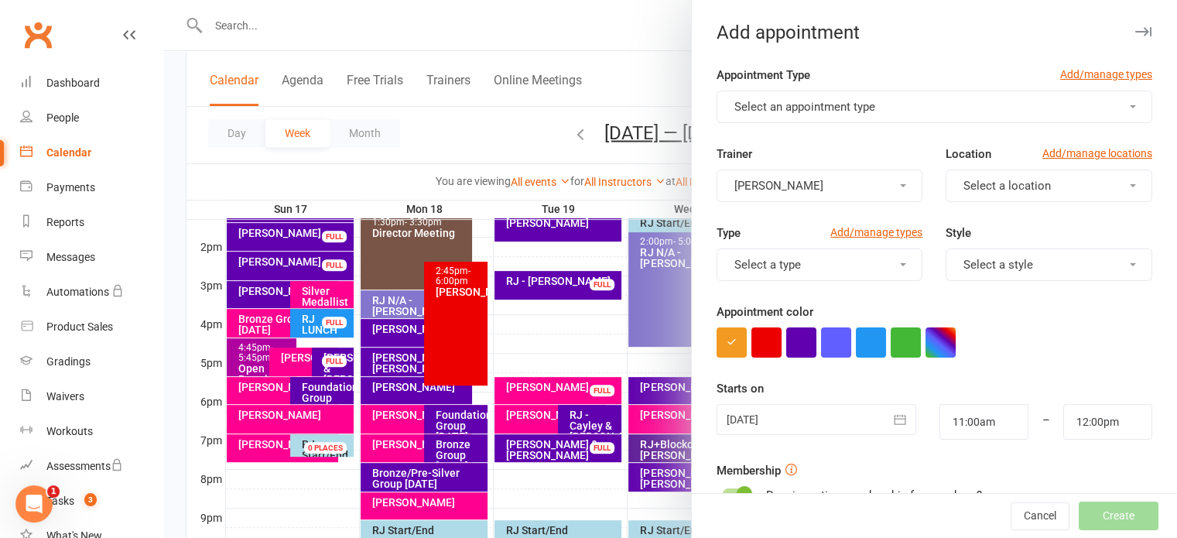
click at [979, 106] on button "Select an appointment type" at bounding box center [935, 107] width 436 height 33
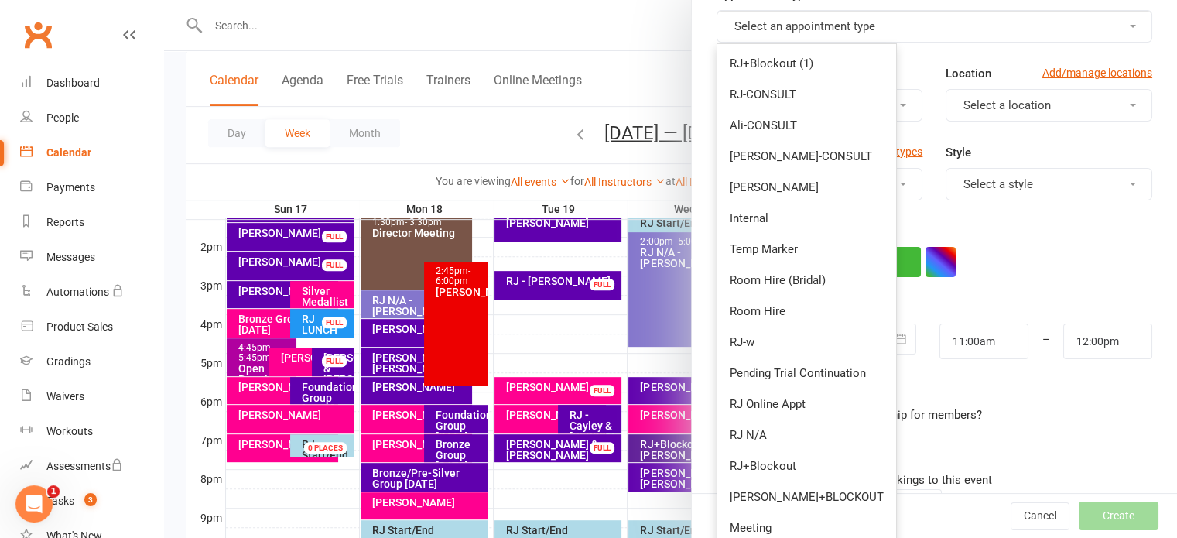
scroll to position [232, 0]
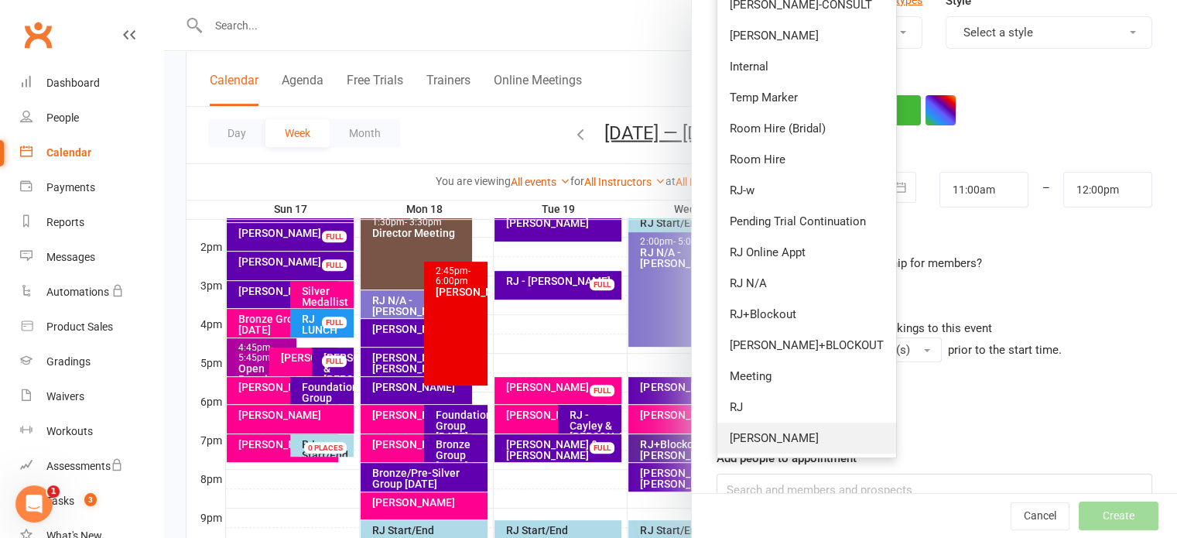
click at [792, 438] on link "[PERSON_NAME]" at bounding box center [806, 438] width 179 height 31
type input "11:45am"
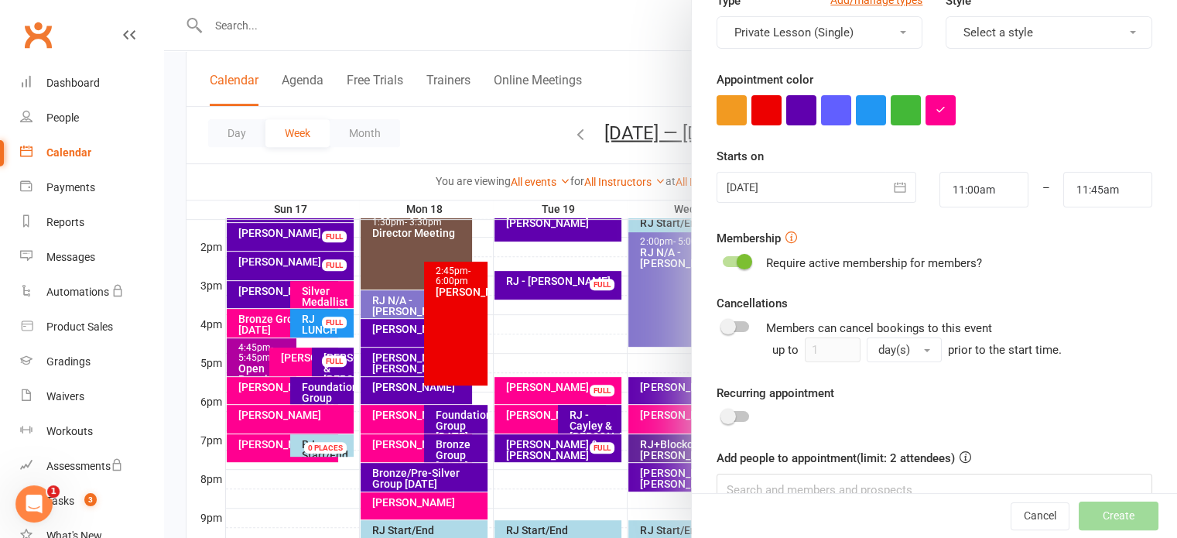
scroll to position [0, 0]
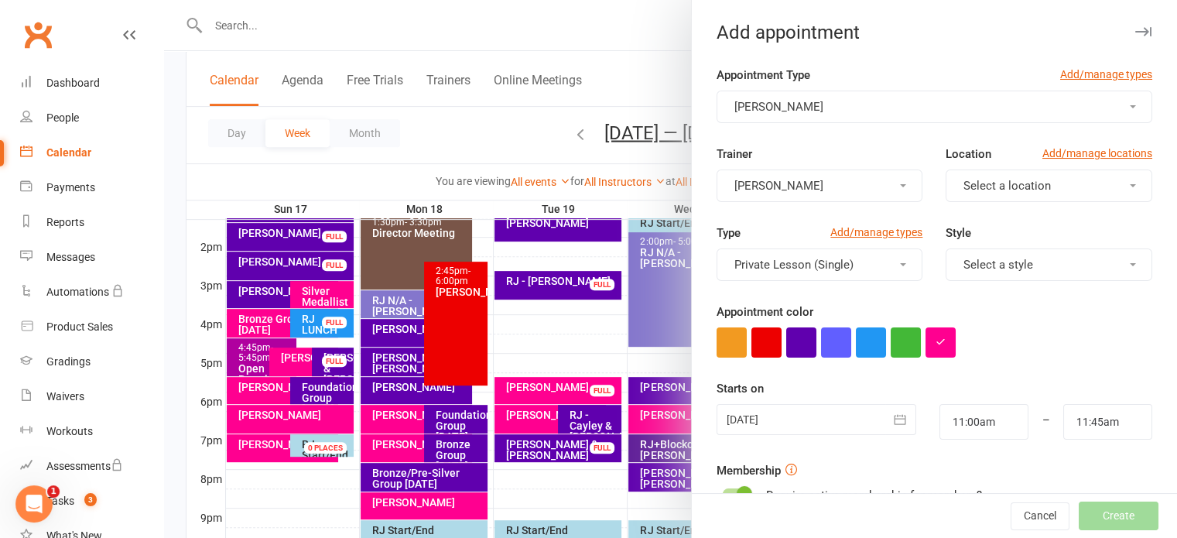
click at [987, 188] on span "Select a location" at bounding box center [1006, 186] width 87 height 14
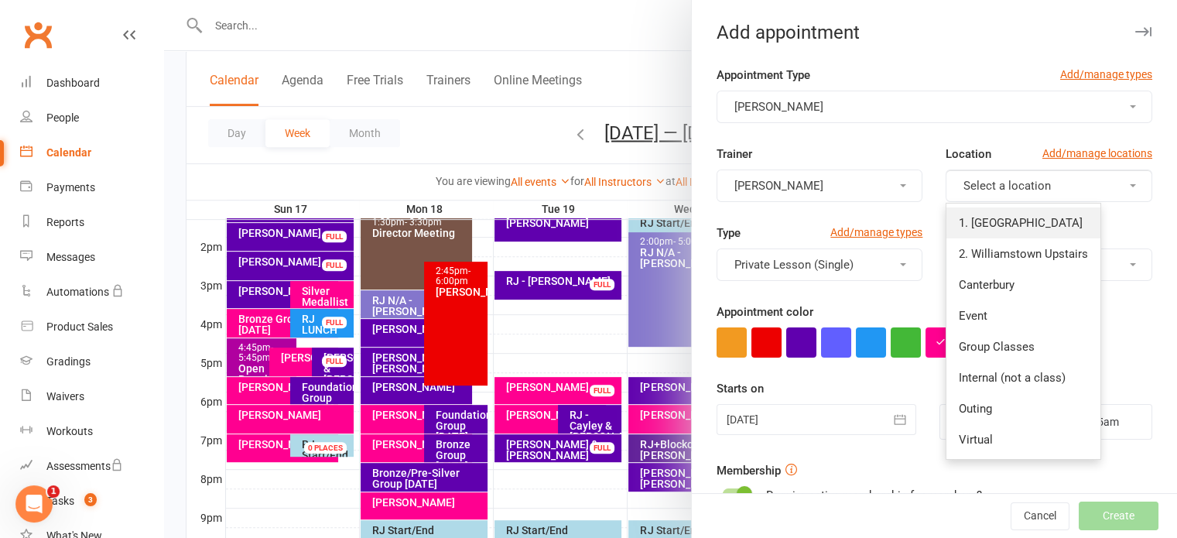
click at [1006, 222] on span "1. [GEOGRAPHIC_DATA]" at bounding box center [1021, 223] width 124 height 14
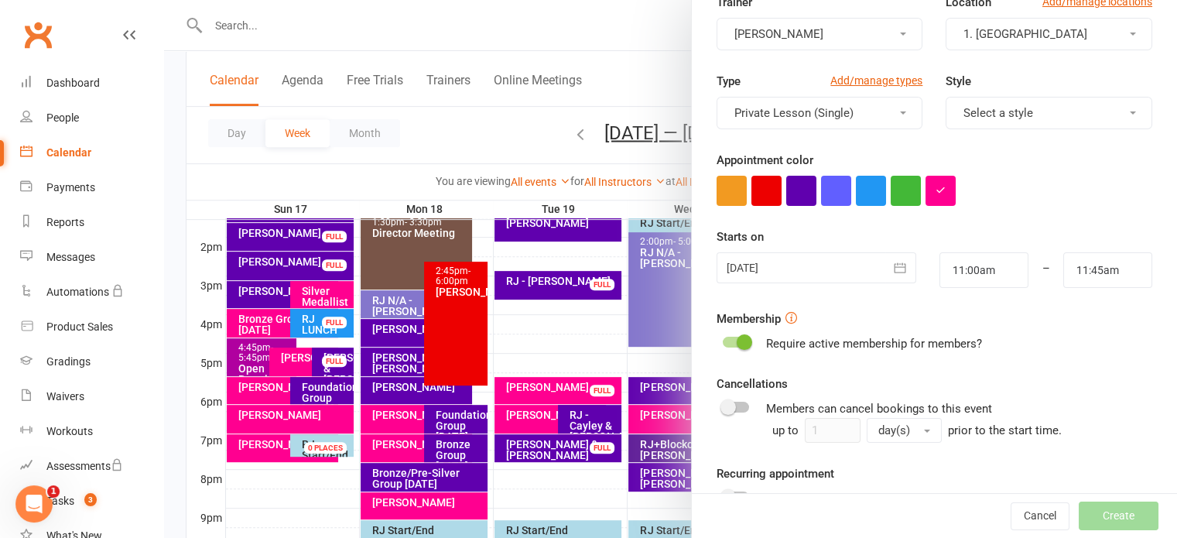
scroll to position [155, 0]
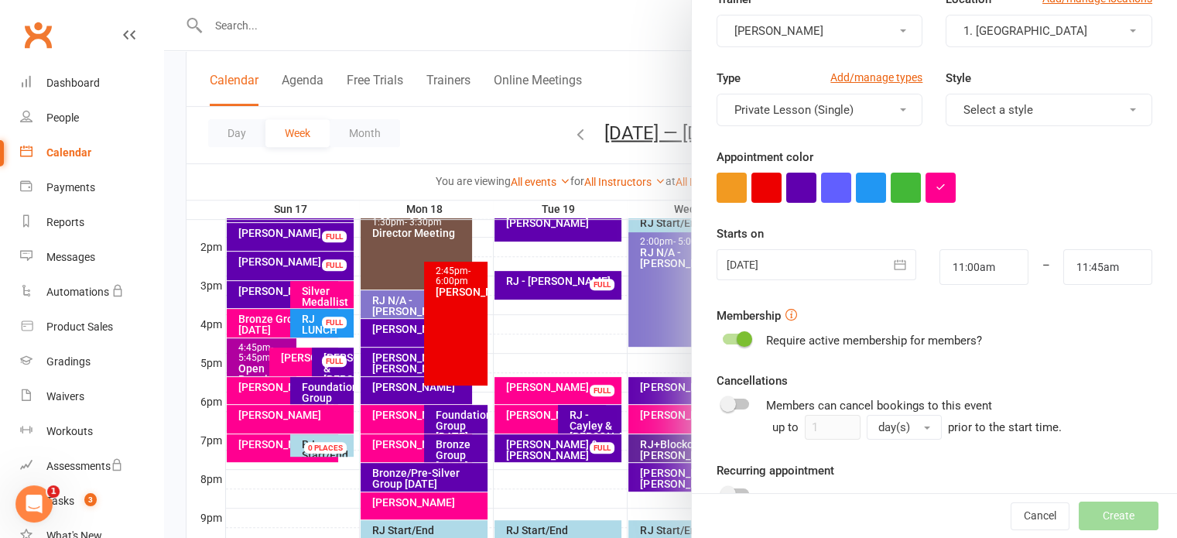
click at [809, 265] on div at bounding box center [817, 264] width 200 height 31
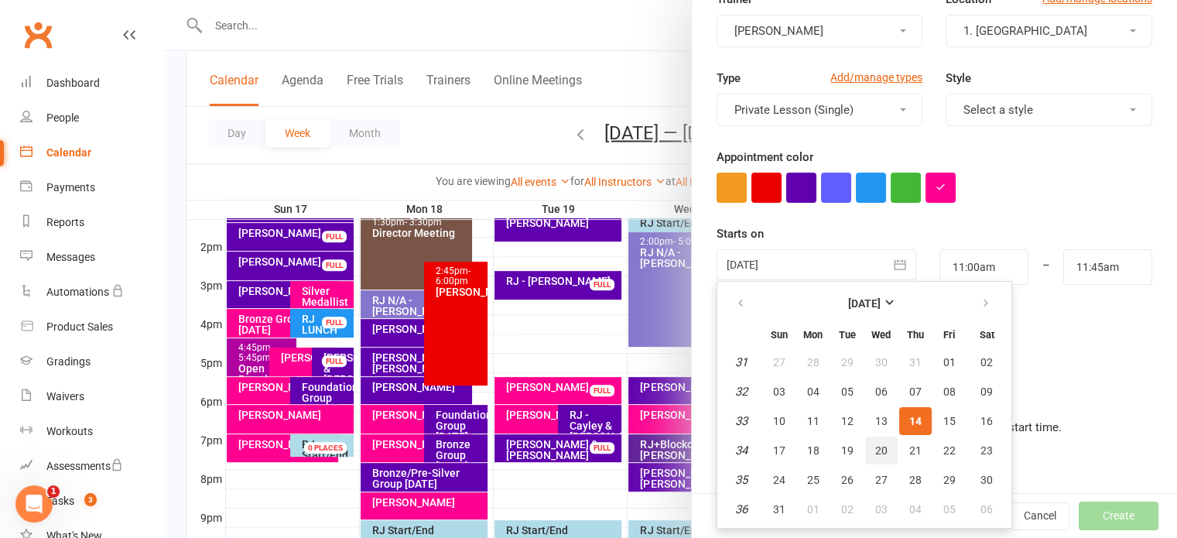
click at [875, 446] on span "20" at bounding box center [881, 450] width 12 height 12
type input "[DATE]"
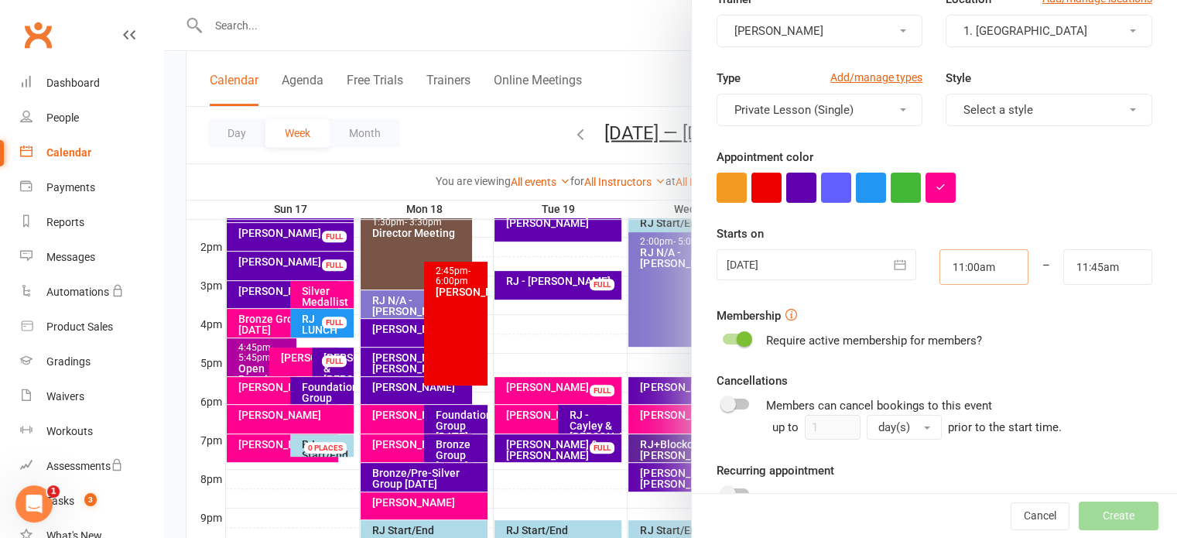
click at [972, 269] on input "11:00am" at bounding box center [983, 267] width 89 height 36
type input "4:00pm"
click at [950, 318] on li "4:00pm" at bounding box center [977, 320] width 74 height 23
click at [1074, 269] on input "11:45am" at bounding box center [1107, 267] width 89 height 36
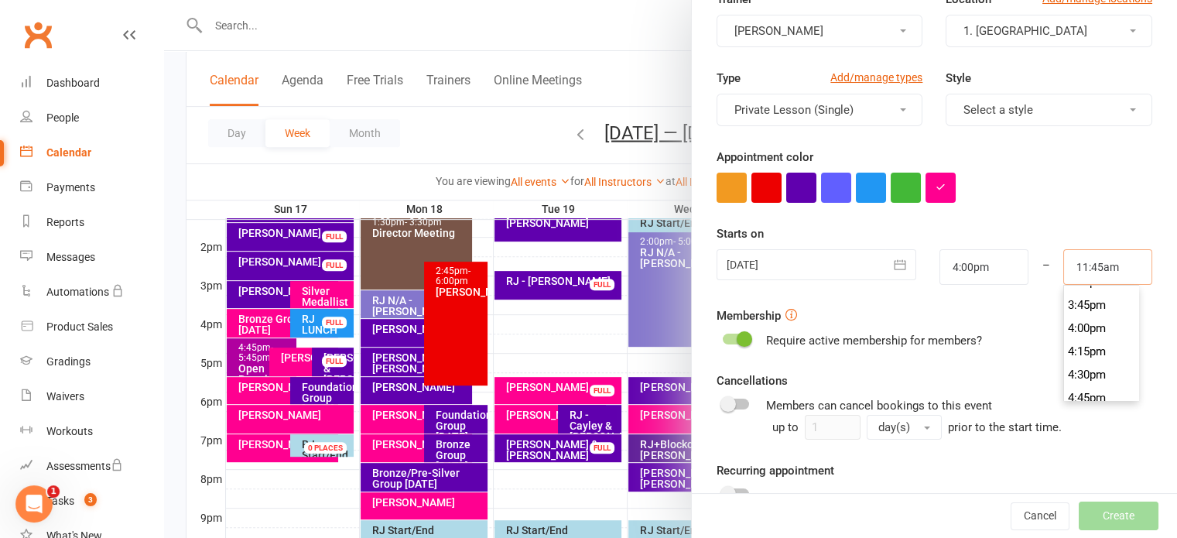
scroll to position [1532, 0]
type input "4:45pm"
click at [1072, 322] on li "4:45pm" at bounding box center [1101, 320] width 74 height 23
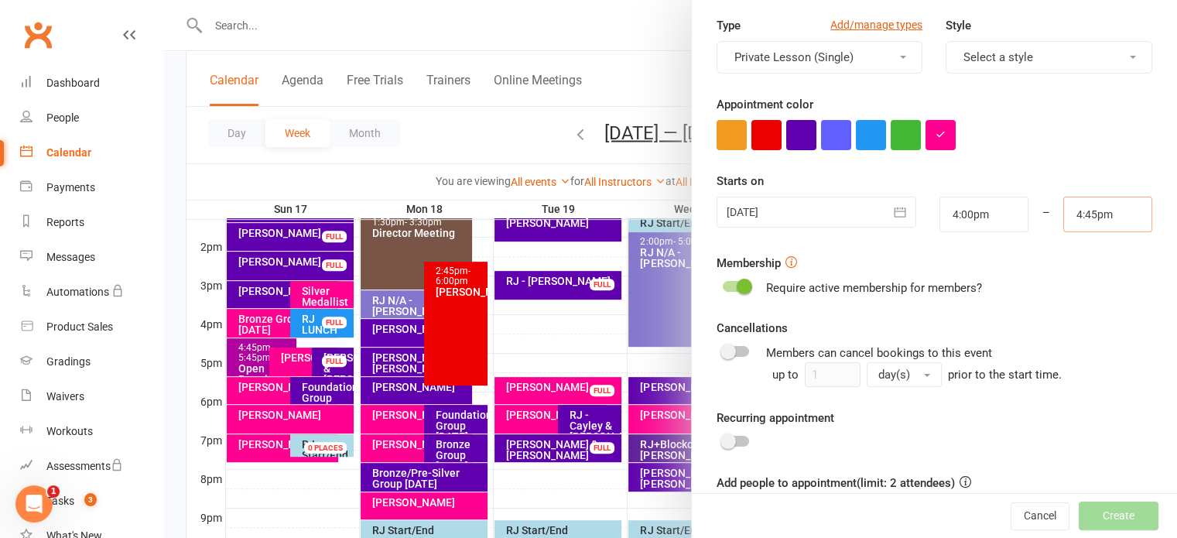
scroll to position [265, 0]
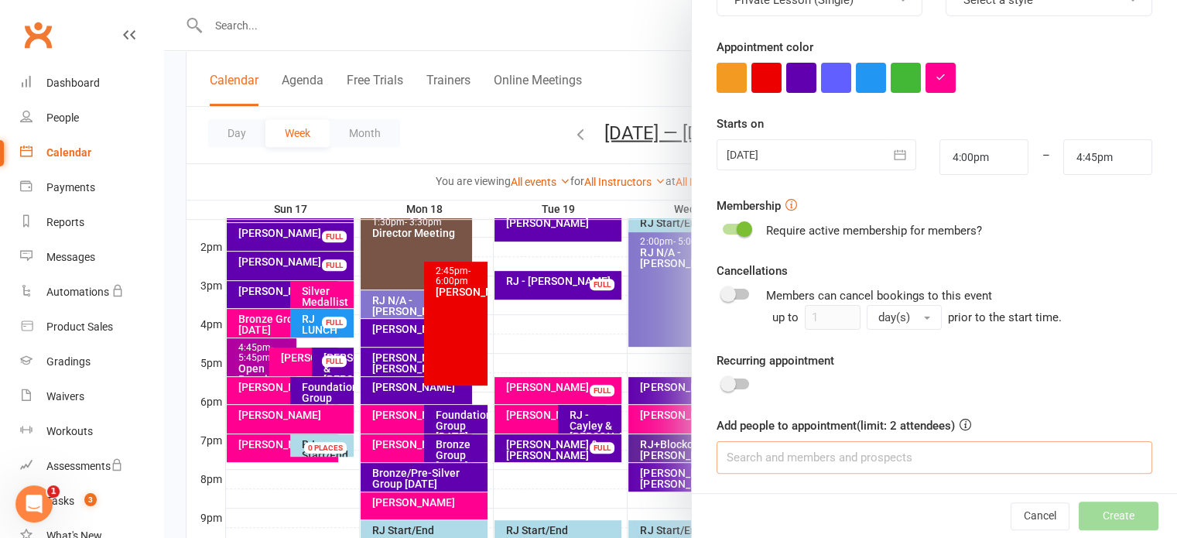
click at [885, 460] on input at bounding box center [935, 457] width 436 height 33
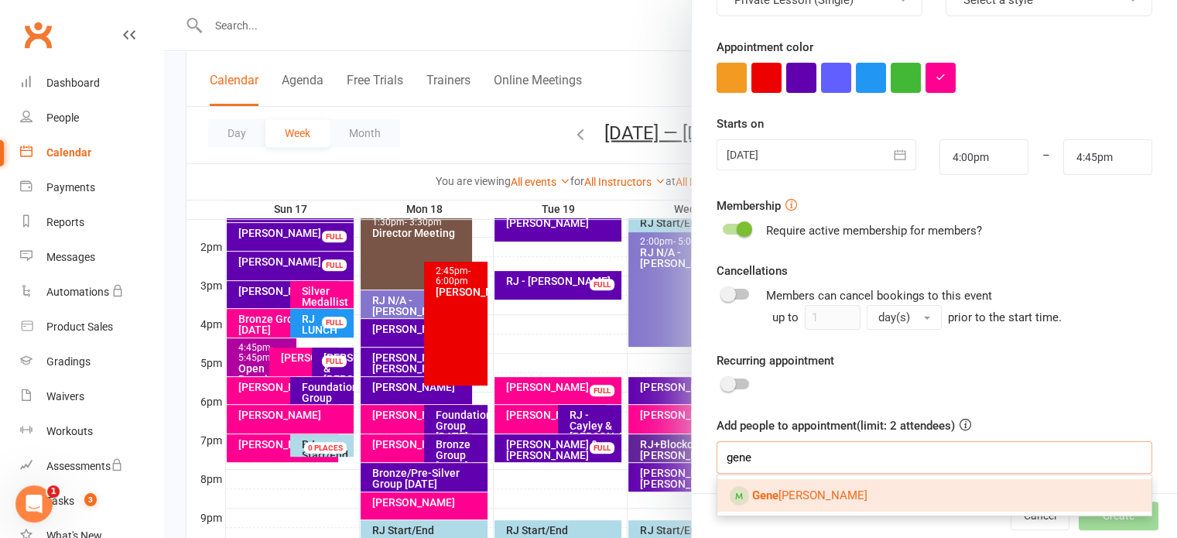
type input "gene"
click at [886, 491] on link "Gene [PERSON_NAME]" at bounding box center [934, 495] width 434 height 33
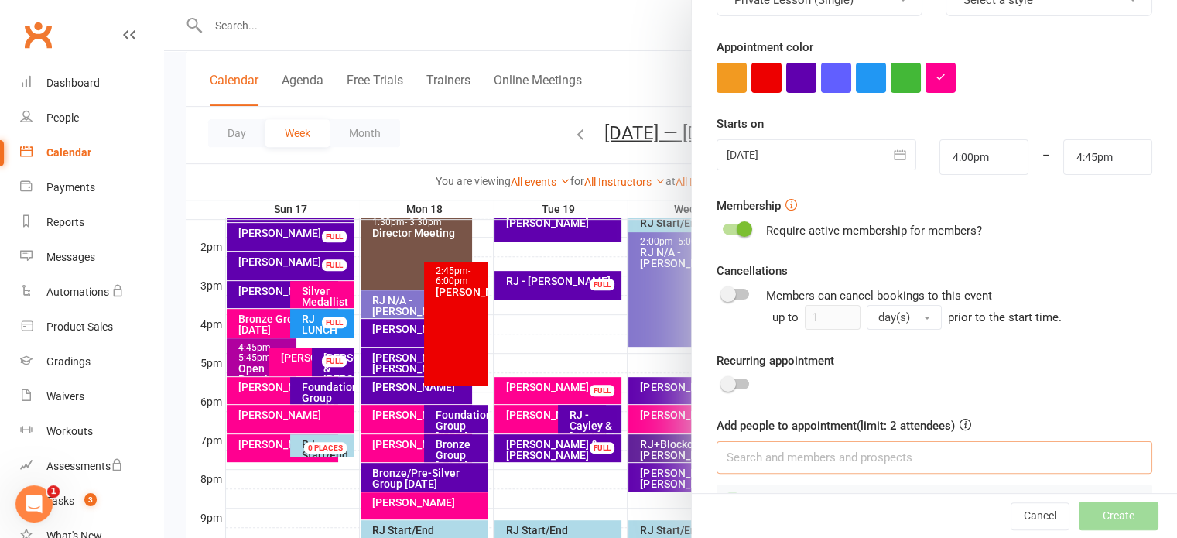
scroll to position [308, 0]
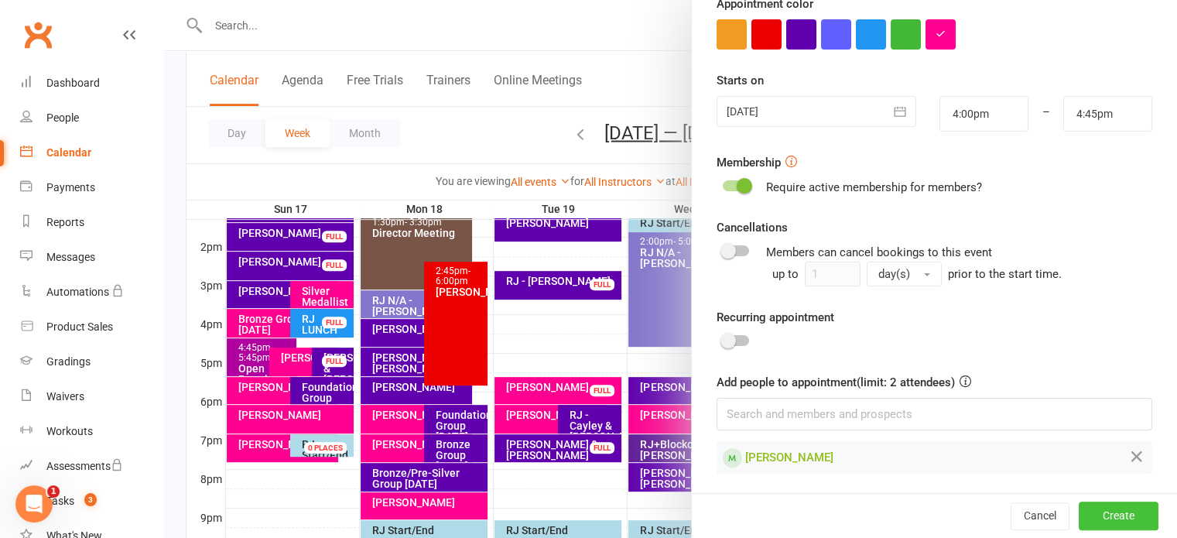
click at [1080, 519] on button "Create" at bounding box center [1119, 516] width 80 height 28
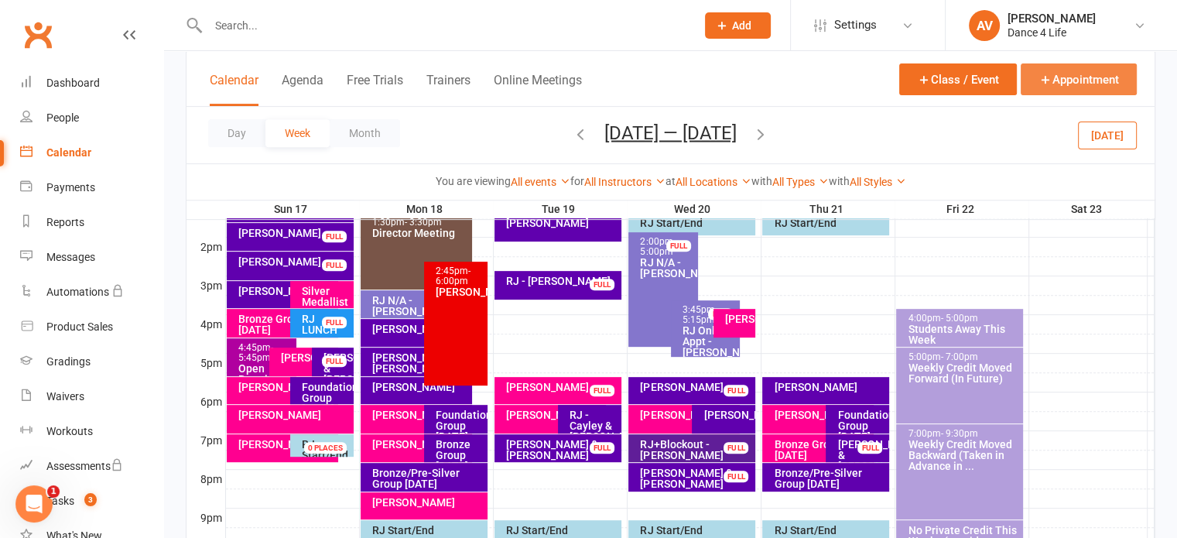
click at [1086, 80] on button "Appointment" at bounding box center [1079, 79] width 116 height 32
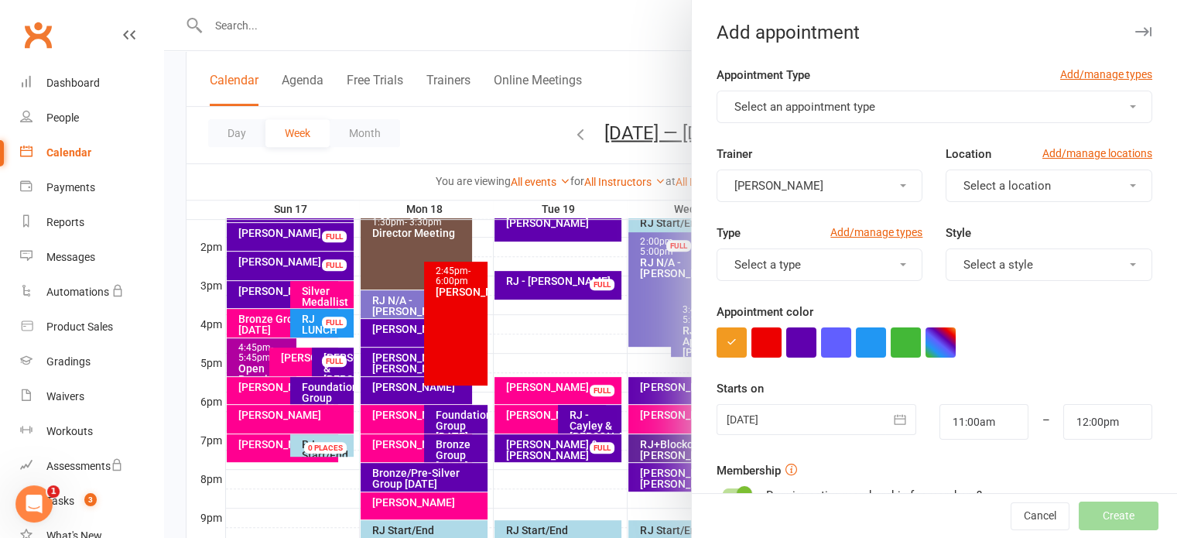
click at [886, 105] on button "Select an appointment type" at bounding box center [935, 107] width 436 height 33
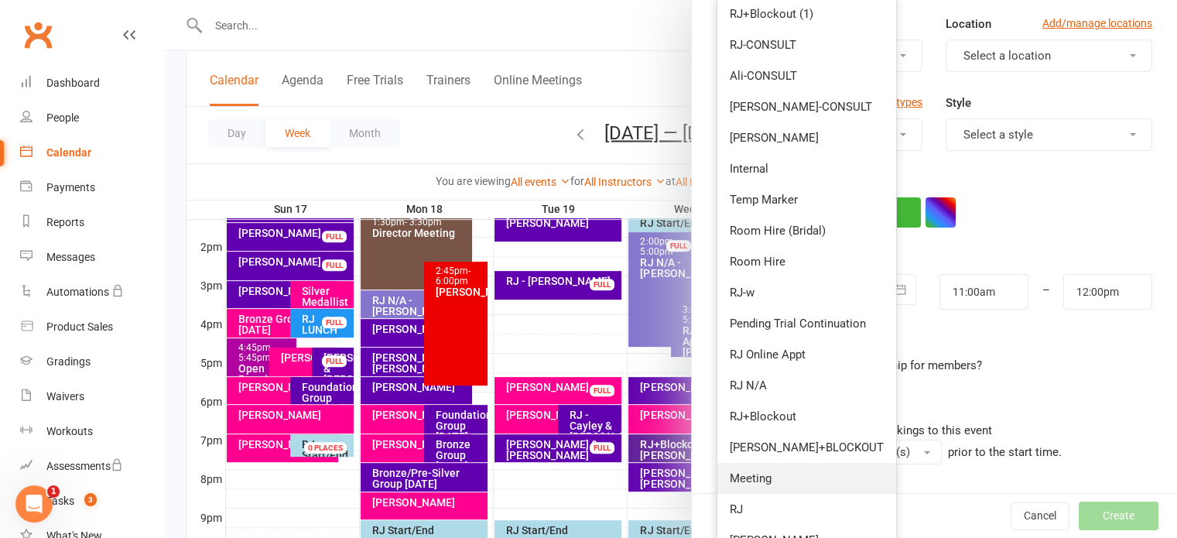
scroll to position [155, 0]
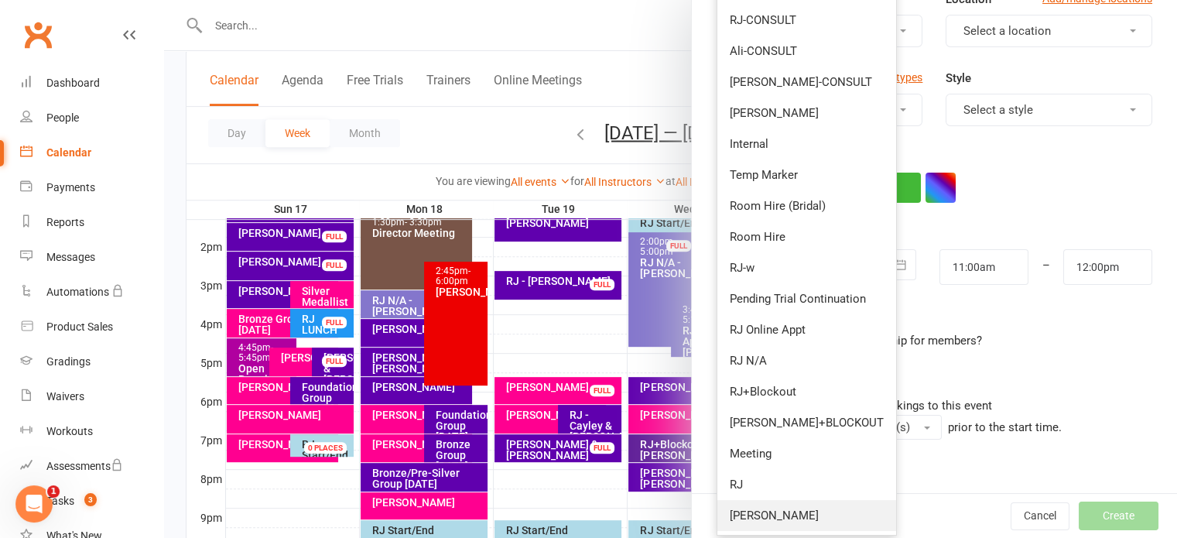
click at [783, 519] on link "[PERSON_NAME]" at bounding box center [806, 515] width 179 height 31
type input "11:45am"
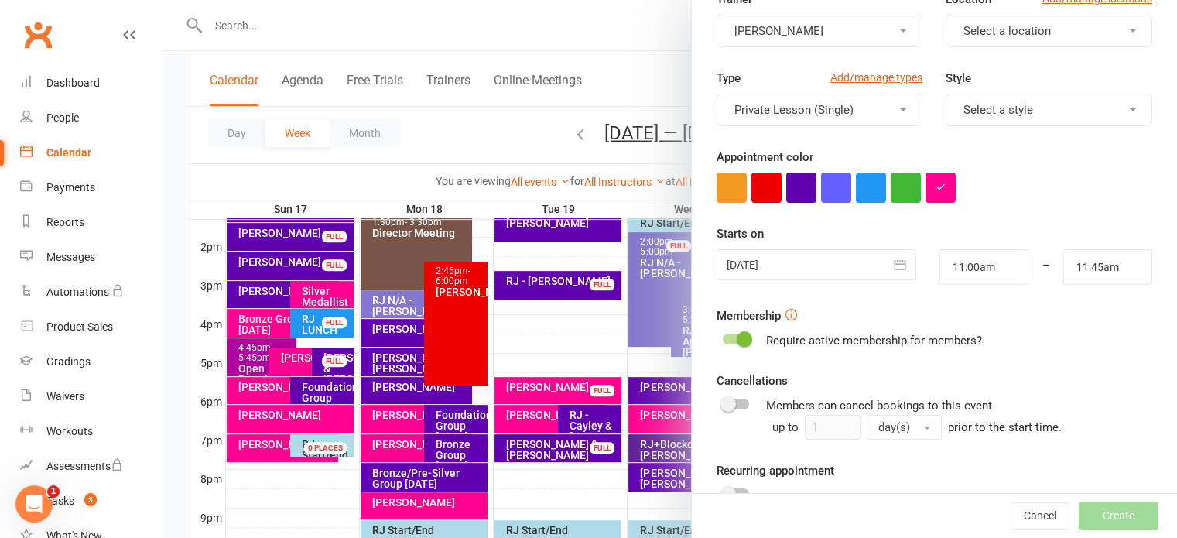
scroll to position [0, 0]
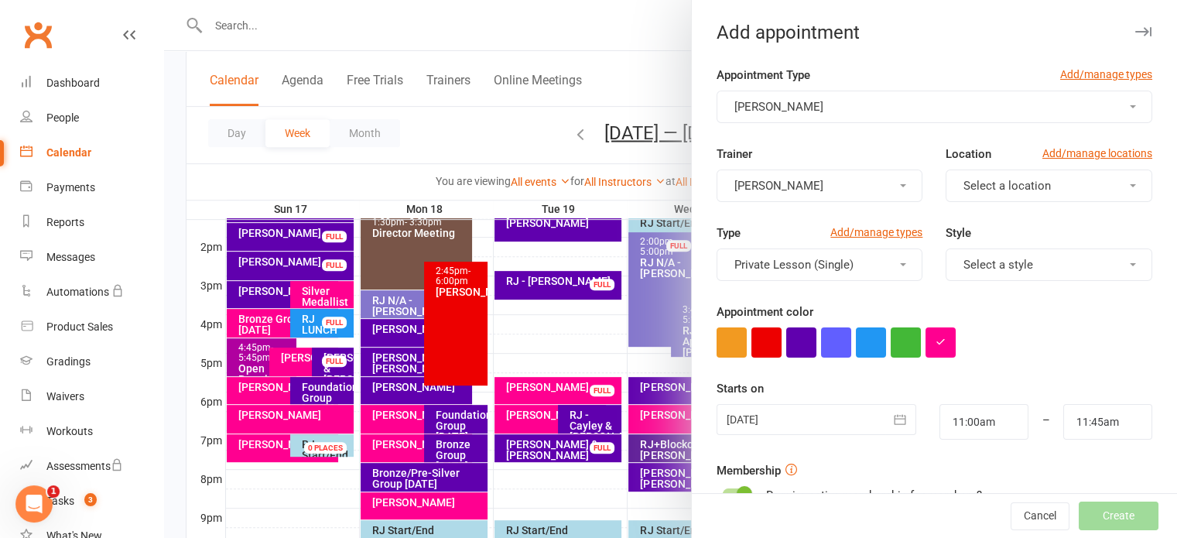
click at [981, 193] on button "Select a location" at bounding box center [1049, 185] width 207 height 33
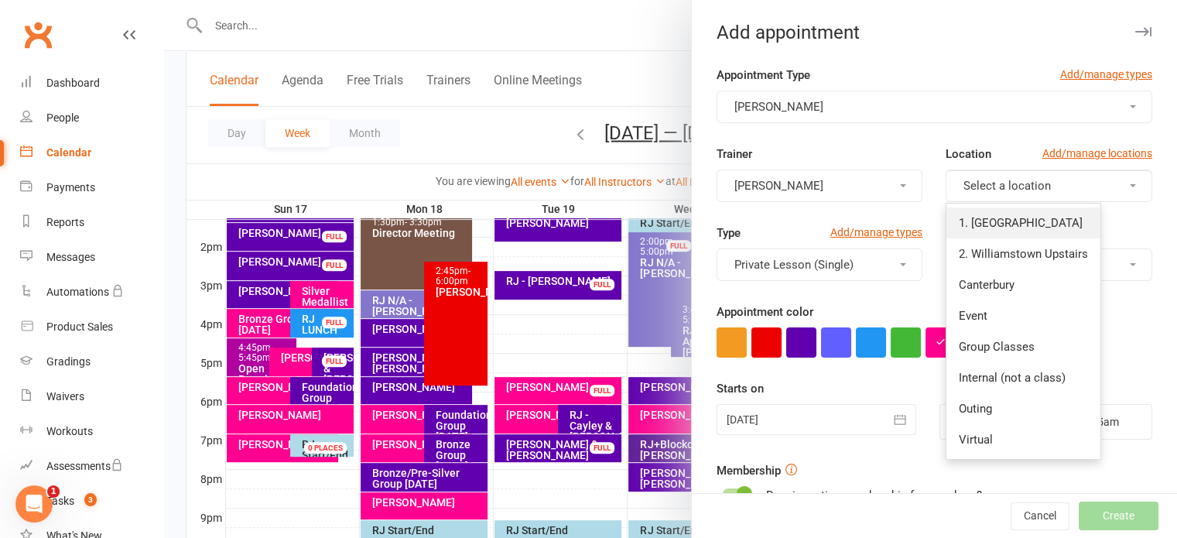
click at [991, 228] on span "1. [GEOGRAPHIC_DATA]" at bounding box center [1021, 223] width 124 height 14
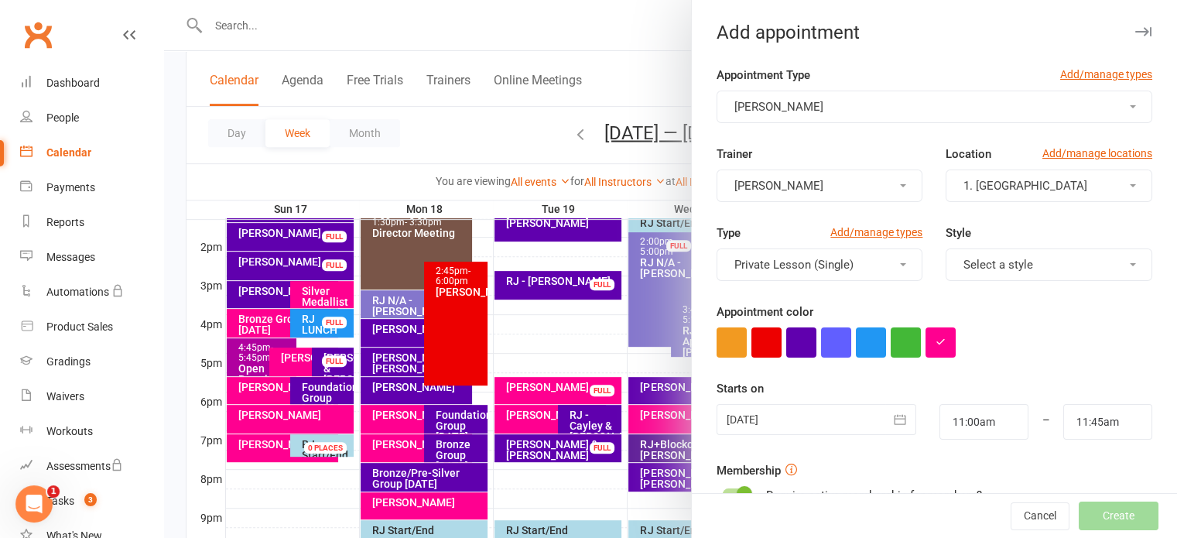
click at [776, 419] on div at bounding box center [817, 419] width 200 height 31
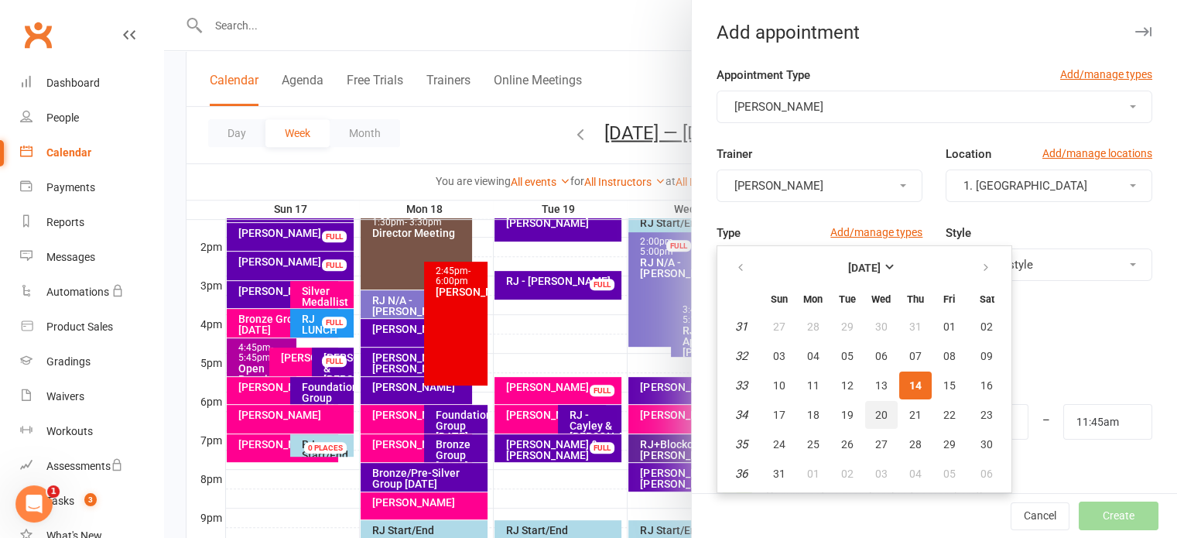
click at [875, 412] on span "20" at bounding box center [881, 415] width 12 height 12
type input "[DATE]"
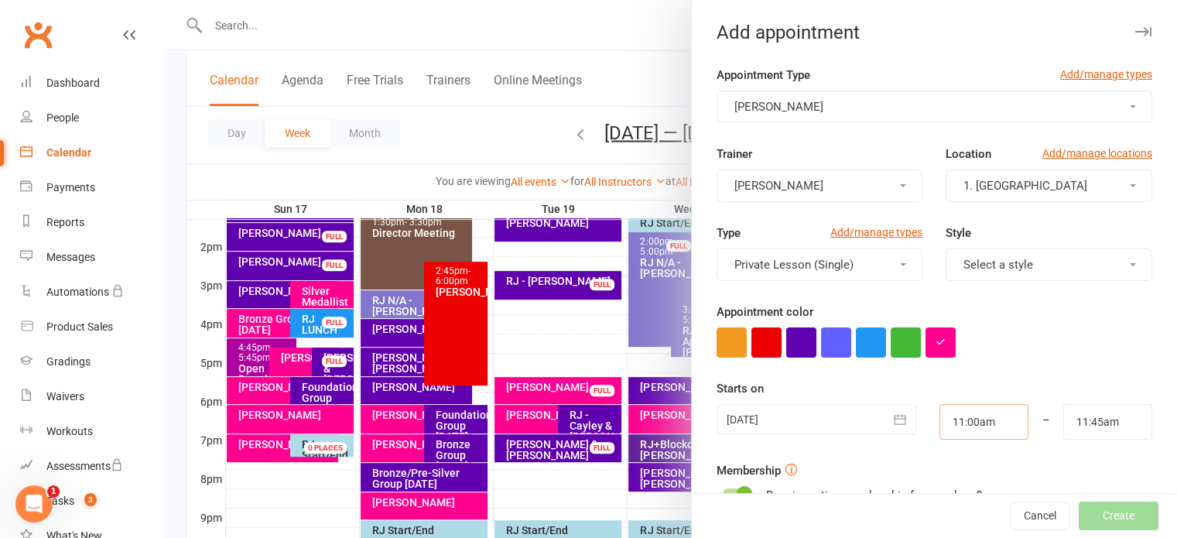
click at [976, 436] on input "11:00am" at bounding box center [983, 422] width 89 height 36
type input "5:00pm"
click at [955, 342] on li "5:00pm" at bounding box center [977, 338] width 74 height 23
click at [1080, 426] on input "11:45am" at bounding box center [1107, 422] width 89 height 36
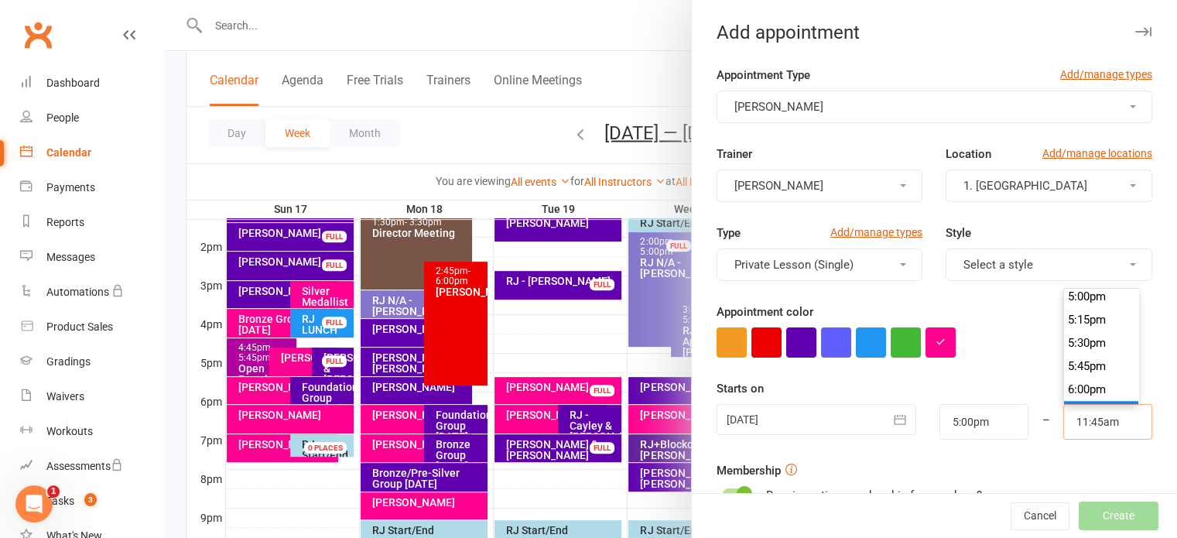
scroll to position [1610, 0]
type input "5:45pm"
click at [1068, 346] on li "5:45pm" at bounding box center [1101, 338] width 74 height 23
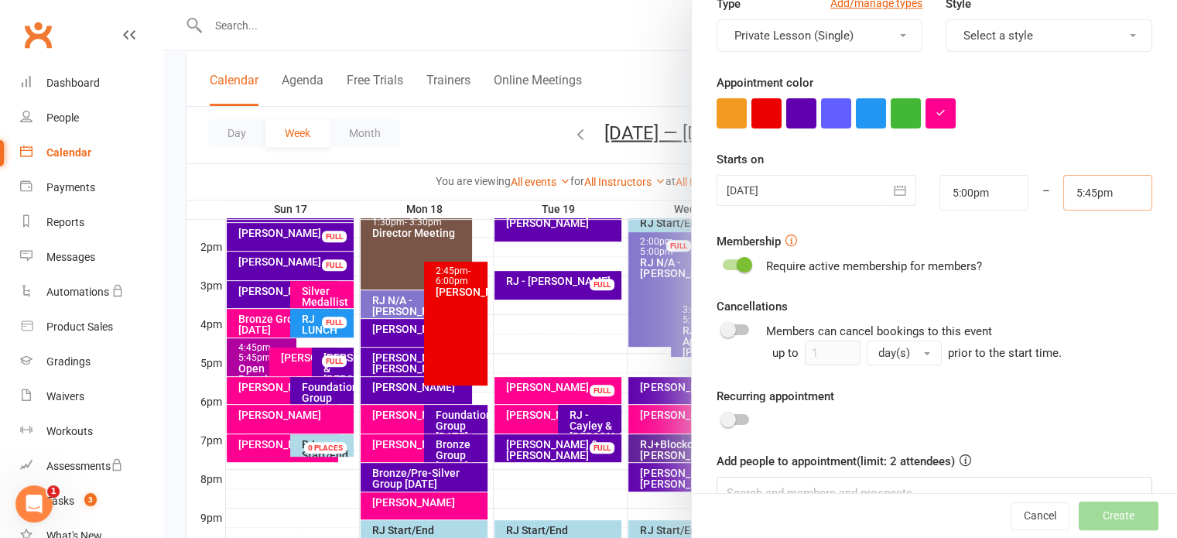
scroll to position [265, 0]
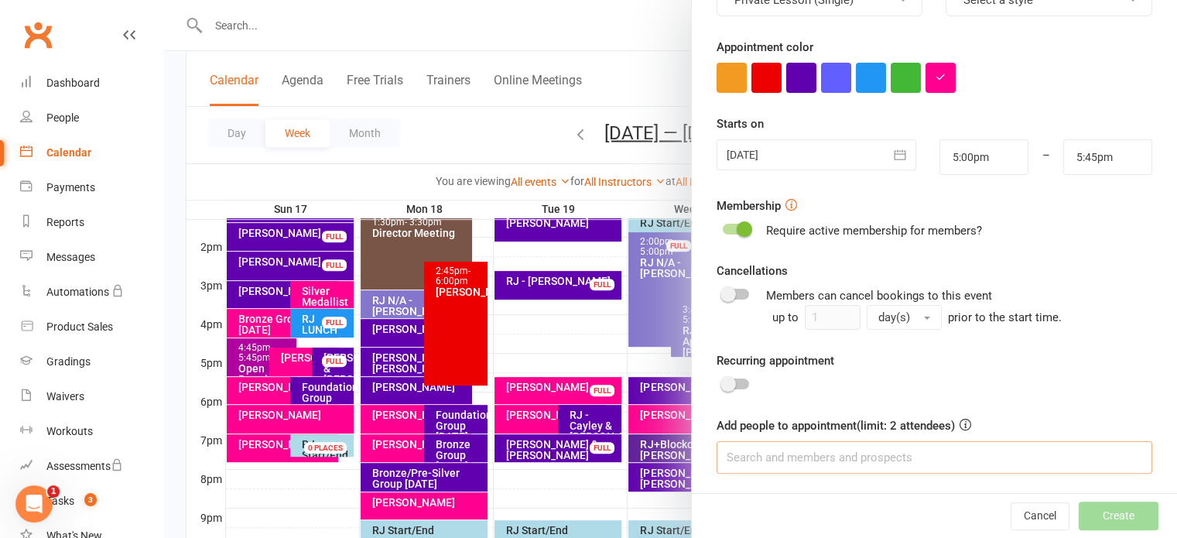
click at [861, 457] on input at bounding box center [935, 457] width 436 height 33
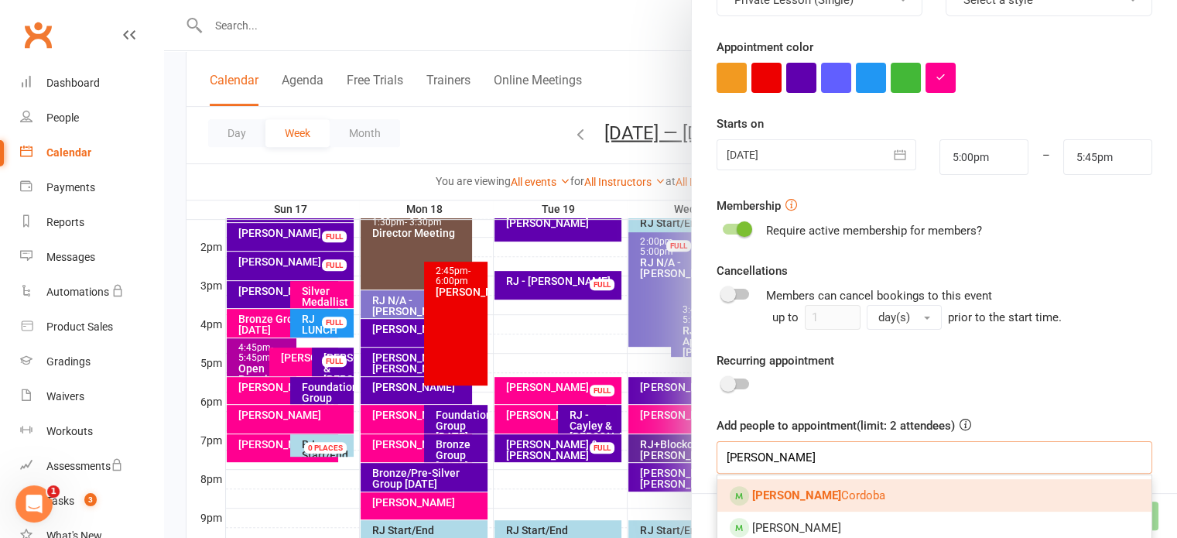
type input "[PERSON_NAME]"
click at [856, 491] on link "[PERSON_NAME]" at bounding box center [934, 495] width 434 height 33
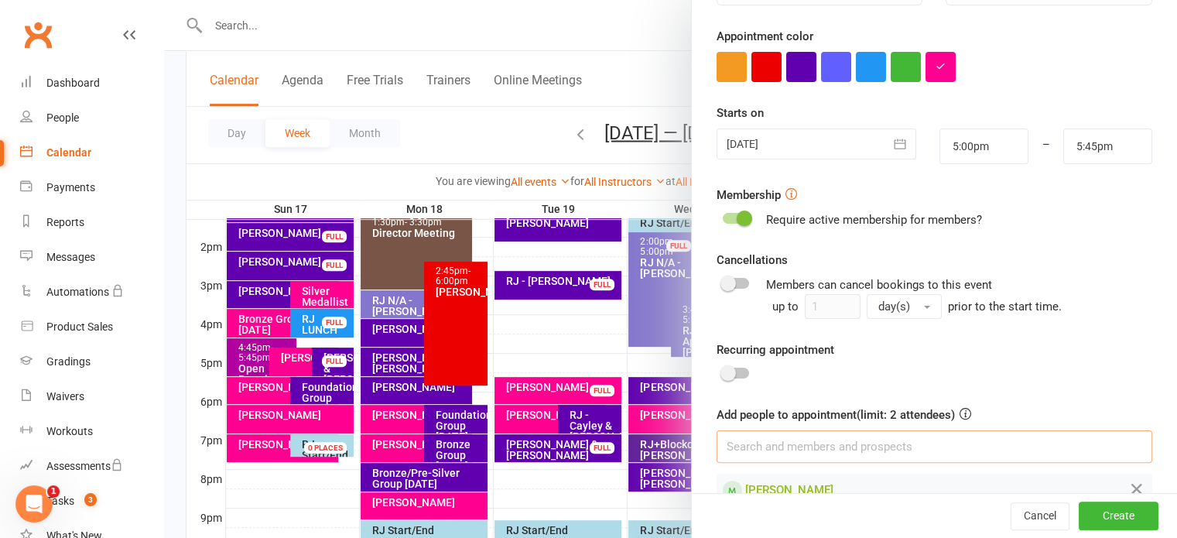
scroll to position [308, 0]
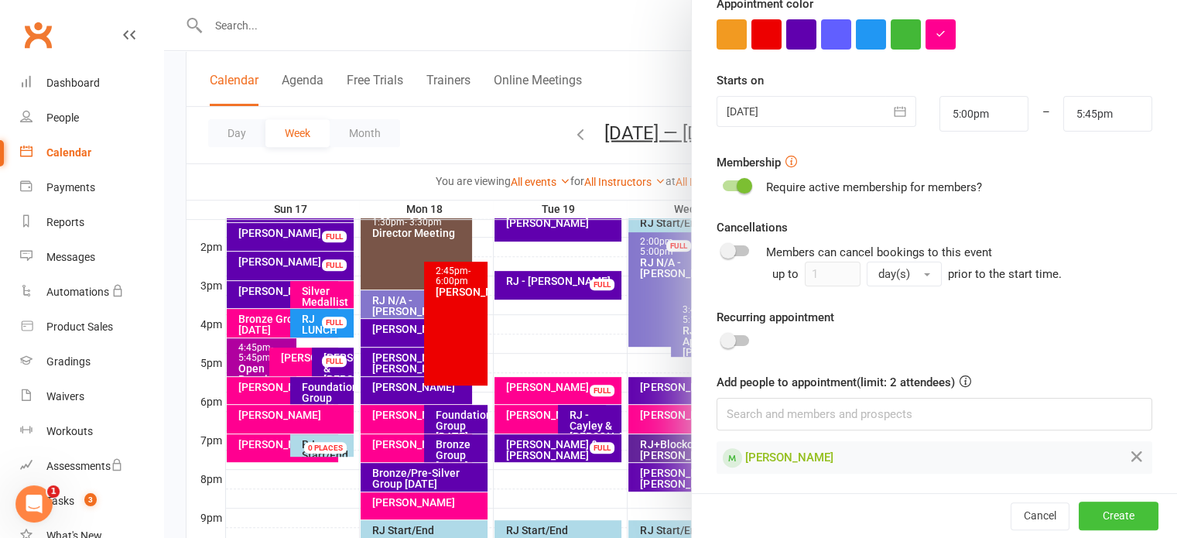
click at [1111, 514] on button "Create" at bounding box center [1119, 516] width 80 height 28
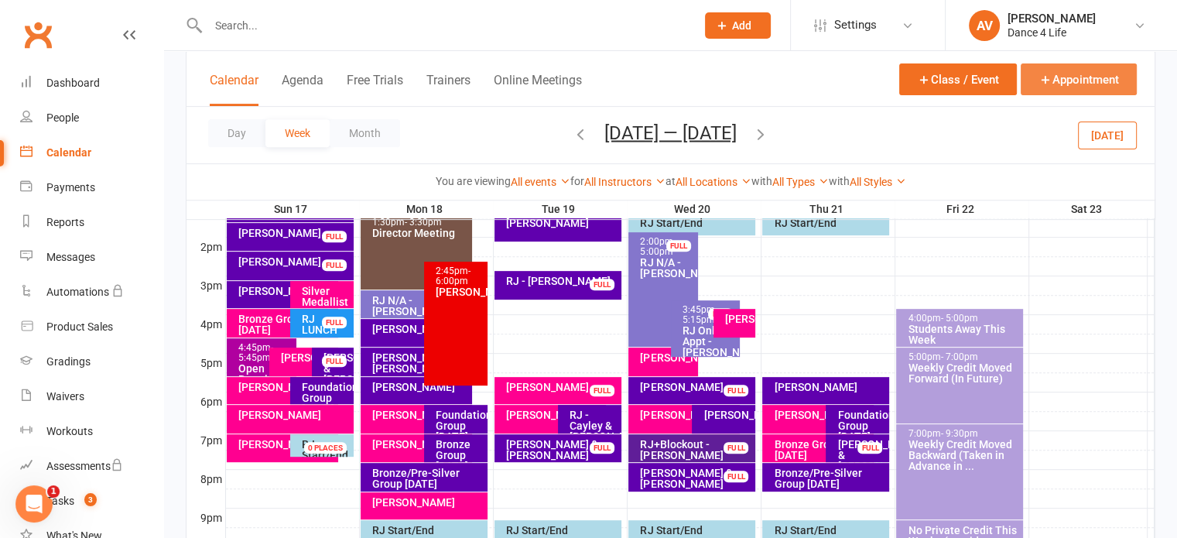
click at [1064, 83] on button "Appointment" at bounding box center [1079, 79] width 116 height 32
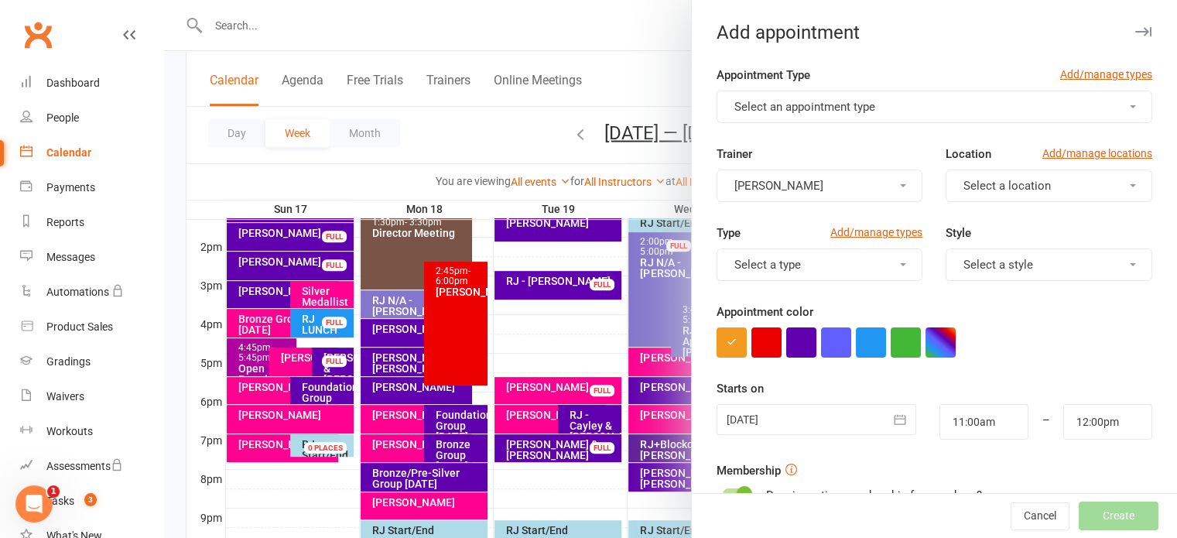
click at [941, 108] on button "Select an appointment type" at bounding box center [935, 107] width 436 height 33
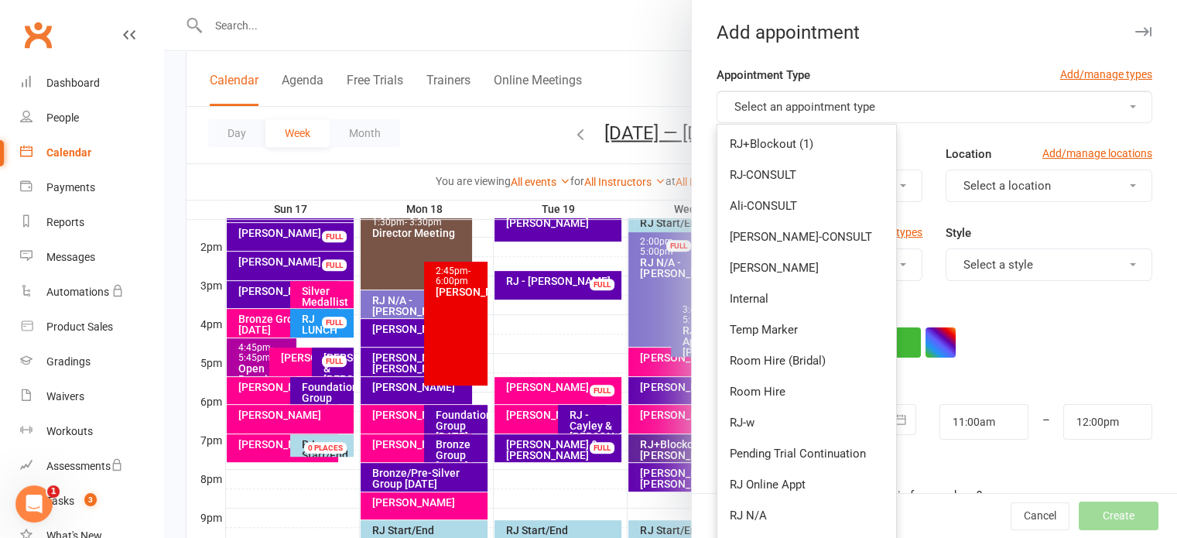
type input "11:45am"
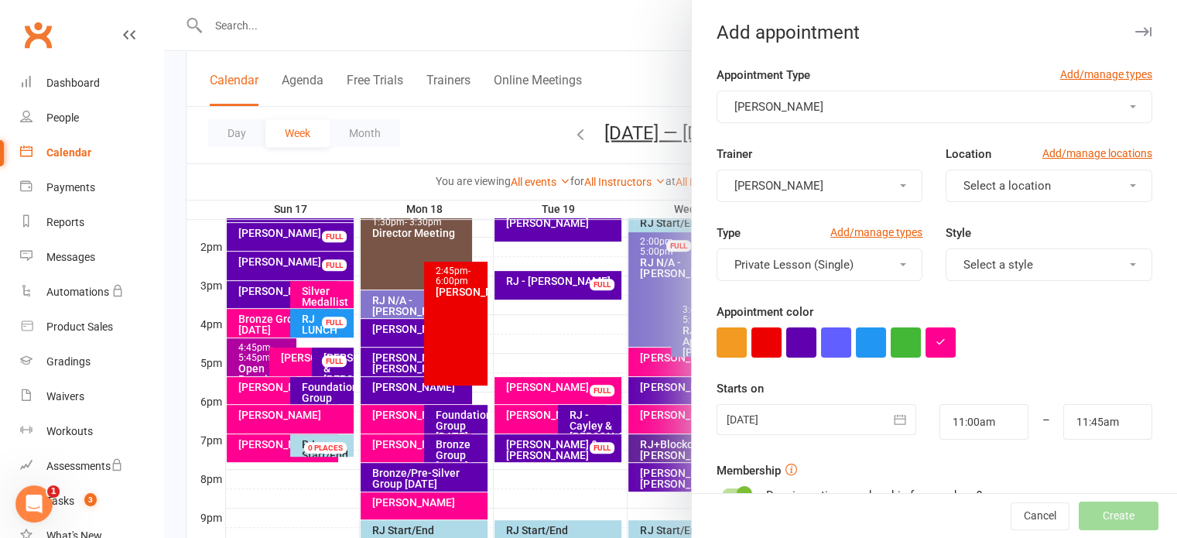
click at [946, 184] on button "Select a location" at bounding box center [1049, 185] width 207 height 33
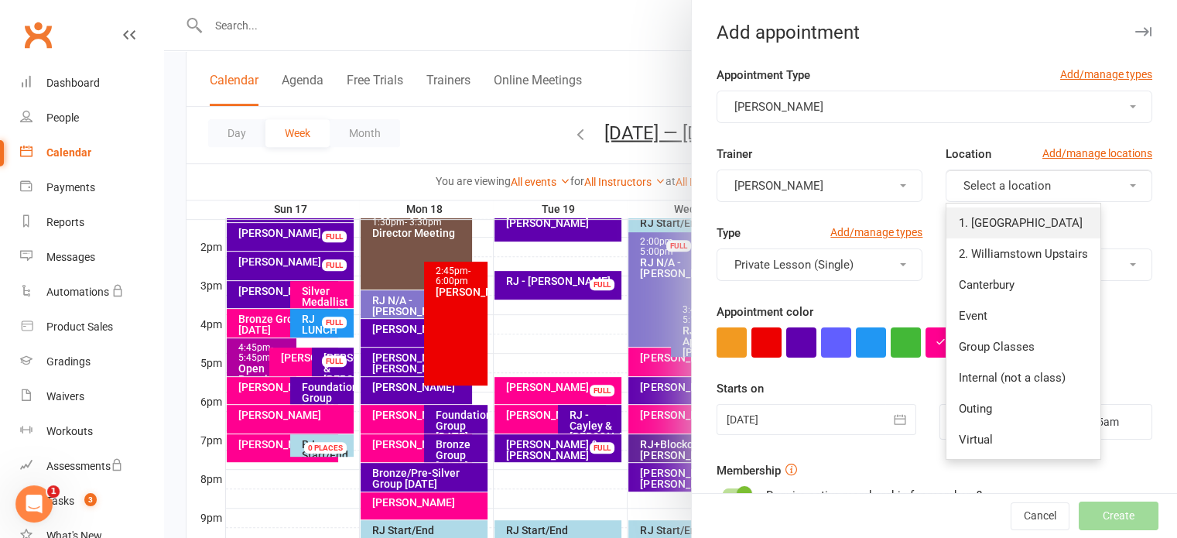
click at [985, 221] on span "1. [GEOGRAPHIC_DATA]" at bounding box center [1021, 223] width 124 height 14
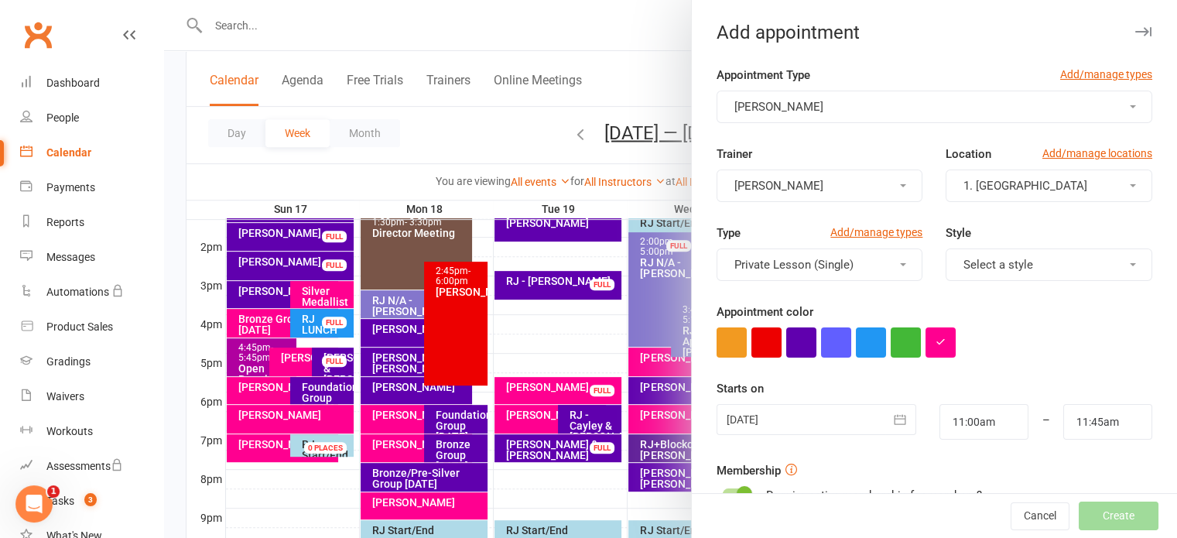
click at [792, 404] on div at bounding box center [817, 419] width 200 height 31
type input "[DATE]"
click at [981, 404] on input "11:00am" at bounding box center [983, 422] width 89 height 36
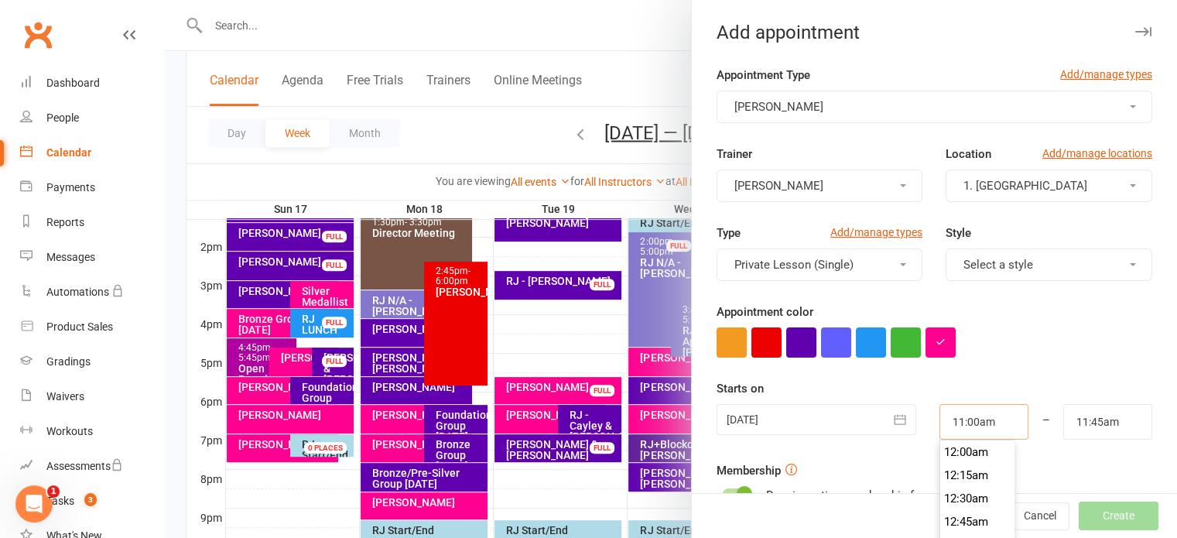
type input "5:45pm"
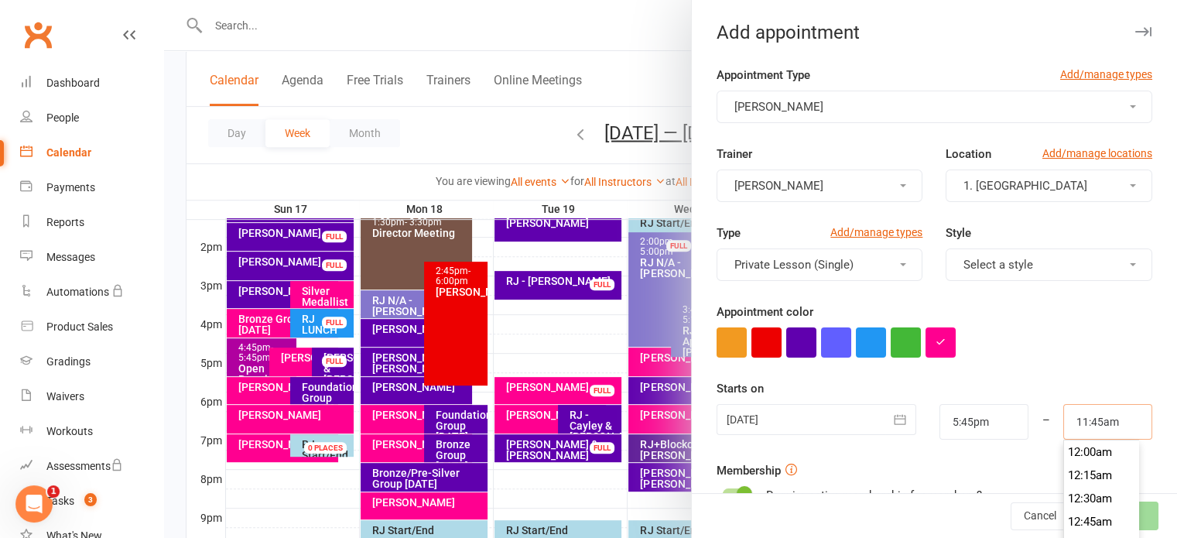
click at [1081, 404] on input "11:45am" at bounding box center [1107, 422] width 89 height 36
type input "6:30pm"
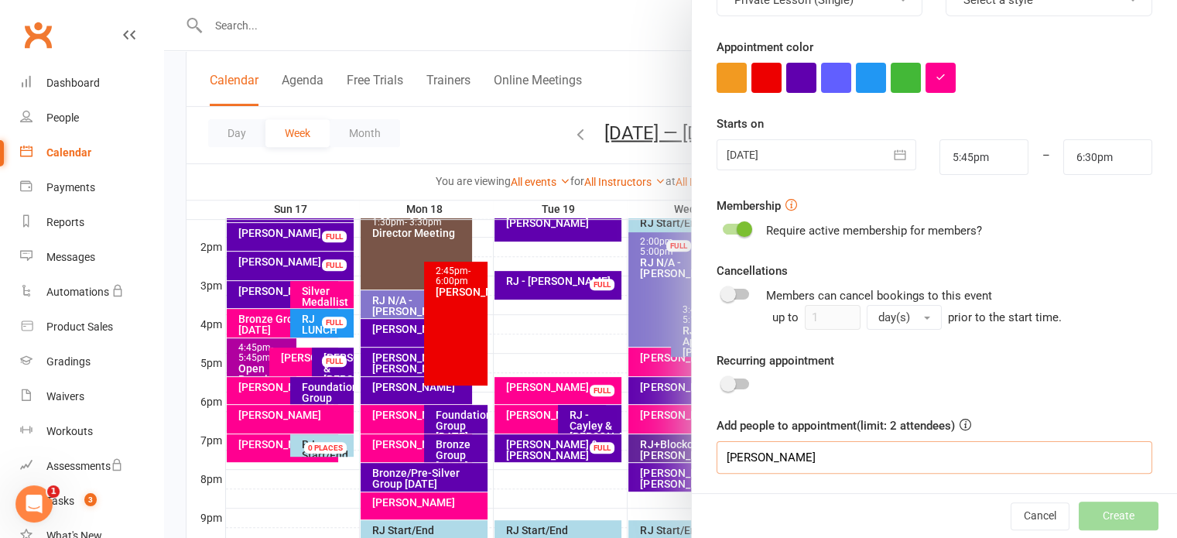
scroll to position [0, 0]
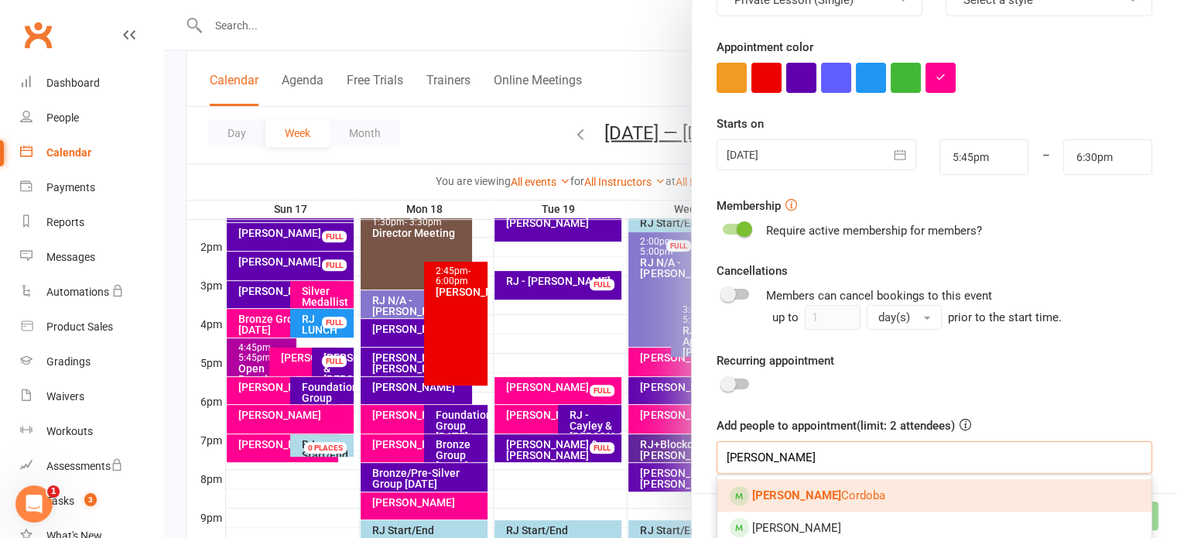
type input "[PERSON_NAME]"
click at [837, 493] on link "[PERSON_NAME]" at bounding box center [934, 495] width 434 height 33
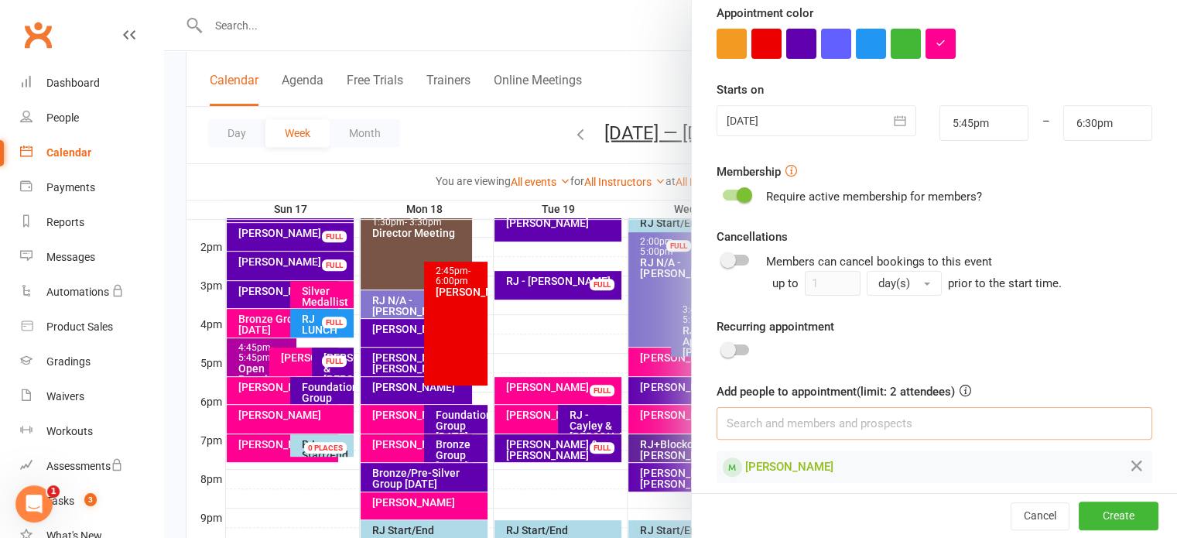
scroll to position [308, 0]
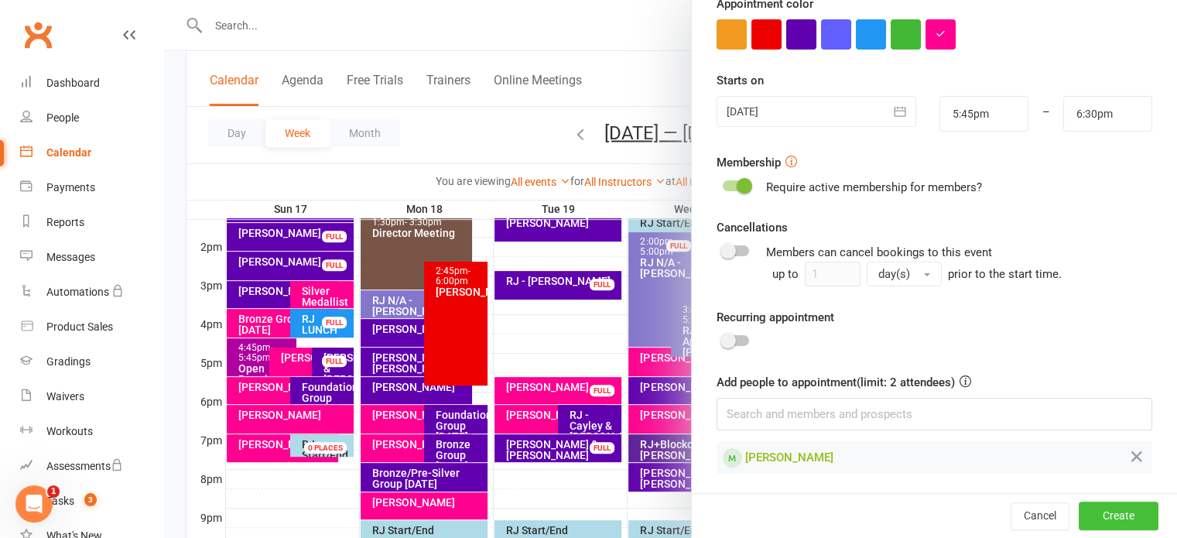
click at [1100, 514] on button "Create" at bounding box center [1119, 516] width 80 height 28
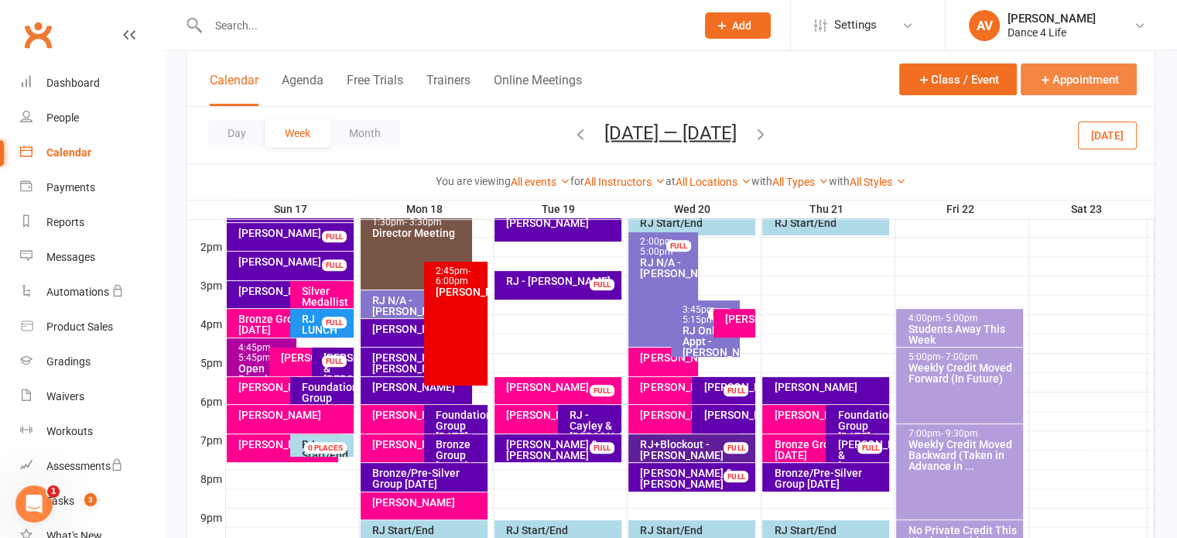
click at [1099, 75] on button "Appointment" at bounding box center [1079, 79] width 116 height 32
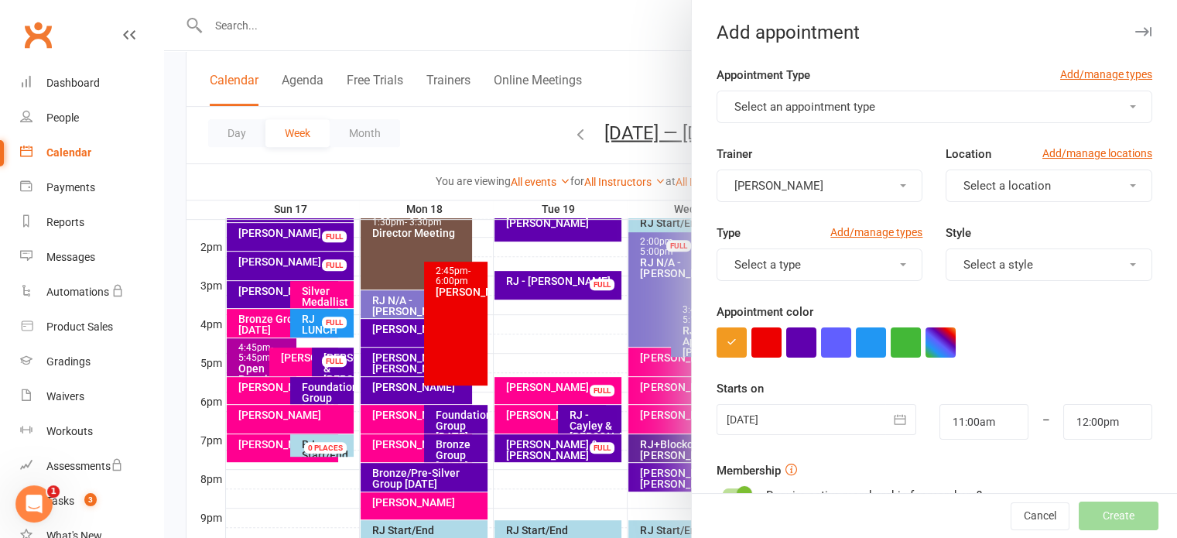
click at [890, 109] on button "Select an appointment type" at bounding box center [935, 107] width 436 height 33
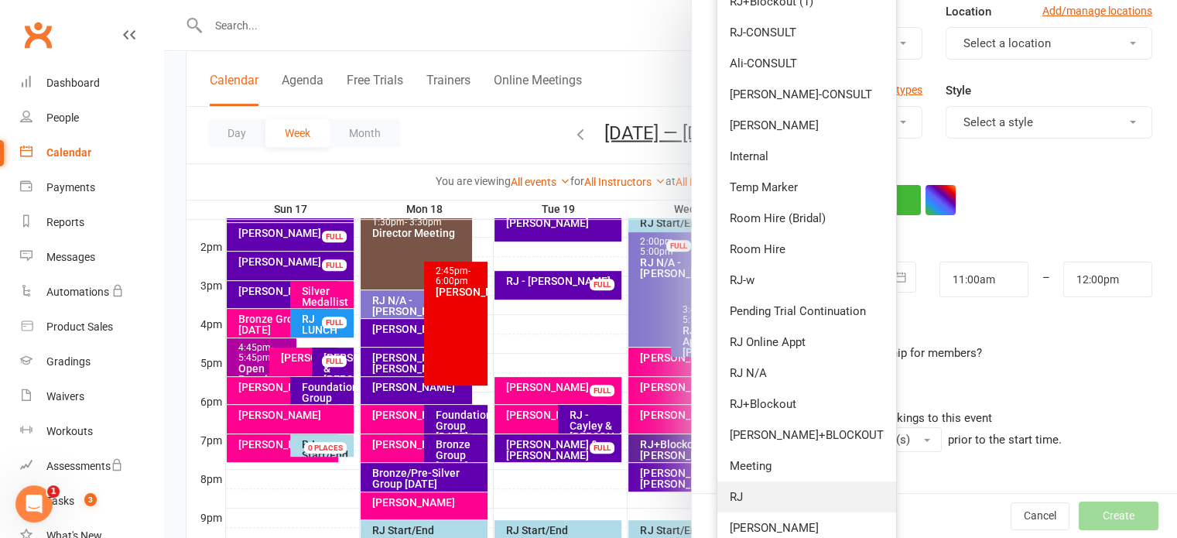
scroll to position [232, 0]
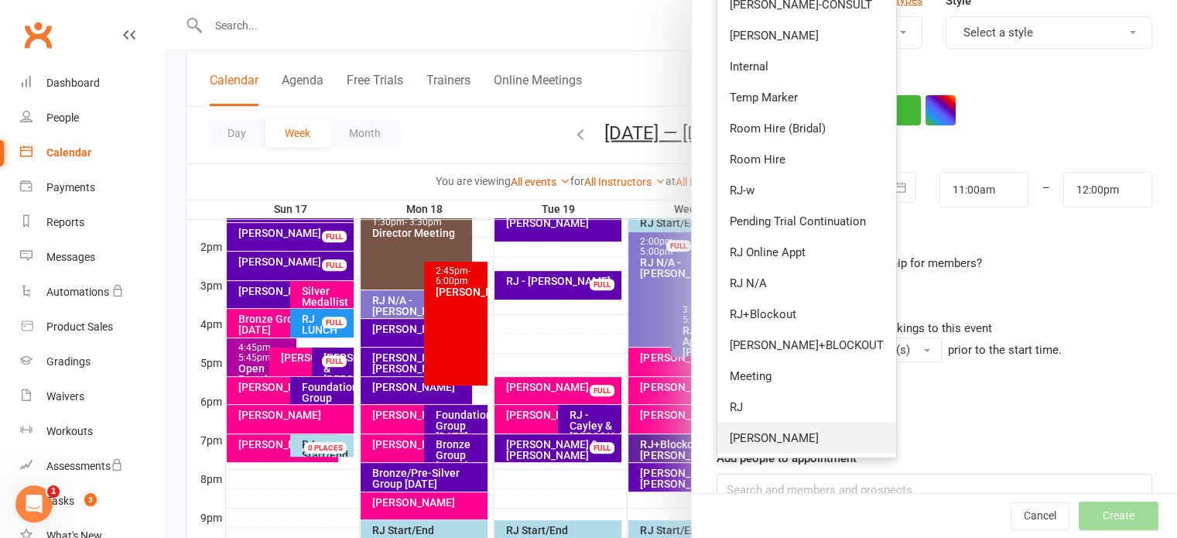
drag, startPoint x: 768, startPoint y: 443, endPoint x: 799, endPoint y: 369, distance: 79.5
click at [768, 442] on link "[PERSON_NAME]" at bounding box center [806, 438] width 179 height 31
type input "11:45am"
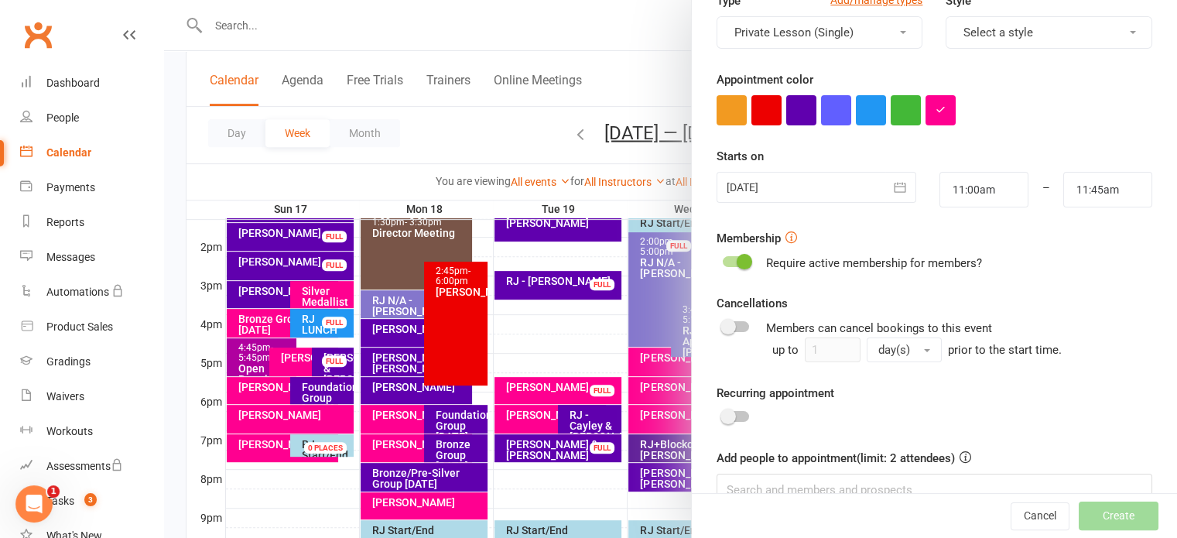
scroll to position [0, 0]
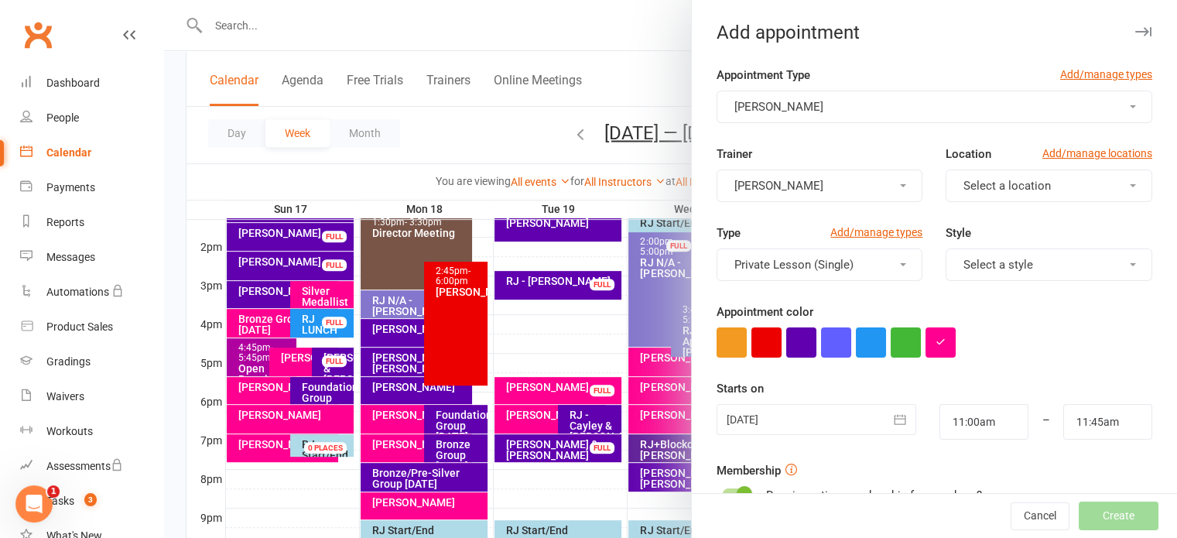
click at [991, 195] on button "Select a location" at bounding box center [1049, 185] width 207 height 33
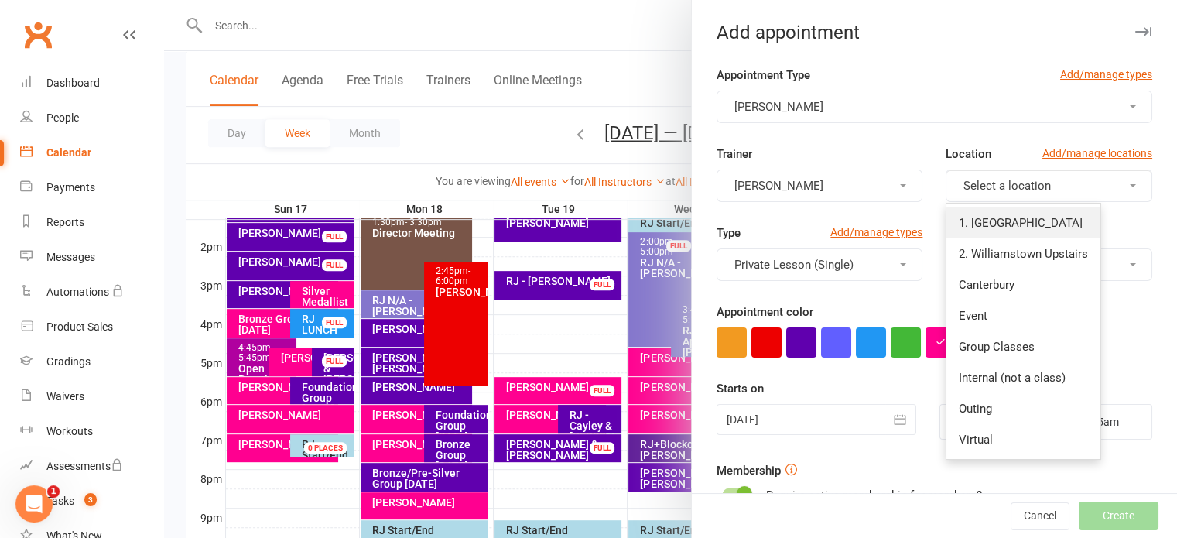
click at [1001, 231] on link "1. [GEOGRAPHIC_DATA]" at bounding box center [1023, 222] width 154 height 31
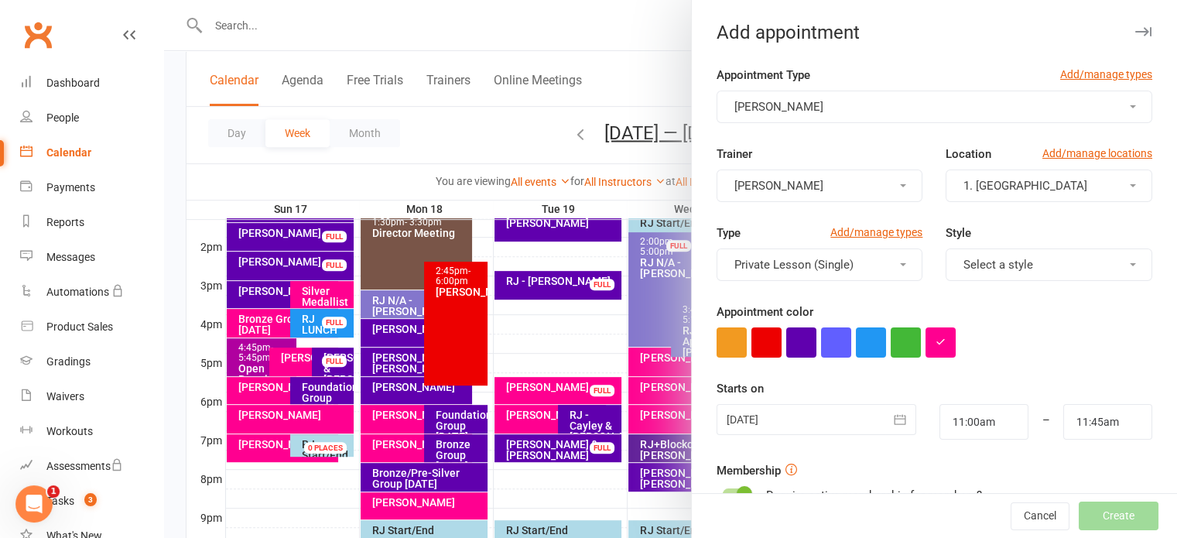
click at [809, 419] on div at bounding box center [817, 419] width 200 height 31
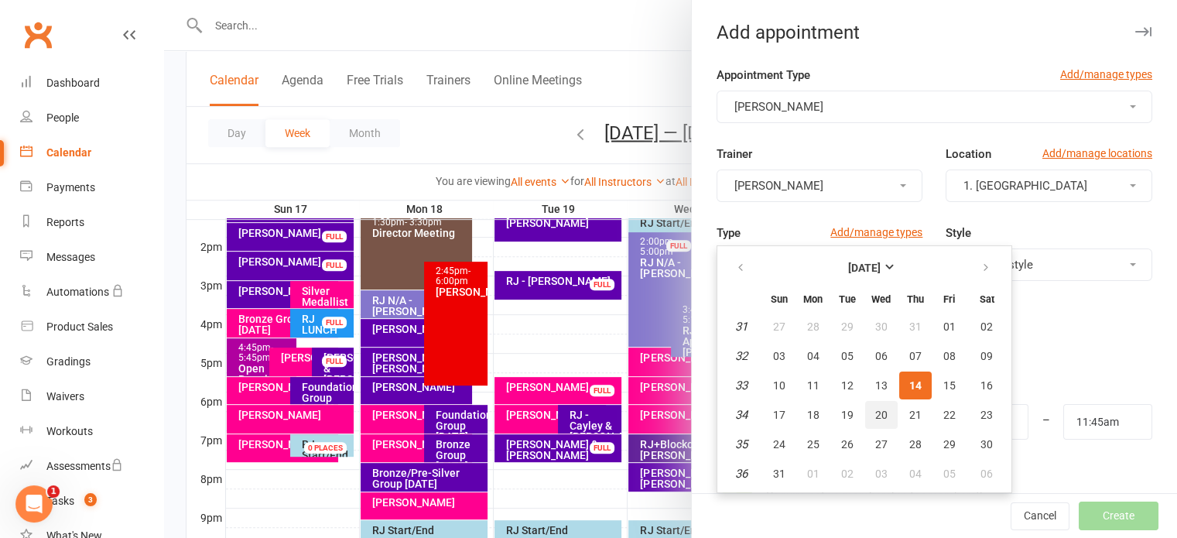
click at [879, 414] on button "20" at bounding box center [881, 415] width 33 height 28
type input "[DATE]"
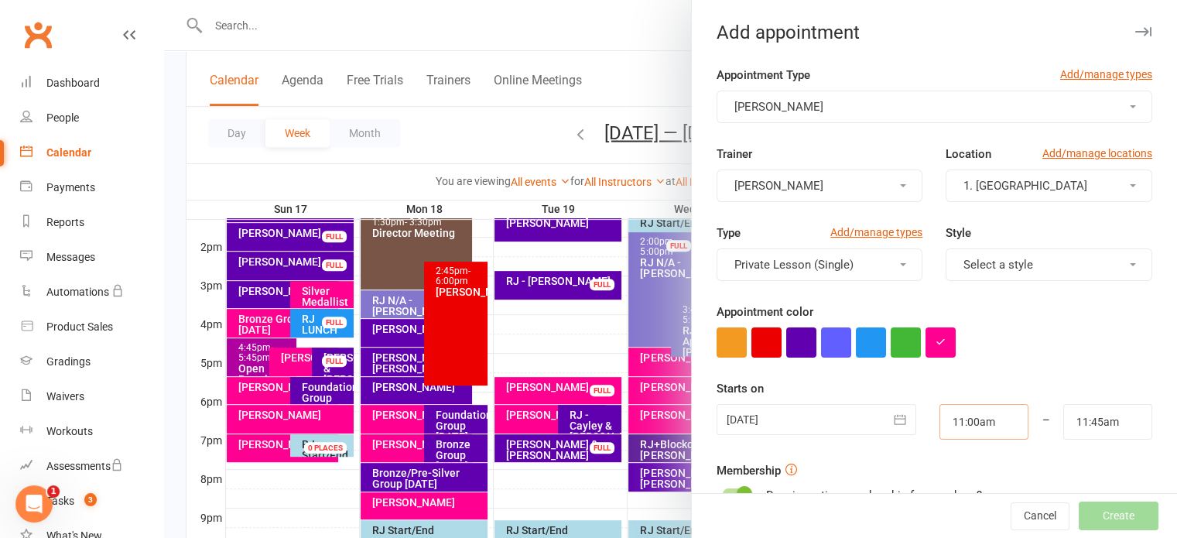
click at [988, 424] on input "11:00am" at bounding box center [983, 422] width 89 height 36
type input "7:15pm"
click at [953, 322] on li "7:15pm" at bounding box center [977, 315] width 74 height 23
click at [1096, 422] on input "11:45am" at bounding box center [1107, 422] width 89 height 36
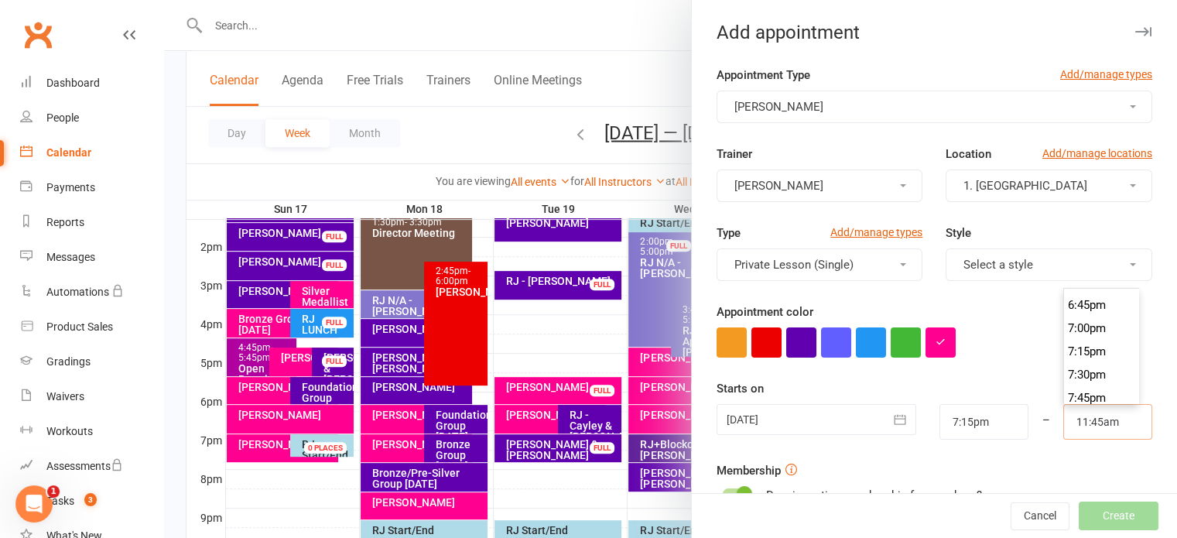
scroll to position [1764, 0]
type input "8:00pm"
click at [1069, 388] on li "8:00pm" at bounding box center [1101, 393] width 74 height 23
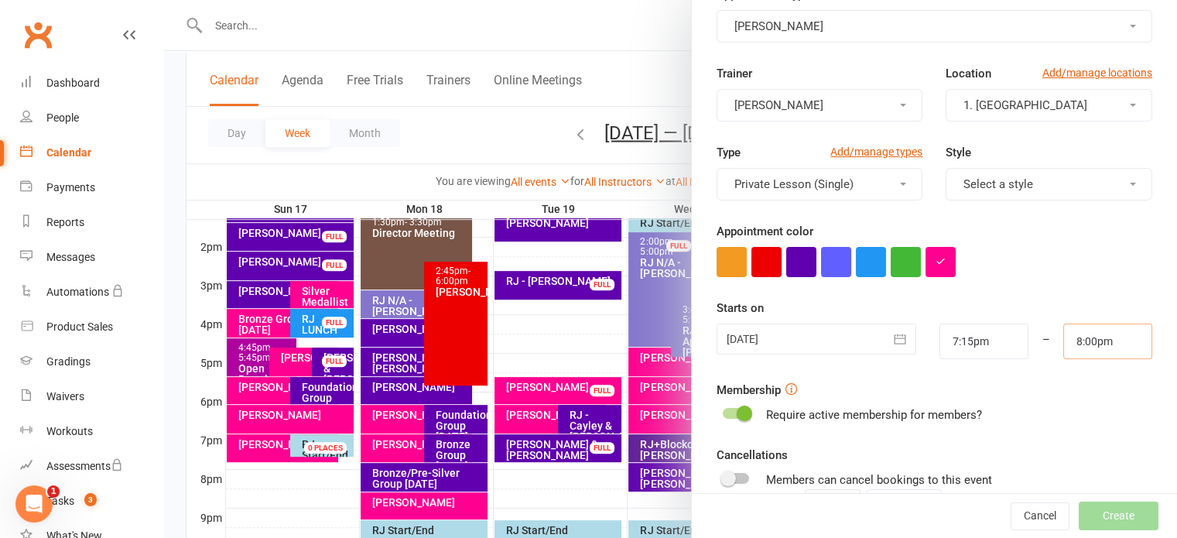
scroll to position [232, 0]
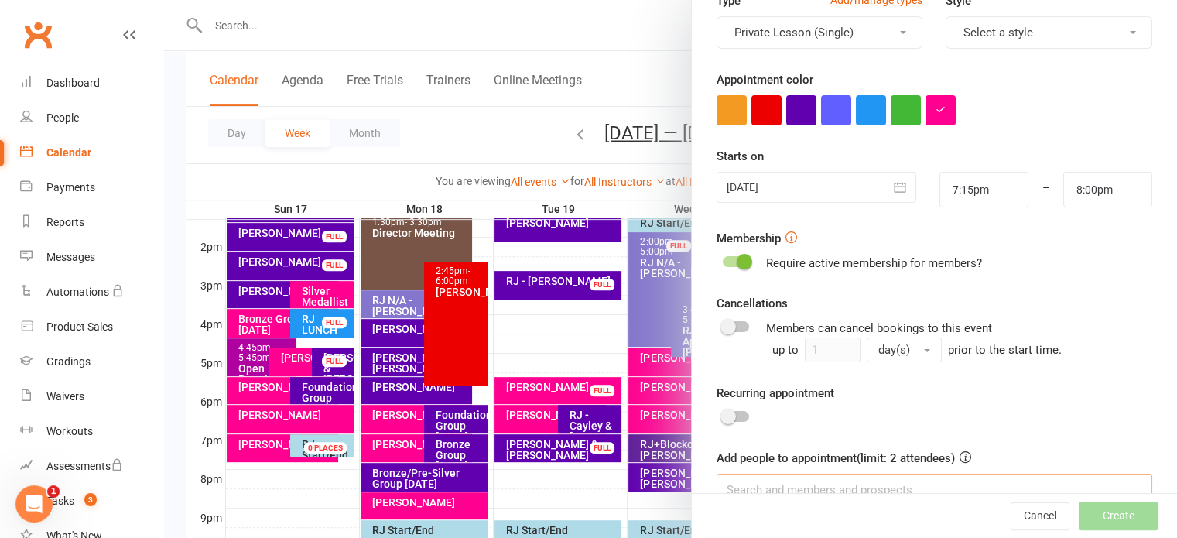
click at [870, 483] on input at bounding box center [935, 490] width 436 height 33
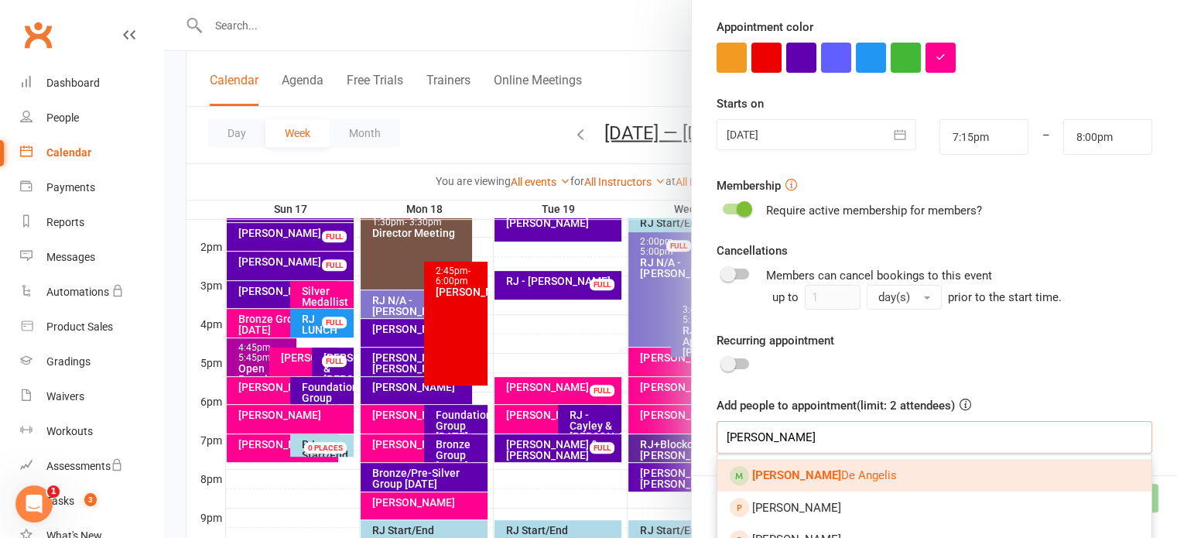
scroll to position [305, 0]
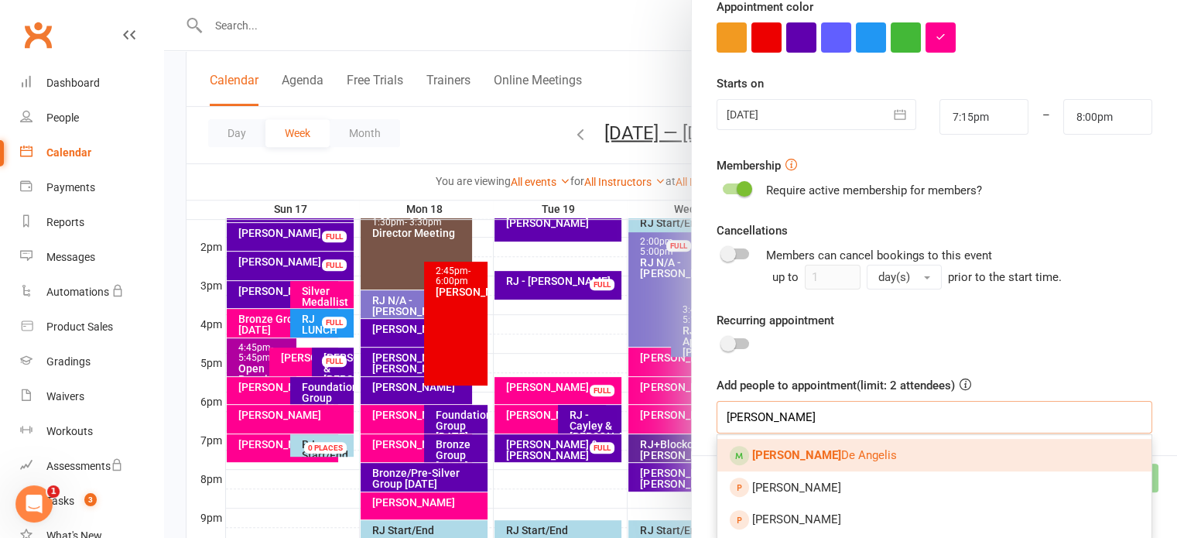
type input "[PERSON_NAME]"
click at [814, 461] on link "[PERSON_NAME]" at bounding box center [934, 455] width 434 height 33
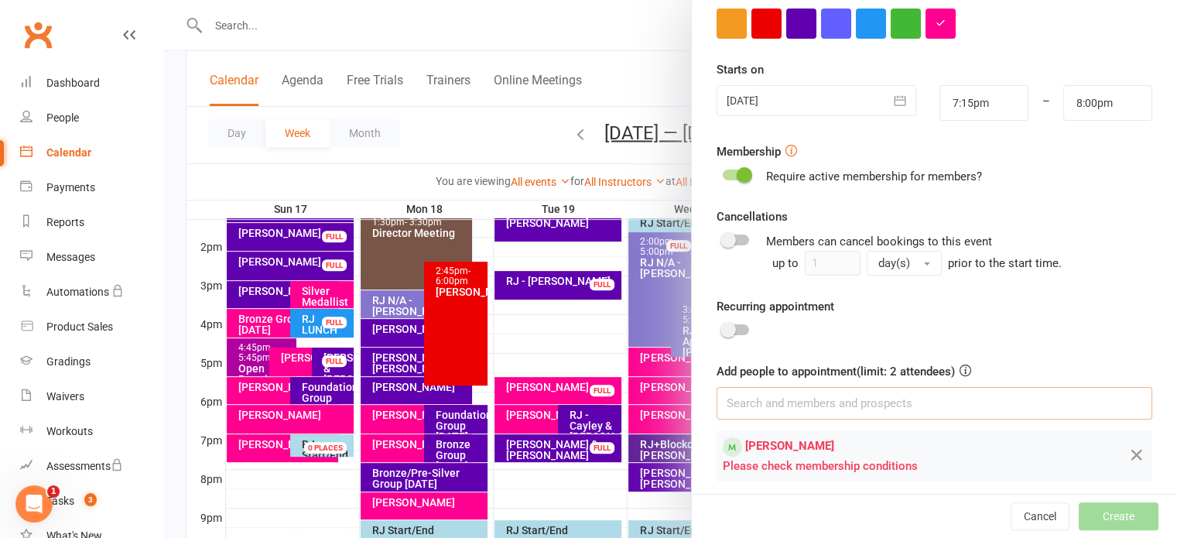
scroll to position [325, 0]
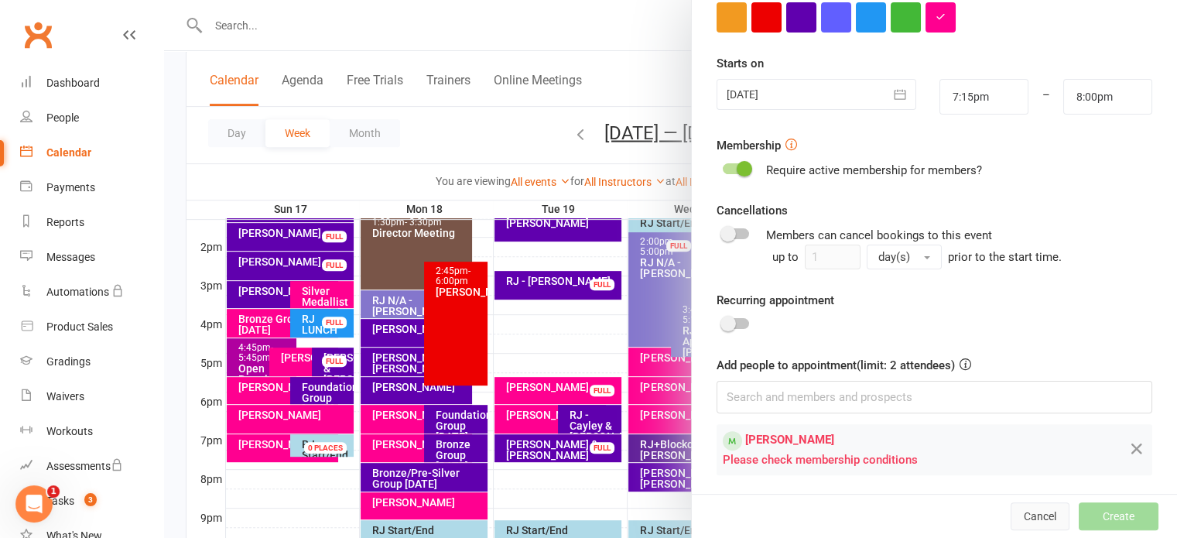
click at [1021, 519] on button "Cancel" at bounding box center [1040, 516] width 59 height 28
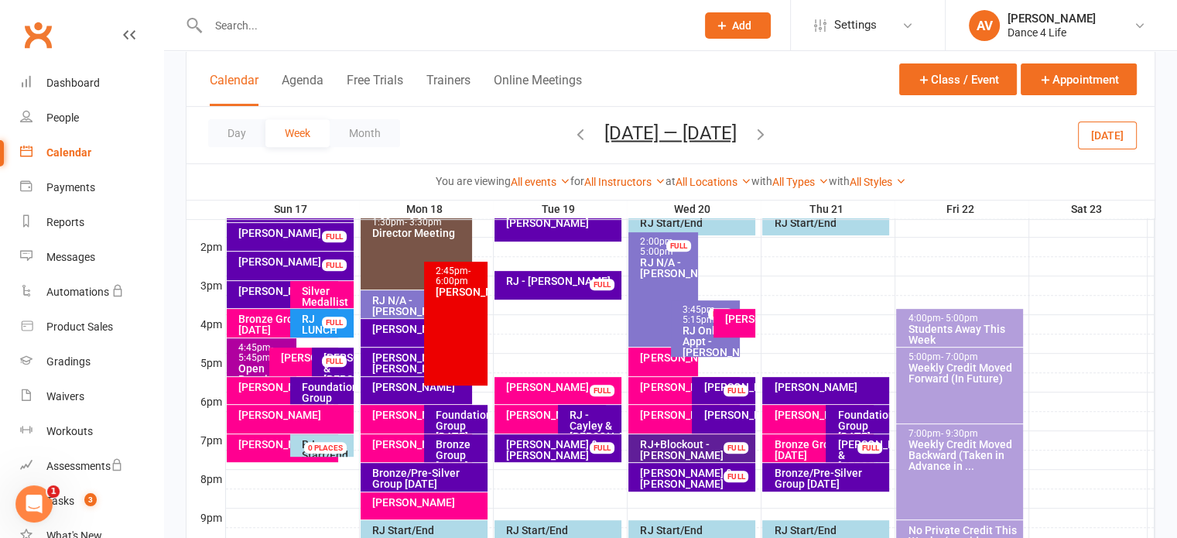
click at [769, 126] on icon "button" at bounding box center [760, 133] width 17 height 17
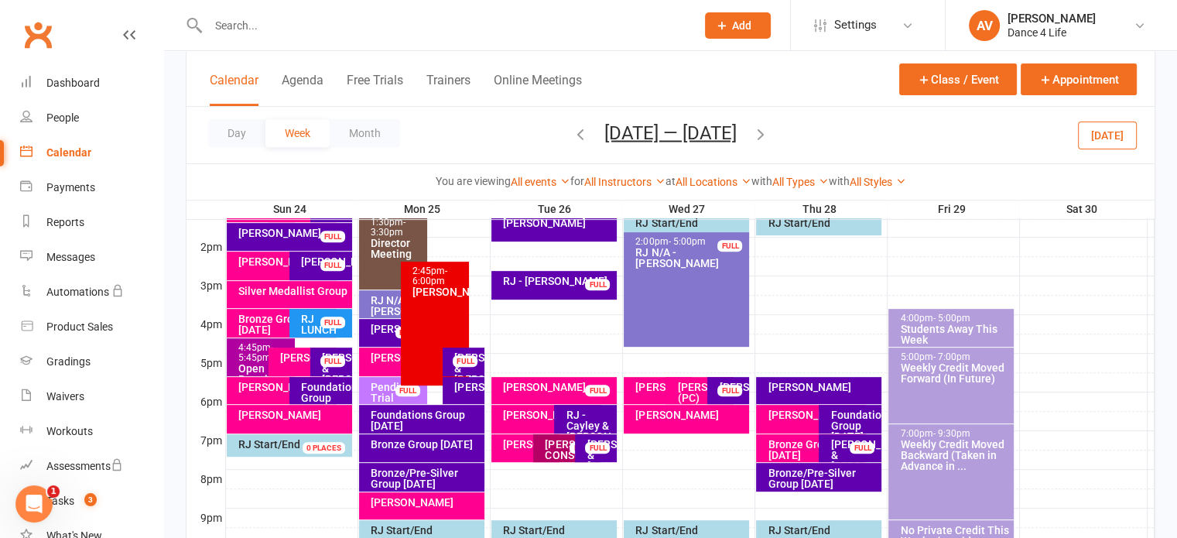
scroll to position [464, 0]
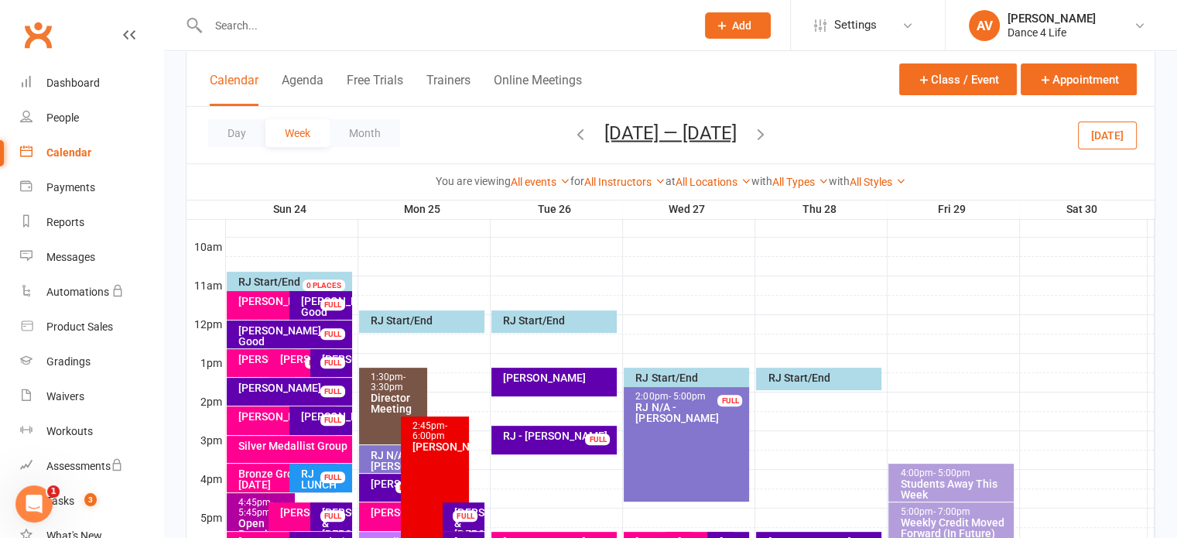
click at [265, 299] on div "[PERSON_NAME]" at bounding box center [286, 301] width 96 height 11
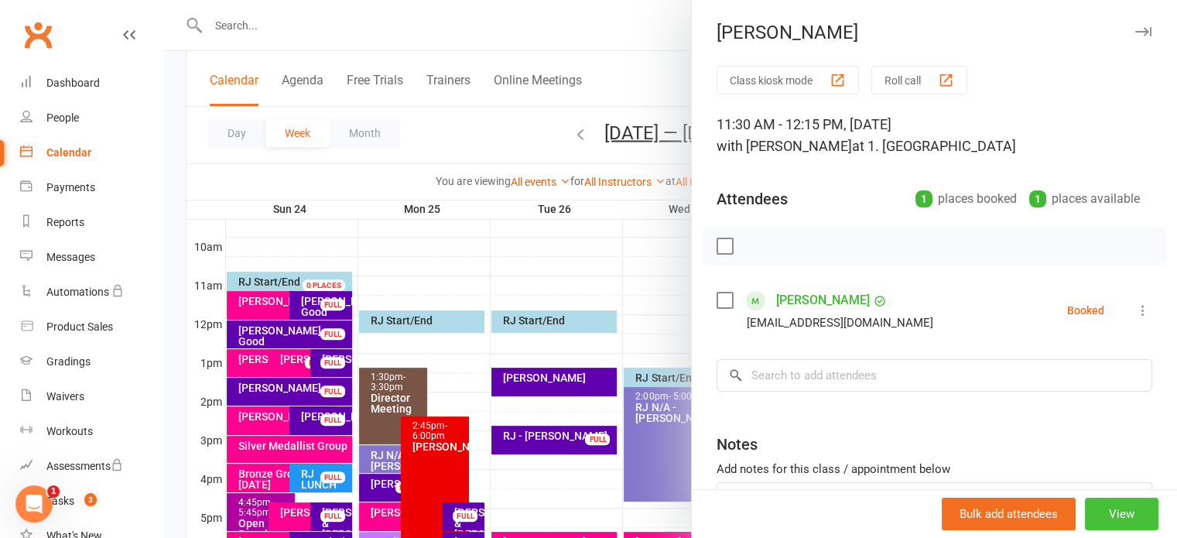
click at [1110, 515] on button "View" at bounding box center [1122, 514] width 74 height 33
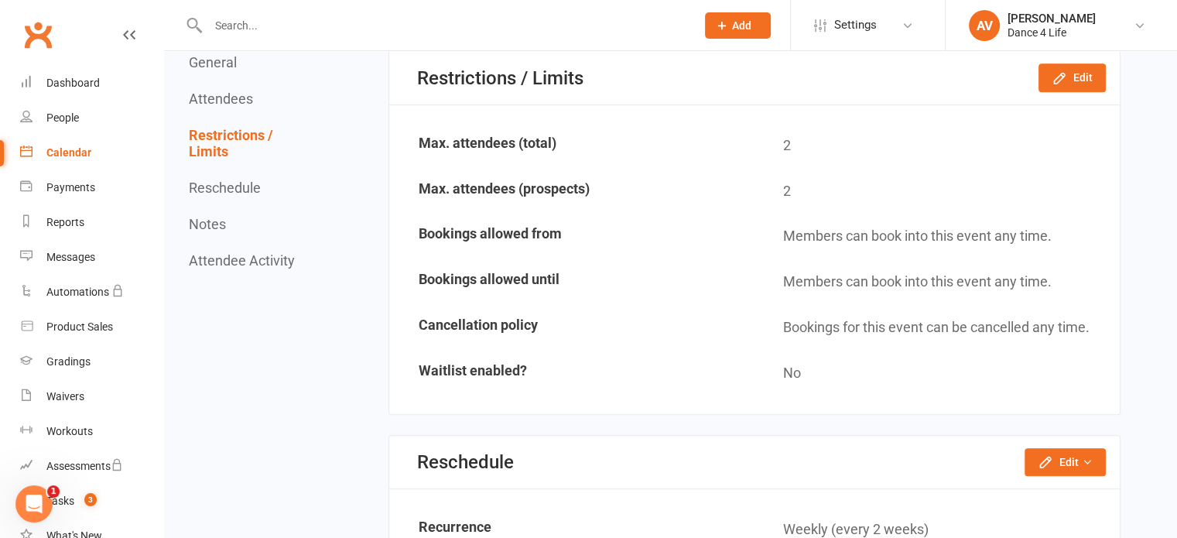
scroll to position [1083, 0]
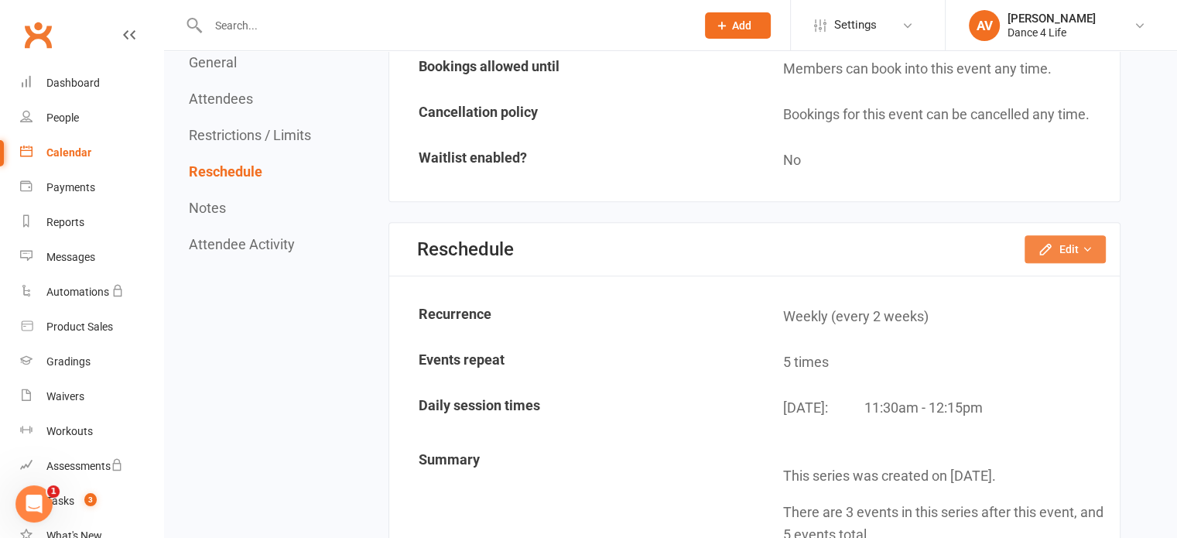
click at [1066, 247] on button "Edit" at bounding box center [1065, 249] width 81 height 28
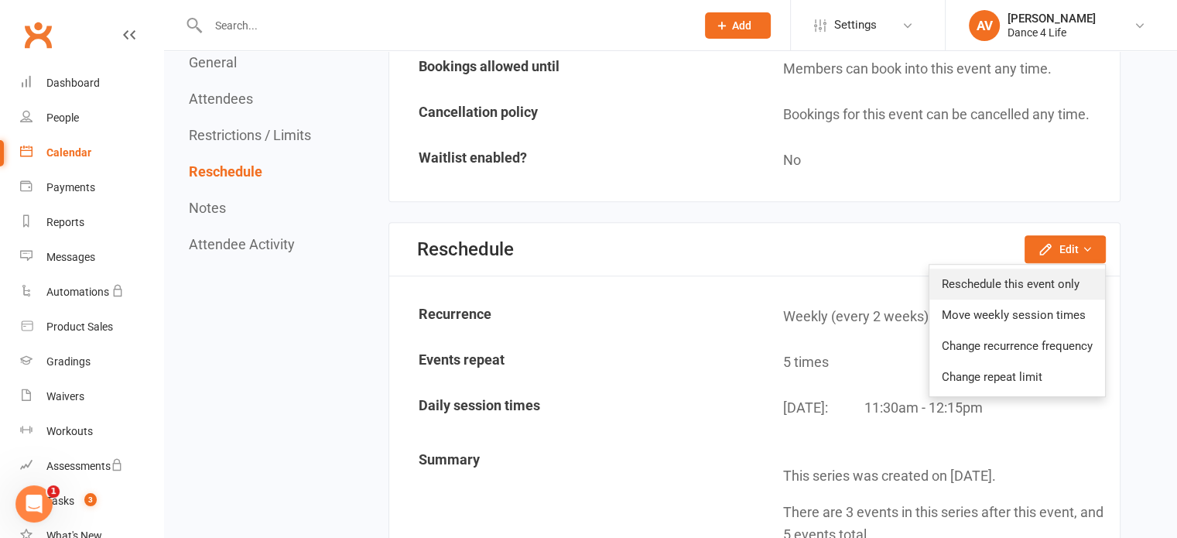
click at [1046, 273] on link "Reschedule this event only" at bounding box center [1017, 284] width 176 height 31
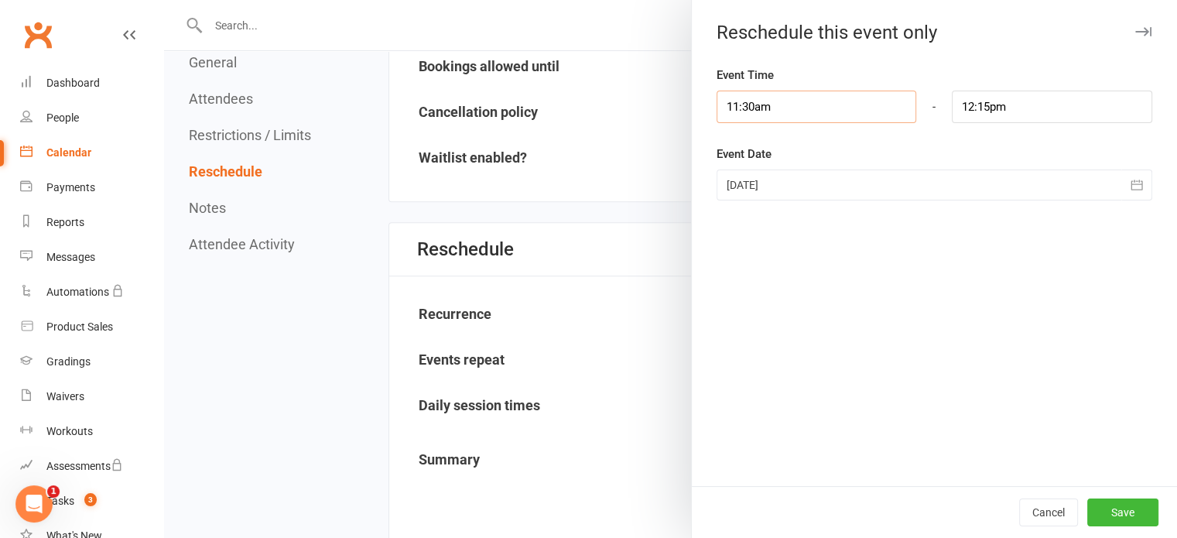
click at [778, 105] on input "11:30am" at bounding box center [817, 107] width 200 height 33
type input "7:15pm"
type input "8:00pm"
click at [746, 177] on li "7:15pm" at bounding box center [754, 181] width 74 height 23
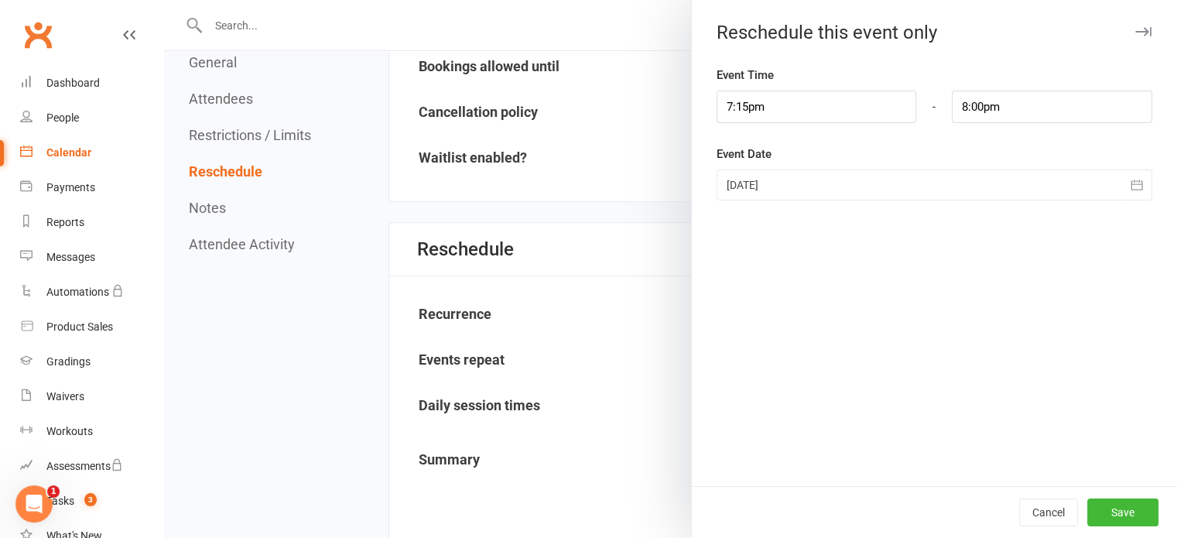
click at [765, 183] on div at bounding box center [935, 184] width 436 height 31
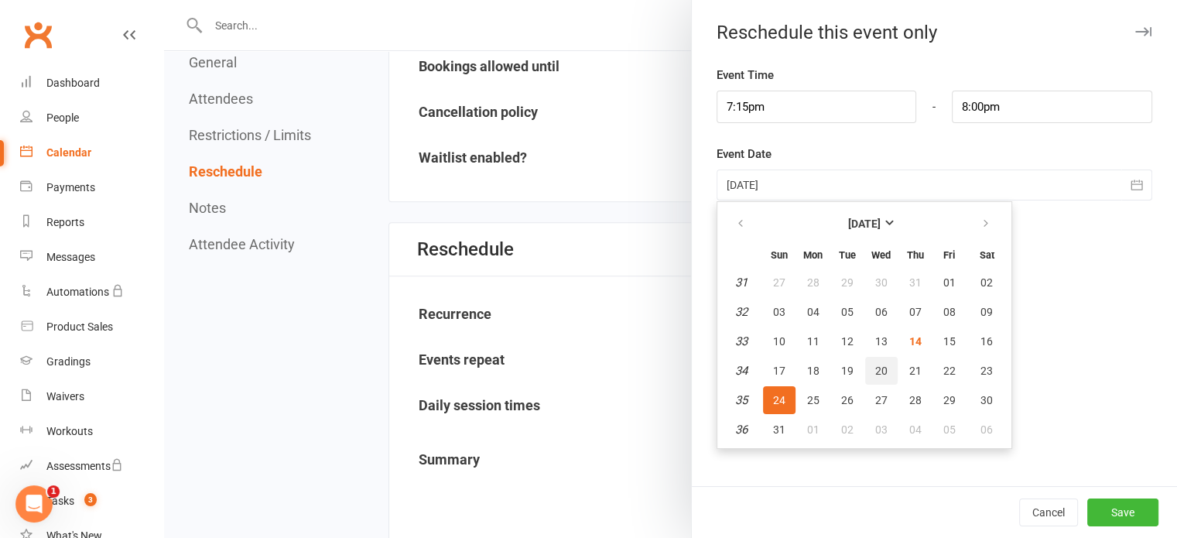
click at [875, 369] on span "20" at bounding box center [881, 370] width 12 height 12
type input "[DATE]"
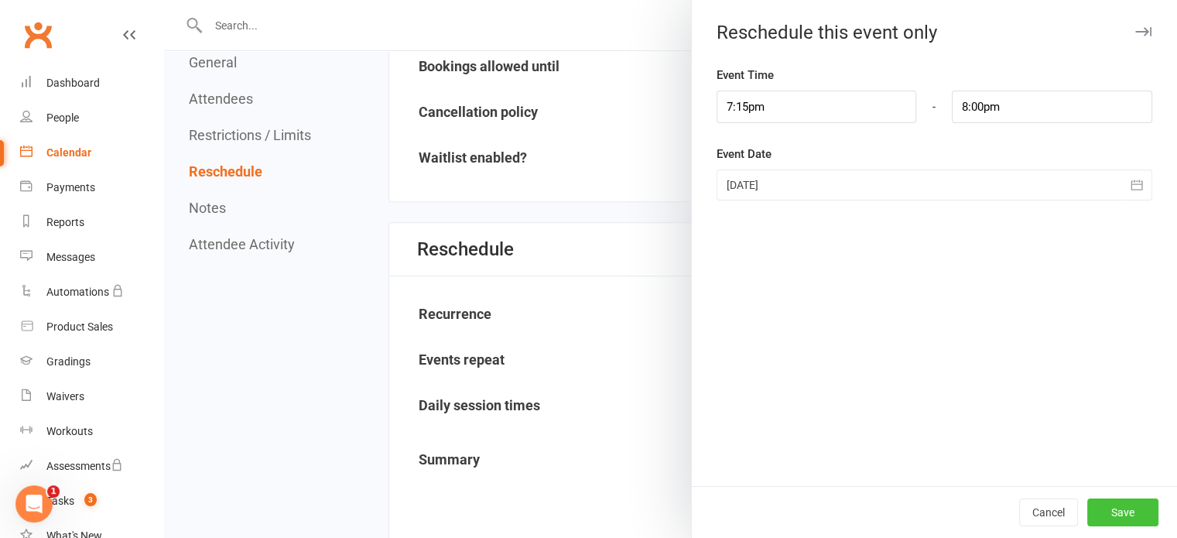
click at [1121, 515] on button "Save" at bounding box center [1122, 512] width 71 height 28
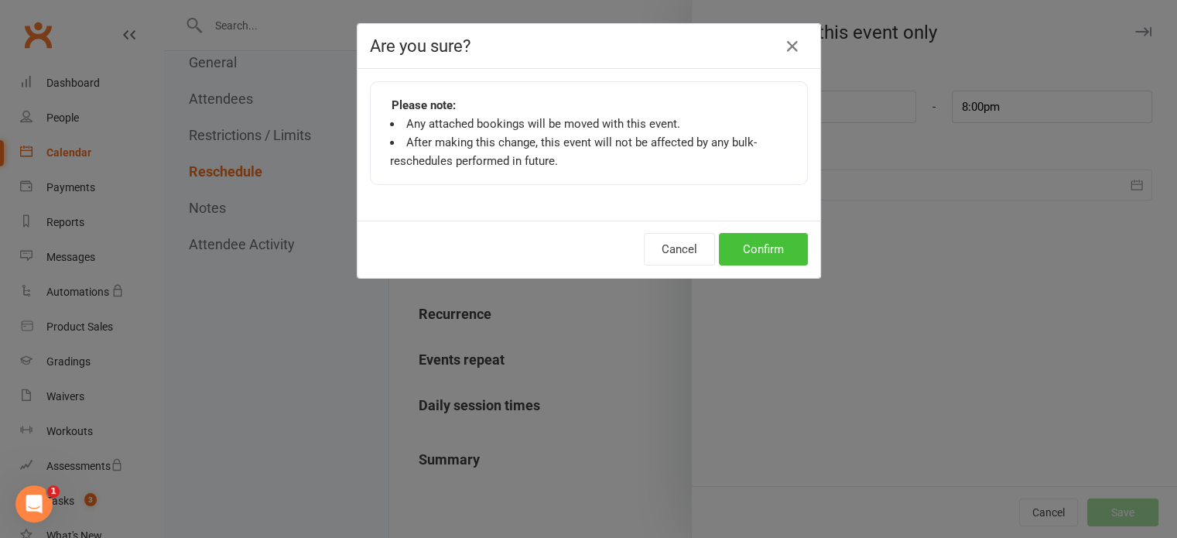
click at [773, 248] on button "Confirm" at bounding box center [763, 249] width 89 height 33
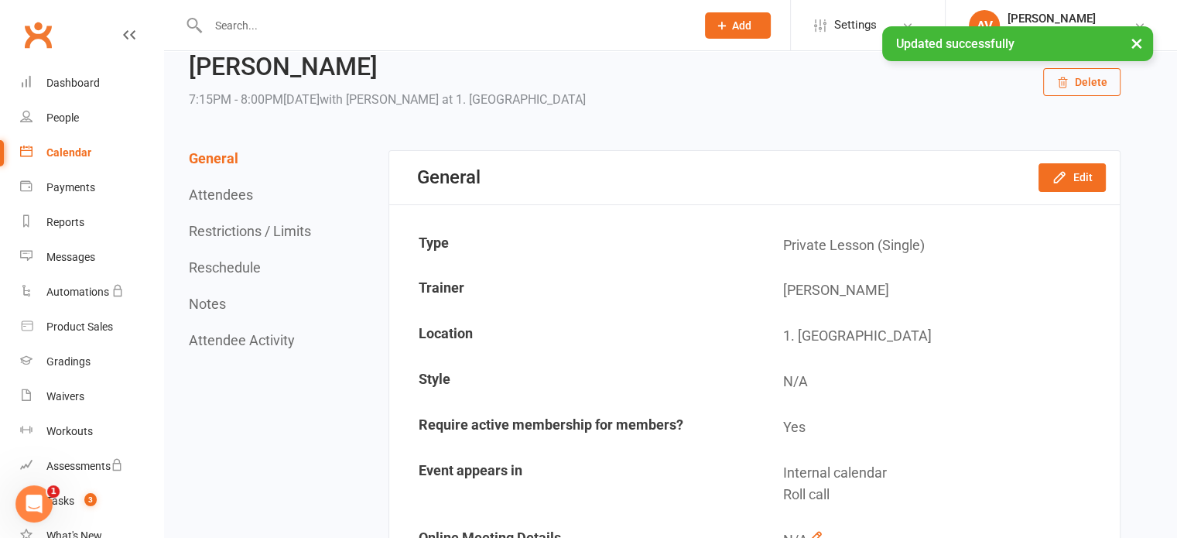
scroll to position [0, 0]
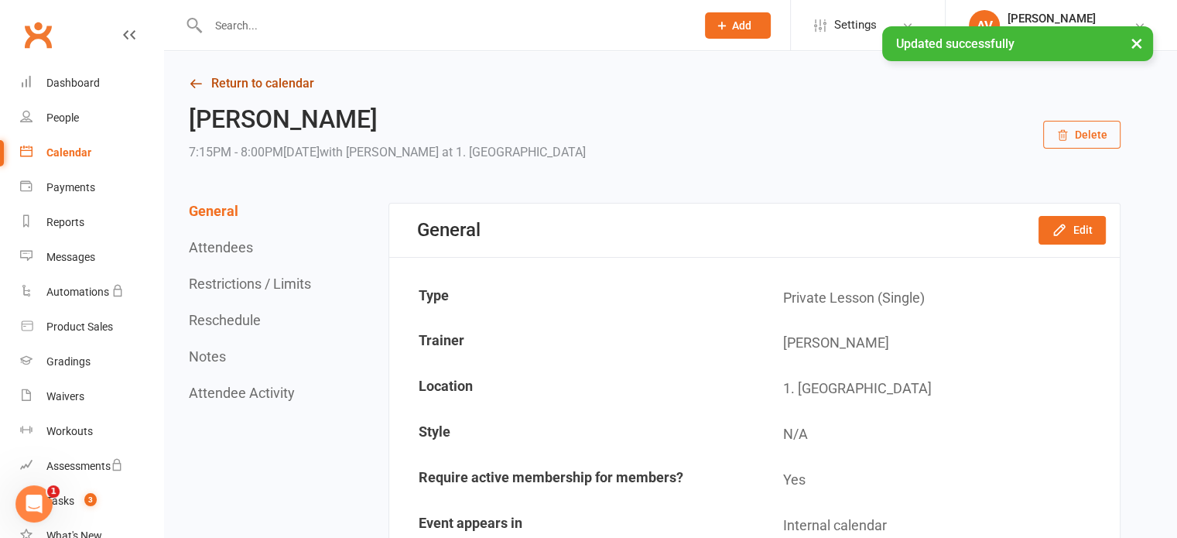
click at [289, 83] on link "Return to calendar" at bounding box center [655, 84] width 932 height 22
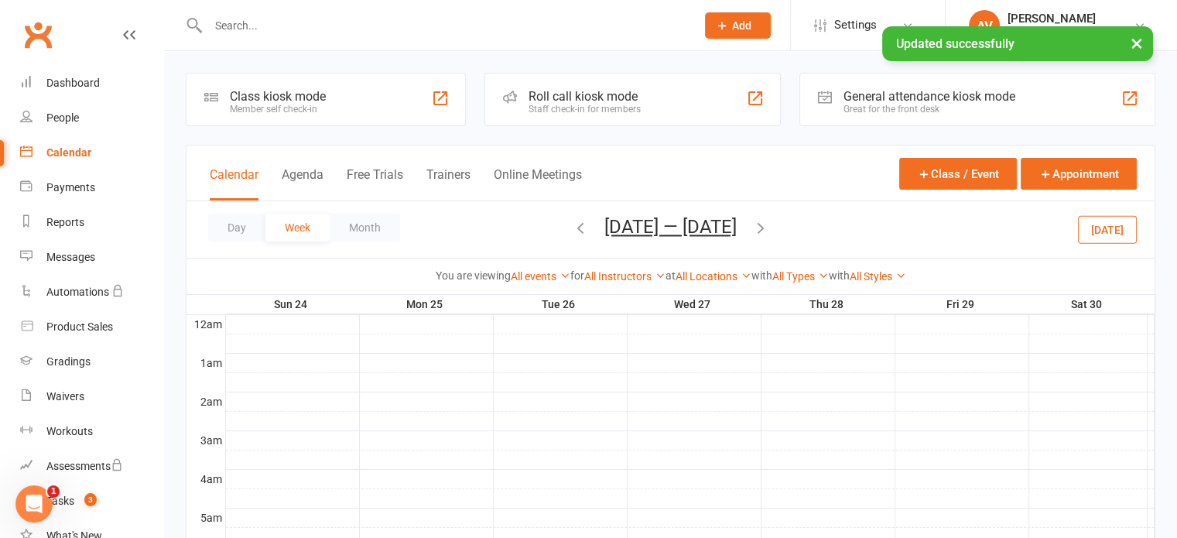
click at [575, 231] on icon "button" at bounding box center [580, 227] width 17 height 17
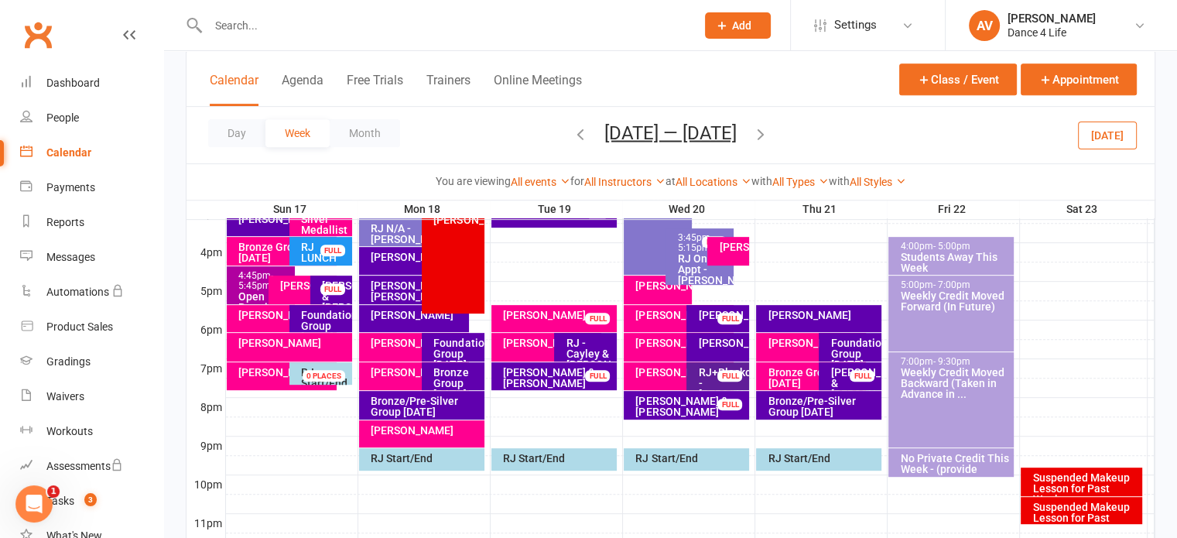
scroll to position [665, 0]
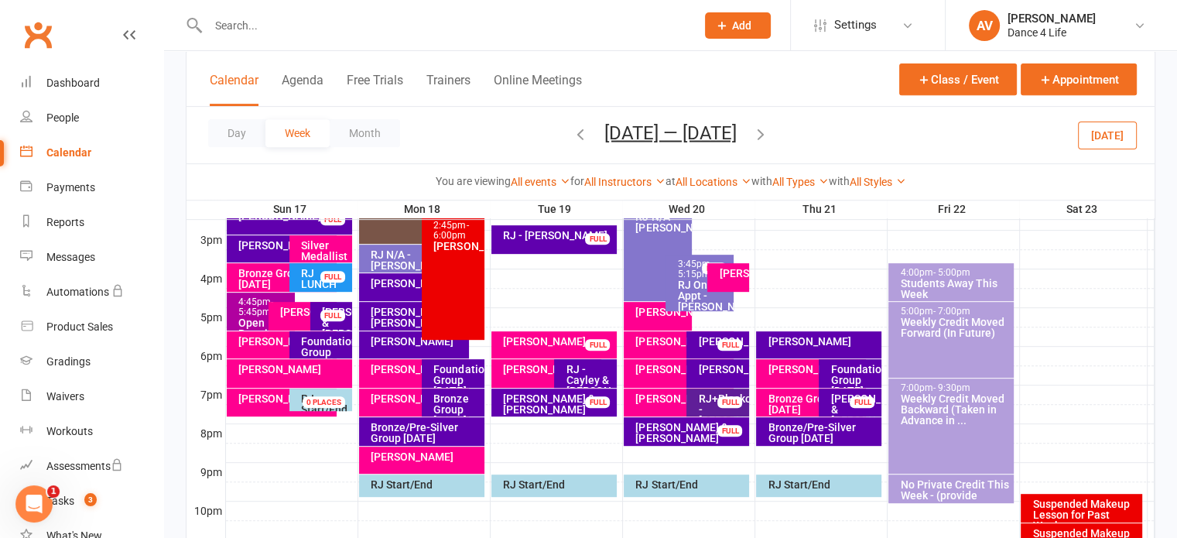
drag, startPoint x: 796, startPoint y: 368, endPoint x: 785, endPoint y: 374, distance: 11.8
click at [785, 374] on div "[PERSON_NAME]" at bounding box center [815, 369] width 96 height 11
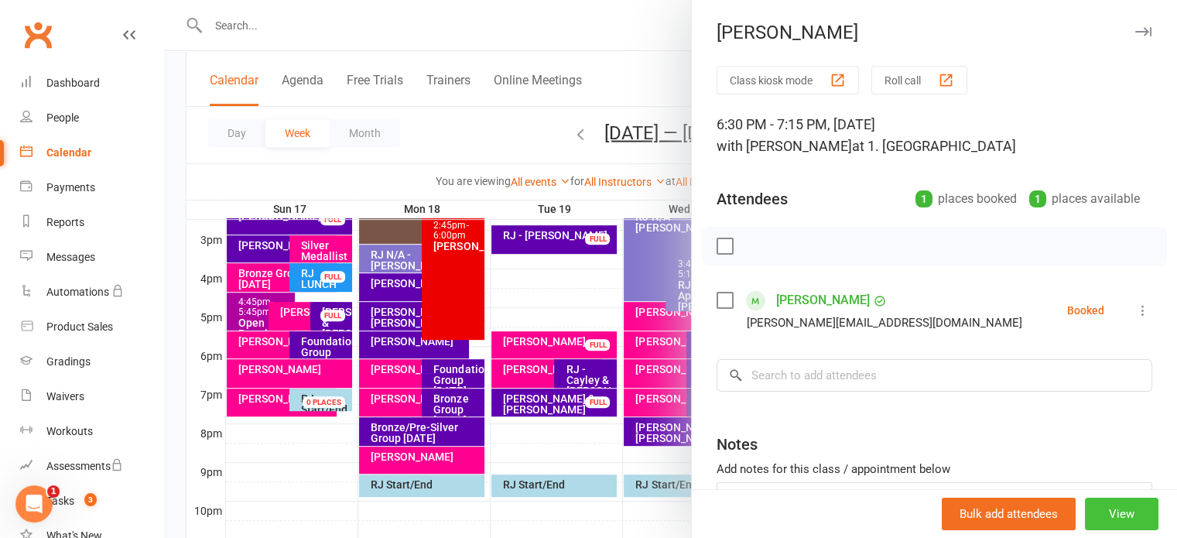
click at [1091, 508] on button "View" at bounding box center [1122, 514] width 74 height 33
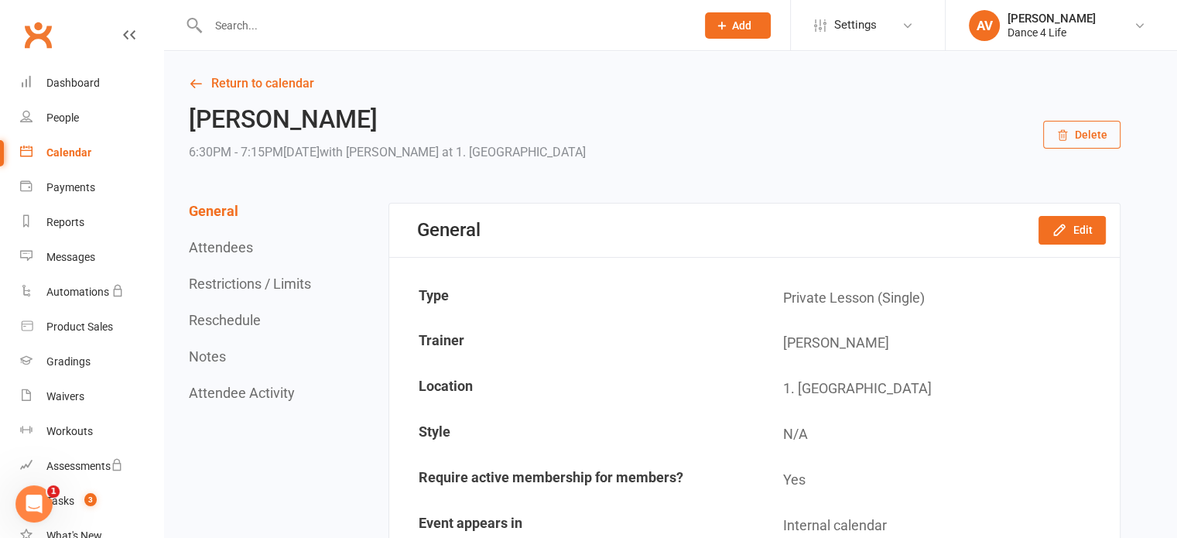
click at [1059, 128] on button "Delete" at bounding box center [1081, 135] width 77 height 28
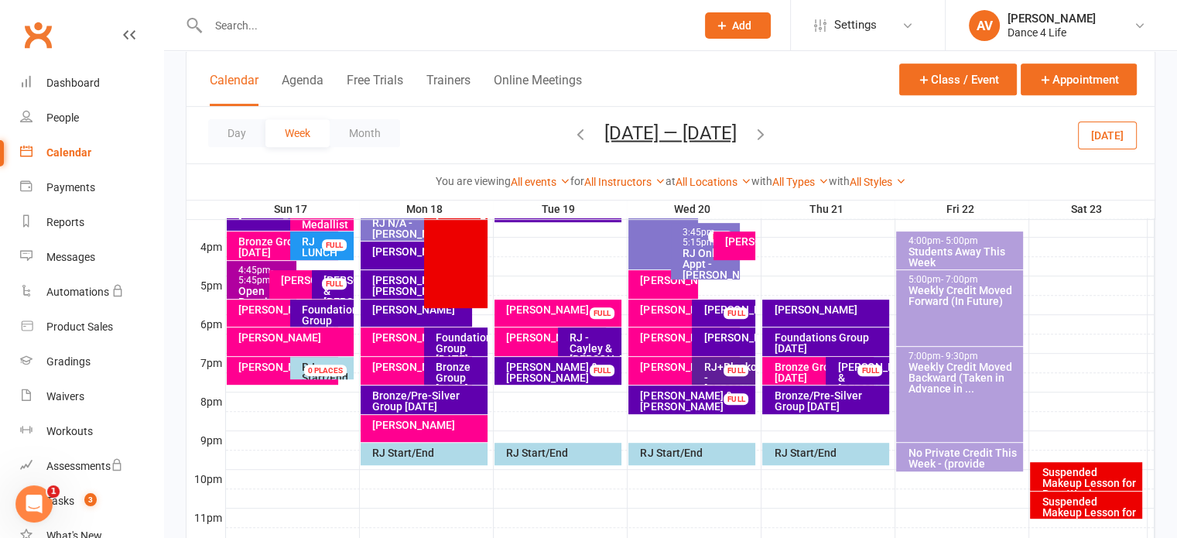
scroll to position [619, 0]
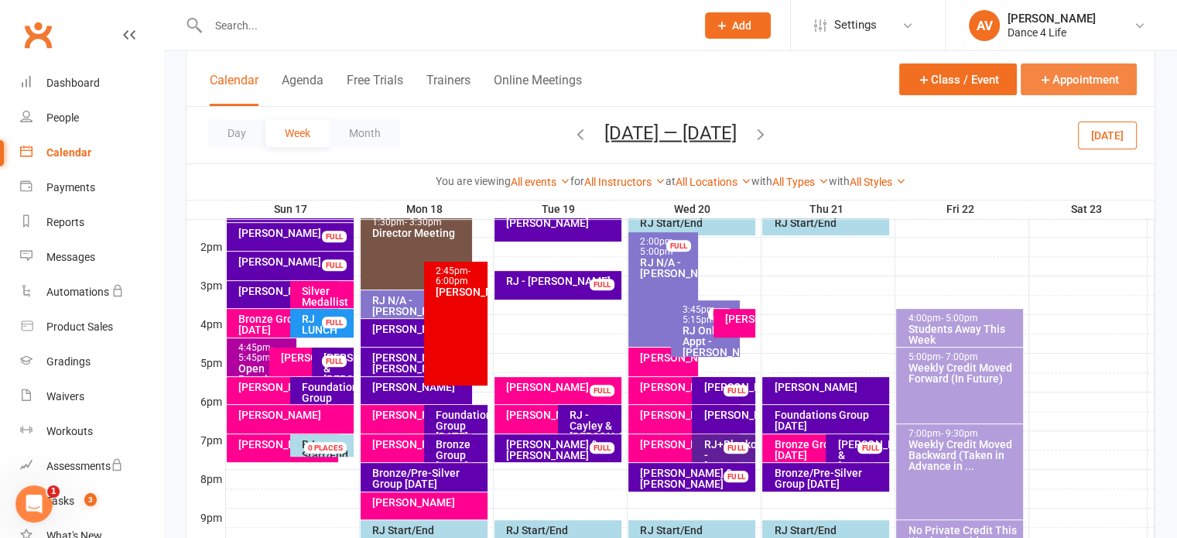
click at [1062, 79] on button "Appointment" at bounding box center [1079, 79] width 116 height 32
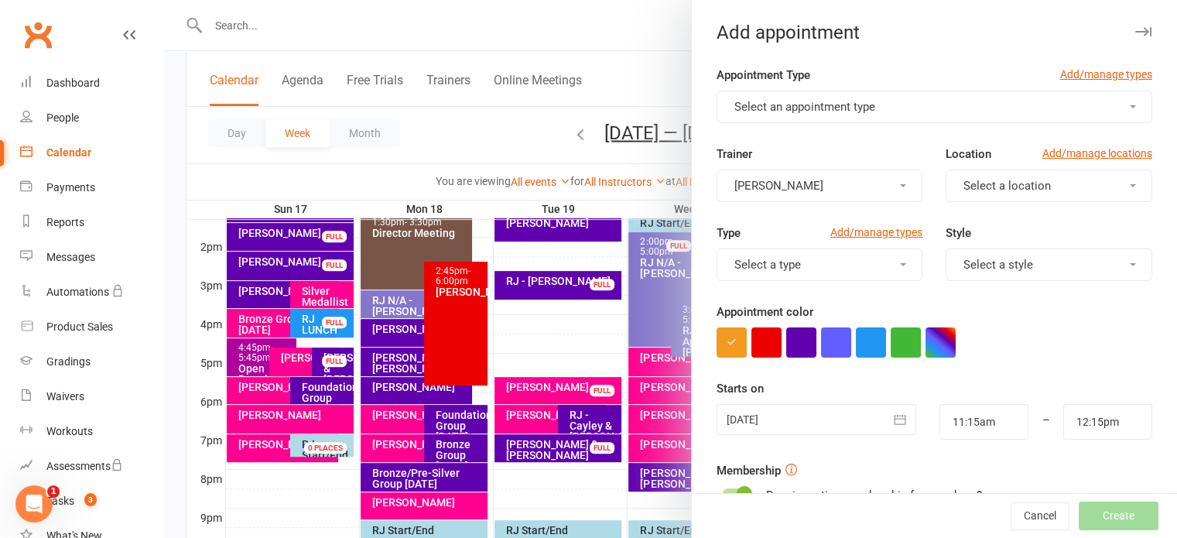
click at [830, 113] on span "Select an appointment type" at bounding box center [804, 107] width 141 height 14
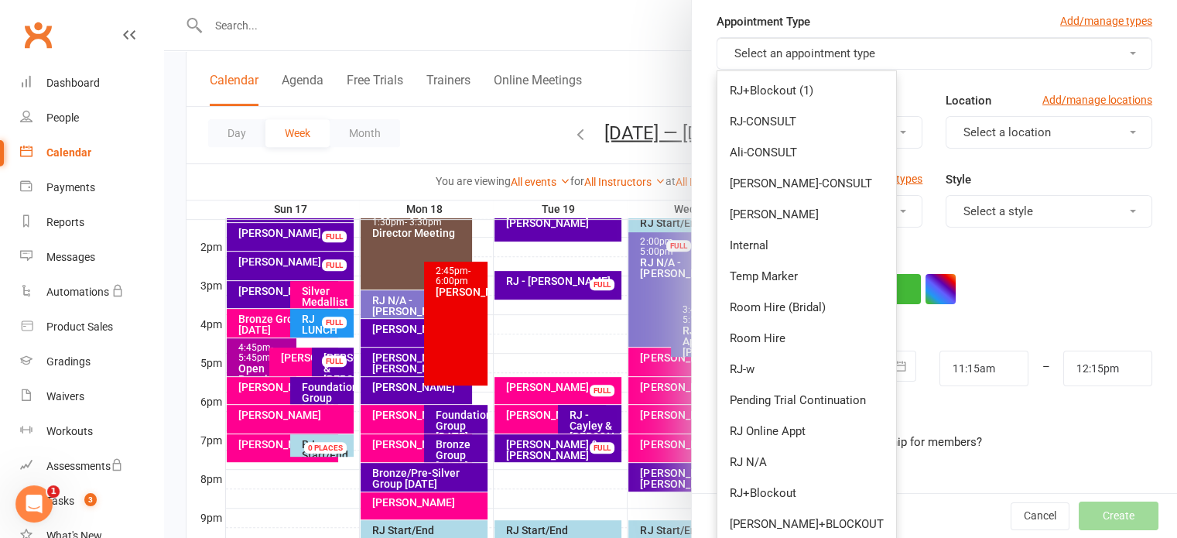
scroll to position [155, 0]
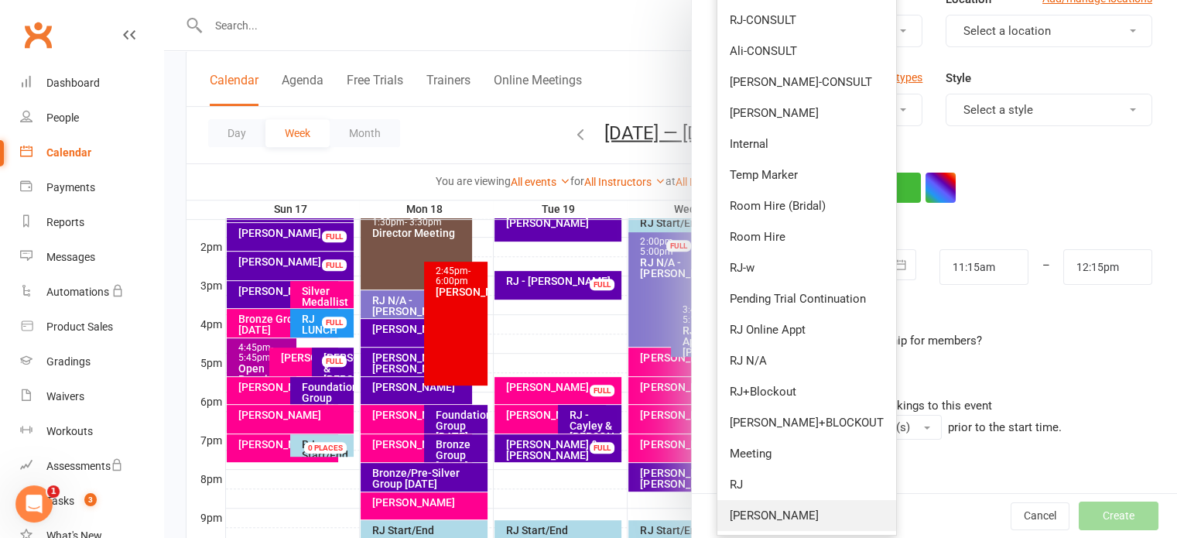
click at [737, 521] on link "[PERSON_NAME]" at bounding box center [806, 515] width 179 height 31
type input "12:00pm"
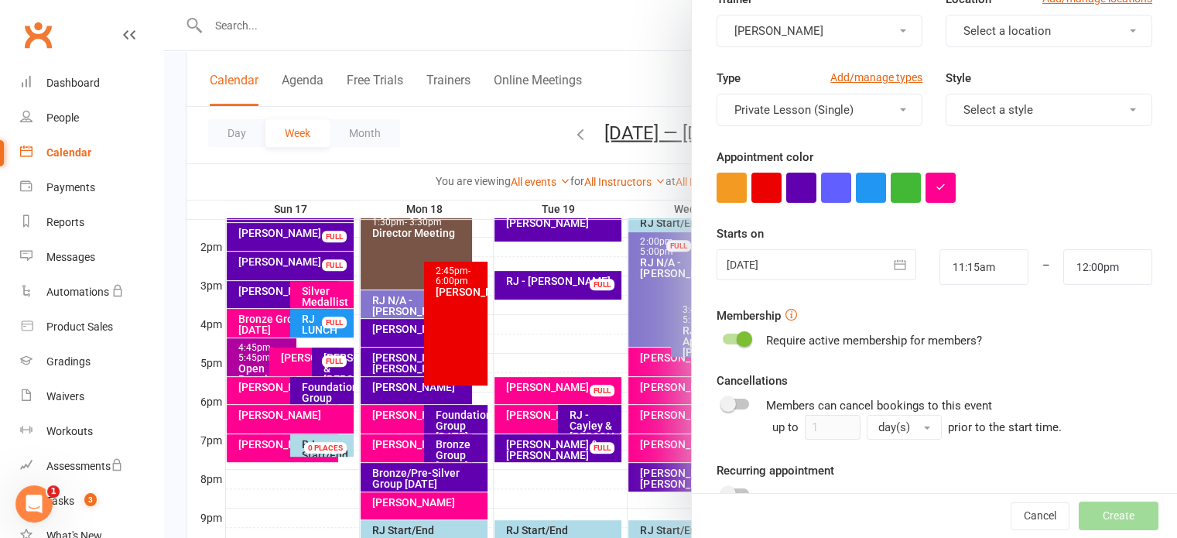
scroll to position [0, 0]
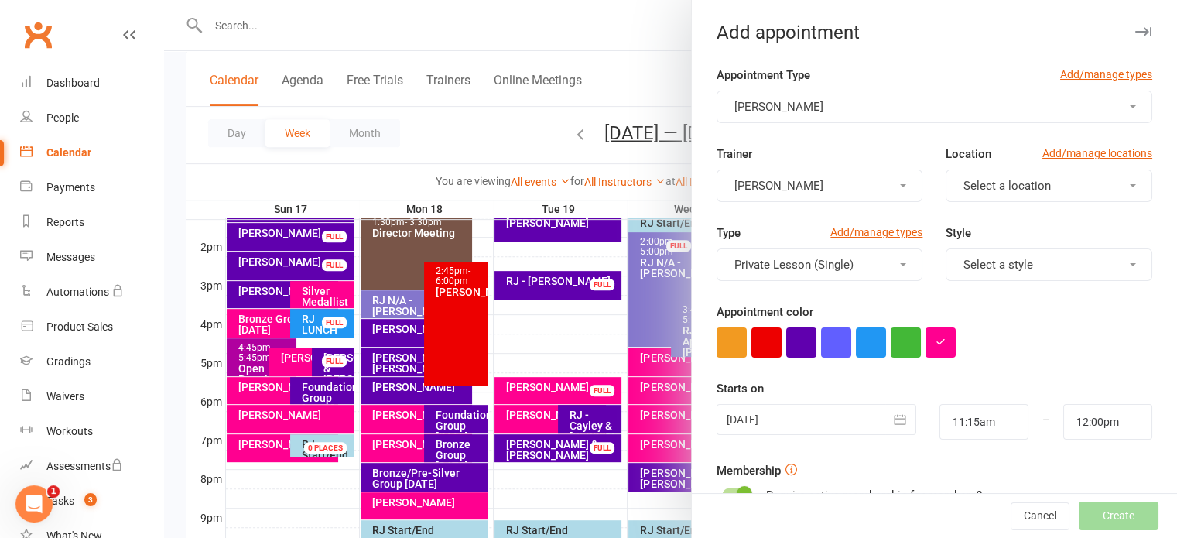
click at [1012, 180] on span "Select a location" at bounding box center [1006, 186] width 87 height 14
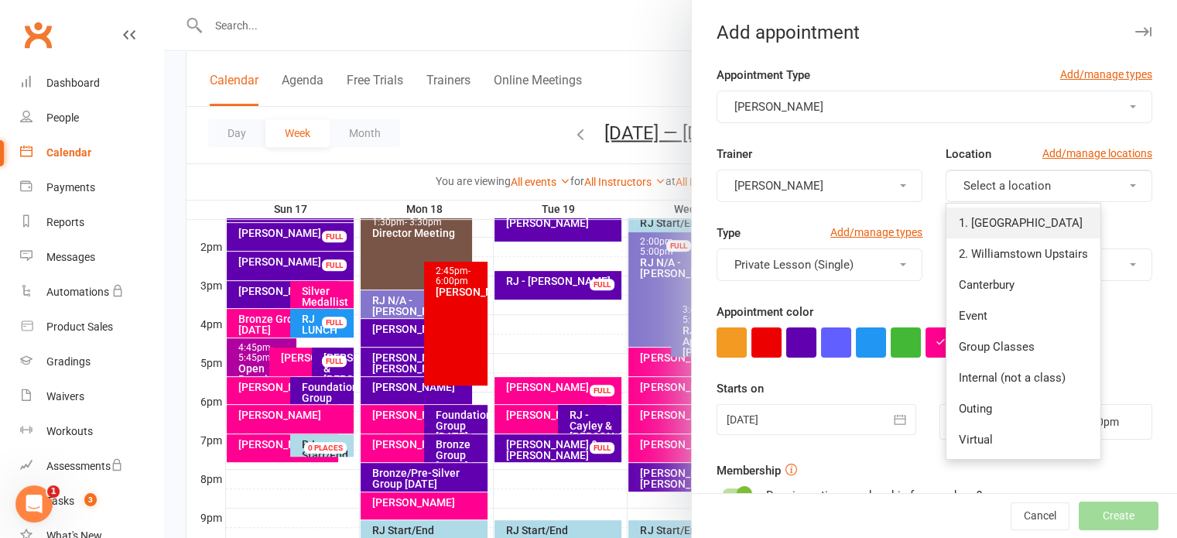
click at [1012, 224] on span "1. [GEOGRAPHIC_DATA]" at bounding box center [1021, 223] width 124 height 14
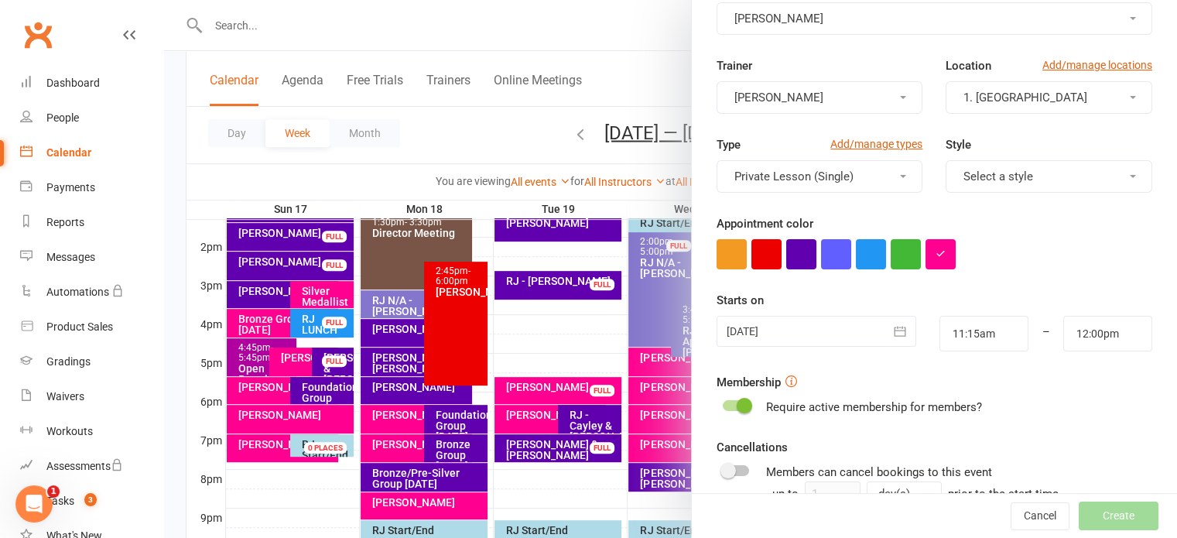
scroll to position [155, 0]
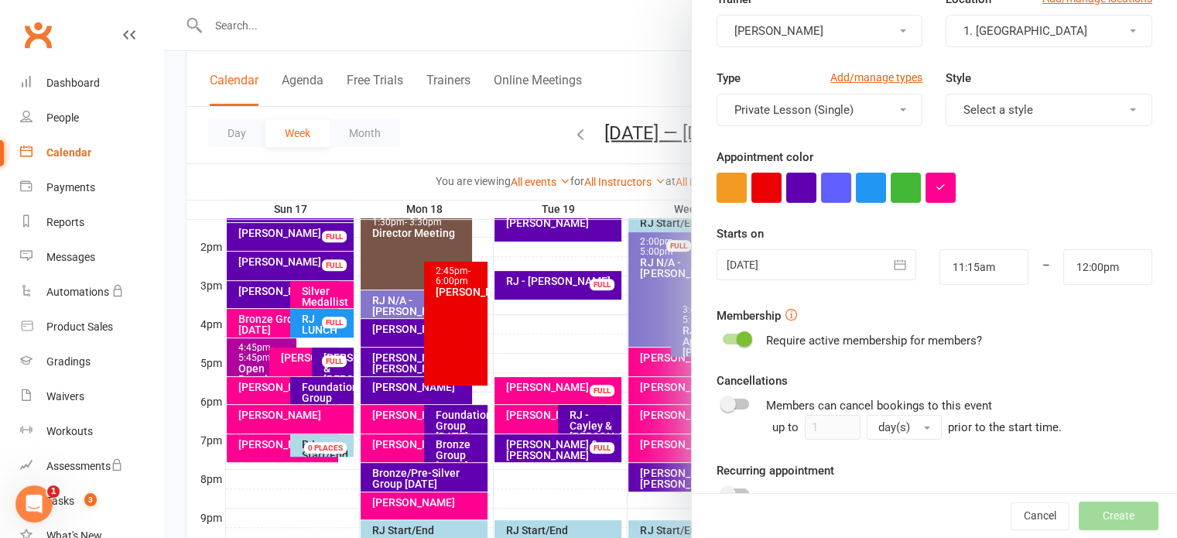
click at [751, 265] on div at bounding box center [817, 264] width 200 height 31
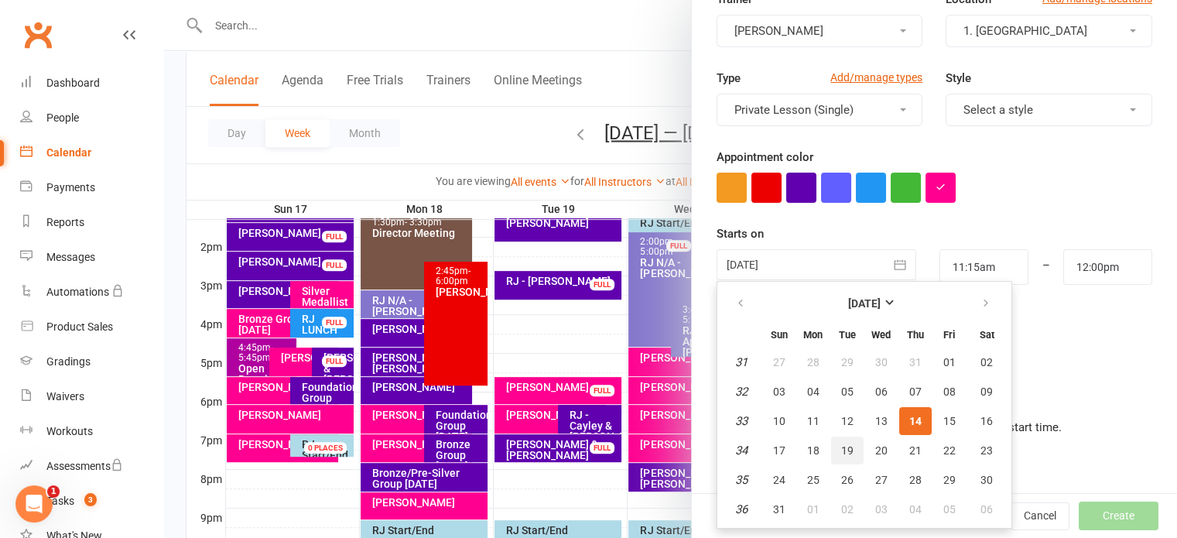
click at [834, 454] on button "19" at bounding box center [847, 450] width 33 height 28
type input "[DATE]"
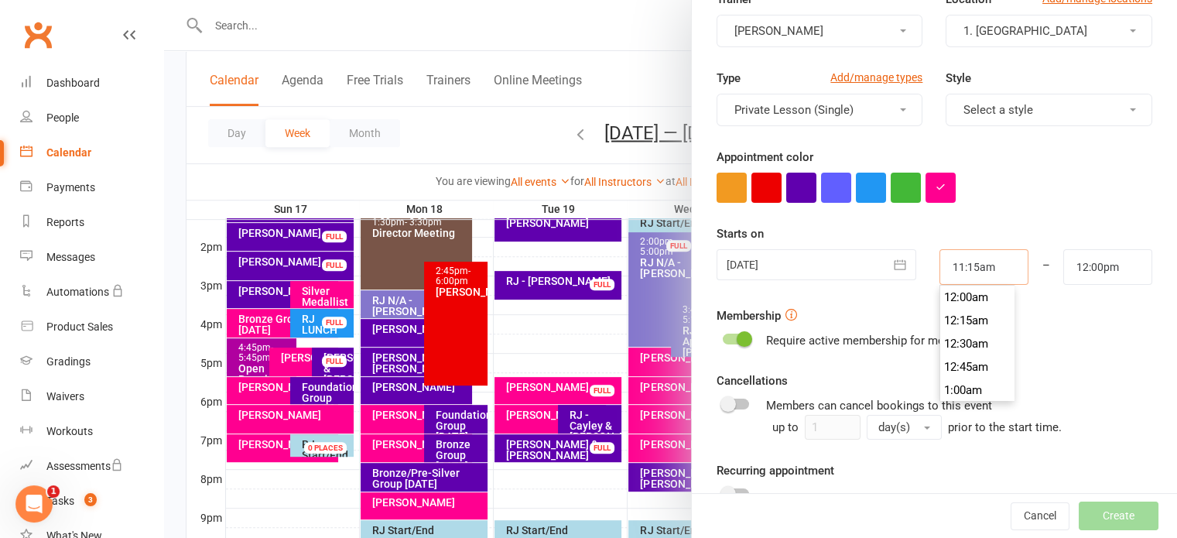
click at [967, 269] on input "11:15am" at bounding box center [983, 267] width 89 height 36
type input "7:15pm"
click at [956, 290] on li "7:15pm" at bounding box center [977, 289] width 74 height 23
click at [1077, 280] on input "12:00pm" at bounding box center [1107, 267] width 89 height 36
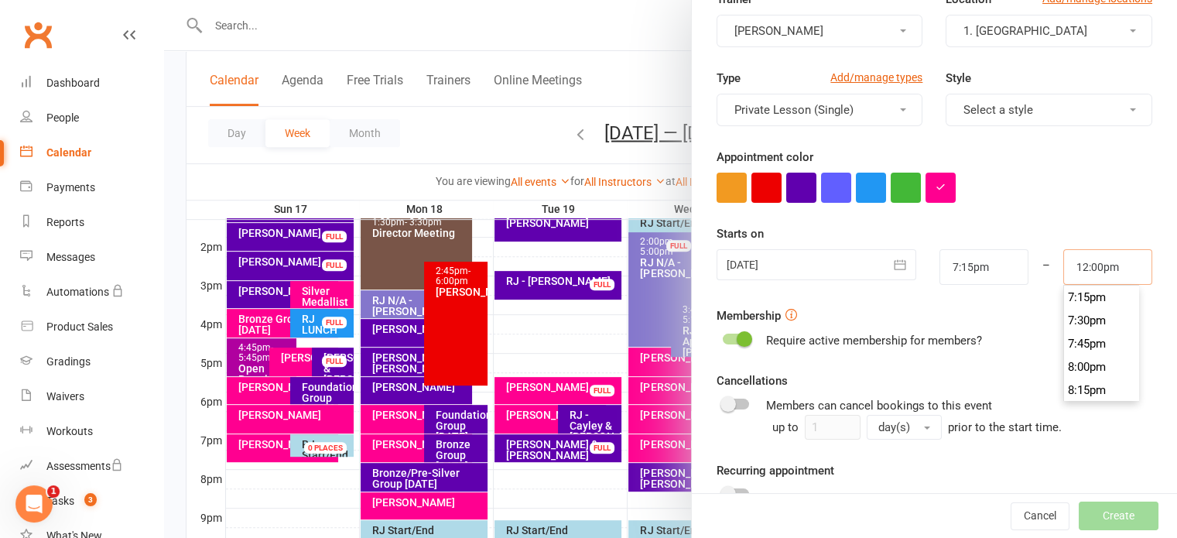
scroll to position [1865, 0]
type input "8:00pm"
click at [1069, 291] on li "8:00pm" at bounding box center [1101, 289] width 74 height 23
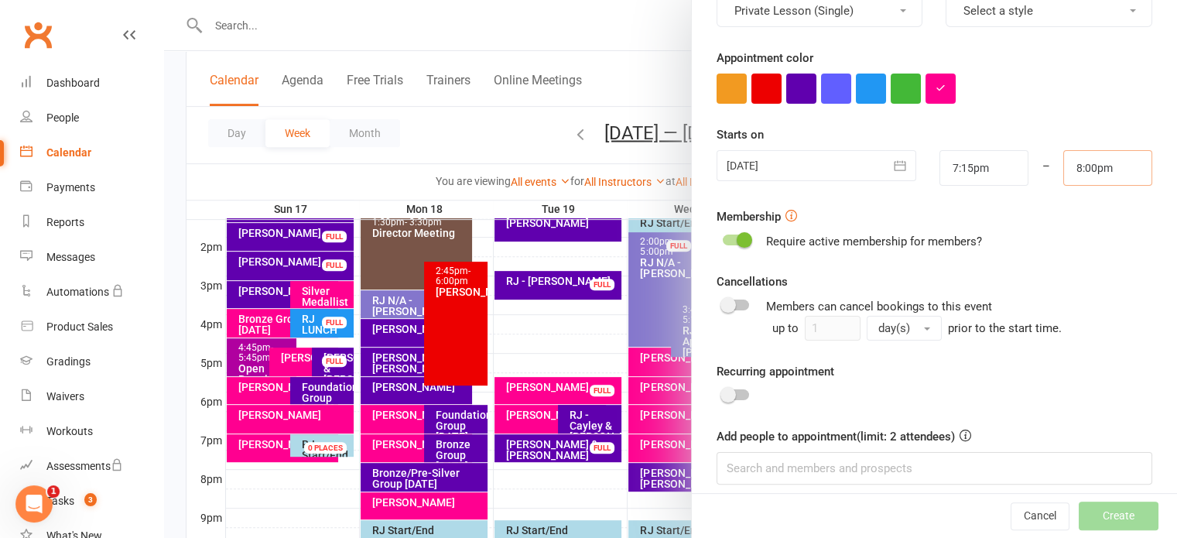
scroll to position [265, 0]
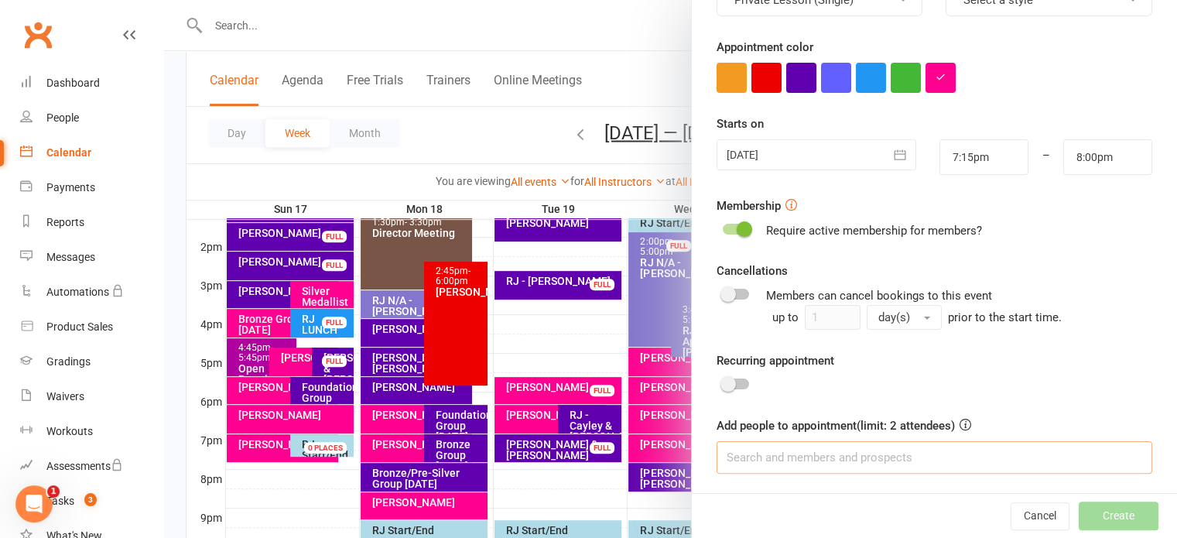
click at [862, 460] on input at bounding box center [935, 457] width 436 height 33
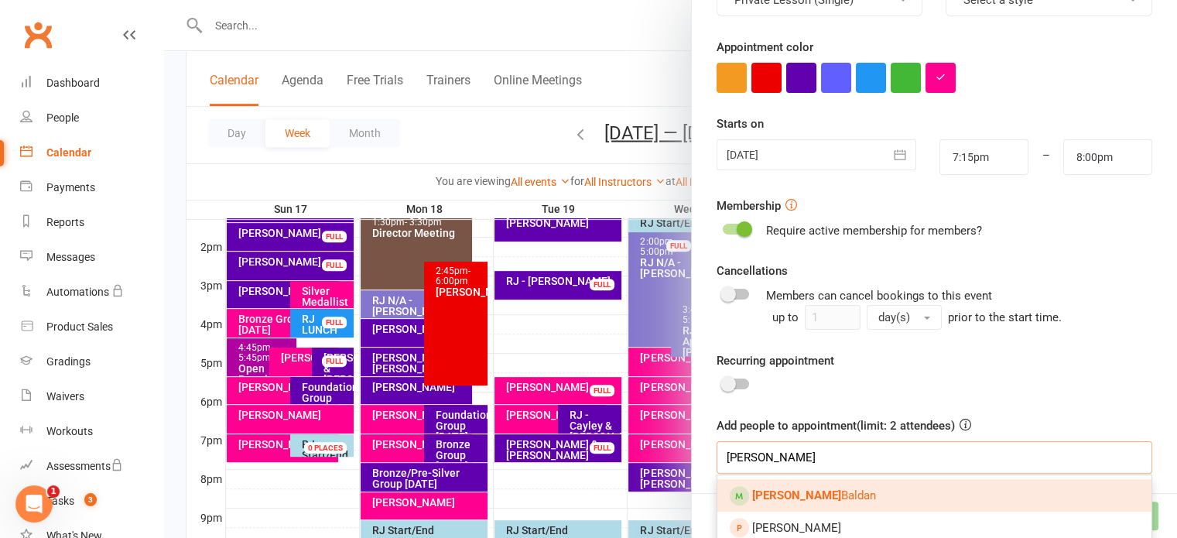
type input "[PERSON_NAME]"
click at [765, 501] on strong "[PERSON_NAME]" at bounding box center [796, 495] width 89 height 14
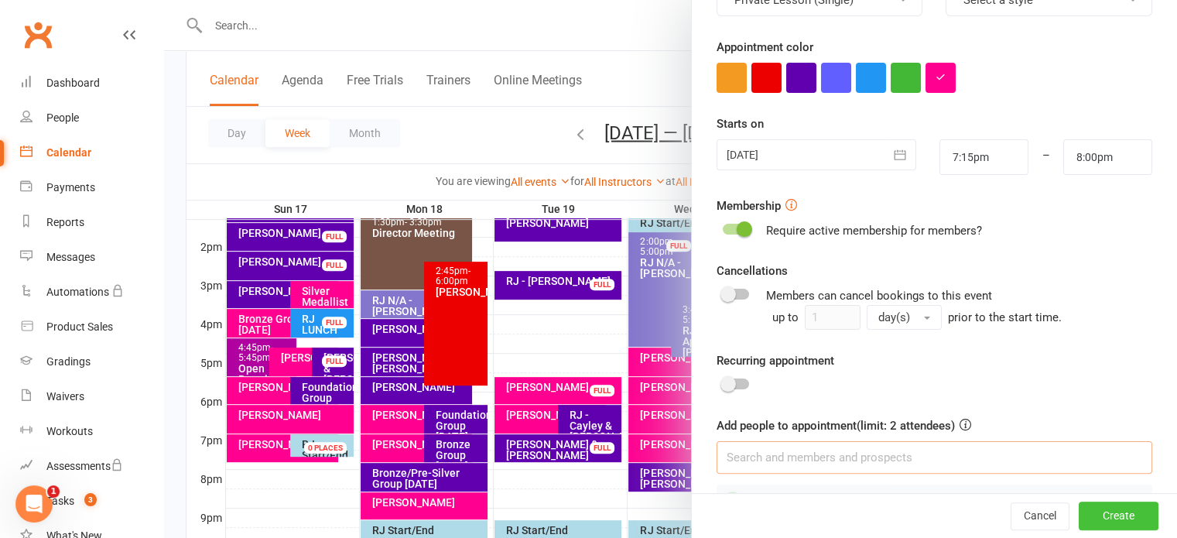
scroll to position [308, 0]
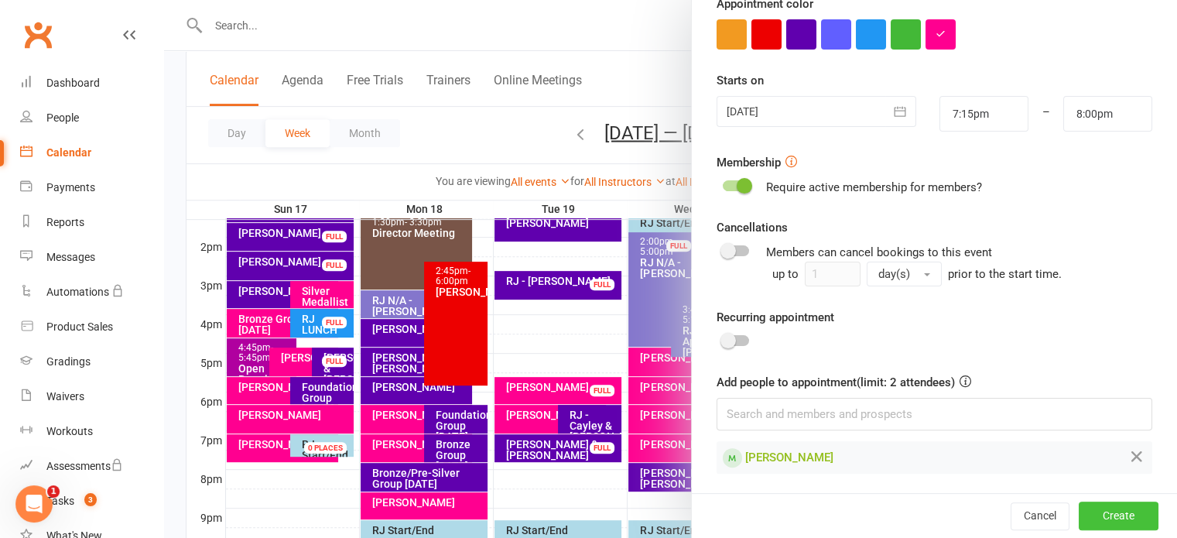
click at [1105, 516] on button "Create" at bounding box center [1119, 516] width 80 height 28
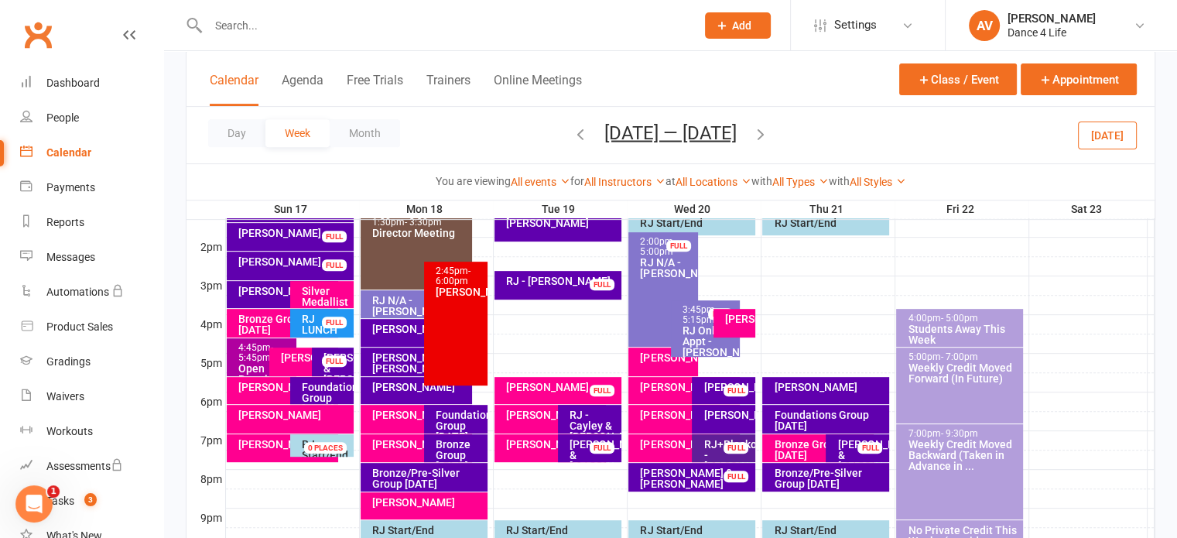
click at [743, 324] on div "[PERSON_NAME]" at bounding box center [738, 318] width 29 height 11
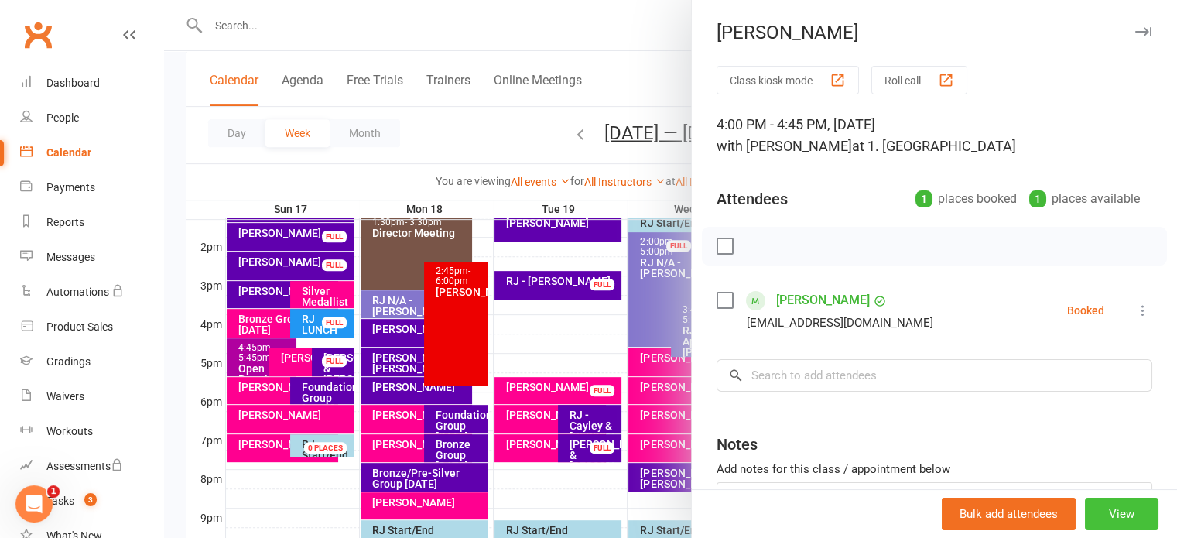
click at [1086, 508] on button "View" at bounding box center [1122, 514] width 74 height 33
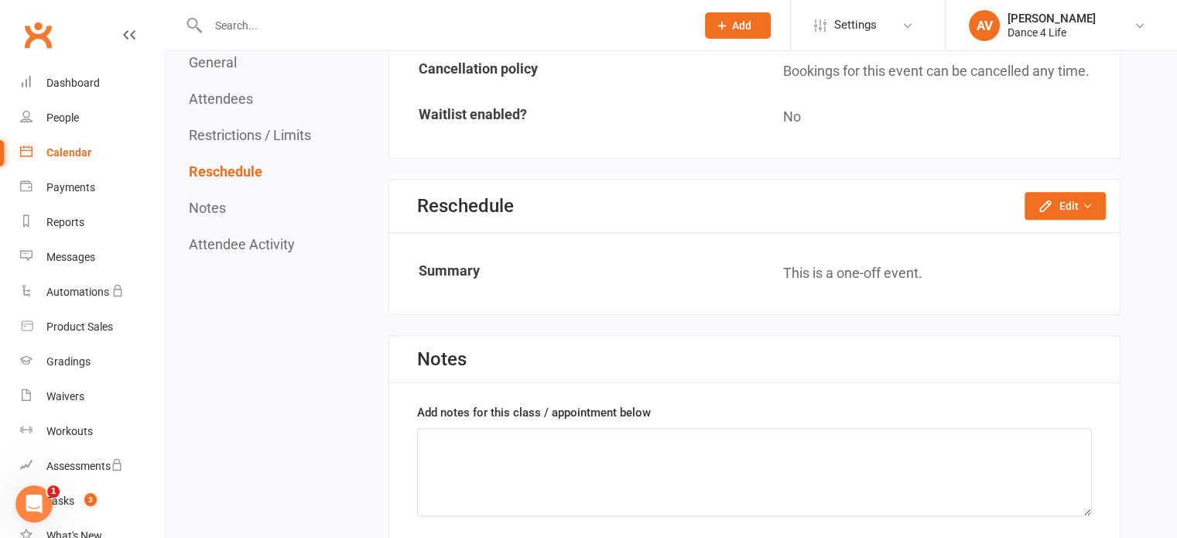
scroll to position [1161, 0]
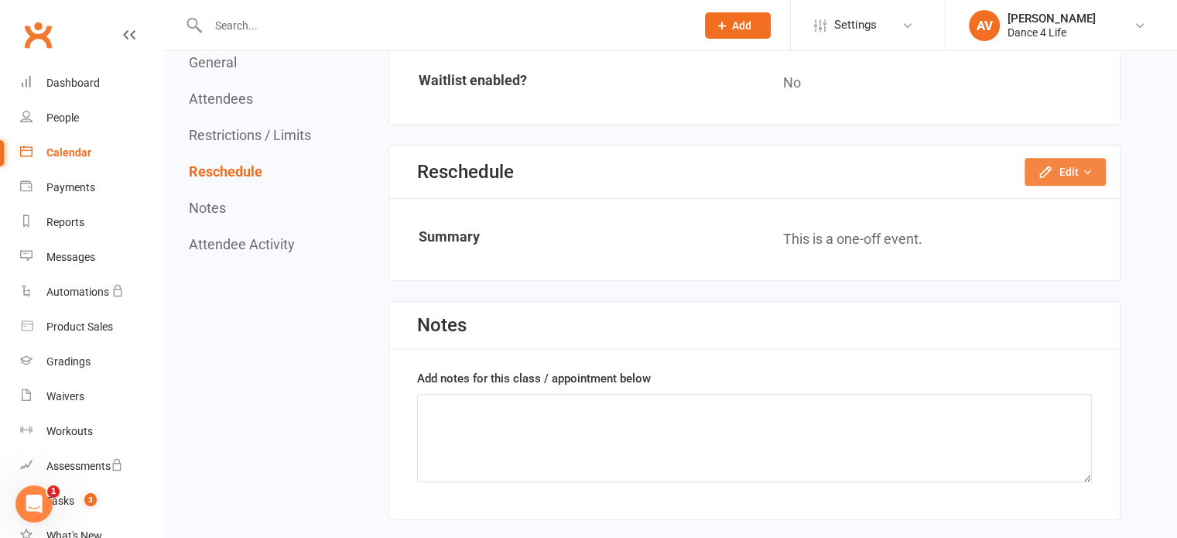
click at [1086, 166] on icon "button" at bounding box center [1087, 171] width 11 height 11
click at [1053, 197] on link "Reschedule this event only" at bounding box center [1024, 206] width 163 height 31
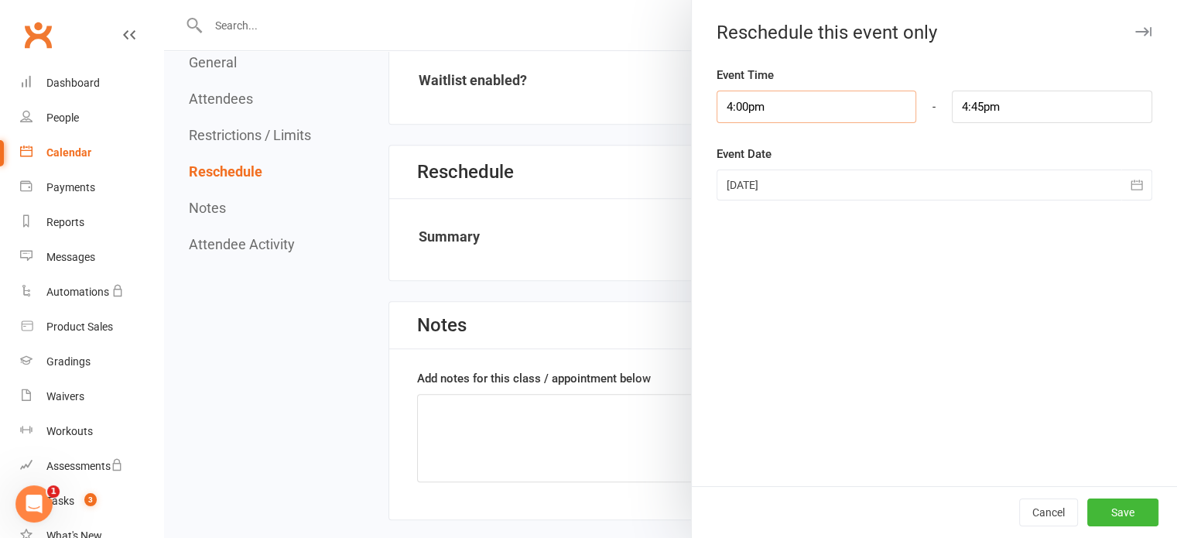
click at [809, 111] on input "4:00pm" at bounding box center [817, 107] width 200 height 33
type input "4:15pm"
type input "5:00pm"
click at [762, 179] on li "4:15pm" at bounding box center [754, 181] width 74 height 23
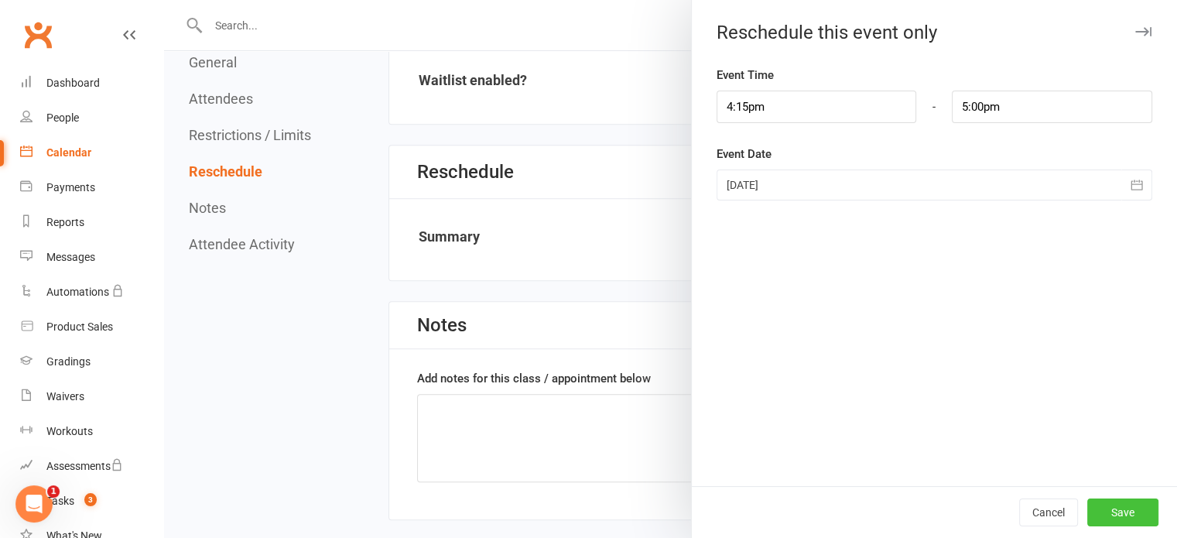
click at [1121, 506] on button "Save" at bounding box center [1122, 512] width 71 height 28
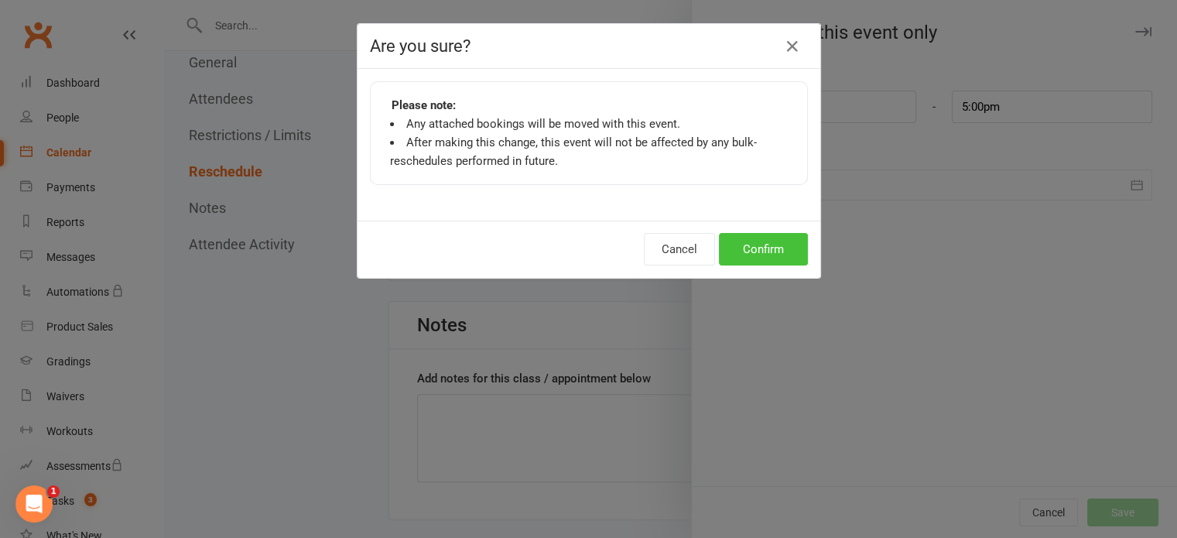
click at [777, 249] on button "Confirm" at bounding box center [763, 249] width 89 height 33
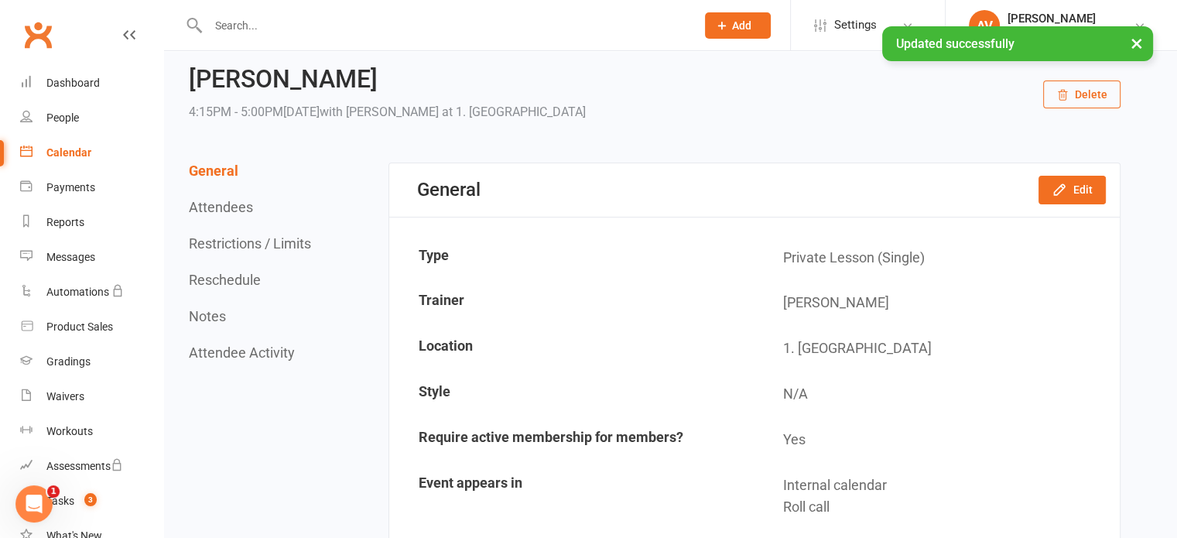
scroll to position [0, 0]
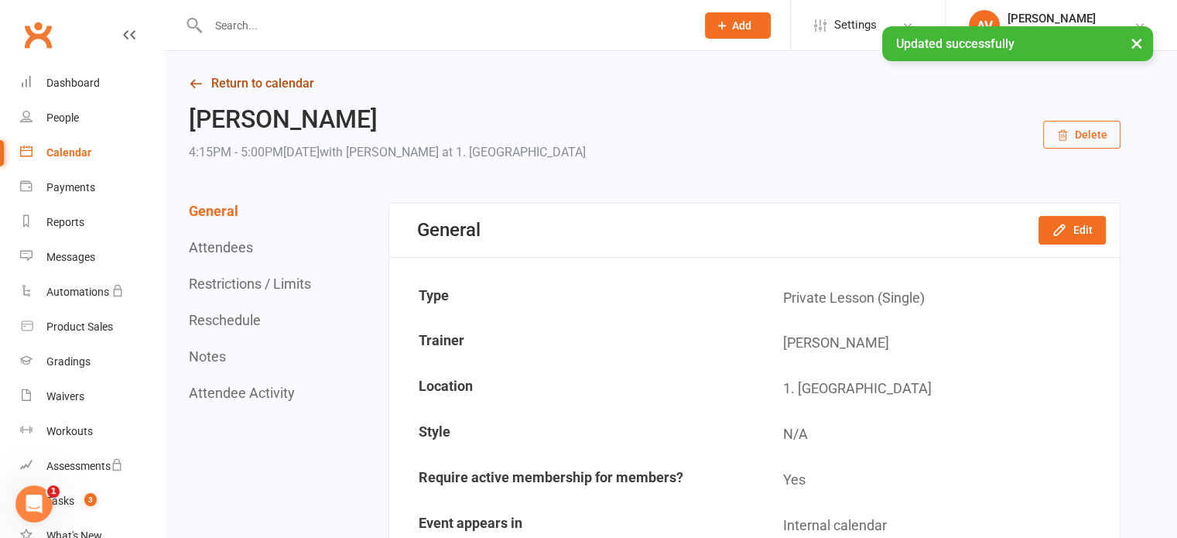
click at [270, 86] on link "Return to calendar" at bounding box center [655, 84] width 932 height 22
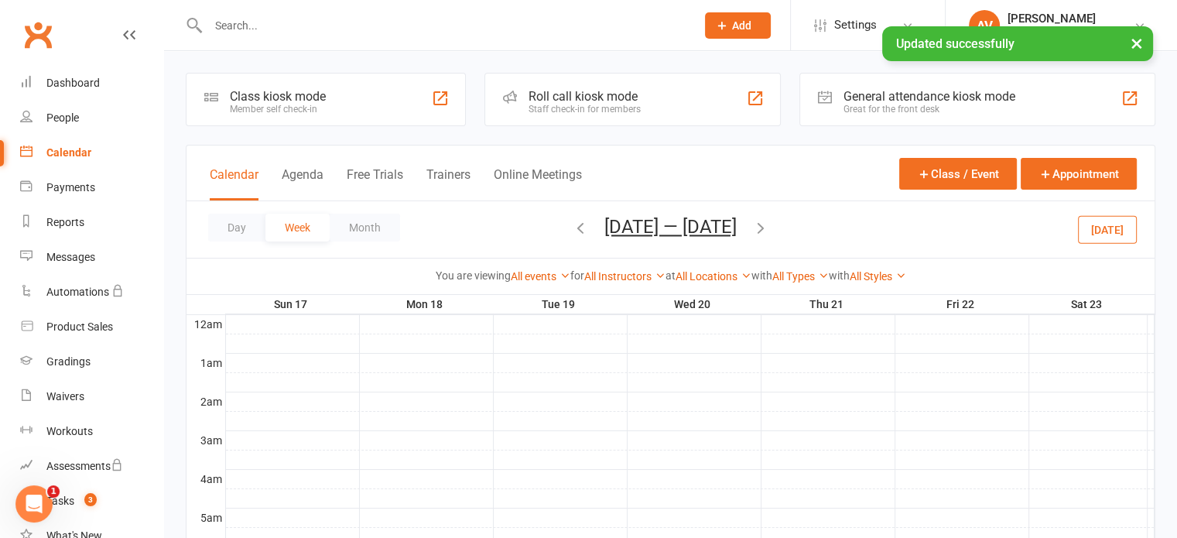
scroll to position [619, 0]
